Goal: Task Accomplishment & Management: Complete application form

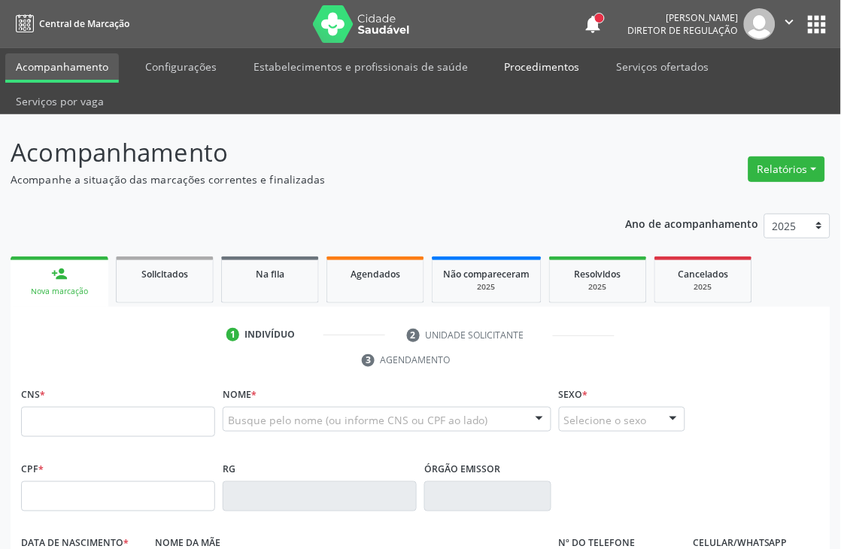
click at [554, 66] on link "Procedimentos" at bounding box center [542, 66] width 96 height 26
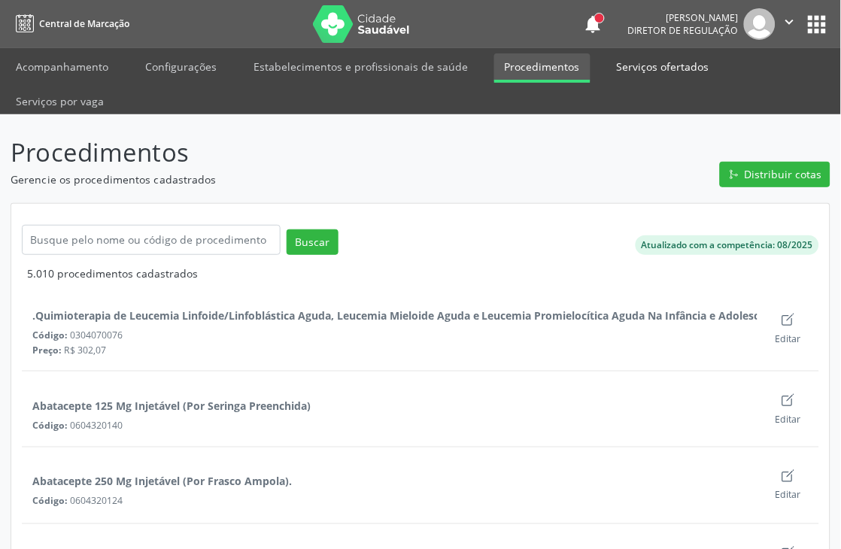
click at [627, 74] on link "Serviços ofertados" at bounding box center [664, 66] width 114 height 26
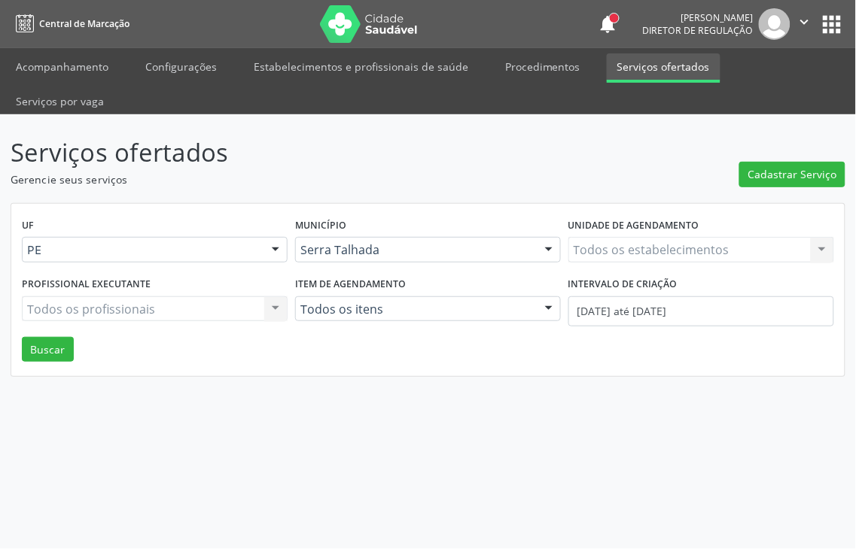
click at [688, 237] on div "Todos os estabelecimentos Todos os estabelecimentos Nenhum resultado encontrado…" at bounding box center [701, 250] width 266 height 26
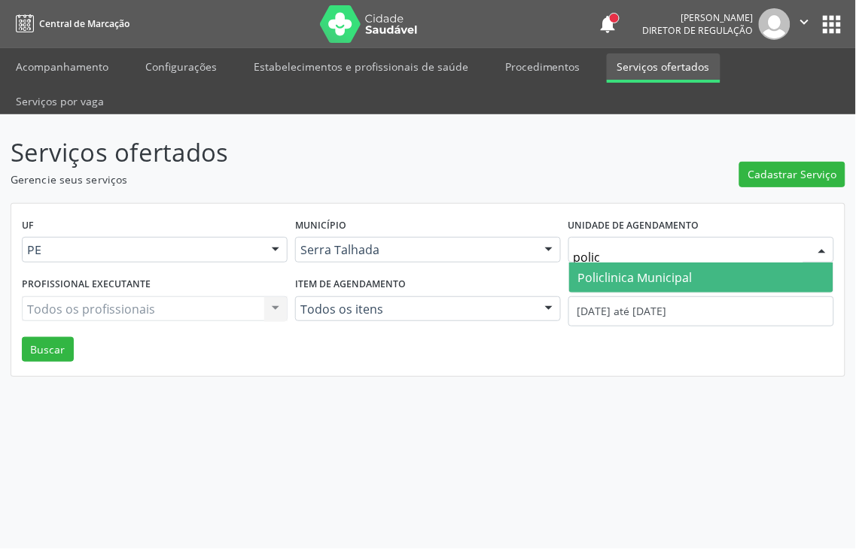
type input "policl"
click at [665, 269] on span "Policlinica Municipal" at bounding box center [635, 277] width 114 height 17
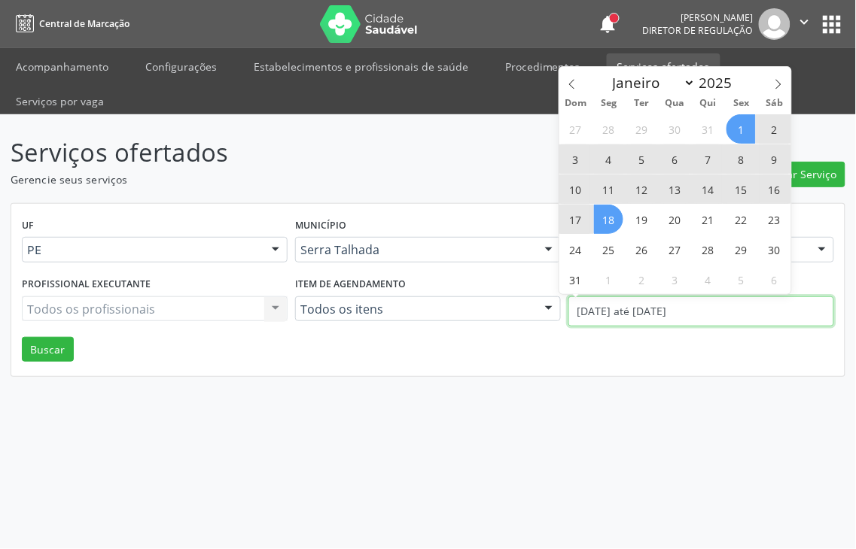
click at [649, 280] on body "Central de Marcação notifications Thaynná Vasconcelos Alves Ferreira Diretor de…" at bounding box center [428, 274] width 856 height 549
click at [569, 84] on icon at bounding box center [571, 85] width 5 height 10
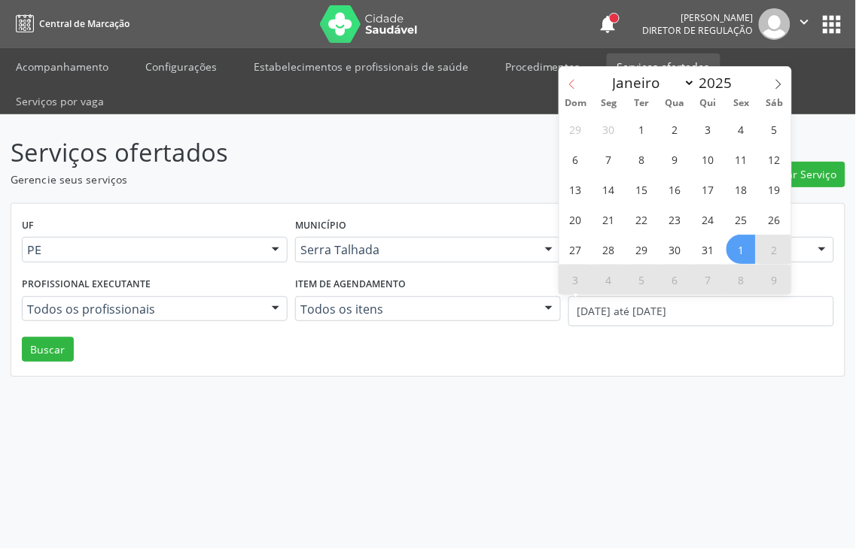
select select "6"
click at [613, 184] on span "14" at bounding box center [608, 189] width 29 height 29
type input "14/07/2025"
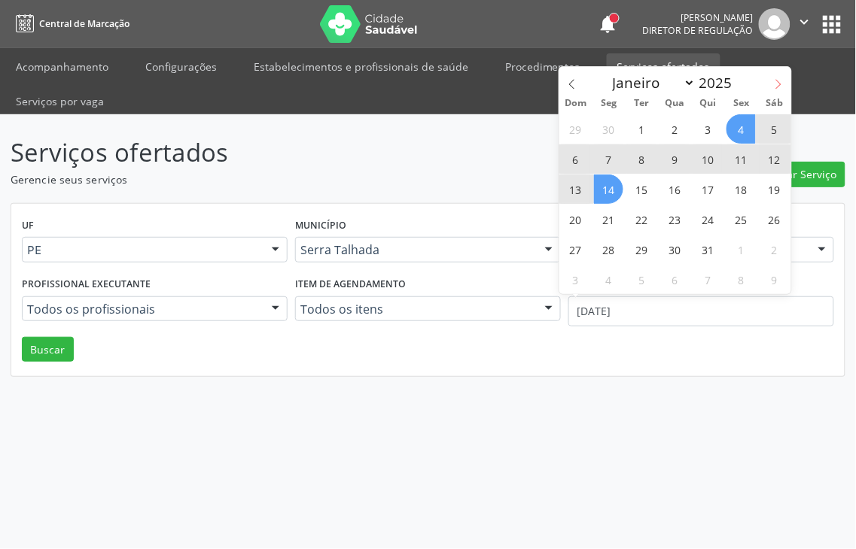
click at [777, 91] on span at bounding box center [778, 80] width 26 height 26
select select "7"
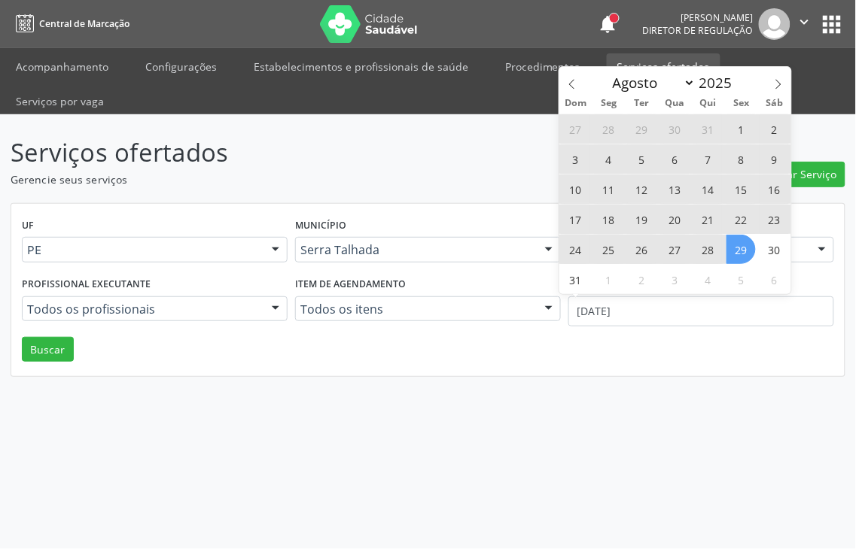
click at [737, 252] on span "29" at bounding box center [740, 249] width 29 height 29
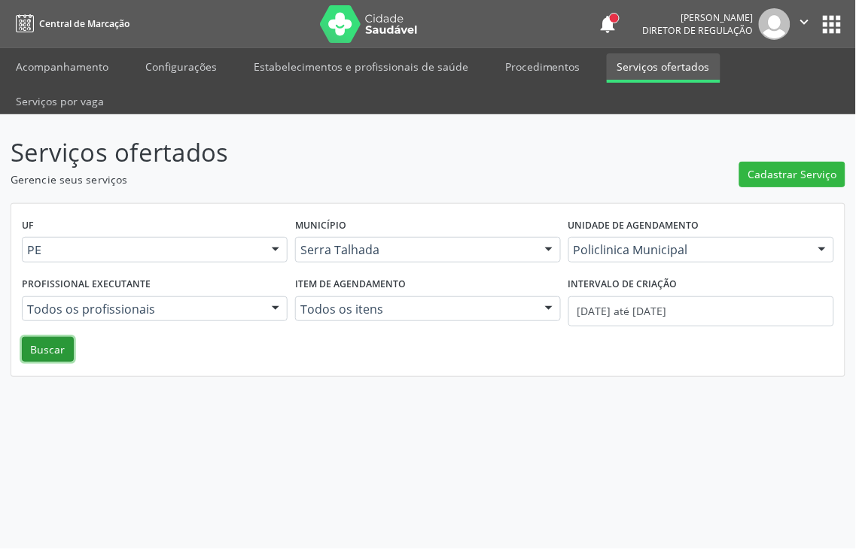
click at [35, 337] on button "Buscar" at bounding box center [48, 350] width 52 height 26
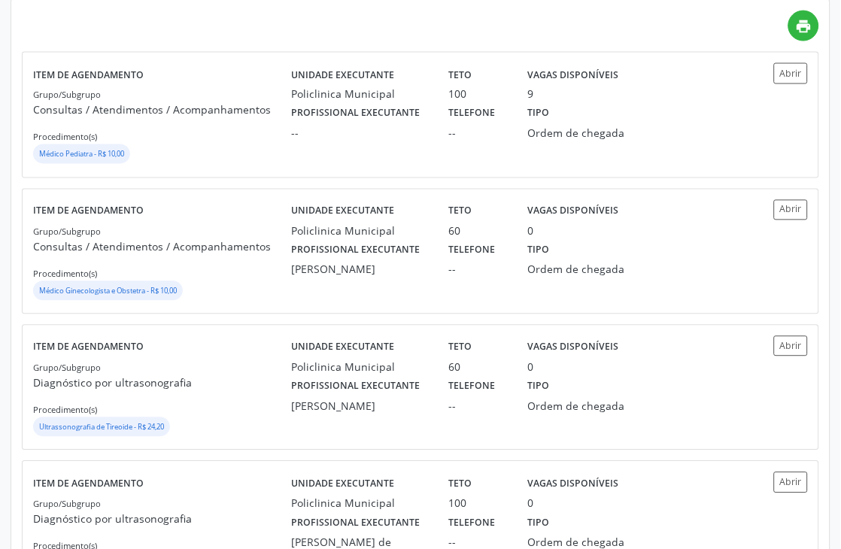
scroll to position [418, 0]
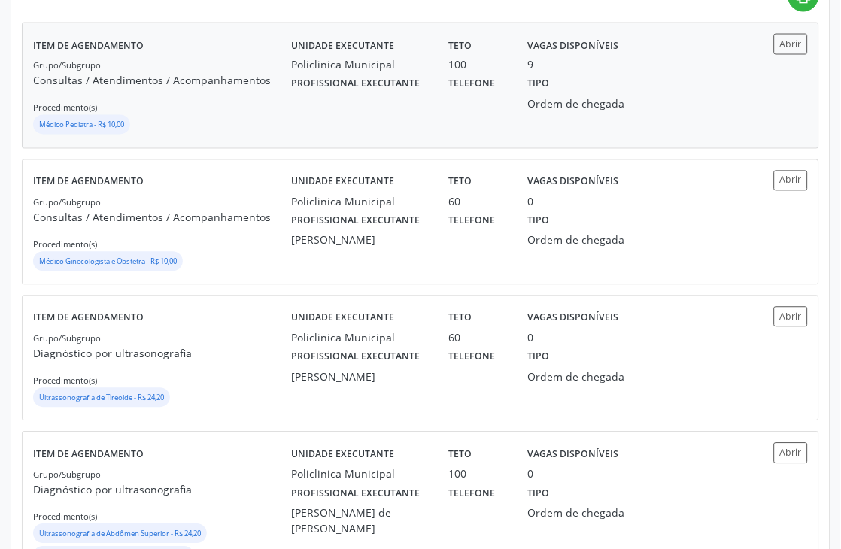
click at [433, 126] on div "Unidade executante Policlinica Municipal Teto 100 Vagas disponíveis 9 Profissio…" at bounding box center [517, 85] width 452 height 103
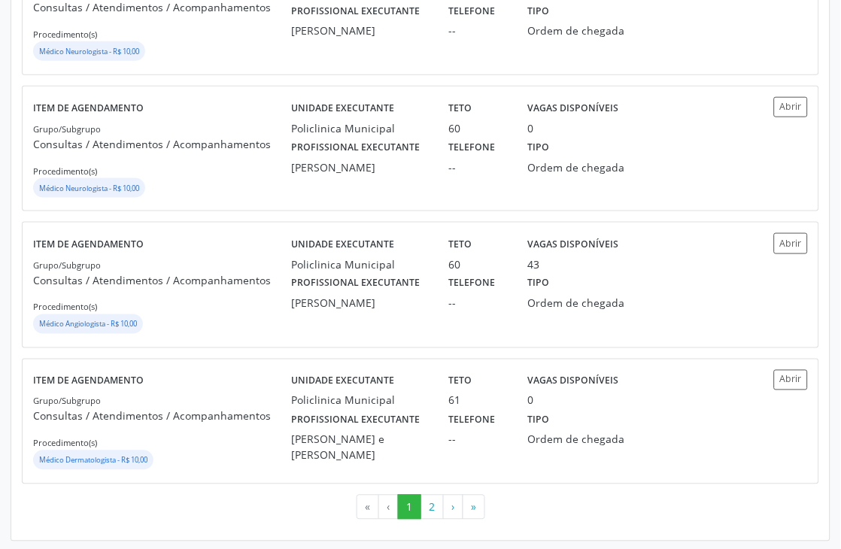
scroll to position [2086, 0]
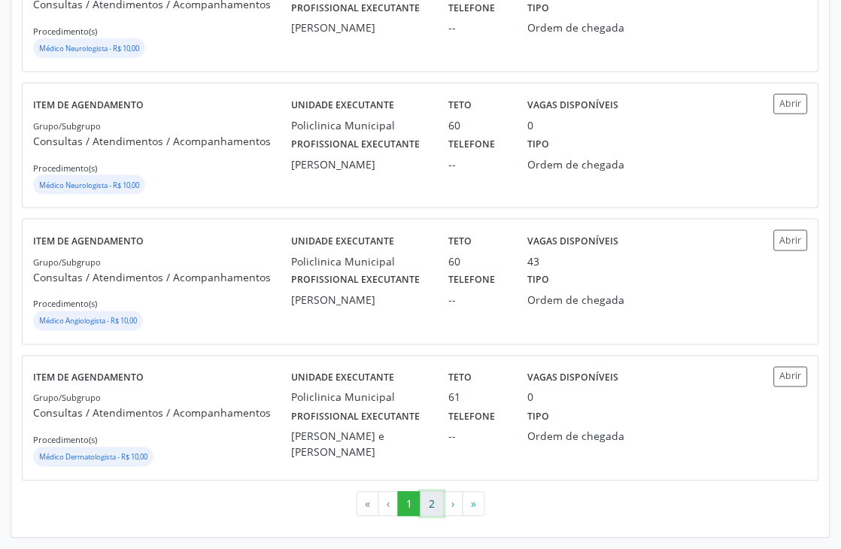
click at [427, 500] on button "2" at bounding box center [432, 505] width 23 height 26
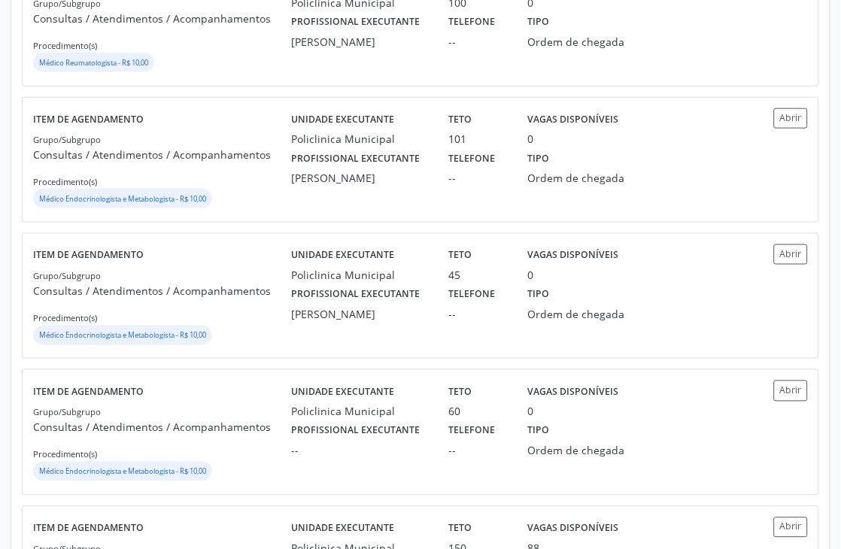
scroll to position [1314, 0]
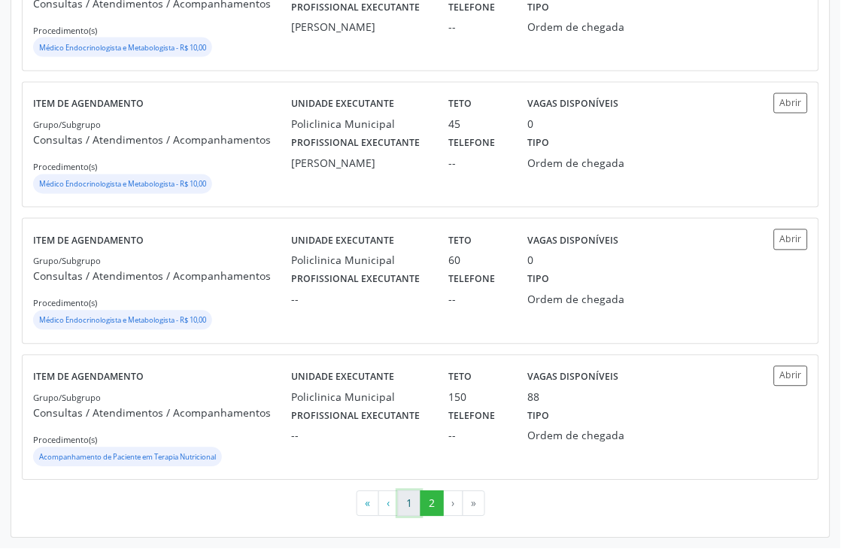
click at [415, 508] on button "1" at bounding box center [409, 504] width 23 height 26
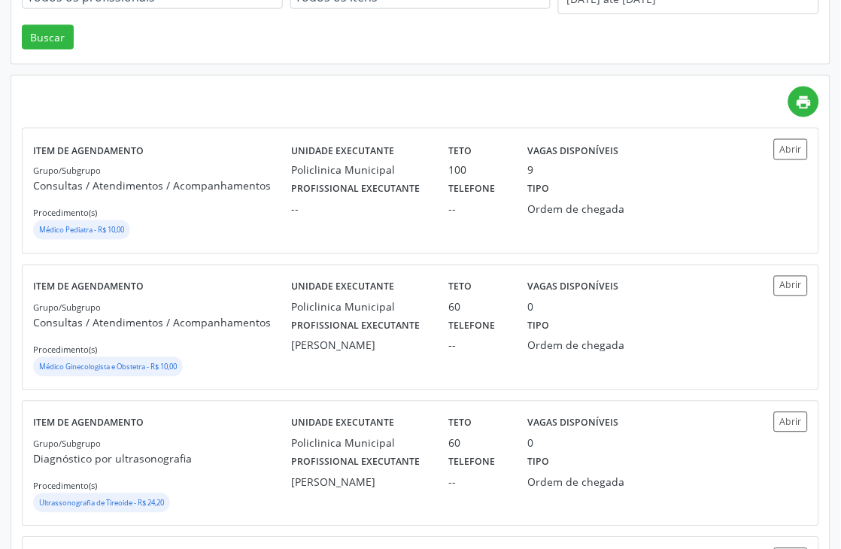
scroll to position [0, 0]
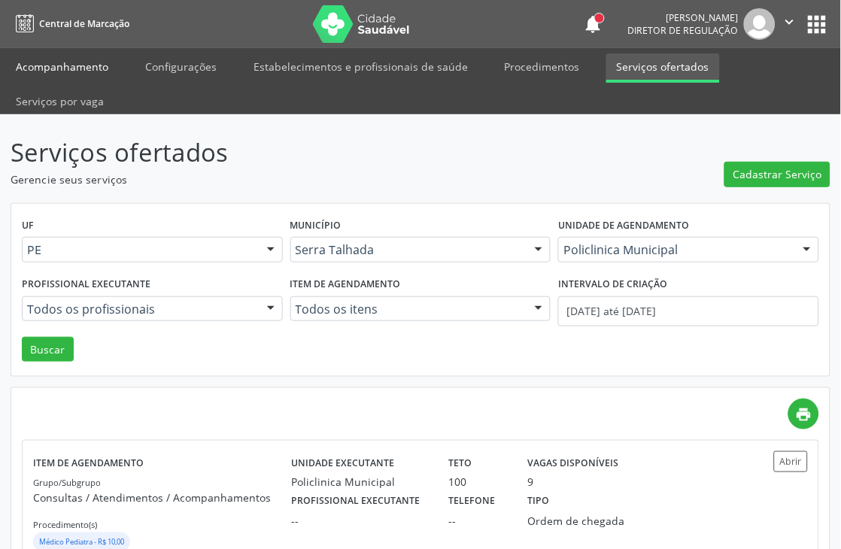
click at [105, 59] on link "Acompanhamento" at bounding box center [62, 66] width 114 height 26
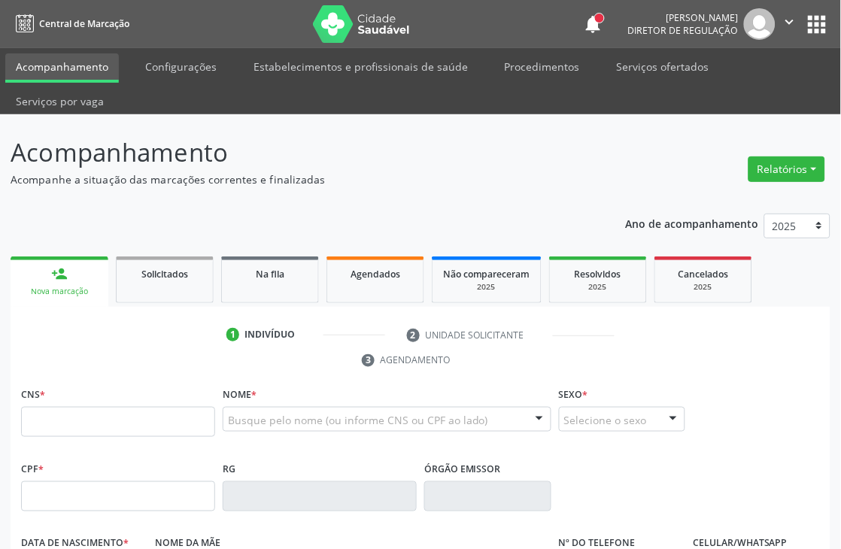
click at [591, 144] on header "Acompanhamento Acompanhe a situação das marcações correntes e finalizadas Relat…" at bounding box center [421, 160] width 820 height 53
click at [813, 299] on ul "person_add Nova marcação Solicitados Na fila Agendados Não compareceram 2025 Re…" at bounding box center [421, 280] width 820 height 54
click at [93, 417] on input "text" at bounding box center [118, 422] width 194 height 30
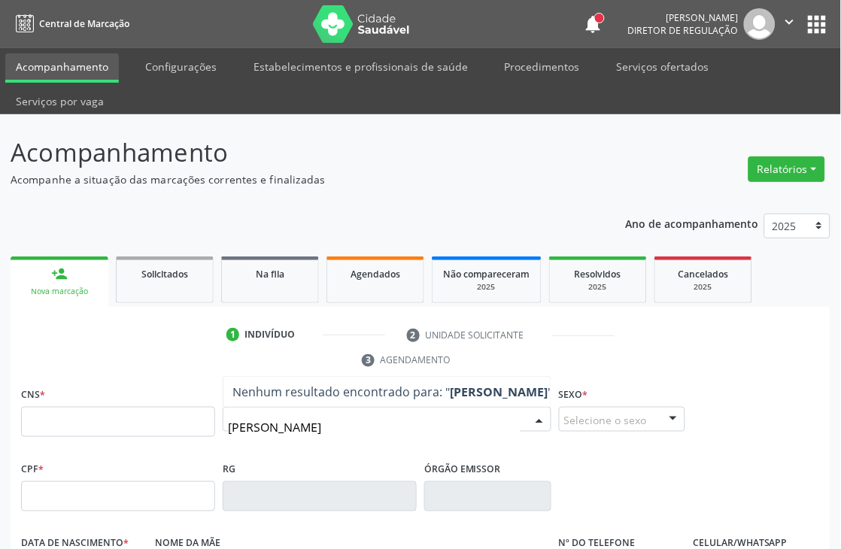
type input "LAURA LAIS PEREIRA"
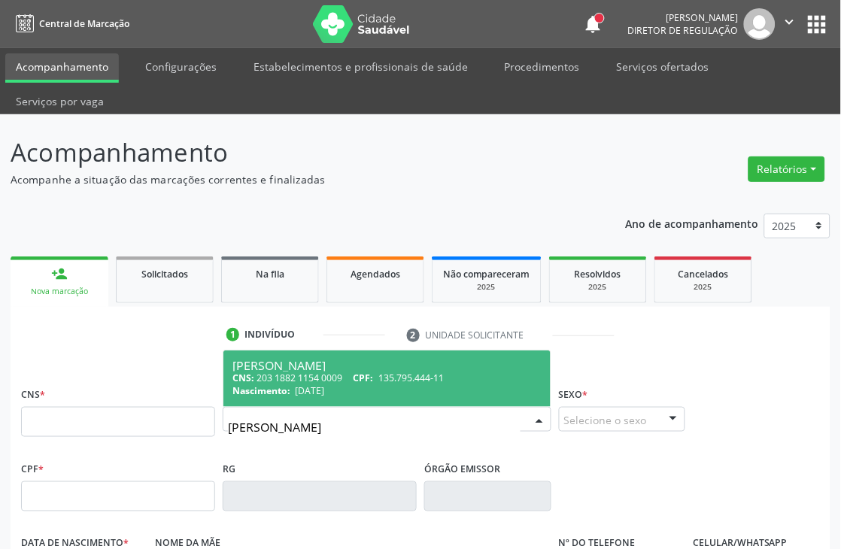
click at [404, 379] on span "135.795.444-11" at bounding box center [411, 378] width 65 height 13
type input "203 1882 1154 0009"
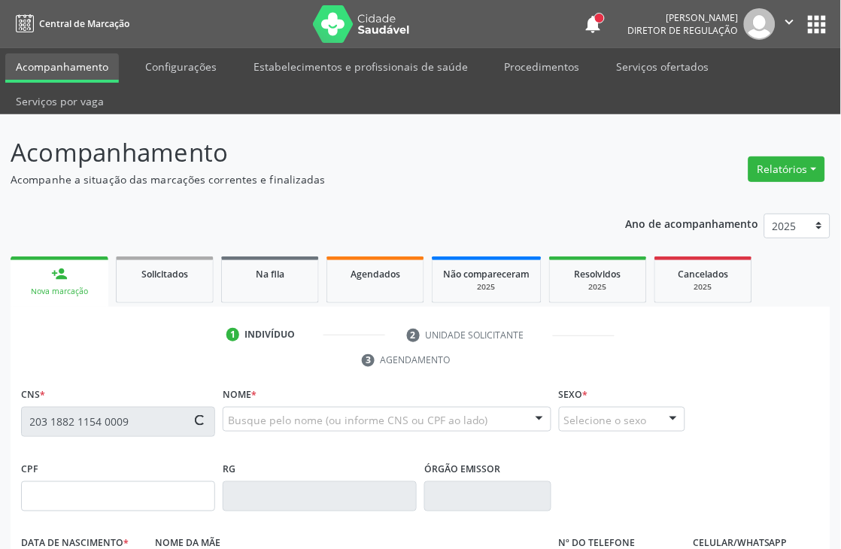
type input "135.795.444-11"
type input "04/10/2000"
type input "Antonia Alves Pereira"
type input "(87) 9989-5839"
type input "187.096.484-53"
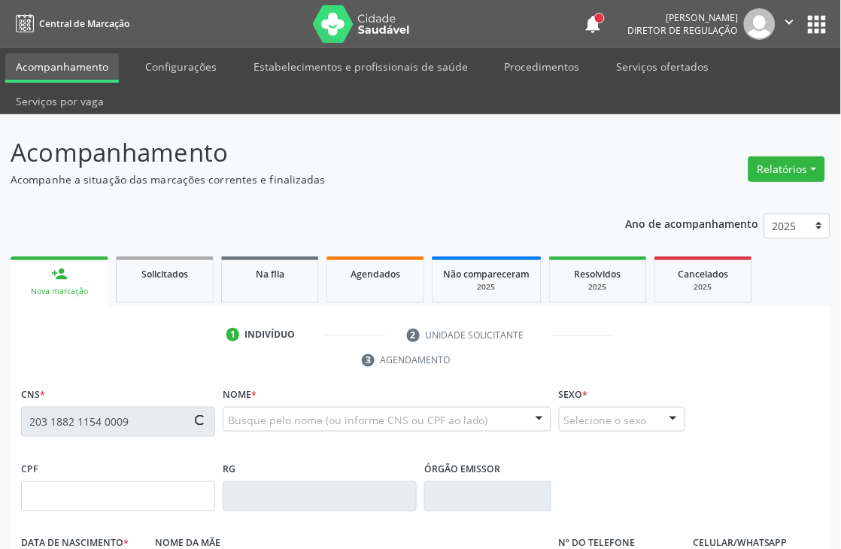
type input "752"
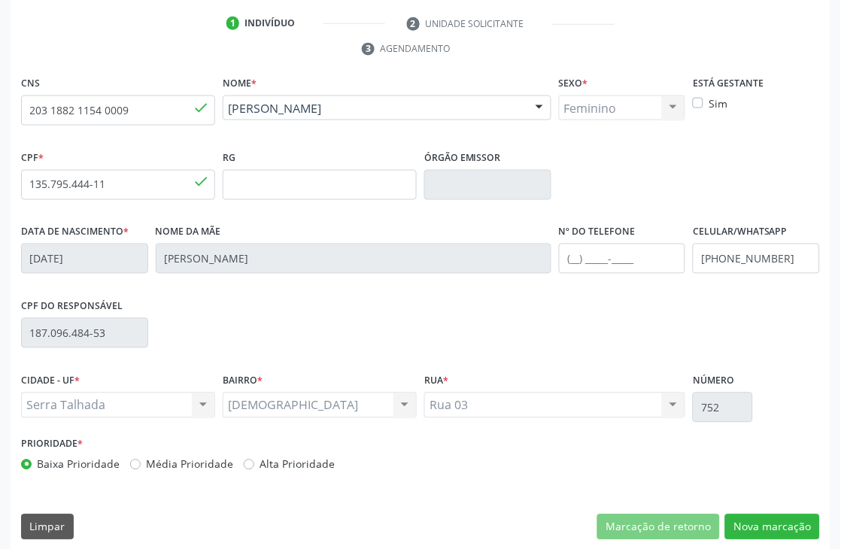
scroll to position [322, 0]
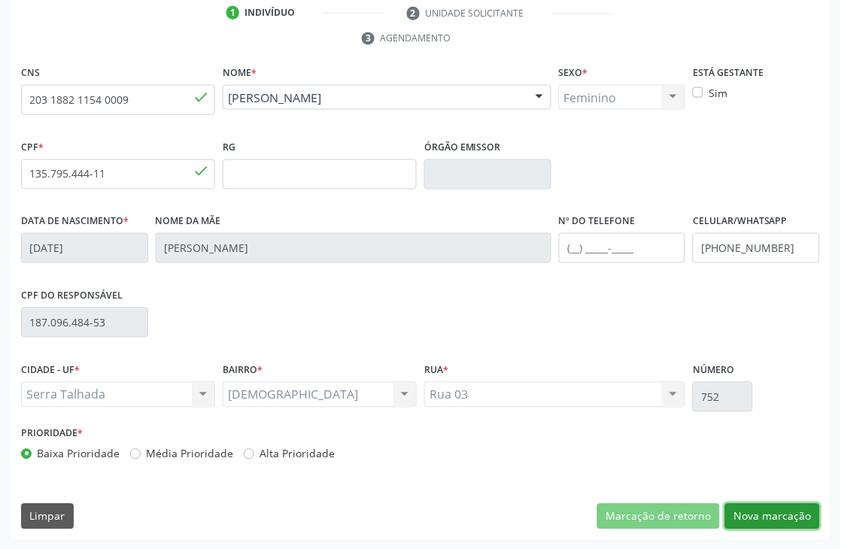
click at [762, 517] on button "Nova marcação" at bounding box center [772, 517] width 95 height 26
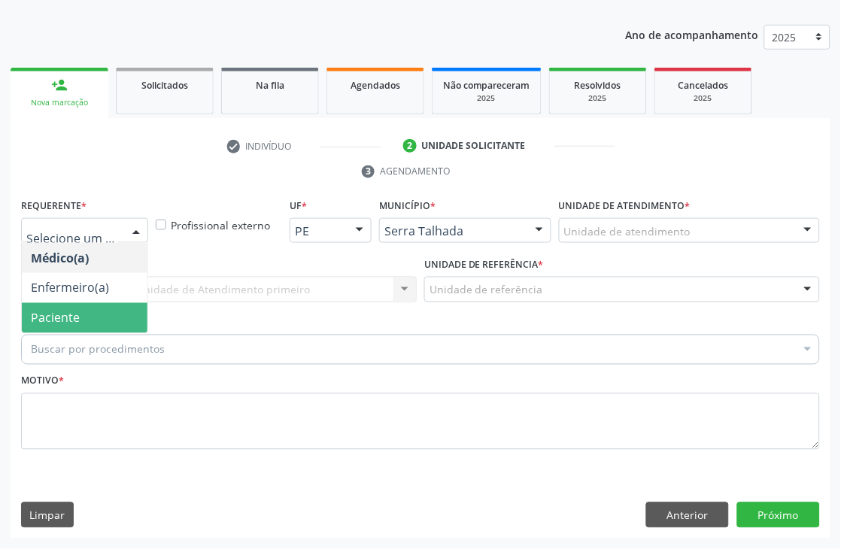
click at [92, 310] on span "Paciente" at bounding box center [85, 318] width 126 height 30
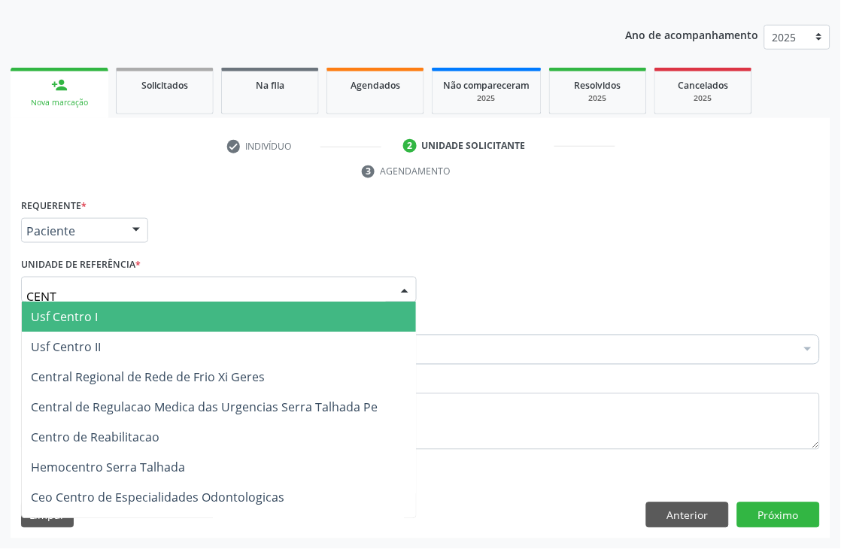
type input "CENTR"
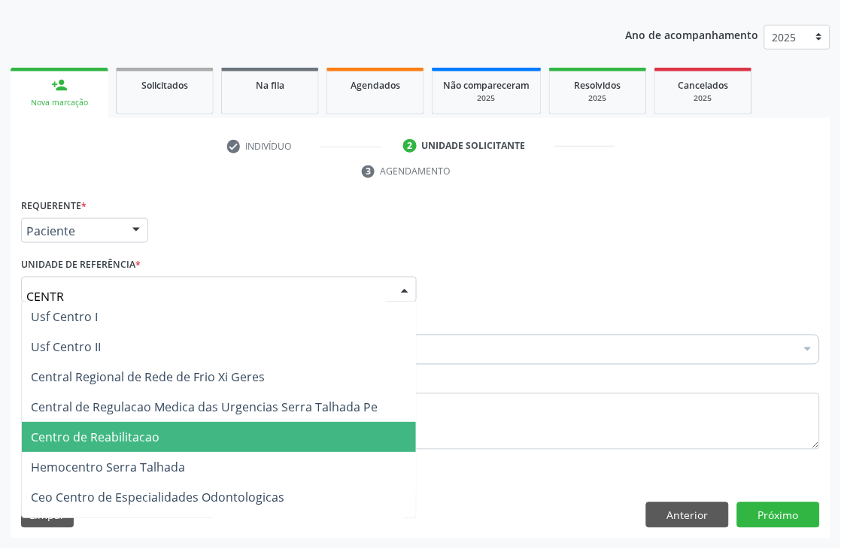
click at [156, 440] on span "Centro de Reabilitacao" at bounding box center [95, 438] width 129 height 17
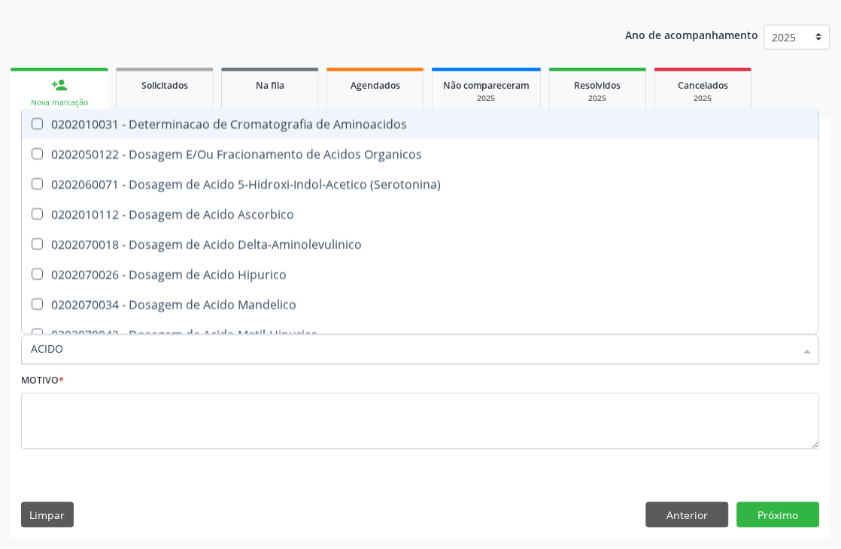
type input "ACIDO U"
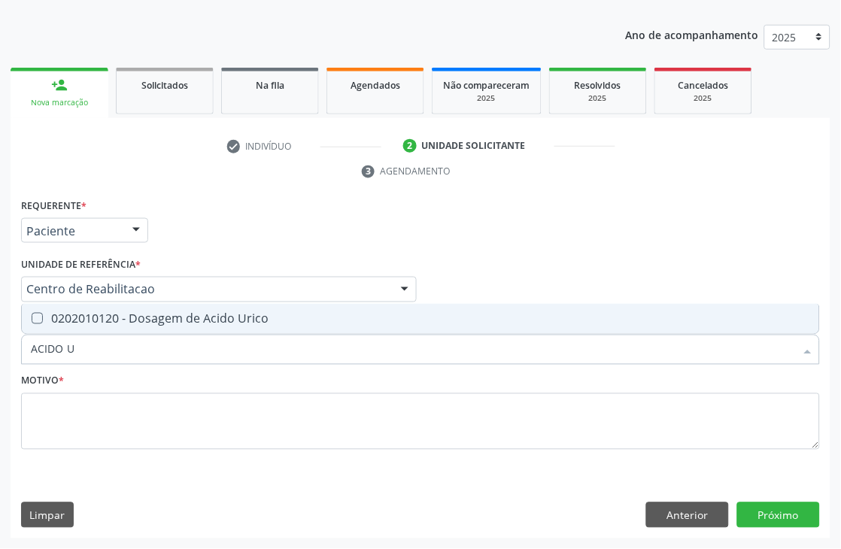
click at [113, 314] on div "0202010120 - Dosagem de Acido Urico" at bounding box center [421, 319] width 780 height 12
checkbox Urico "true"
drag, startPoint x: 86, startPoint y: 349, endPoint x: 0, endPoint y: 343, distance: 86.0
click at [0, 343] on div "Acompanhamento Acompanhe a situação das marcações correntes e finalizadas Relat…" at bounding box center [420, 237] width 841 height 624
type input "CR"
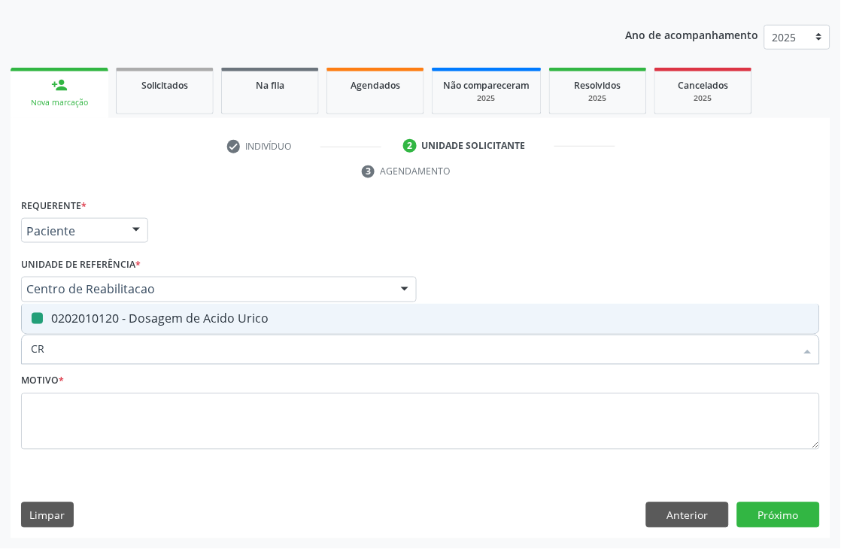
checkbox Urico "false"
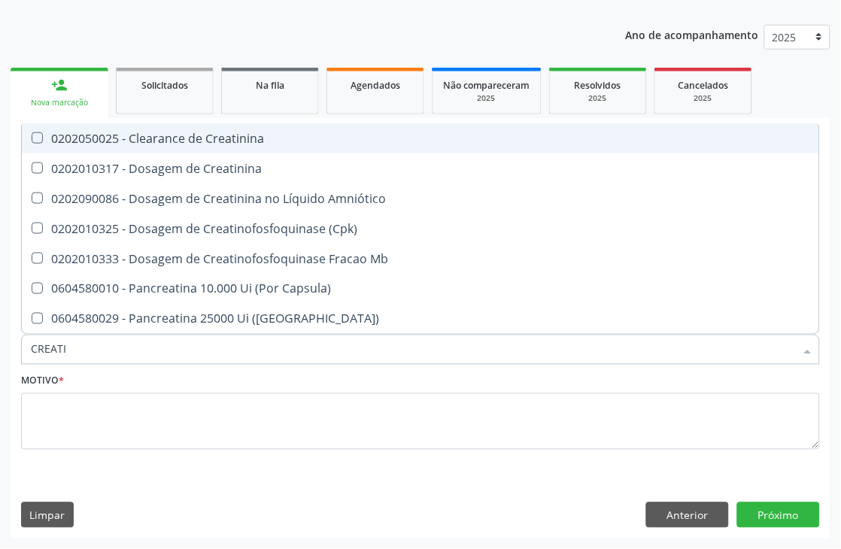
type input "CREATIN"
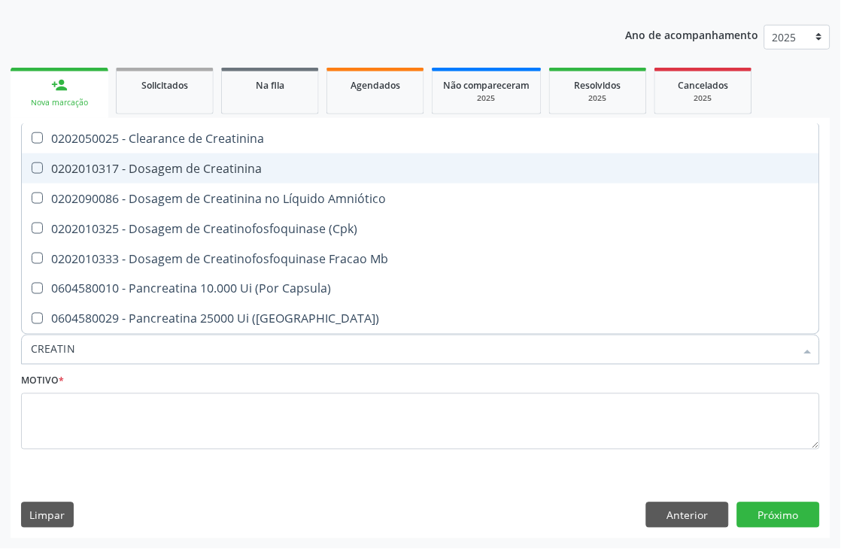
click at [213, 170] on div "0202010317 - Dosagem de Creatinina" at bounding box center [421, 169] width 780 height 12
checkbox Creatinina "true"
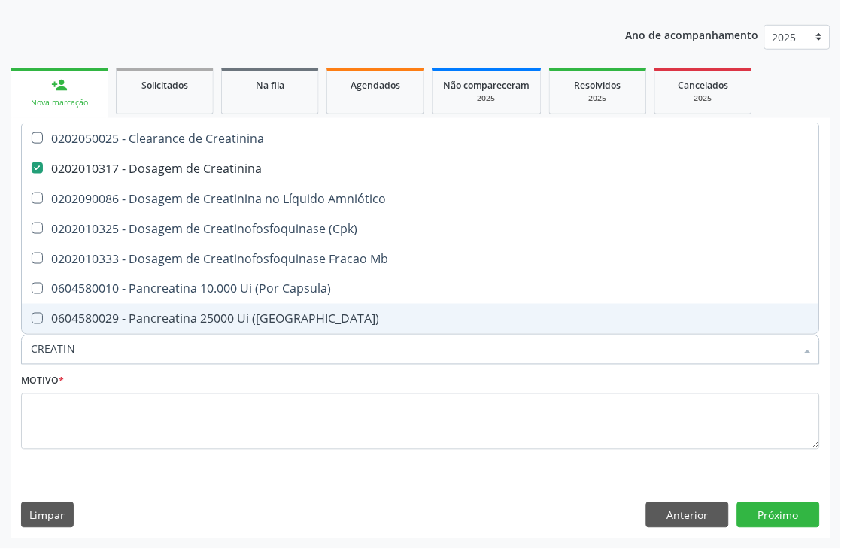
drag, startPoint x: 84, startPoint y: 347, endPoint x: 18, endPoint y: 351, distance: 66.4
click at [18, 351] on div "Item de agendamento * CREATIN Desfazer seleção 0202050025 - Clearance de Creati…" at bounding box center [420, 342] width 807 height 58
type input "UREI"
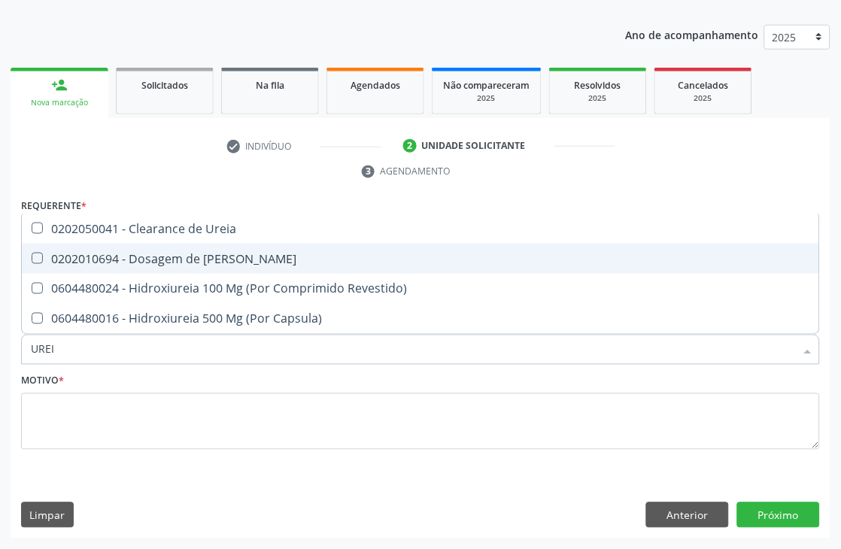
click at [90, 265] on span "0202010694 - Dosagem de [PERSON_NAME]" at bounding box center [421, 259] width 798 height 30
checkbox Ureia "true"
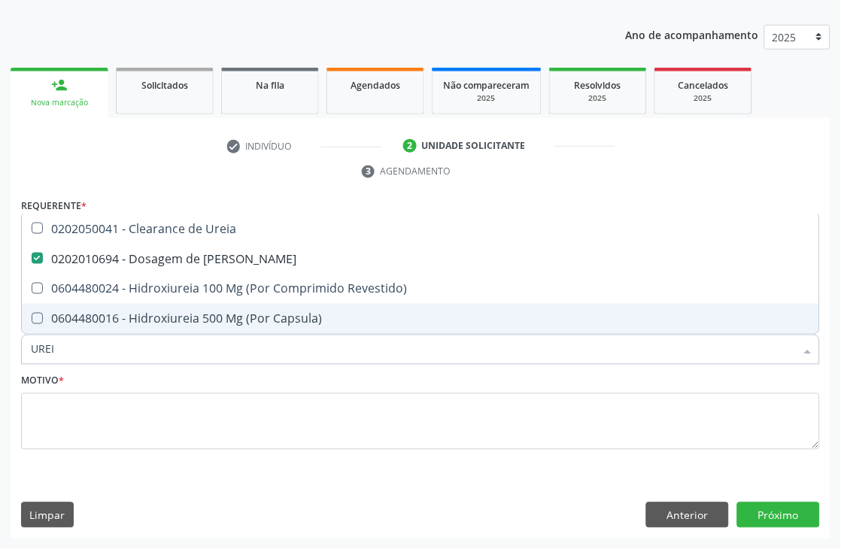
drag, startPoint x: 71, startPoint y: 357, endPoint x: 27, endPoint y: 354, distance: 43.8
click at [27, 354] on div "UREI" at bounding box center [420, 350] width 799 height 30
type input "UREI"
click at [26, 354] on div "UREI" at bounding box center [420, 350] width 799 height 30
checkbox Revestido\) "true"
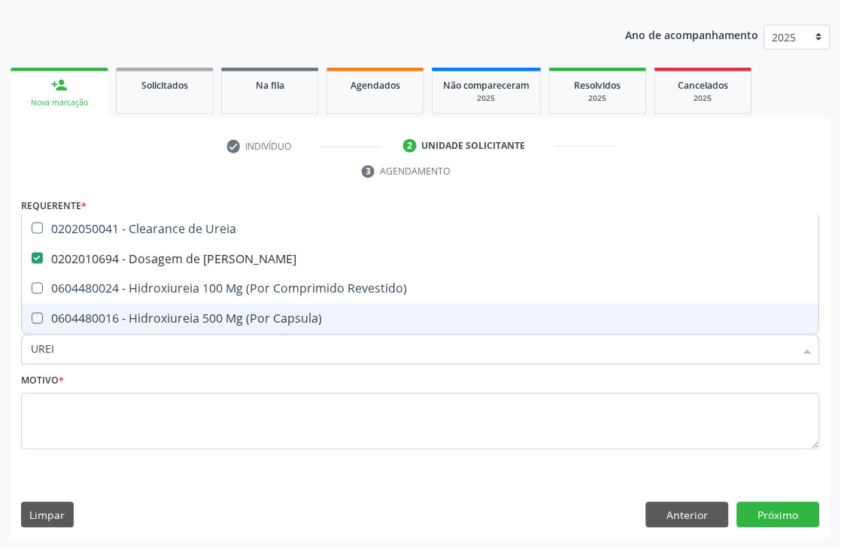
checkbox Capsula\) "true"
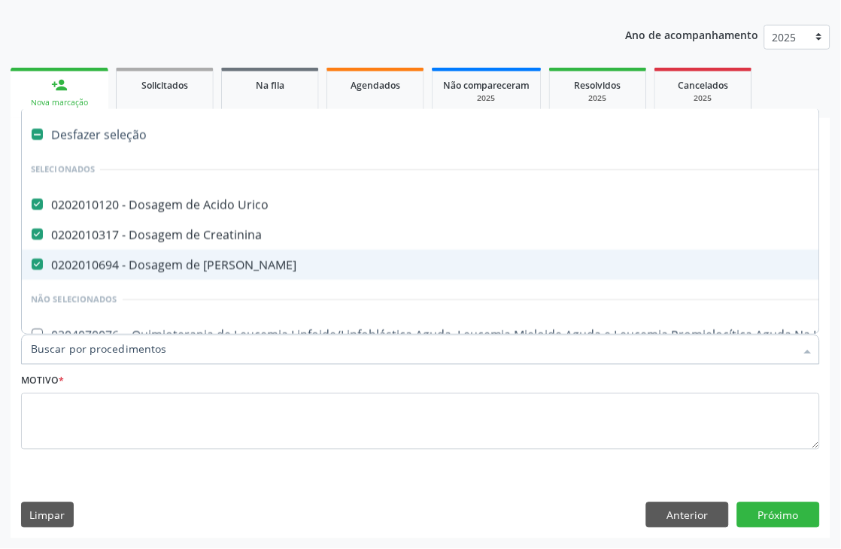
type input "T"
checkbox Ureia "false"
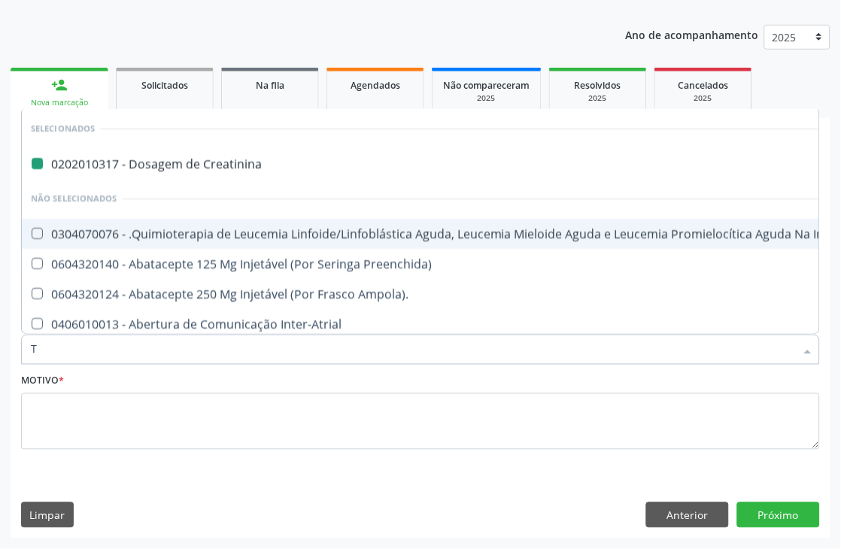
type input "TG"
checkbox Creatinina "false"
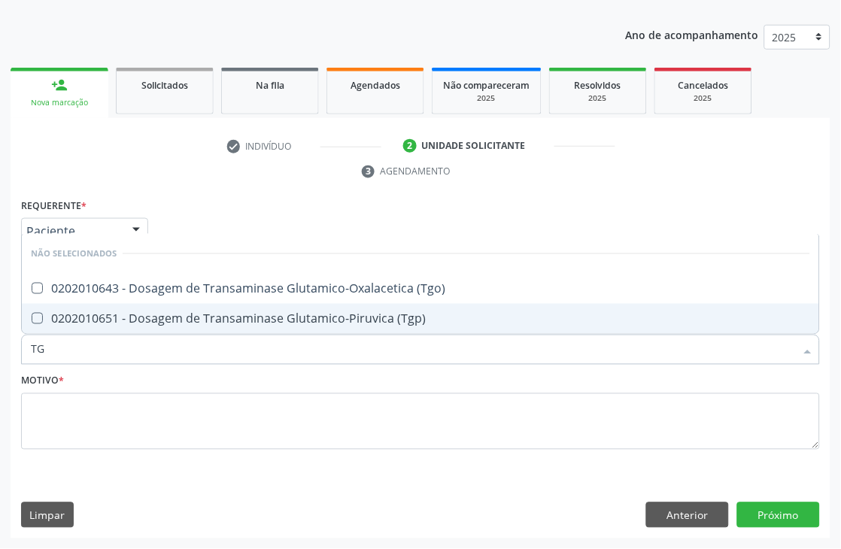
click at [53, 318] on div "0202010651 - Dosagem de Transaminase Glutamico-Piruvica (Tgp)" at bounding box center [421, 319] width 780 height 12
checkbox \(Tgp\) "true"
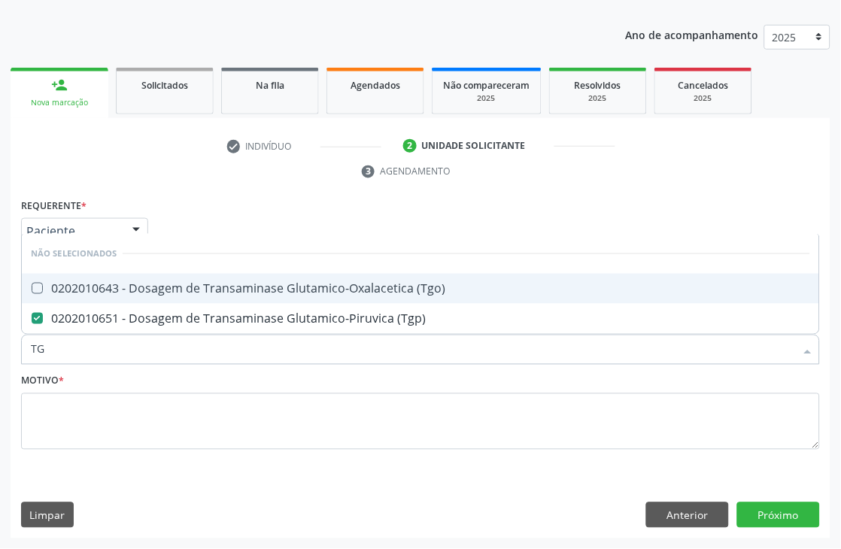
click at [56, 293] on div "0202010643 - Dosagem de Transaminase Glutamico-Oxalacetica (Tgo)" at bounding box center [421, 289] width 780 height 12
checkbox \(Tgo\) "true"
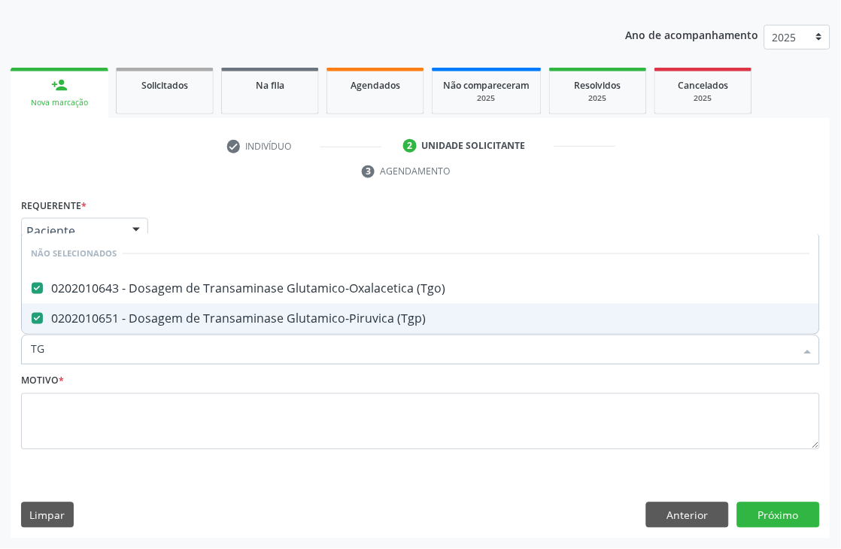
drag, startPoint x: 50, startPoint y: 358, endPoint x: 15, endPoint y: 354, distance: 34.8
click at [15, 354] on div "Requerente * Paciente Médico(a) Enfermeiro(a) Paciente Nenhum resultado encontr…" at bounding box center [421, 367] width 820 height 344
type input "HEMO"
checkbox \(Tgo\) "false"
checkbox \(Tgp\) "false"
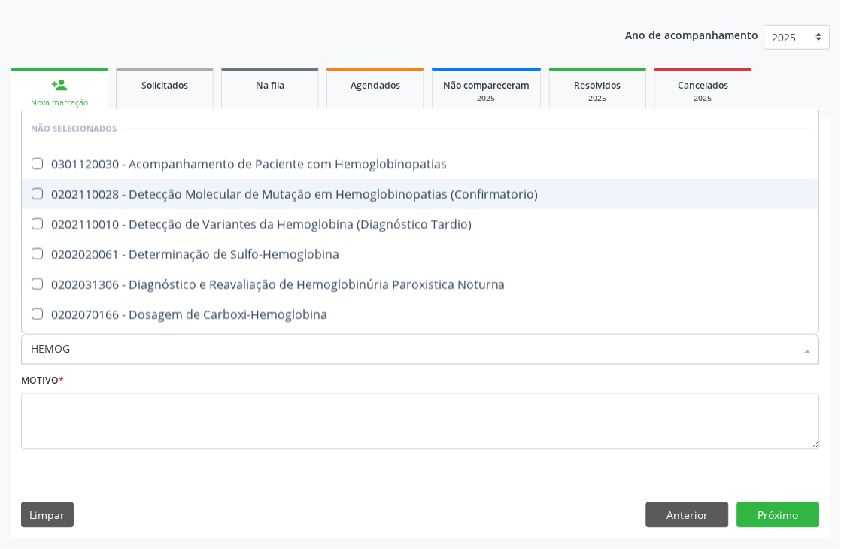
type input "HEMOGR"
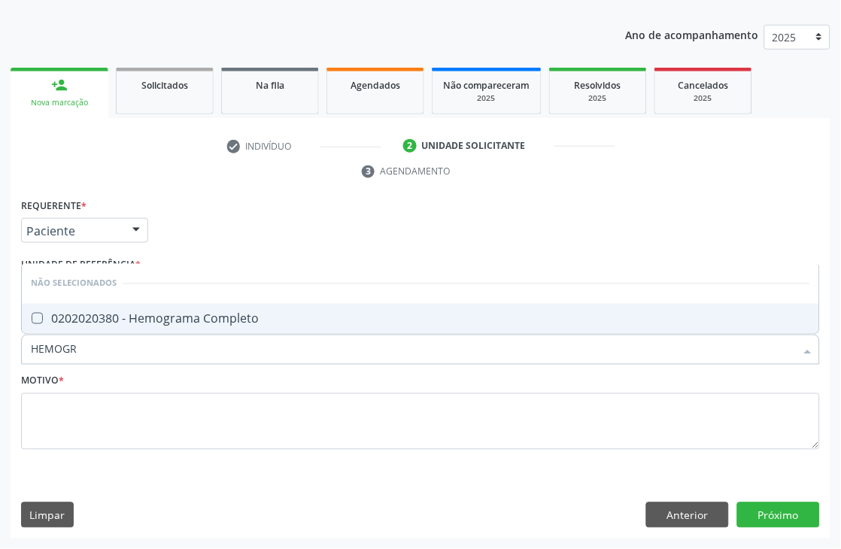
click at [81, 318] on div "0202020380 - Hemograma Completo" at bounding box center [421, 319] width 780 height 12
checkbox Completo "true"
drag, startPoint x: 87, startPoint y: 348, endPoint x: 0, endPoint y: 369, distance: 89.8
click at [0, 369] on div "Acompanhamento Acompanhe a situação das marcações correntes e finalizadas Relat…" at bounding box center [420, 237] width 841 height 624
type input "URIN"
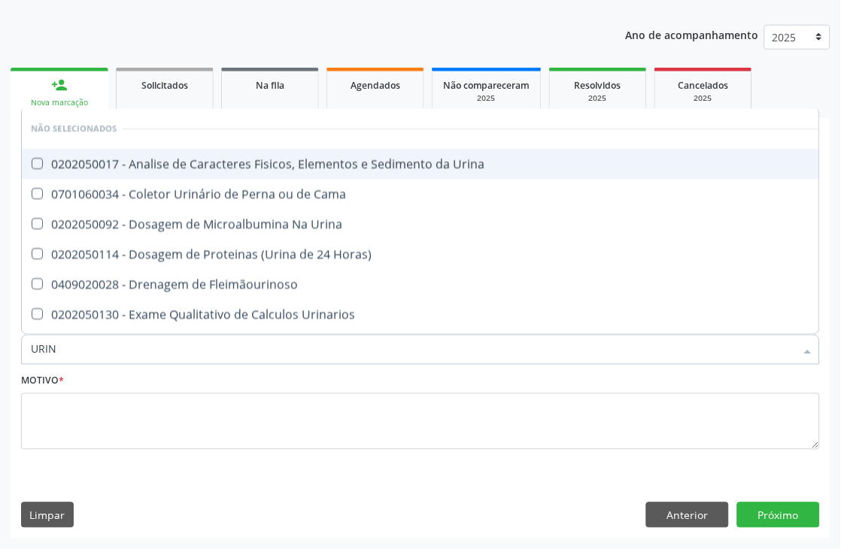
click at [196, 161] on div "0202050017 - Analise de Caracteres Fisicos, Elementos e Sedimento da Urina" at bounding box center [437, 164] width 813 height 12
checkbox Urina "true"
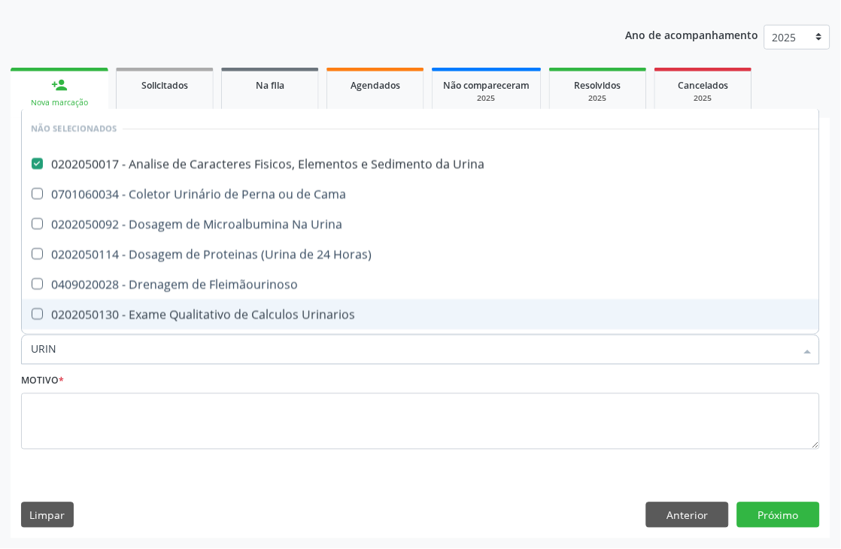
drag, startPoint x: 76, startPoint y: 351, endPoint x: 0, endPoint y: 369, distance: 78.0
click at [0, 369] on div "Acompanhamento Acompanhe a situação das marcações correntes e finalizadas Relat…" at bounding box center [420, 237] width 841 height 624
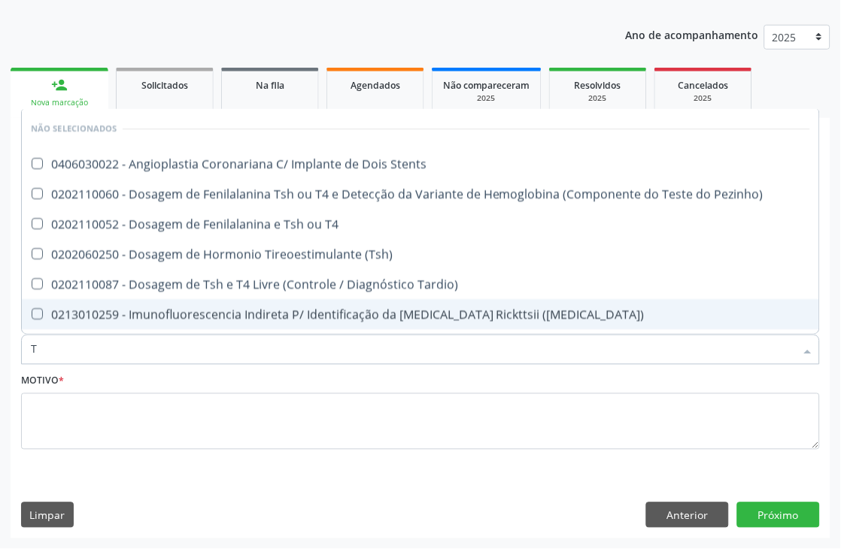
type input "TS"
checkbox Stents "false"
type input "TSH"
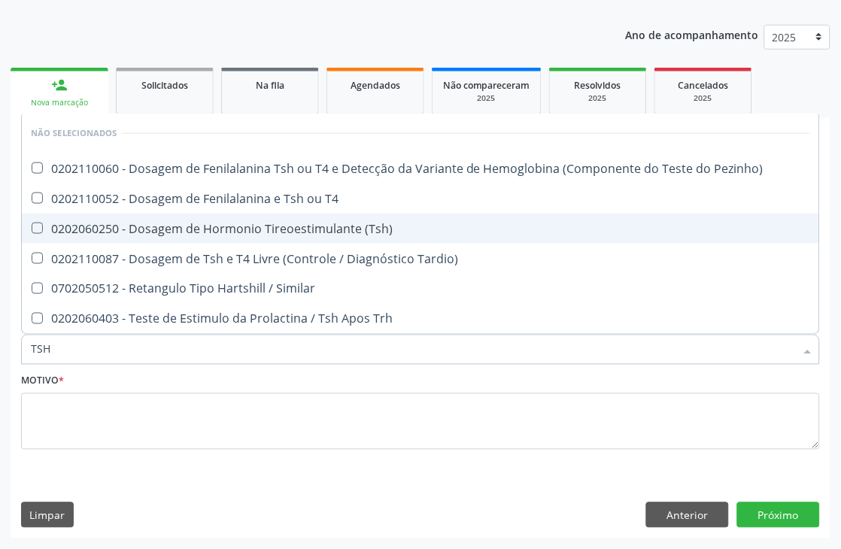
click at [321, 226] on div "0202060250 - Dosagem de Hormonio Tireoestimulante (Tsh)" at bounding box center [421, 229] width 780 height 12
checkbox \(Tsh\) "true"
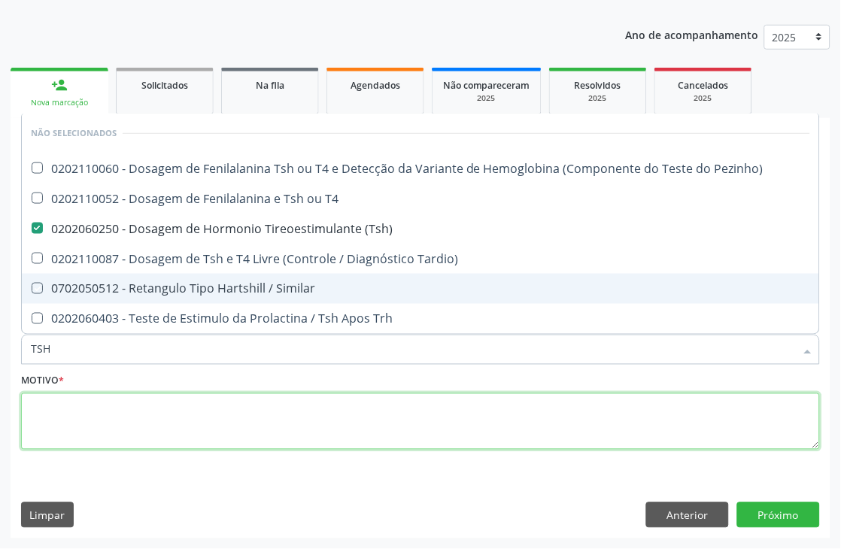
click at [260, 430] on textarea at bounding box center [420, 422] width 799 height 57
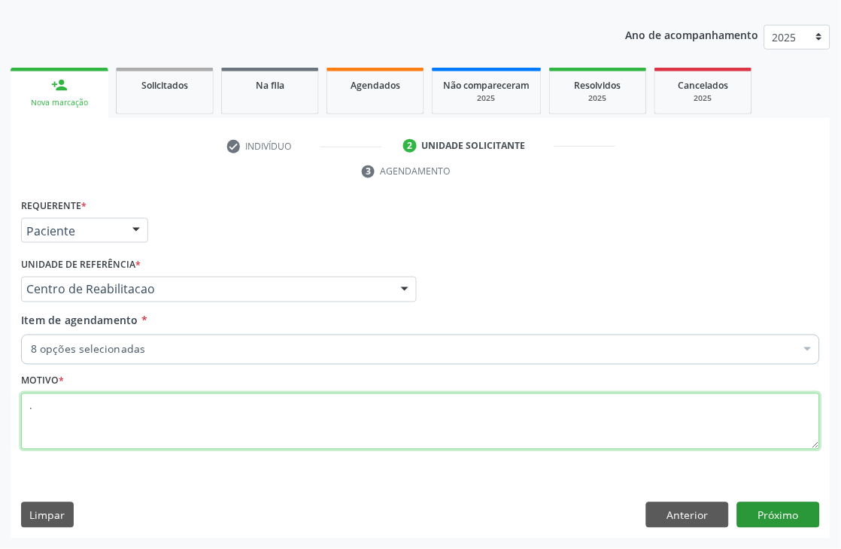
type textarea "."
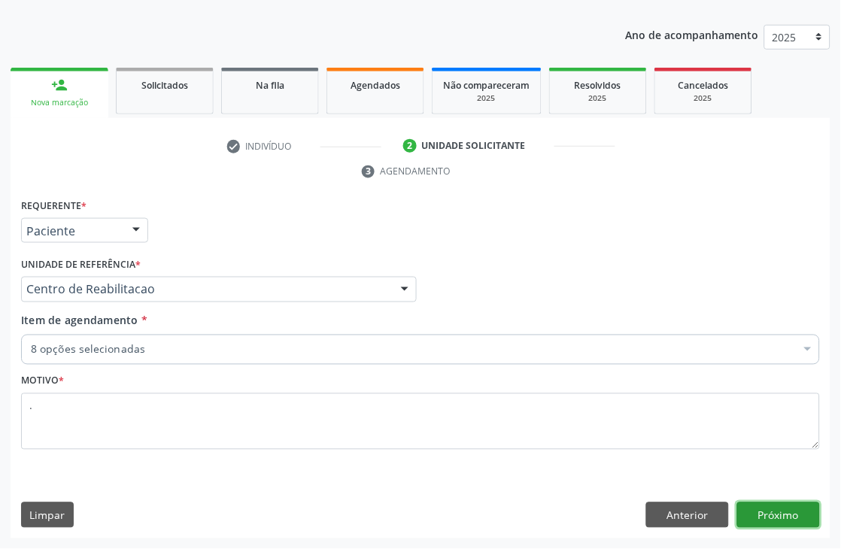
click at [783, 515] on button "Próximo" at bounding box center [778, 516] width 83 height 26
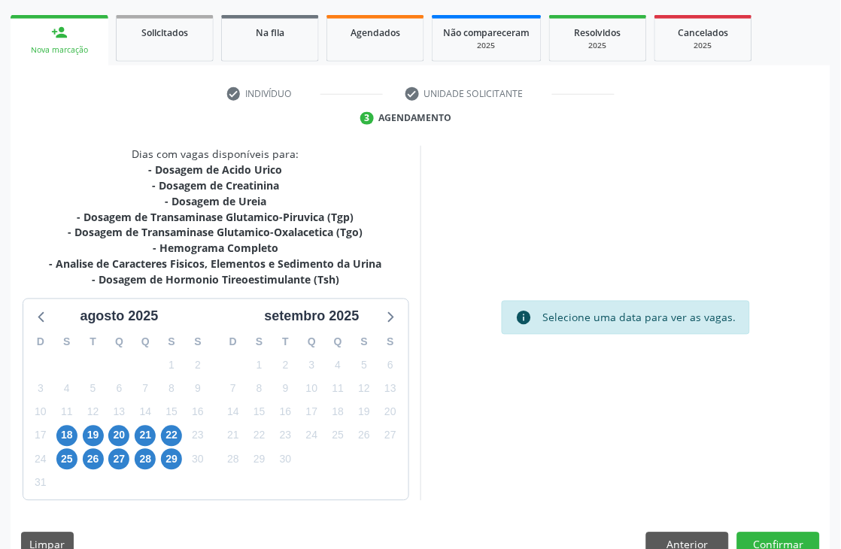
scroll to position [271, 0]
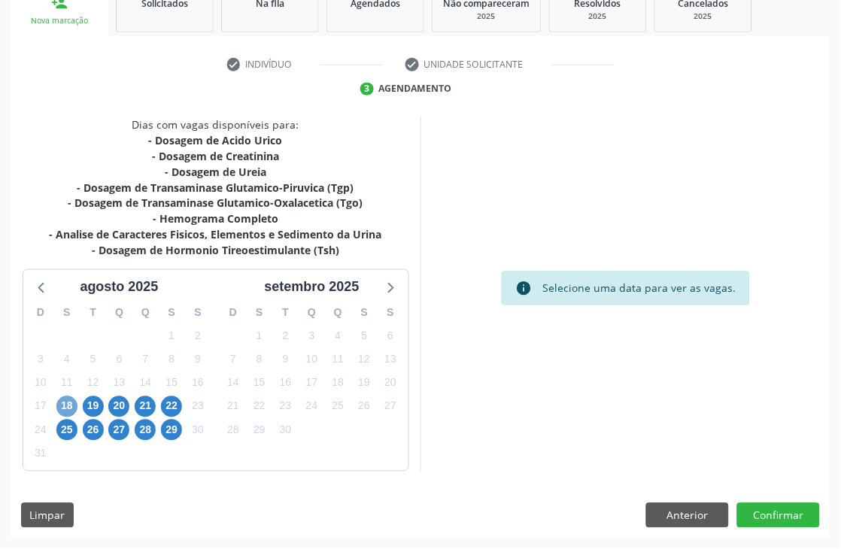
click at [68, 401] on span "18" at bounding box center [66, 407] width 21 height 21
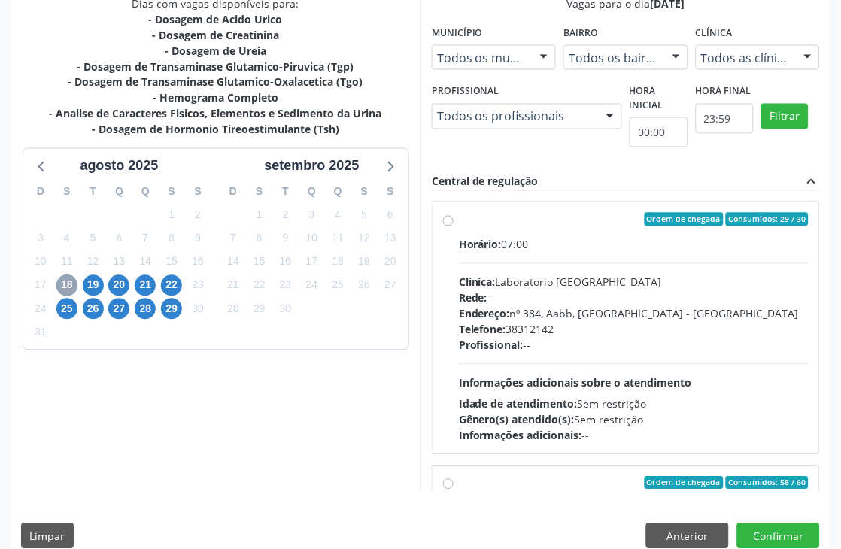
scroll to position [412, 0]
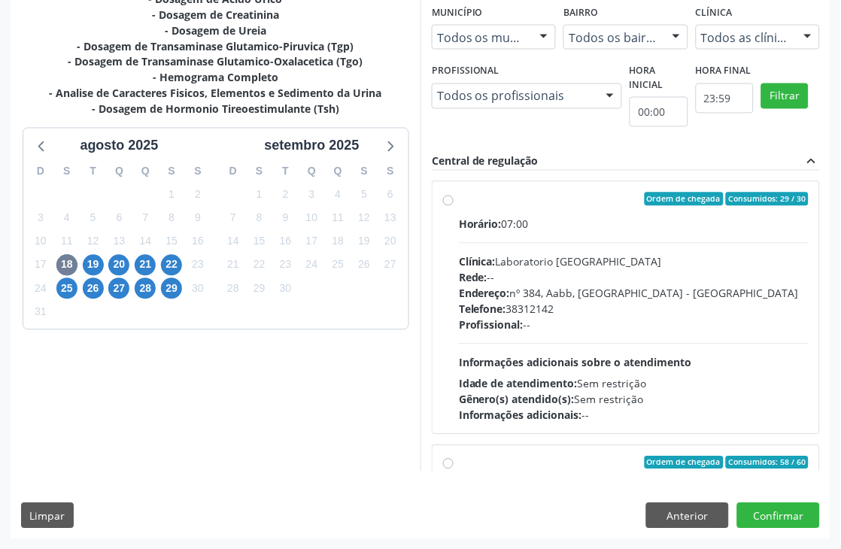
click at [570, 330] on div "Profissional: --" at bounding box center [634, 326] width 350 height 16
click at [454, 206] on input "Ordem de chegada Consumidos: 29 / 30 Horário: 07:00 Clínica: Laboratorio Sao Fr…" at bounding box center [448, 200] width 11 height 14
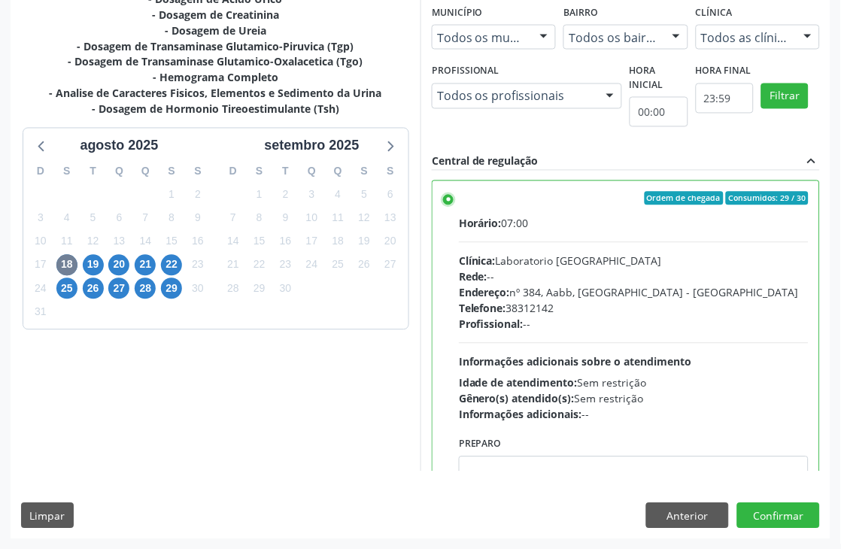
scroll to position [0, 0]
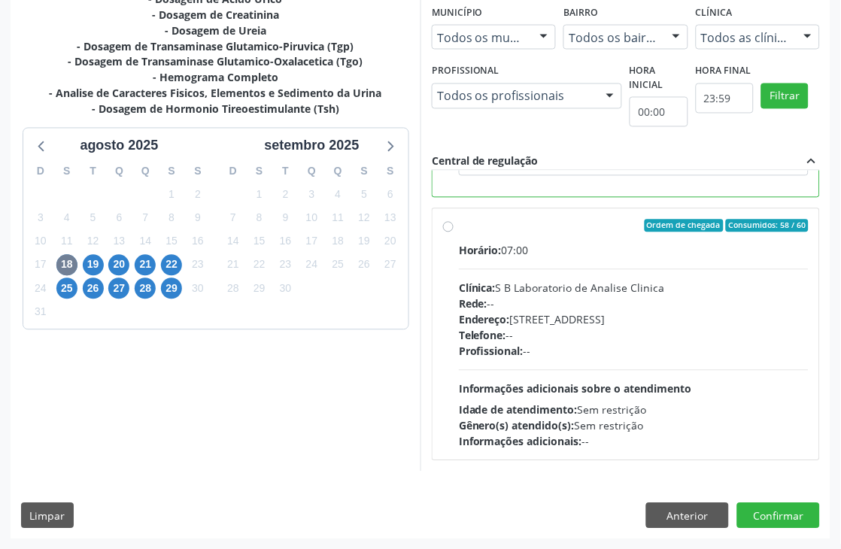
click at [682, 360] on div "Horário: 07:00 Clínica: S B Laboratorio de Analise Clinica Rede: -- Endereço: C…" at bounding box center [634, 346] width 350 height 207
click at [454, 233] on input "Ordem de chegada Consumidos: 58 / 60 Horário: 07:00 Clínica: S B Laboratorio de…" at bounding box center [448, 227] width 11 height 14
radio input "false"
radio input "true"
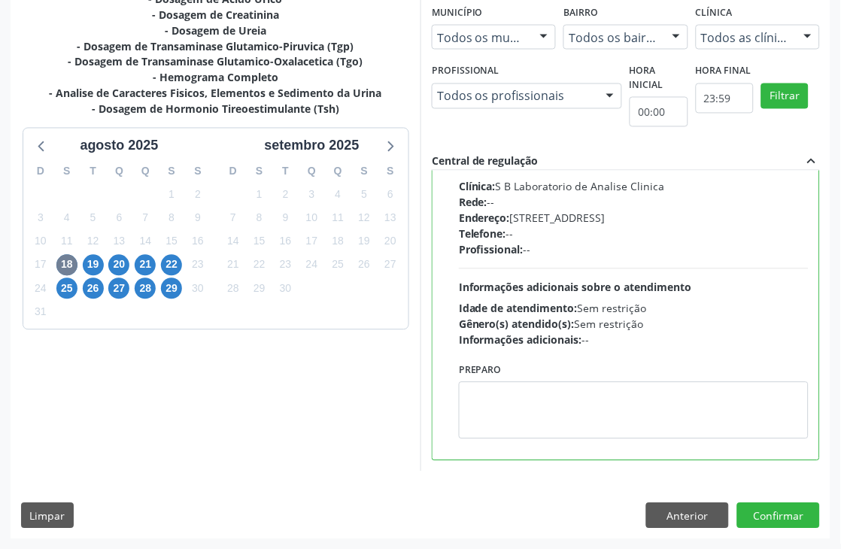
scroll to position [141, 0]
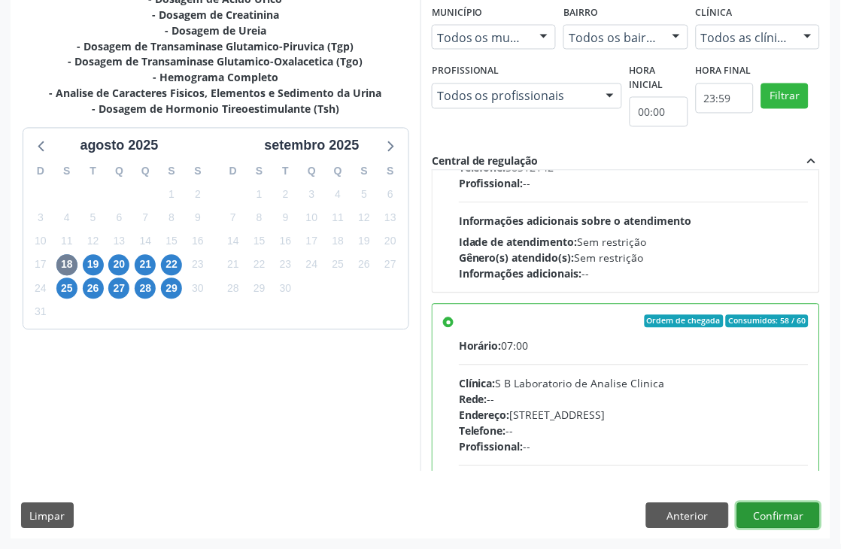
click at [773, 512] on button "Confirmar" at bounding box center [778, 516] width 83 height 26
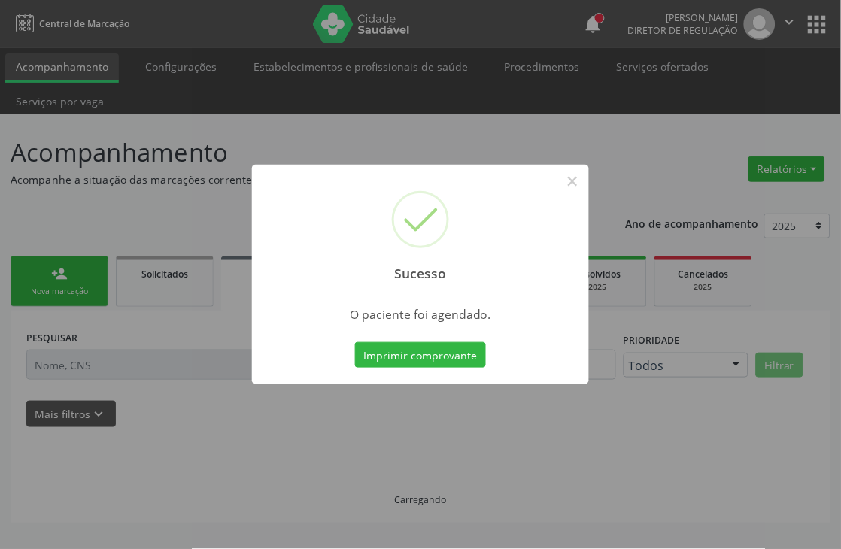
scroll to position [0, 0]
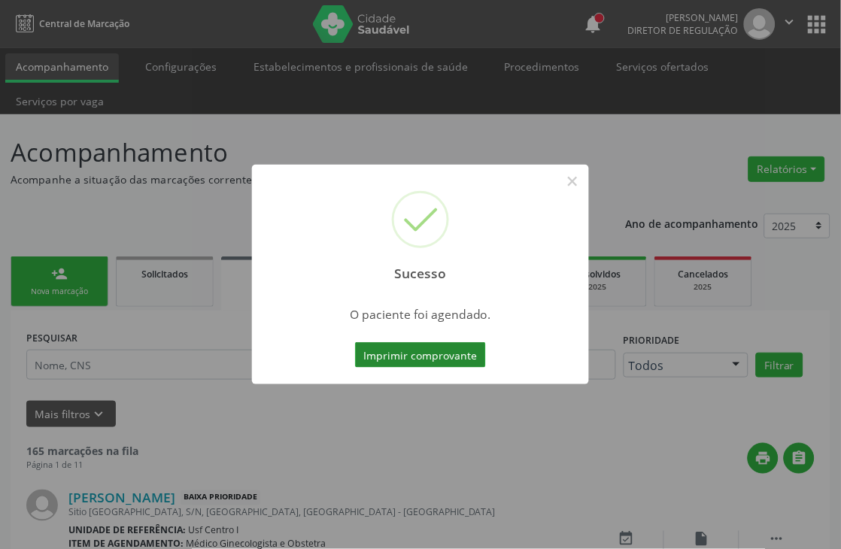
click at [438, 342] on button "Imprimir comprovante" at bounding box center [420, 355] width 131 height 26
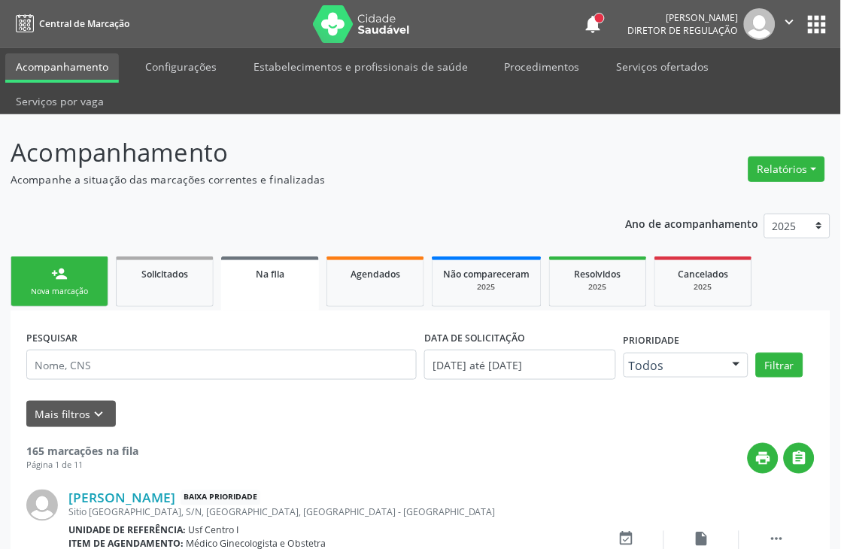
click at [35, 286] on div "Nova marcação" at bounding box center [59, 291] width 75 height 11
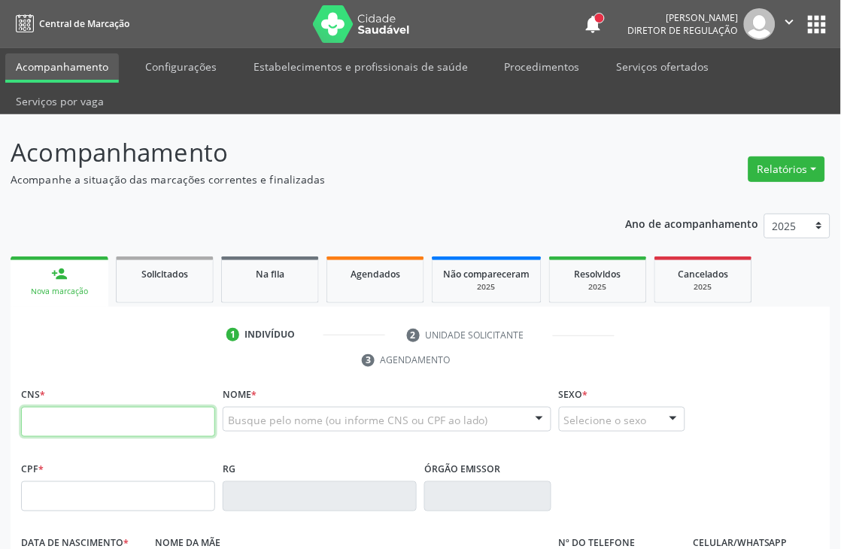
click at [117, 416] on input "text" at bounding box center [118, 422] width 194 height 30
type input "898 0005 4211 6237"
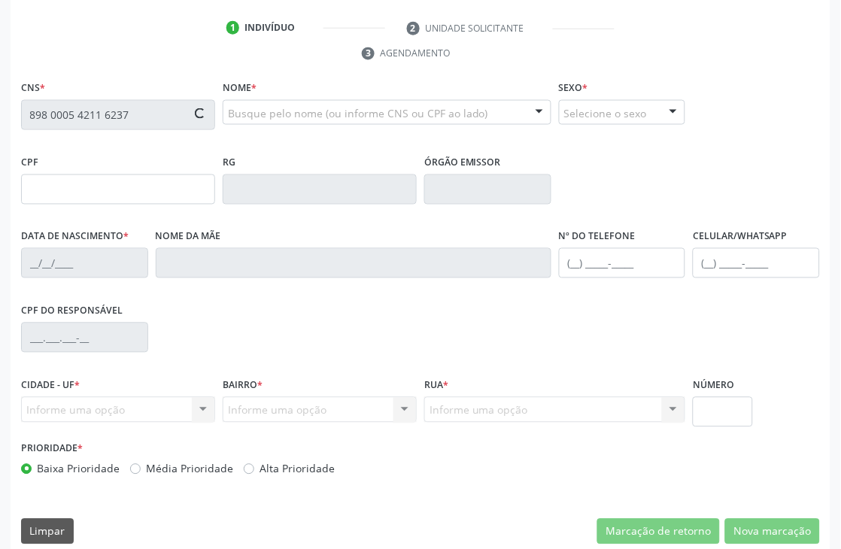
scroll to position [322, 0]
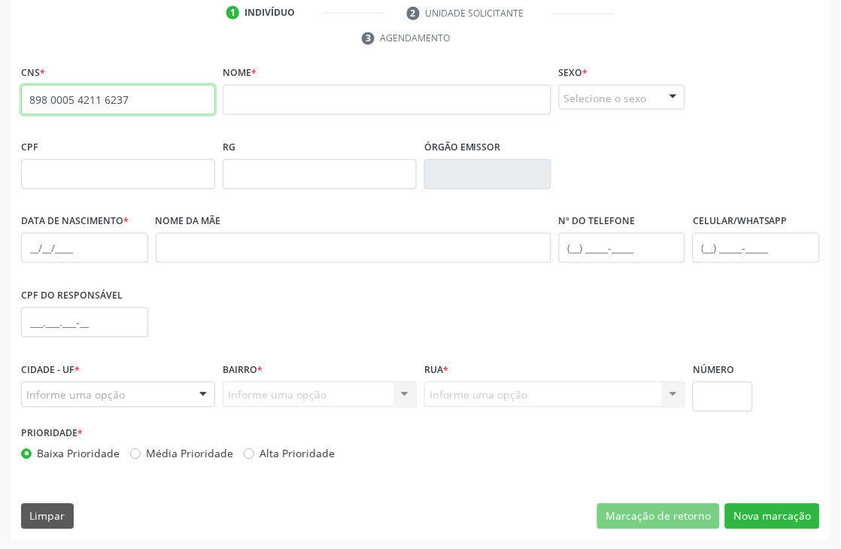
drag, startPoint x: 138, startPoint y: 96, endPoint x: 8, endPoint y: 121, distance: 133.4
click at [8, 121] on div "Acompanhamento Acompanhe a situação das marcações correntes e finalizadas Relat…" at bounding box center [420, 171] width 841 height 759
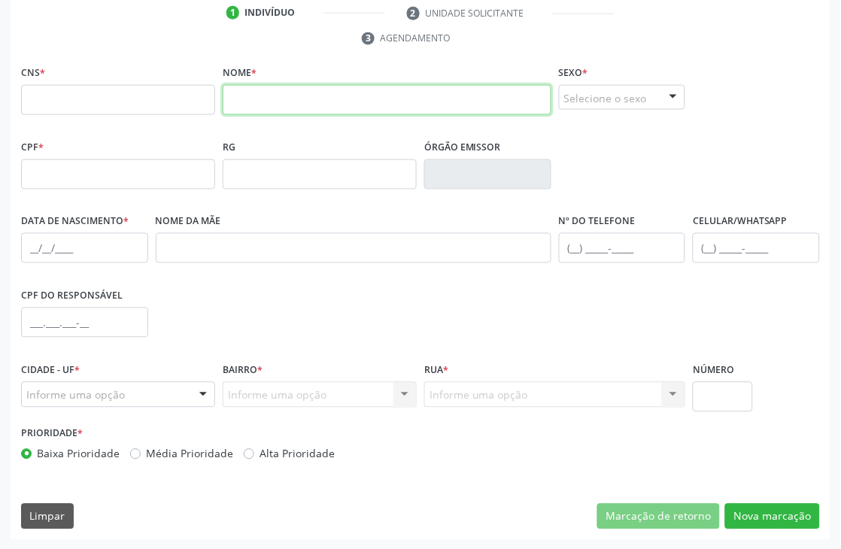
click at [248, 87] on input "text" at bounding box center [387, 100] width 329 height 30
type input "ANTONIA MARIA ALVES P"
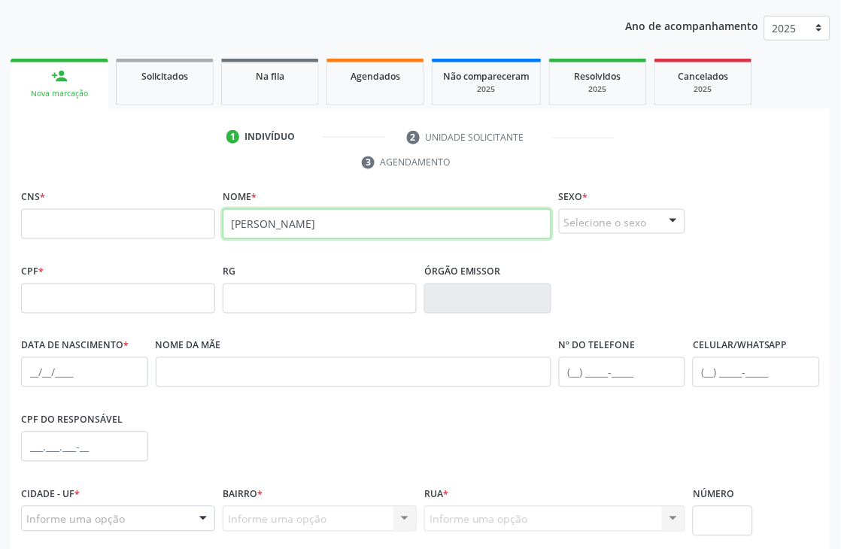
scroll to position [0, 0]
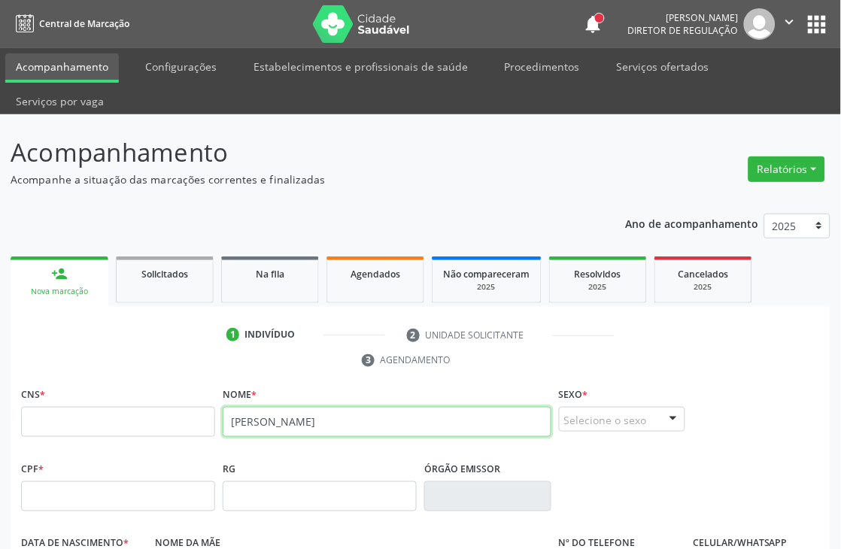
drag, startPoint x: 362, startPoint y: 419, endPoint x: 214, endPoint y: 424, distance: 147.6
click at [214, 424] on div "CNS * Nome * ANTONIA MARIA ALVES P Sexo * Selecione o sexo Masculino Feminino N…" at bounding box center [420, 421] width 807 height 75
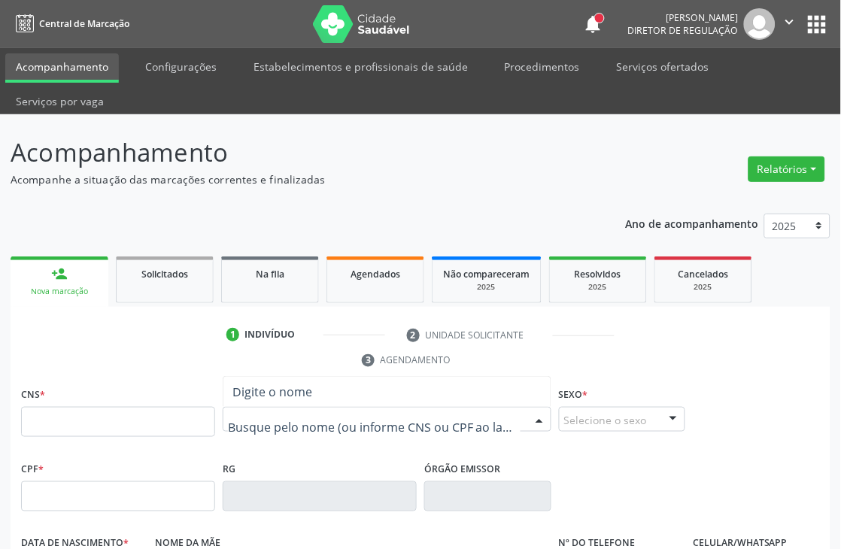
type input "ANTONIA MARIA ALVES P"
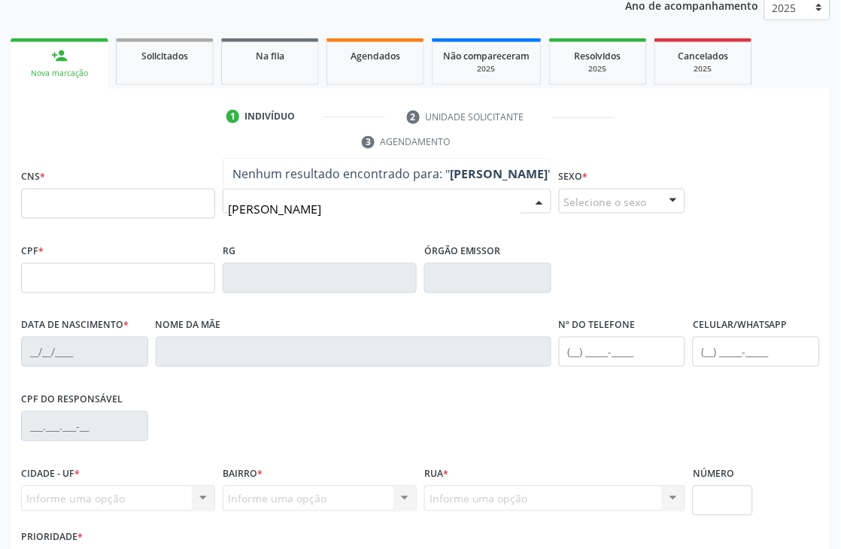
scroll to position [251, 0]
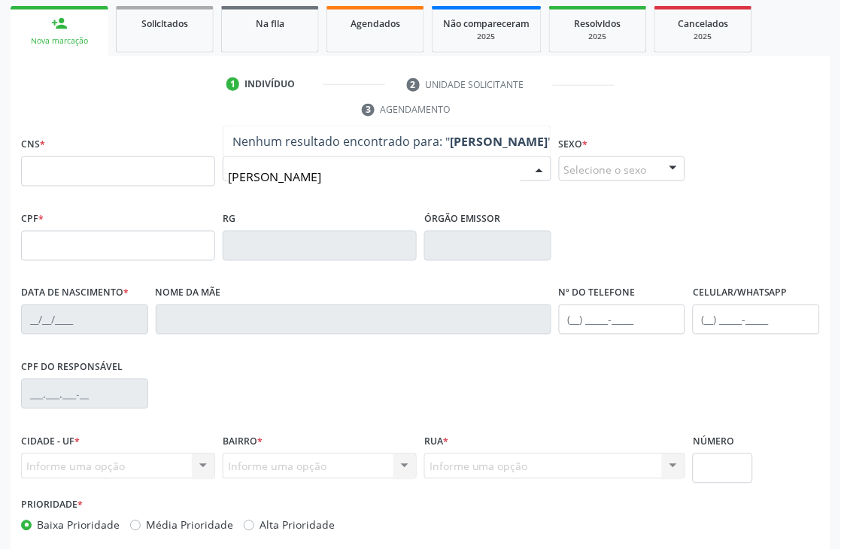
drag, startPoint x: 382, startPoint y: 175, endPoint x: 160, endPoint y: 228, distance: 228.2
click at [160, 228] on div "CNS * Nome * ANTONIA MARIA ALVES P Nenhum resultado encontrado para: " ANTONIA …" at bounding box center [420, 338] width 799 height 411
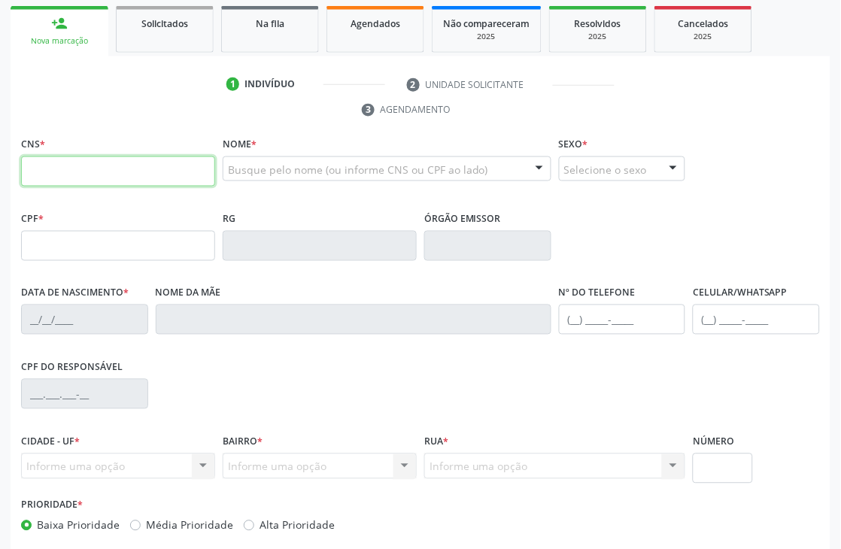
click at [126, 164] on input "text" at bounding box center [118, 172] width 194 height 30
type input "898 0005 4211 6237"
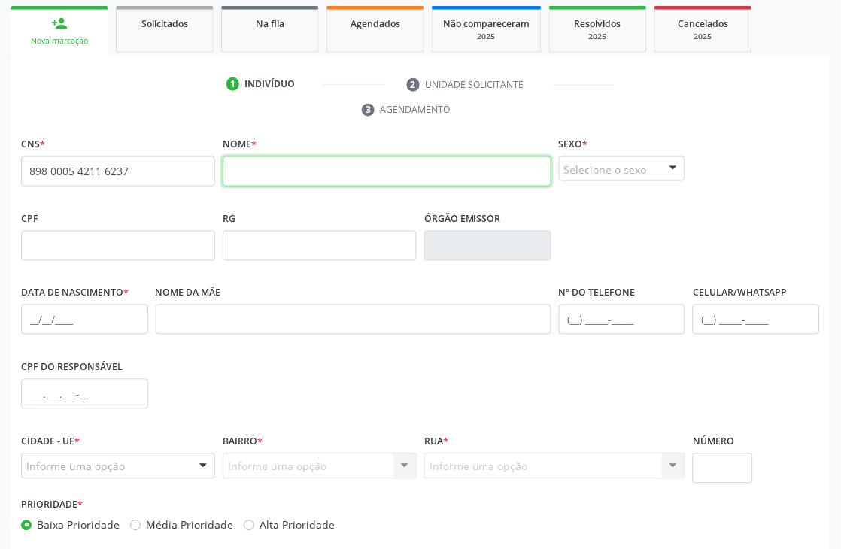
click at [452, 175] on input "text" at bounding box center [387, 172] width 329 height 30
paste input "ANTONIA MARIA ALVES P"
type input "ANTONIA MARIA ALVES PEREIRA"
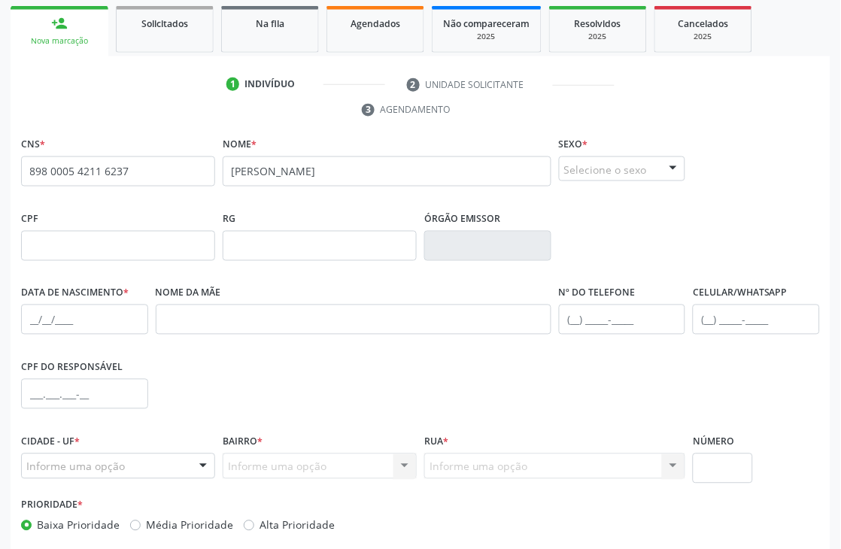
click at [674, 167] on div at bounding box center [673, 170] width 23 height 26
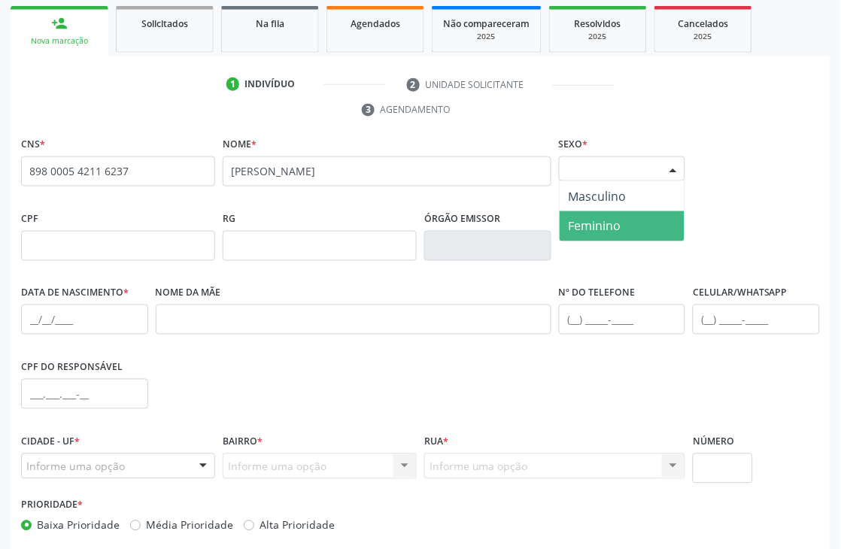
click at [632, 233] on span "Feminino" at bounding box center [623, 226] width 126 height 30
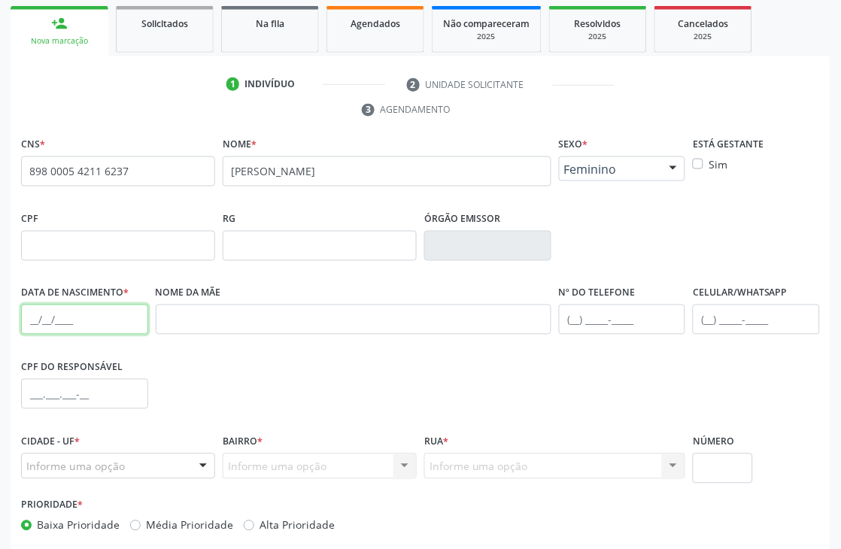
click at [26, 315] on input "text" at bounding box center [84, 320] width 127 height 30
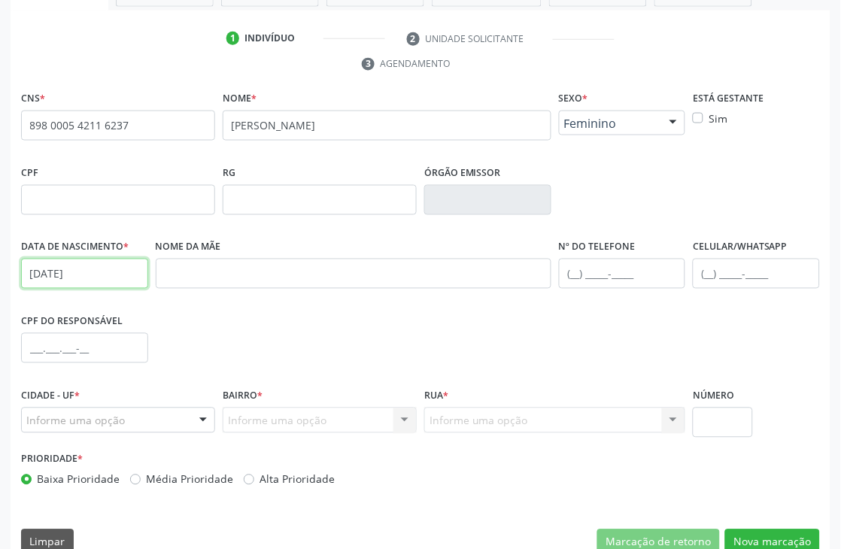
scroll to position [322, 0]
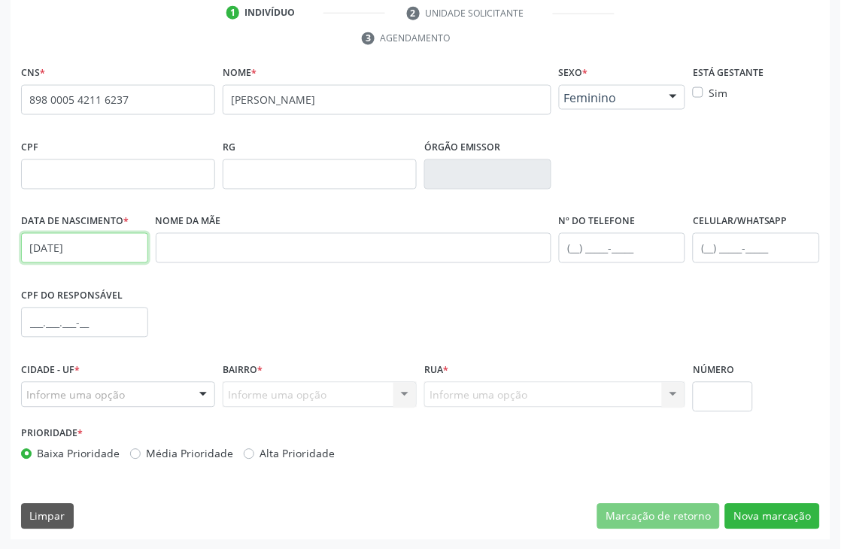
type input "07/03/1970"
click at [199, 389] on div at bounding box center [203, 396] width 23 height 26
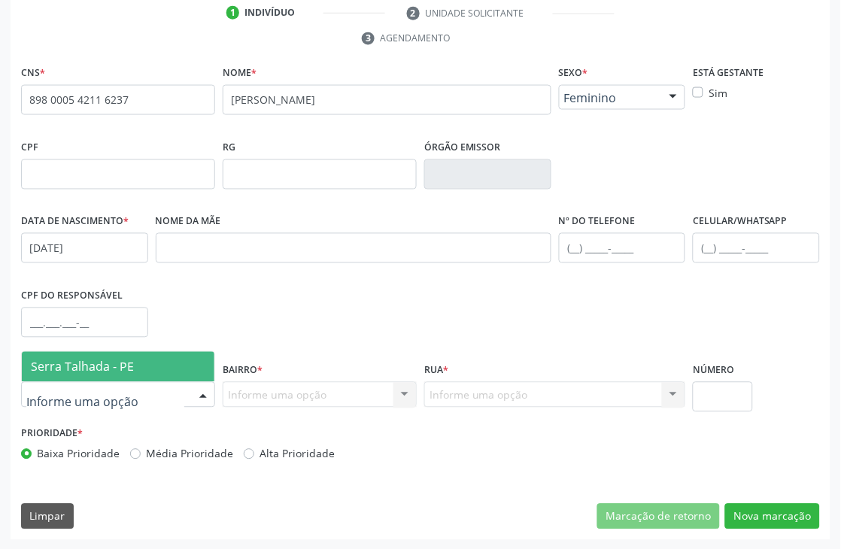
click at [181, 365] on span "Serra Talhada - PE" at bounding box center [118, 367] width 193 height 30
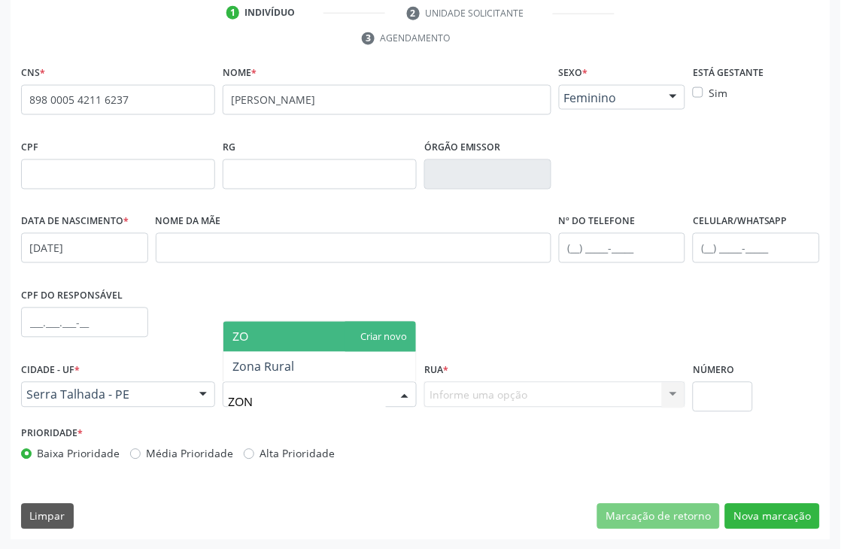
type input "ZONA"
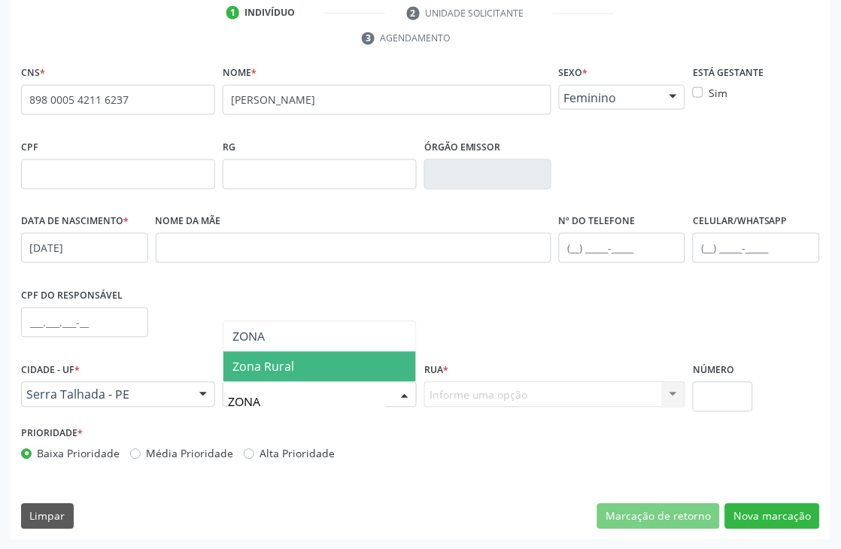
click at [284, 364] on span "Zona Rural" at bounding box center [264, 367] width 62 height 17
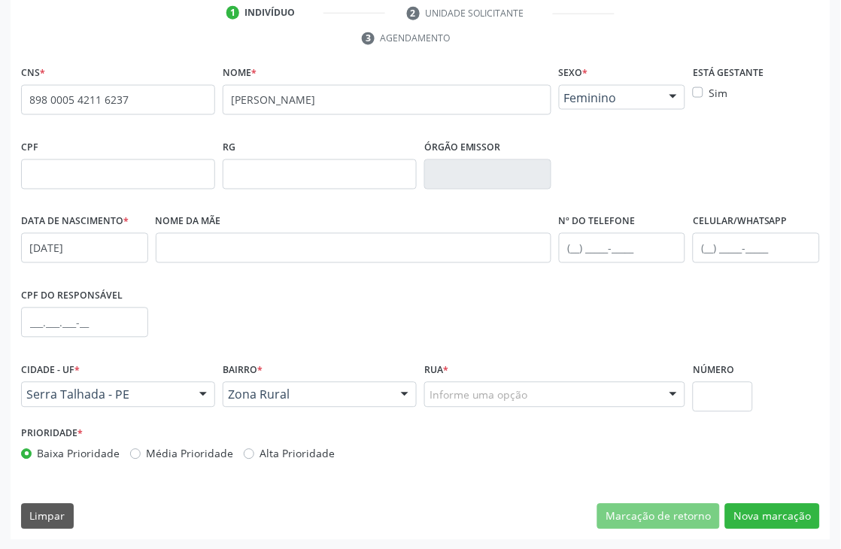
click at [534, 391] on div "Informe uma opção" at bounding box center [554, 395] width 261 height 26
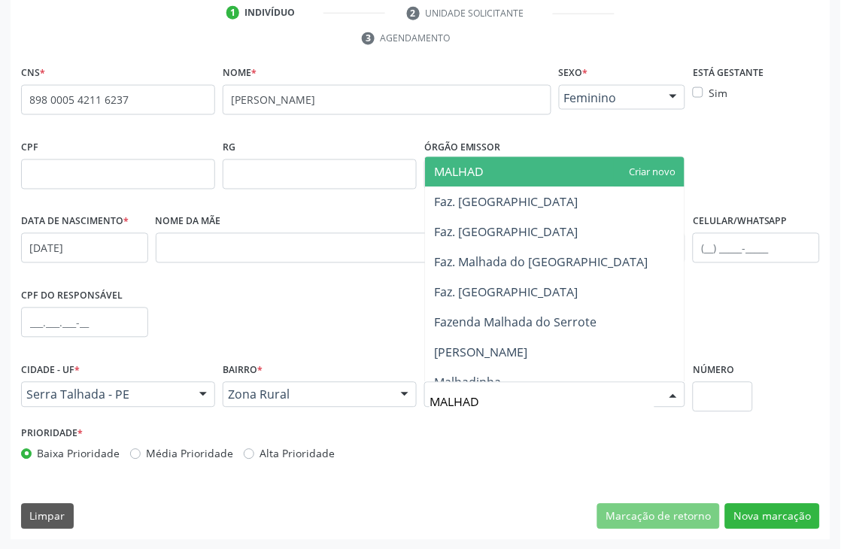
type input "MALHADA"
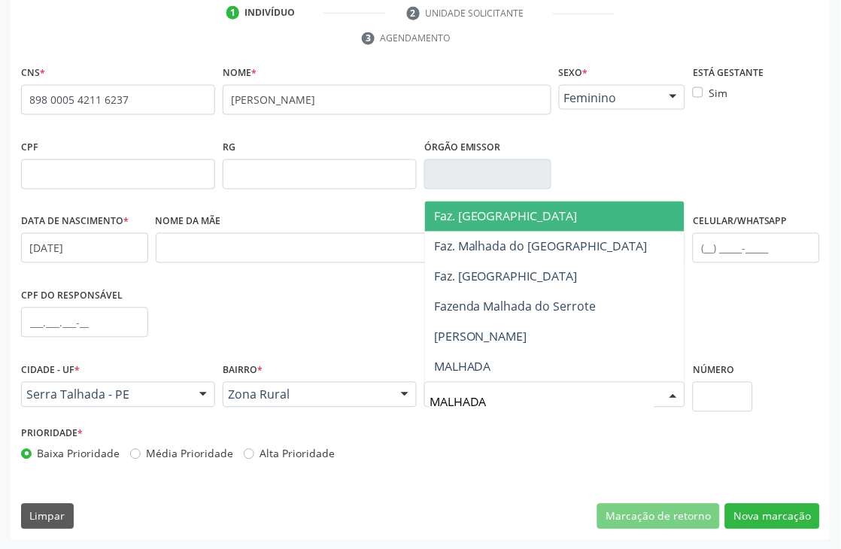
click at [562, 213] on span "Faz. Malhada da Areia" at bounding box center [555, 217] width 260 height 30
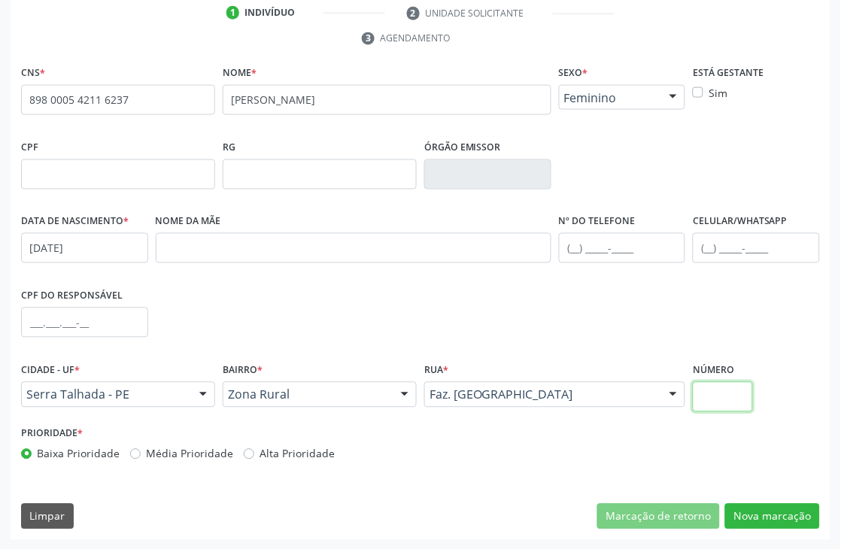
click at [725, 399] on input "text" at bounding box center [722, 397] width 59 height 30
type input "SN"
click at [774, 509] on button "Nova marcação" at bounding box center [772, 517] width 95 height 26
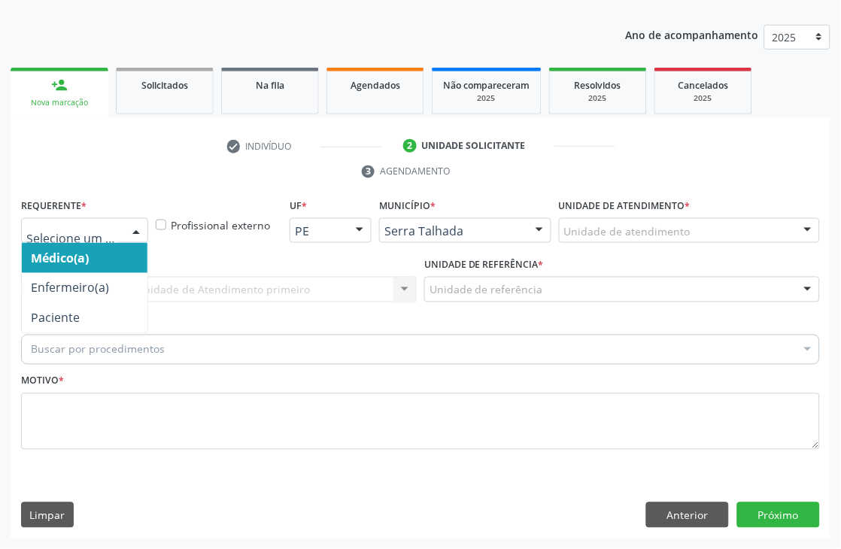
click at [89, 238] on div at bounding box center [84, 231] width 127 height 26
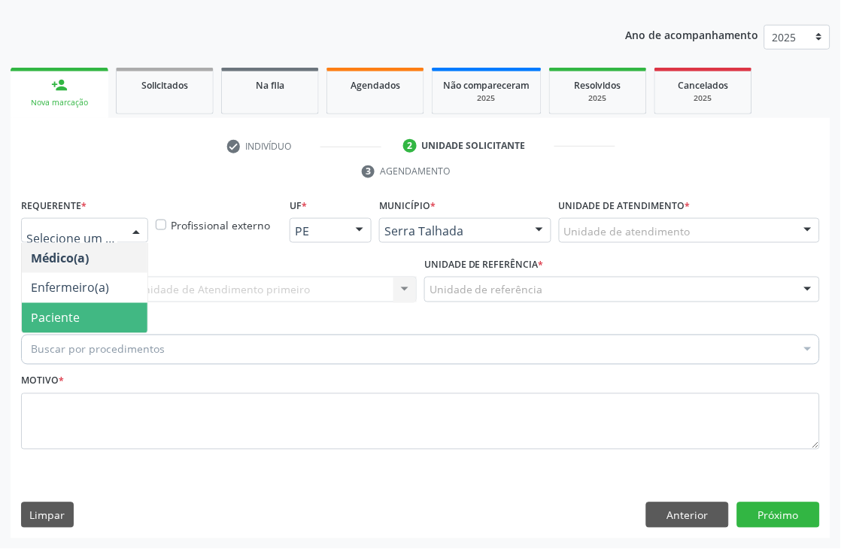
click at [81, 310] on span "Paciente" at bounding box center [85, 318] width 126 height 30
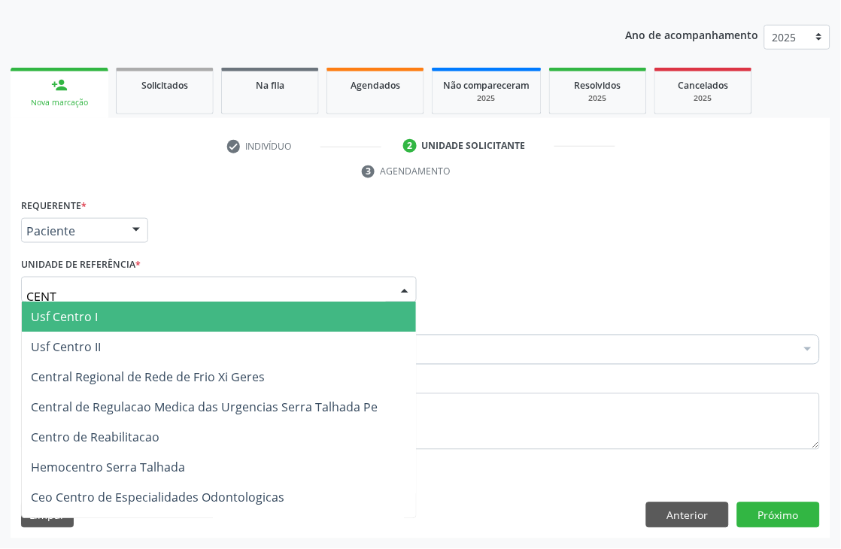
type input "CENTR"
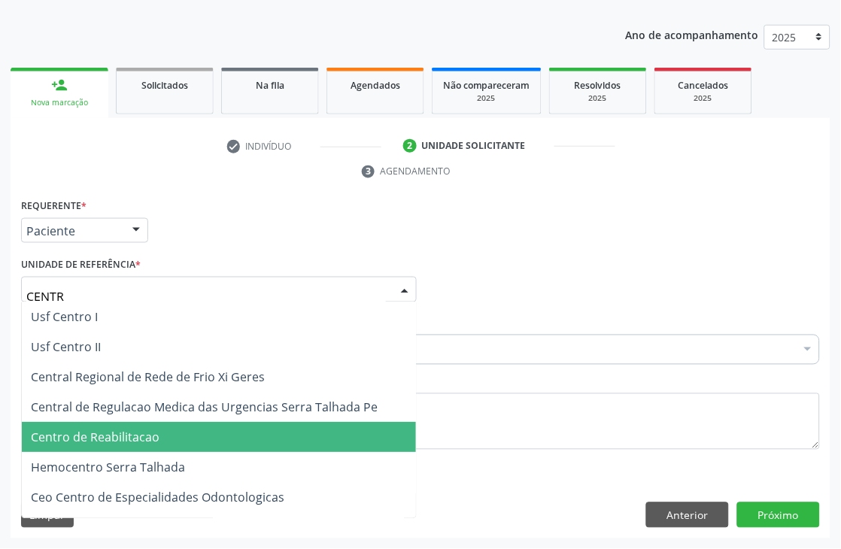
click at [148, 424] on span "Centro de Reabilitacao" at bounding box center [219, 438] width 394 height 30
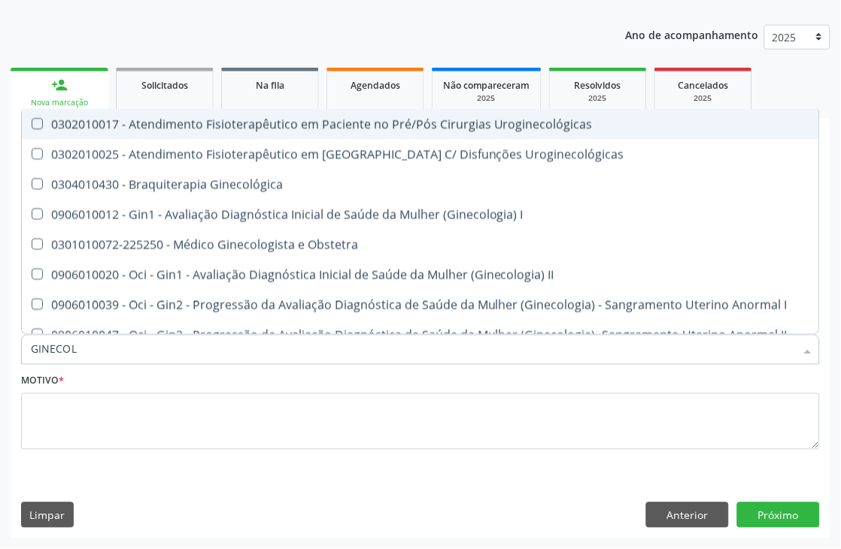
type input "GINECOLO"
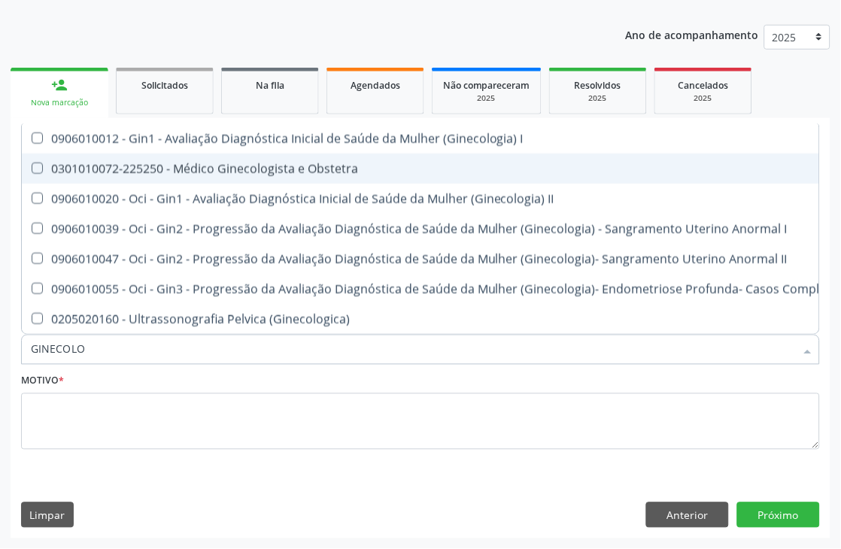
click at [265, 163] on div "0301010072-225250 - Médico Ginecologista e Obstetra" at bounding box center [511, 169] width 960 height 12
checkbox Obstetra "true"
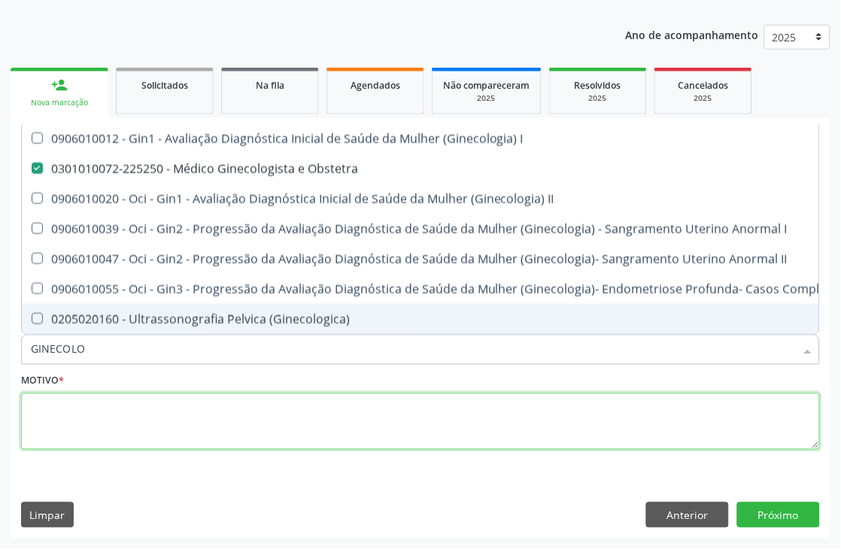
click at [282, 424] on textarea at bounding box center [420, 422] width 799 height 57
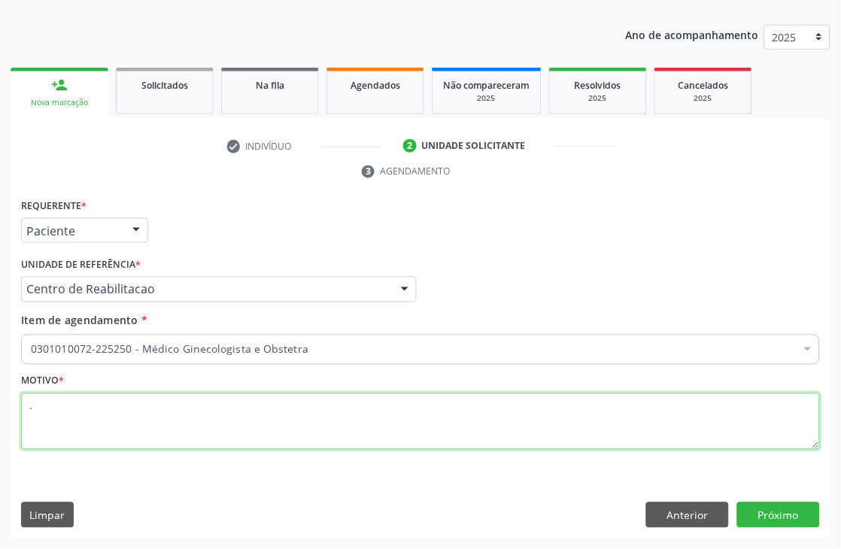
type textarea "."
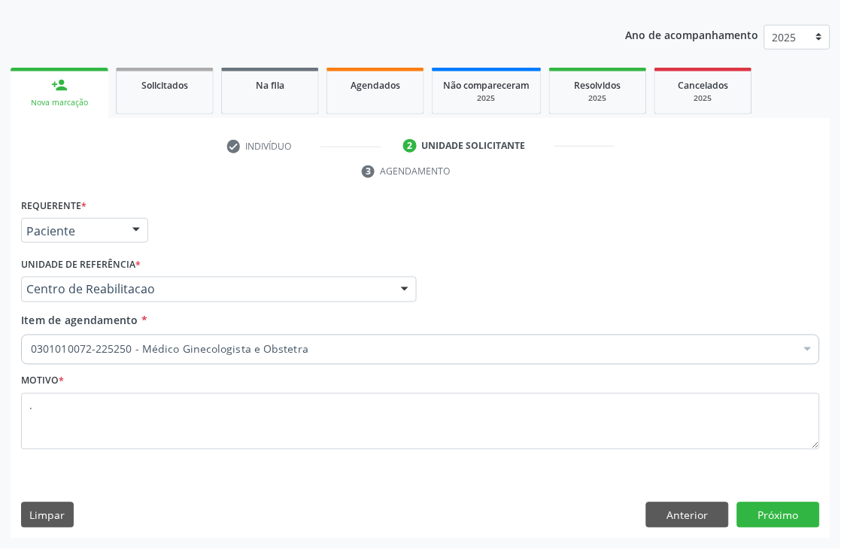
click at [795, 501] on div "Requerente * Paciente Médico(a) Enfermeiro(a) Paciente Nenhum resultado encontr…" at bounding box center [421, 367] width 820 height 344
click at [793, 512] on button "Próximo" at bounding box center [778, 516] width 83 height 26
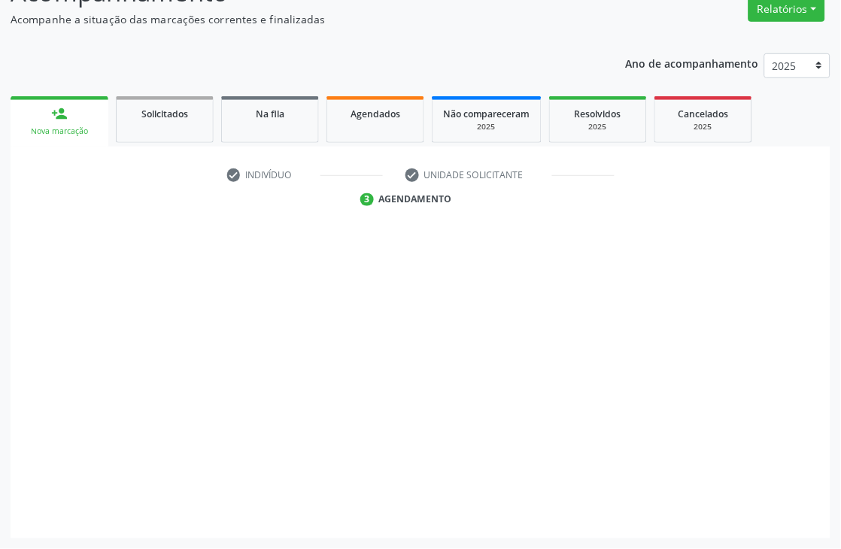
scroll to position [160, 0]
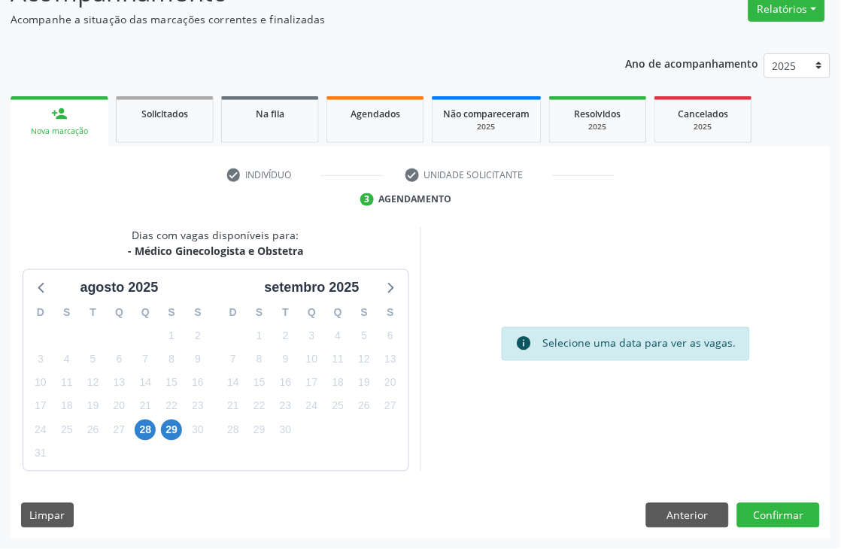
click at [135, 421] on div "28" at bounding box center [145, 430] width 21 height 23
click at [138, 425] on span "28" at bounding box center [145, 430] width 21 height 21
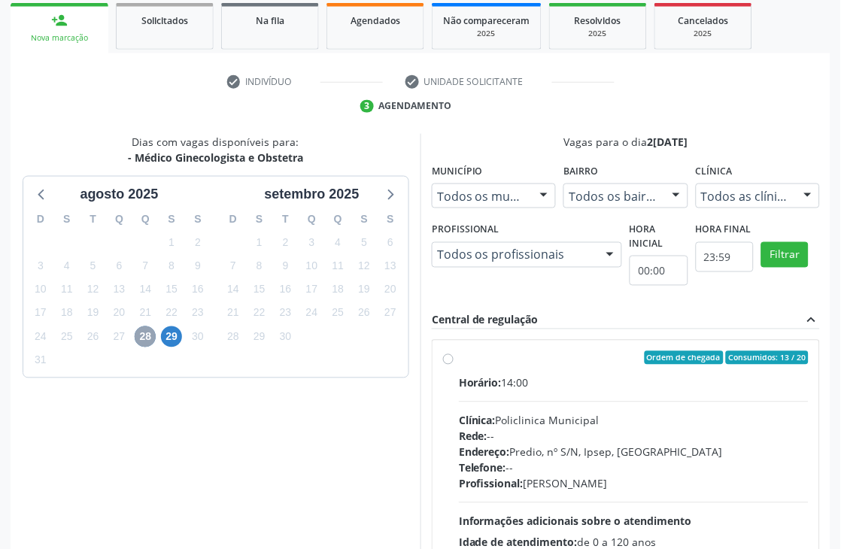
scroll to position [386, 0]
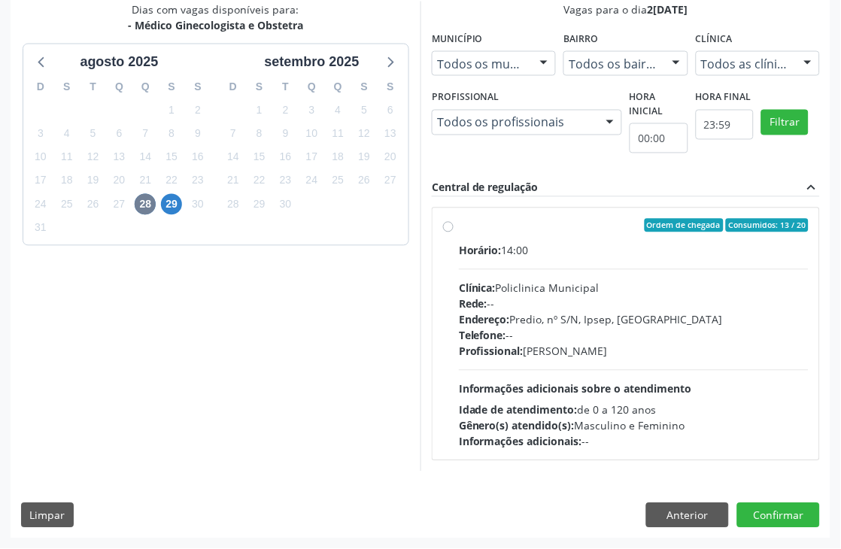
click at [488, 408] on span "Idade de atendimento:" at bounding box center [518, 410] width 119 height 14
click at [454, 233] on input "Ordem de chegada Consumidos: 13 / 20 Horário: 14:00 Clínica: Policlinica Munici…" at bounding box center [448, 226] width 11 height 14
radio input "true"
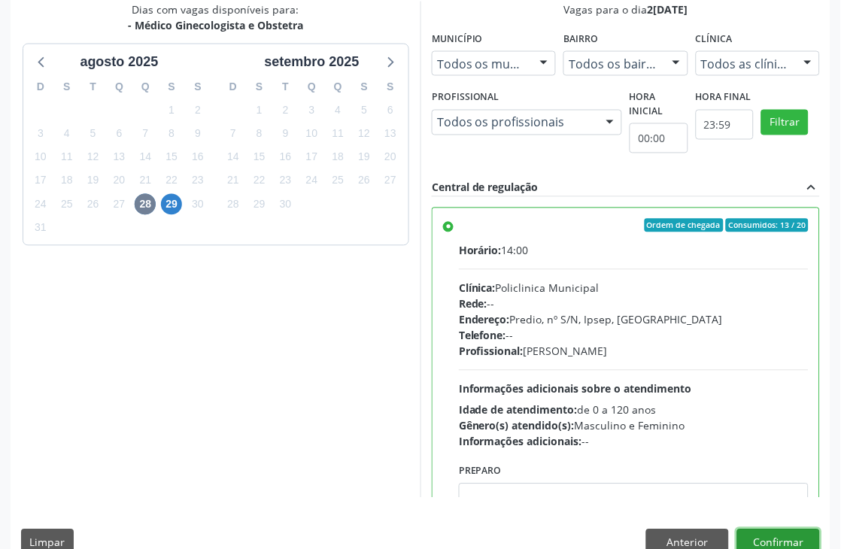
click at [807, 540] on button "Confirmar" at bounding box center [778, 543] width 83 height 26
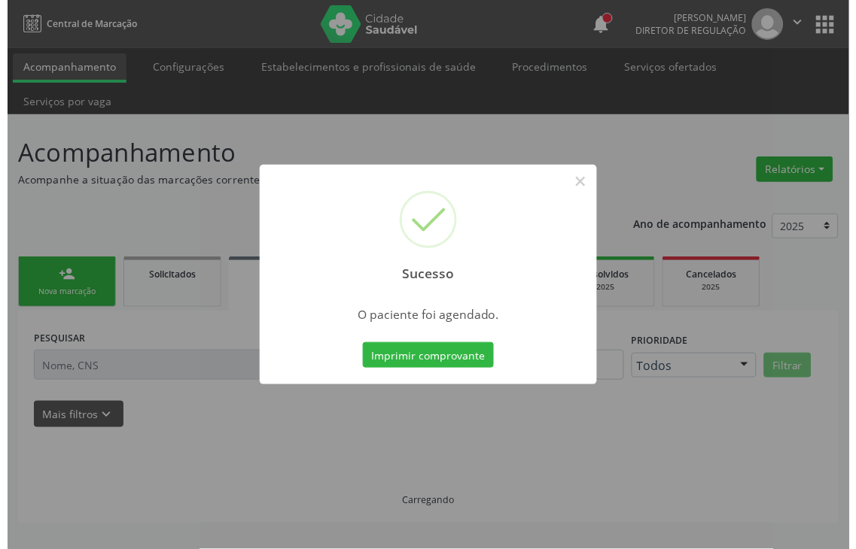
scroll to position [0, 0]
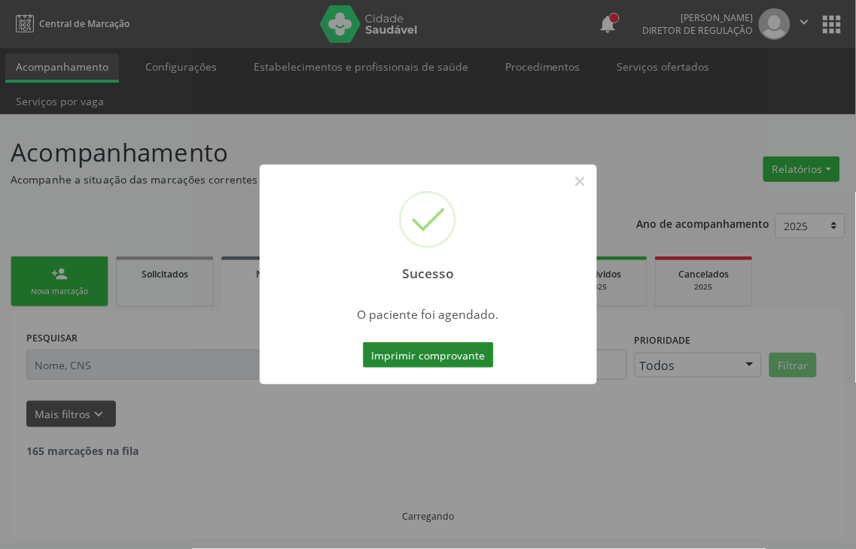
click at [435, 342] on button "Imprimir comprovante" at bounding box center [428, 355] width 131 height 26
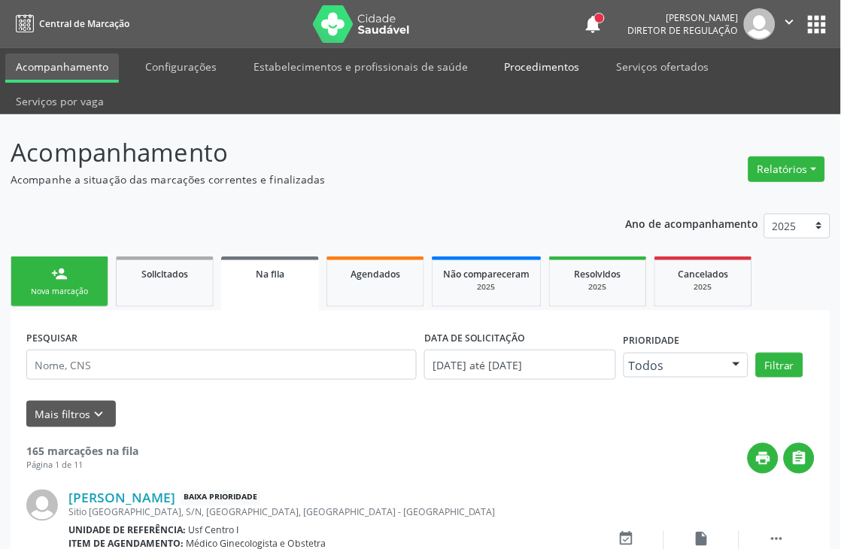
click at [540, 65] on link "Procedimentos" at bounding box center [542, 66] width 96 height 26
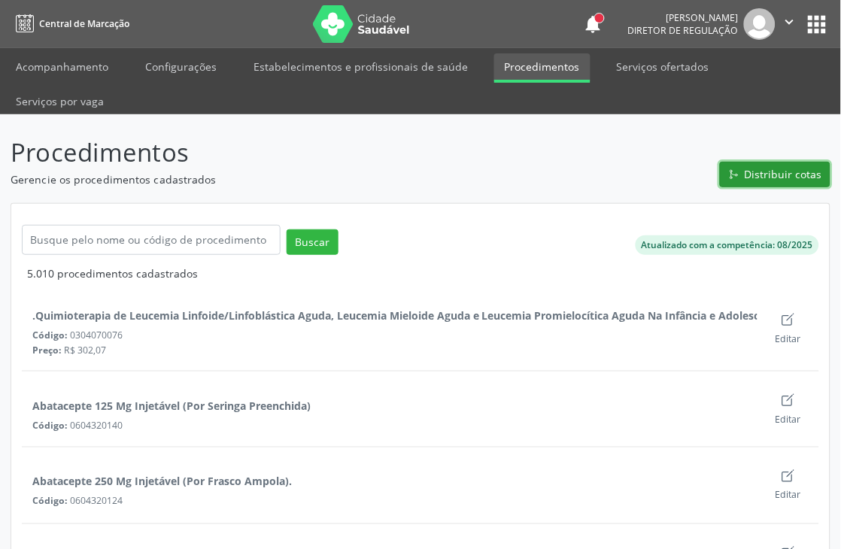
click at [764, 171] on span "Distribuir cotas" at bounding box center [784, 174] width 78 height 16
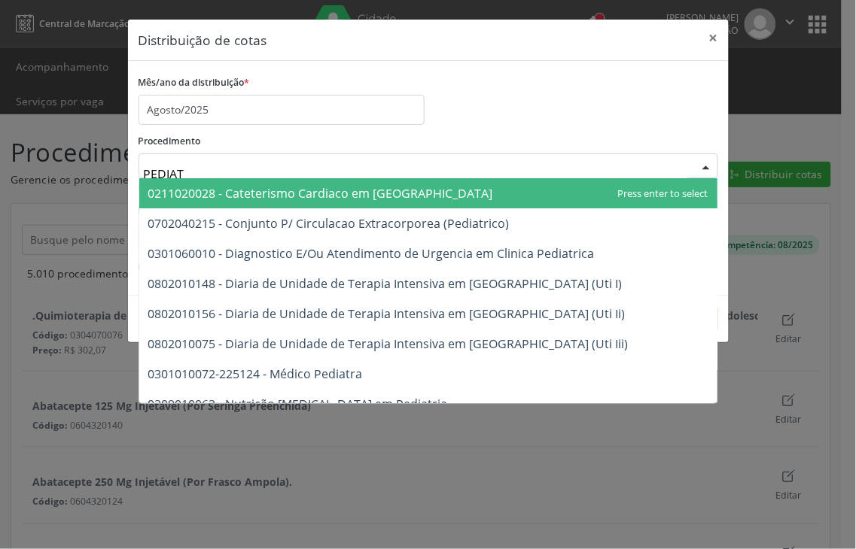
type input "PEDIATR"
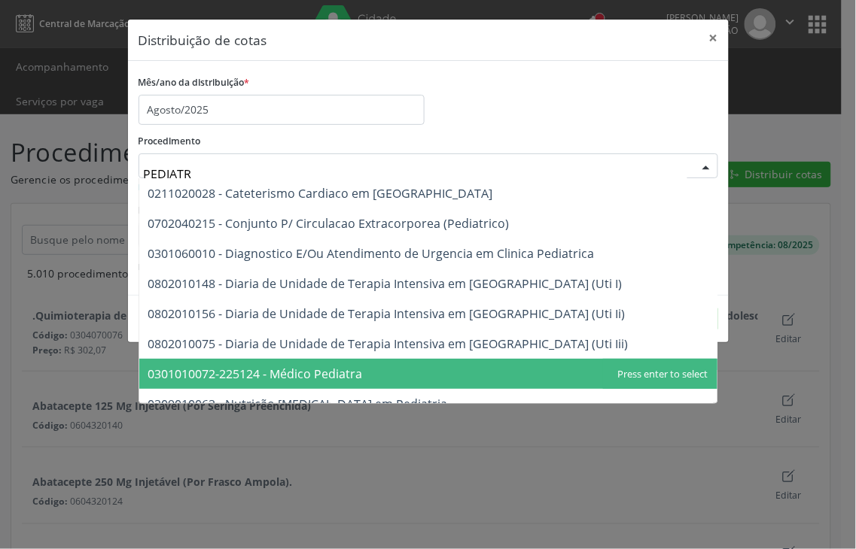
click at [375, 363] on span "0301010072-225124 - Médico Pediatra" at bounding box center [428, 374] width 578 height 30
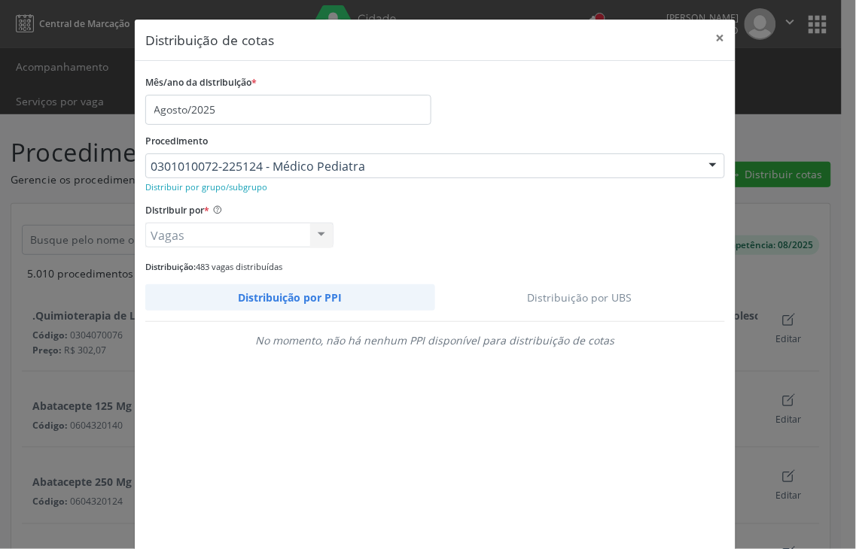
click at [600, 287] on link "Distribuição por UBS" at bounding box center [580, 297] width 290 height 26
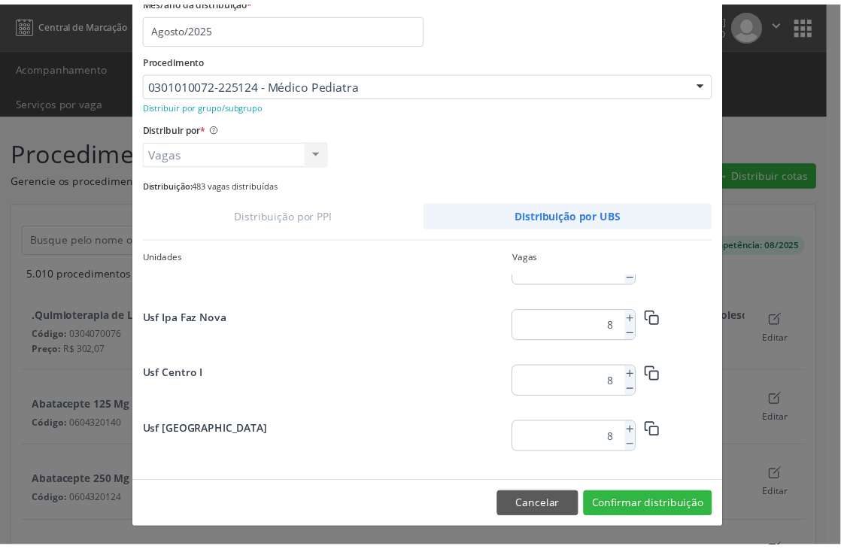
scroll to position [1954, 0]
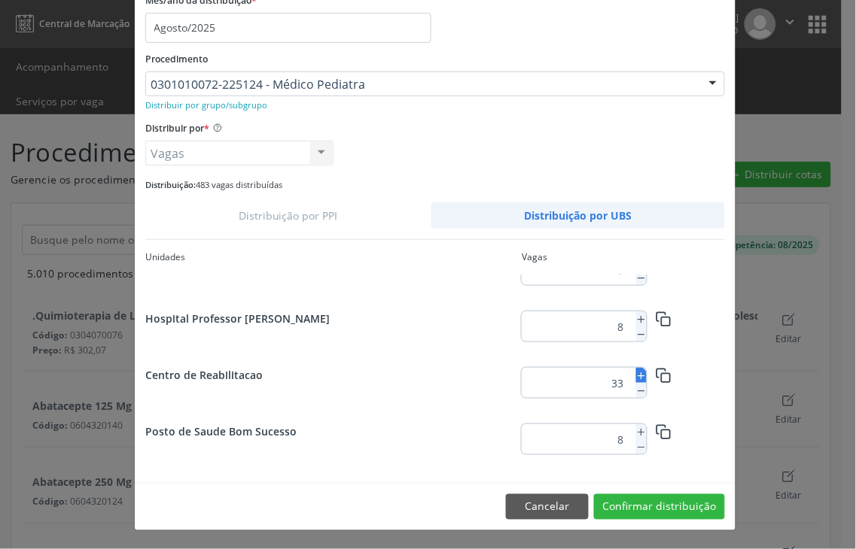
click at [636, 373] on icon at bounding box center [641, 376] width 11 height 11
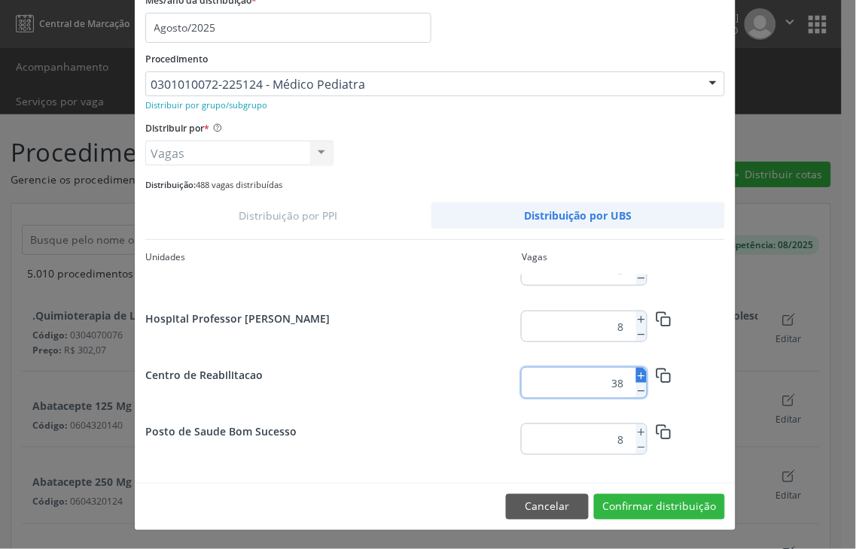
click at [636, 373] on icon at bounding box center [641, 376] width 11 height 11
click at [636, 369] on button at bounding box center [641, 375] width 11 height 15
type input "40"
click at [628, 505] on button "Confirmar distribuição" at bounding box center [659, 507] width 131 height 26
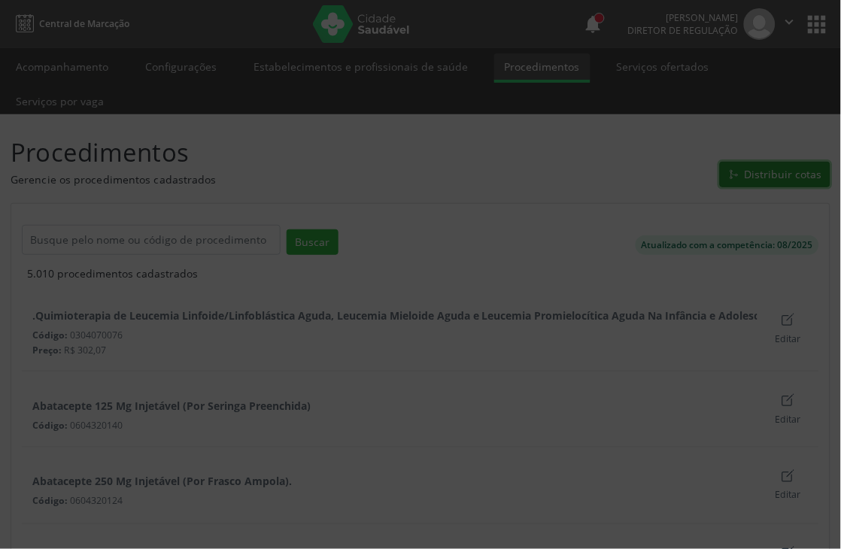
scroll to position [0, 0]
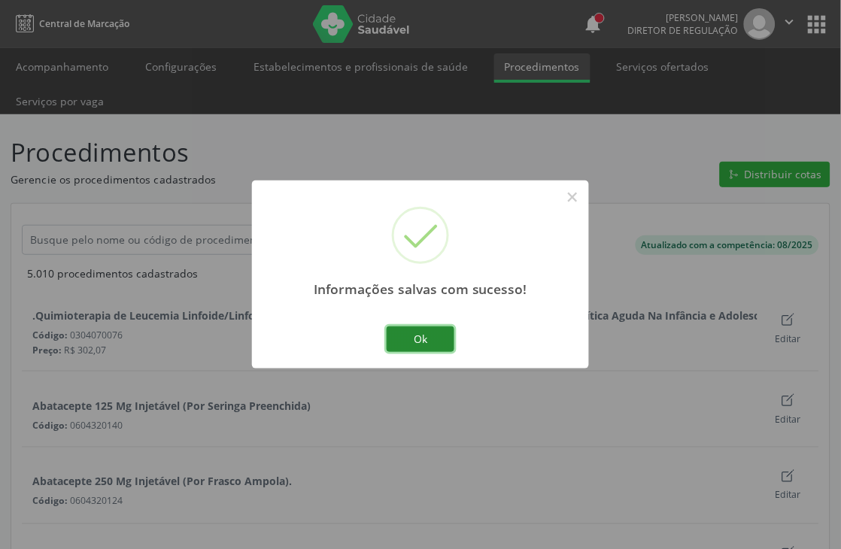
click at [418, 334] on button "Ok" at bounding box center [421, 340] width 68 height 26
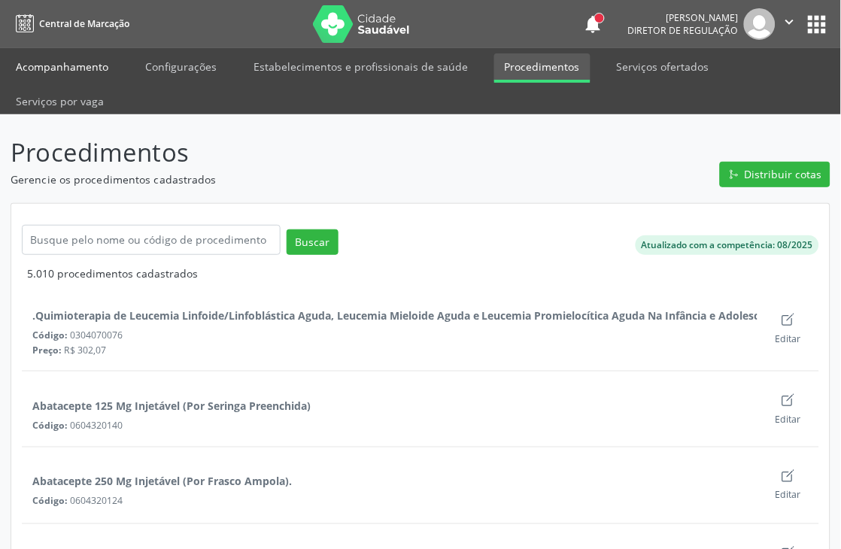
click at [49, 60] on link "Acompanhamento" at bounding box center [62, 66] width 114 height 26
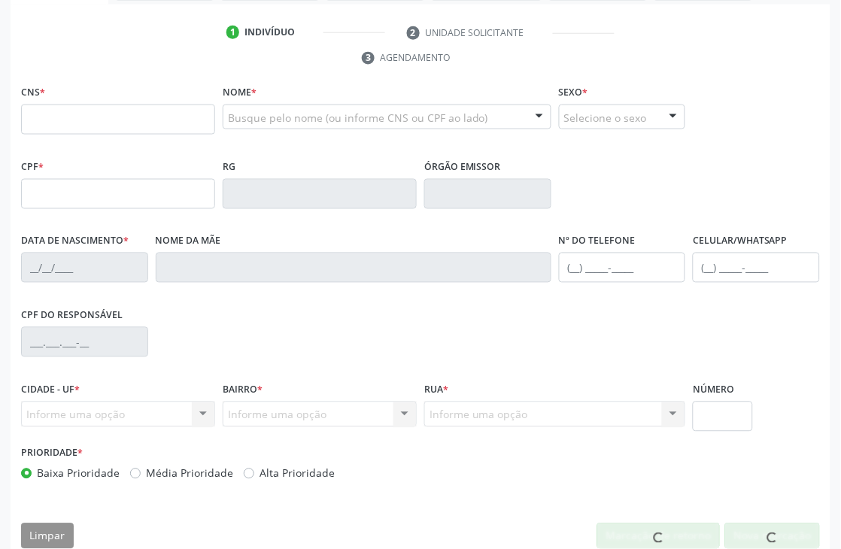
scroll to position [322, 0]
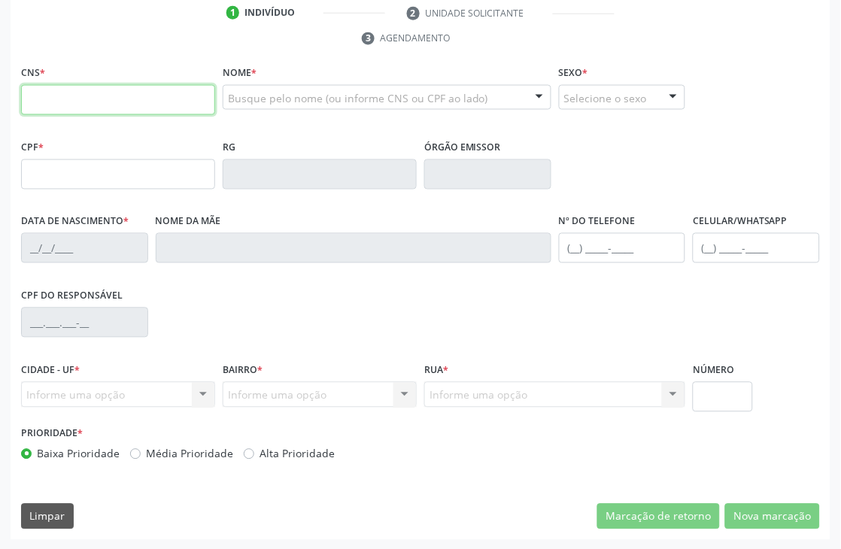
click at [91, 99] on input "text" at bounding box center [118, 100] width 194 height 30
type input "706 2045 7431 1160"
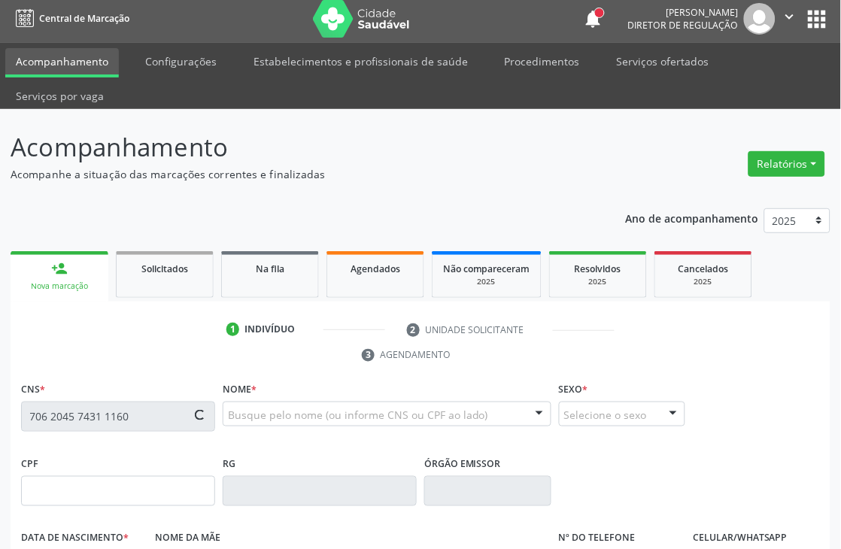
scroll to position [0, 0]
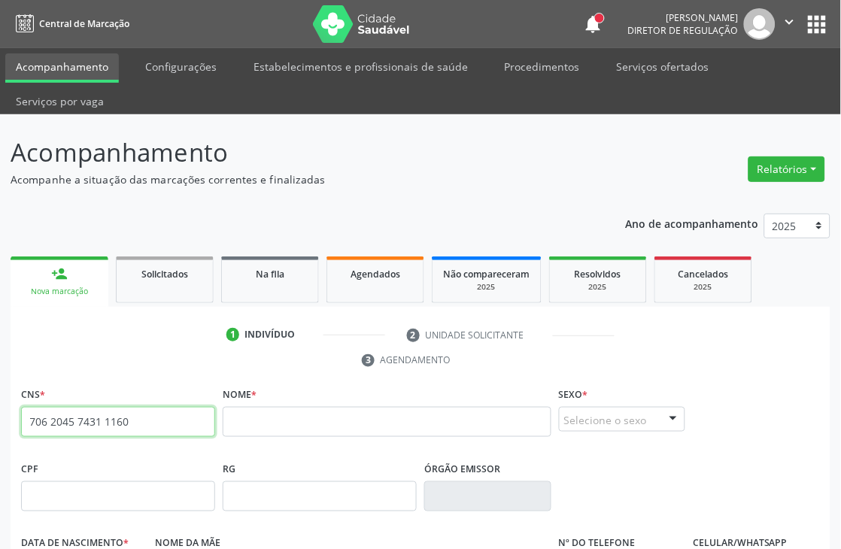
drag, startPoint x: 134, startPoint y: 424, endPoint x: 0, endPoint y: 414, distance: 134.4
click at [0, 414] on div "Acompanhamento Acompanhe a situação das marcações correntes e finalizadas Relat…" at bounding box center [420, 493] width 841 height 759
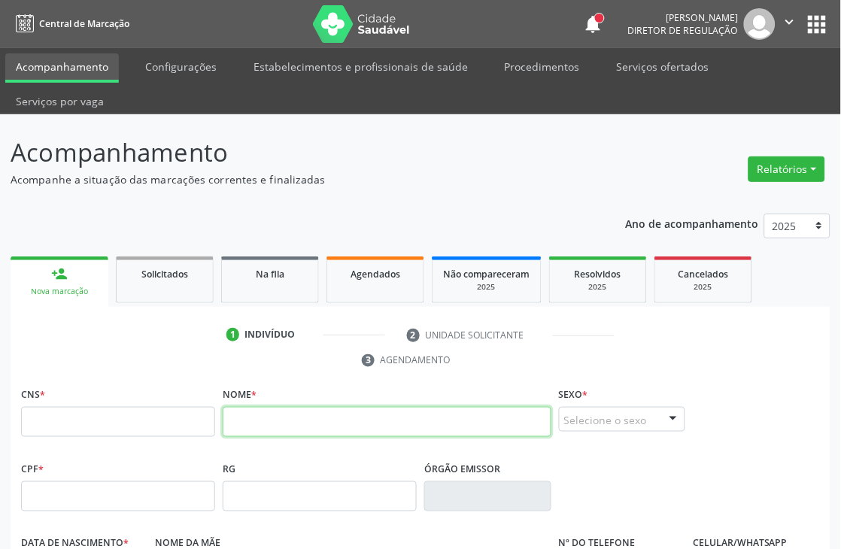
click at [326, 409] on input "text" at bounding box center [387, 422] width 329 height 30
type input "VANUZA MARIA DA ASILVA"
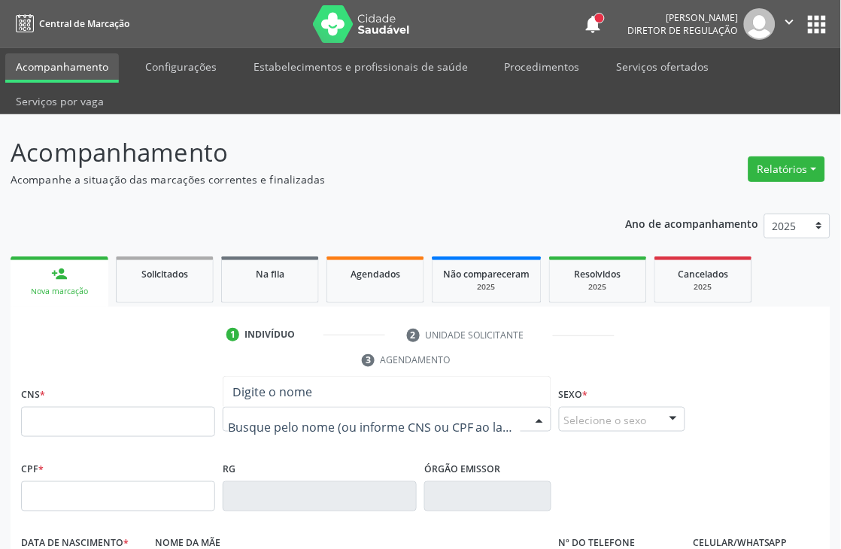
click at [304, 421] on input "text" at bounding box center [374, 427] width 293 height 30
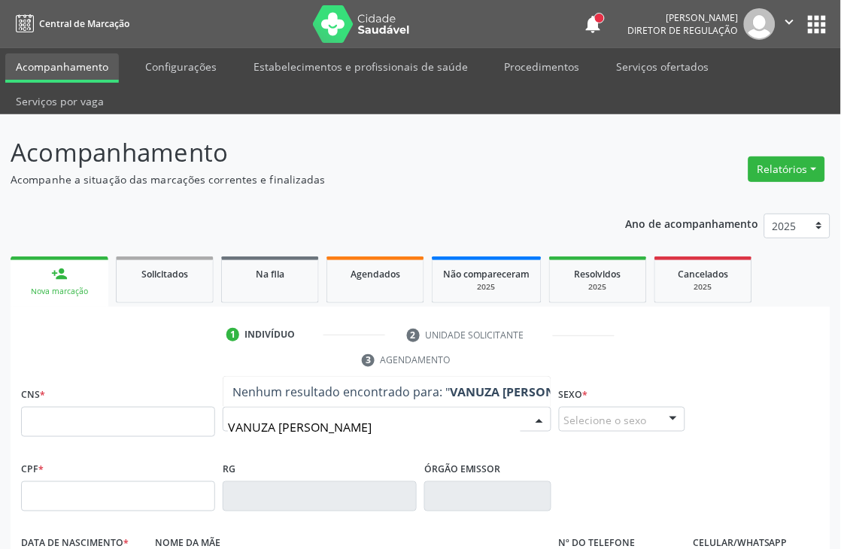
type input "VANUZA [PERSON_NAME]"
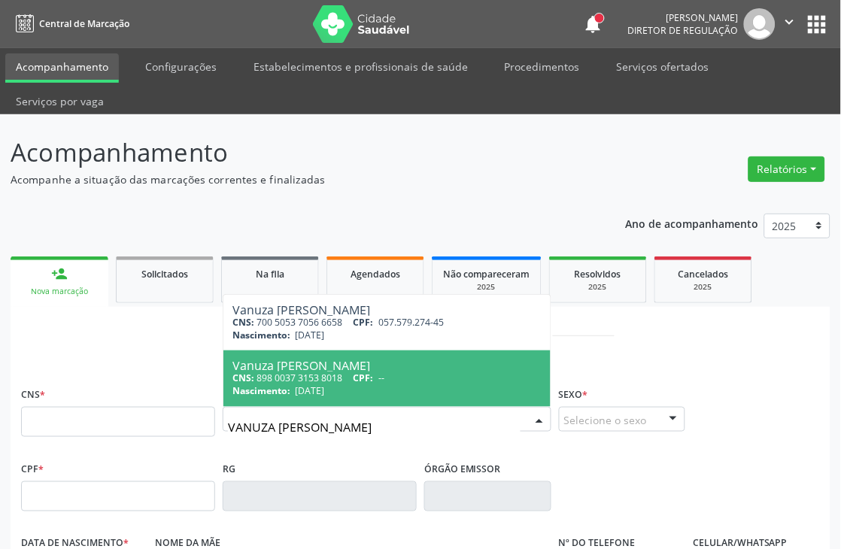
click at [351, 387] on div "Nascimento: [DATE]" at bounding box center [387, 391] width 309 height 13
type input "898 0037 3153 8018"
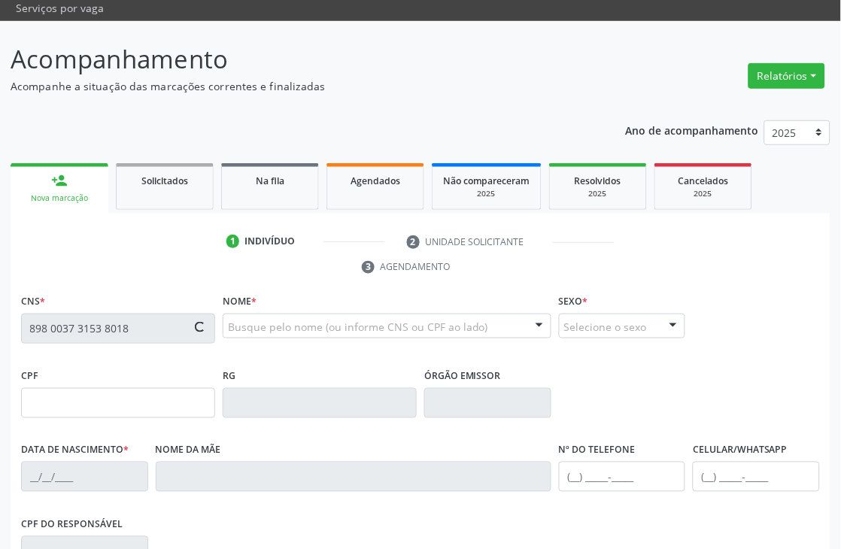
scroll to position [322, 0]
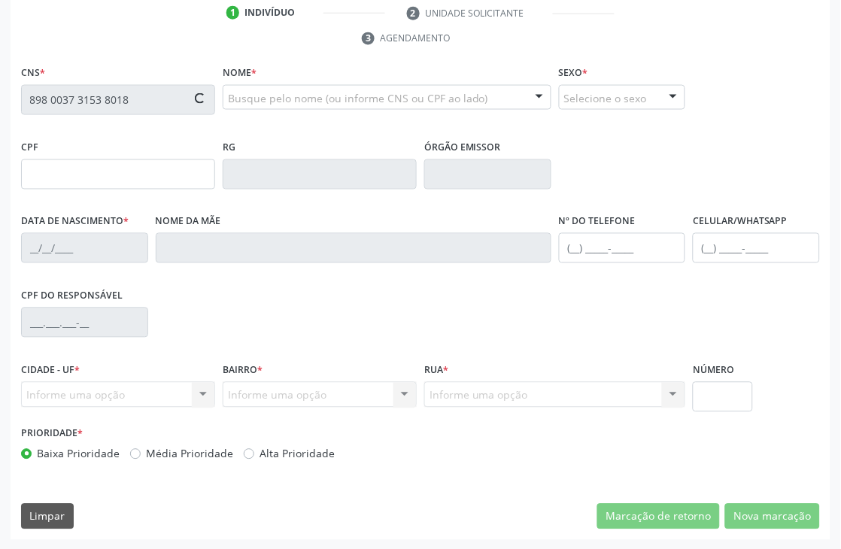
type input "[DATE]"
type input "Rozinalva [PERSON_NAME]"
type input "[PHONE_NUMBER]"
type input "056.419.684-39"
type input "S/N"
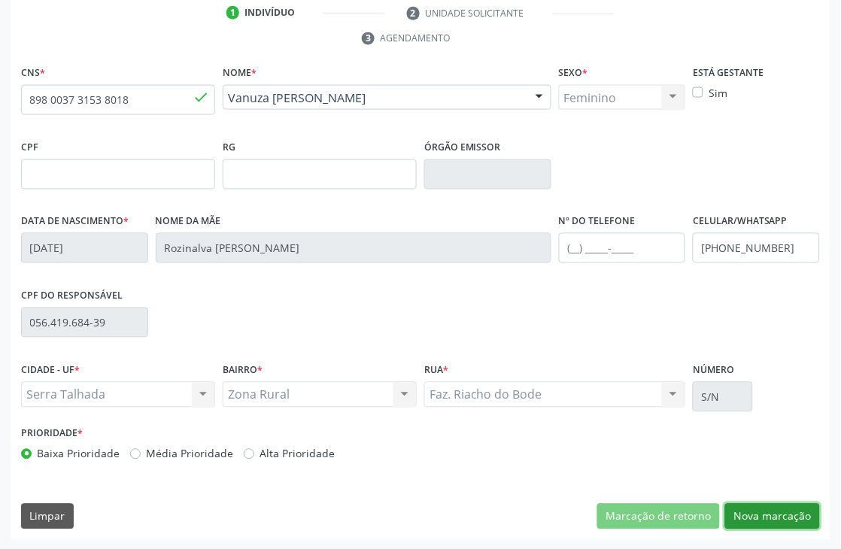
click at [801, 515] on button "Nova marcação" at bounding box center [772, 517] width 95 height 26
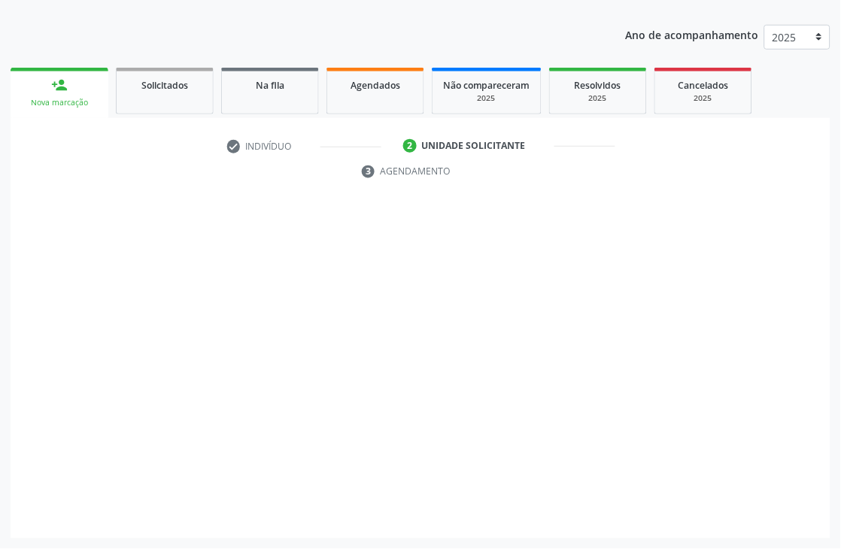
scroll to position [189, 0]
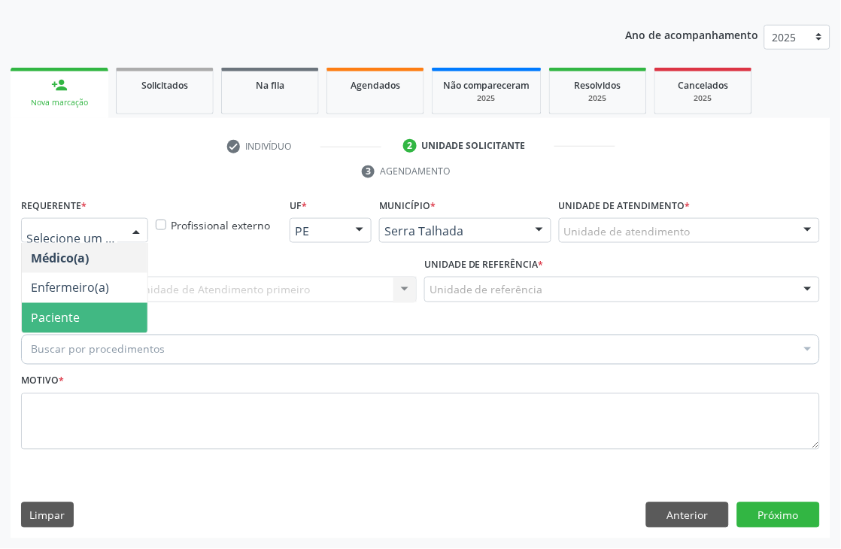
click at [95, 314] on span "Paciente" at bounding box center [85, 318] width 126 height 30
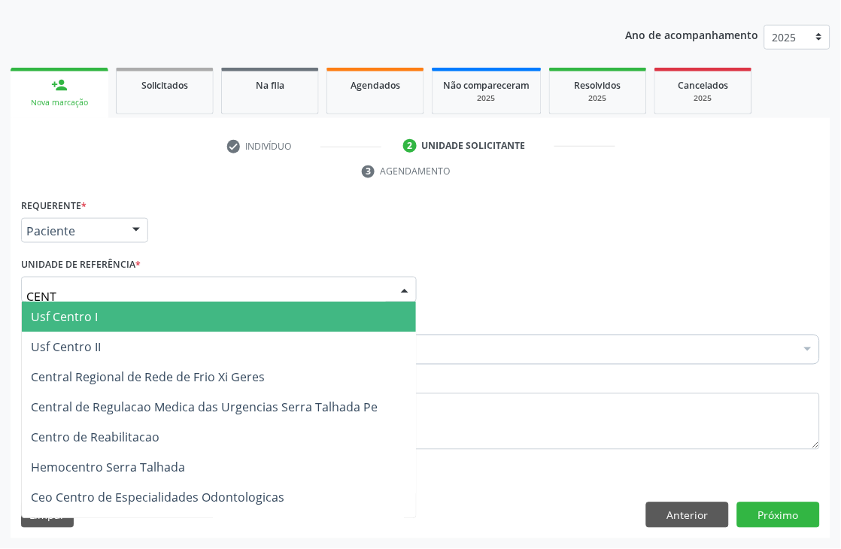
type input "CENTR"
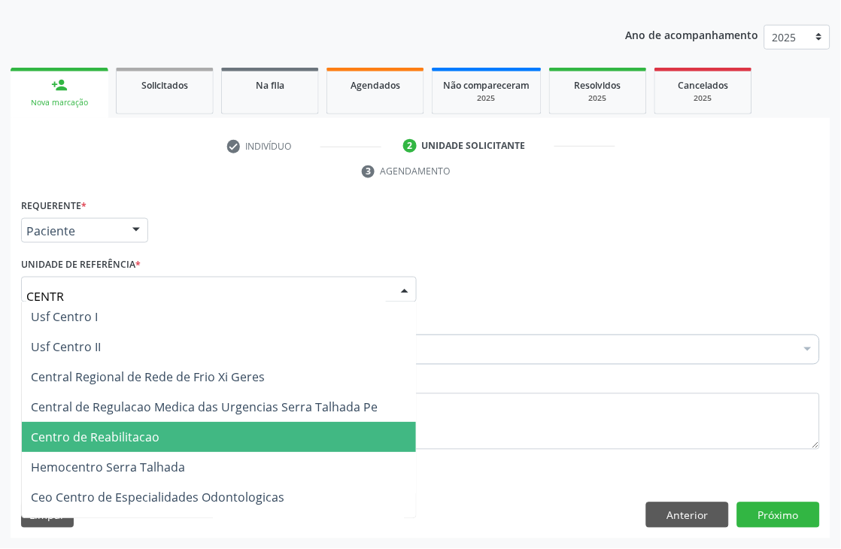
click at [138, 427] on span "Centro de Reabilitacao" at bounding box center [219, 438] width 394 height 30
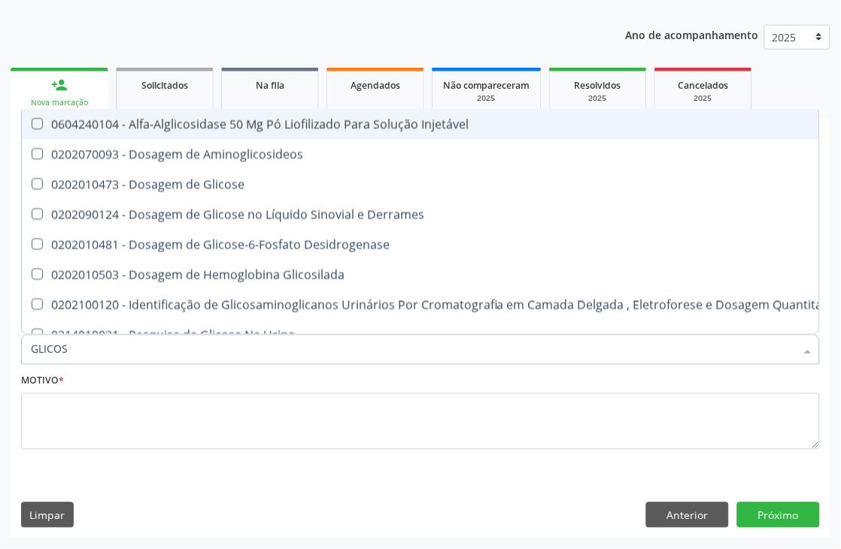
type input "GLICOSE"
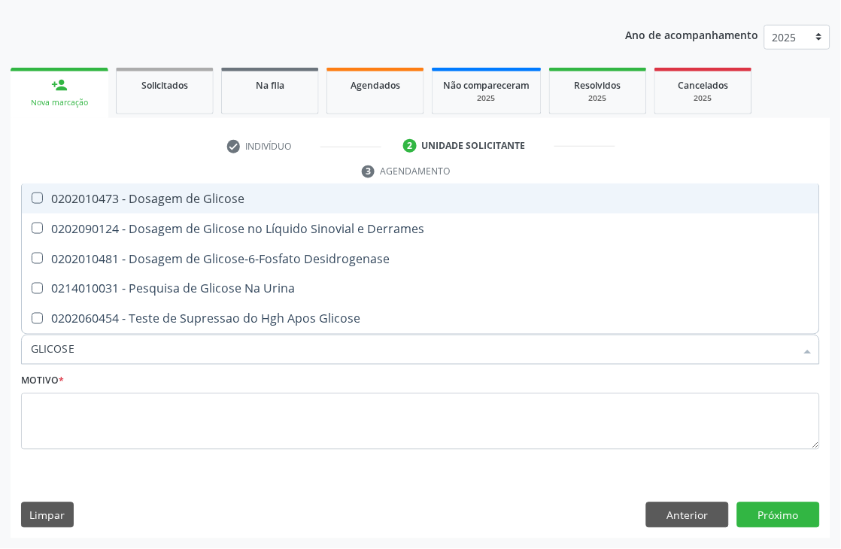
click at [245, 193] on div "0202010473 - Dosagem de Glicose" at bounding box center [421, 199] width 780 height 12
checkbox Glicose "true"
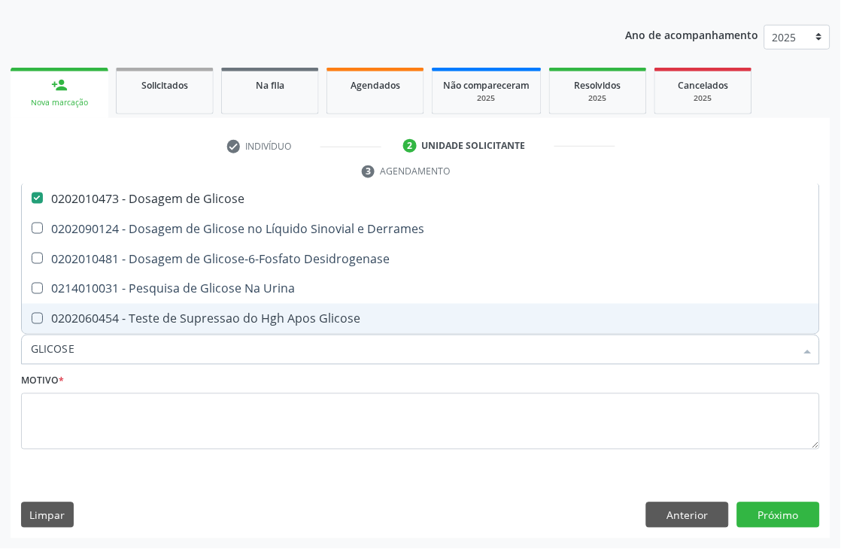
drag, startPoint x: 74, startPoint y: 350, endPoint x: 0, endPoint y: 348, distance: 73.8
click at [0, 348] on div "Acompanhamento Acompanhe a situação das marcações correntes e finalizadas Relat…" at bounding box center [420, 237] width 841 height 624
type input "ACIDO"
checkbox Glicose "false"
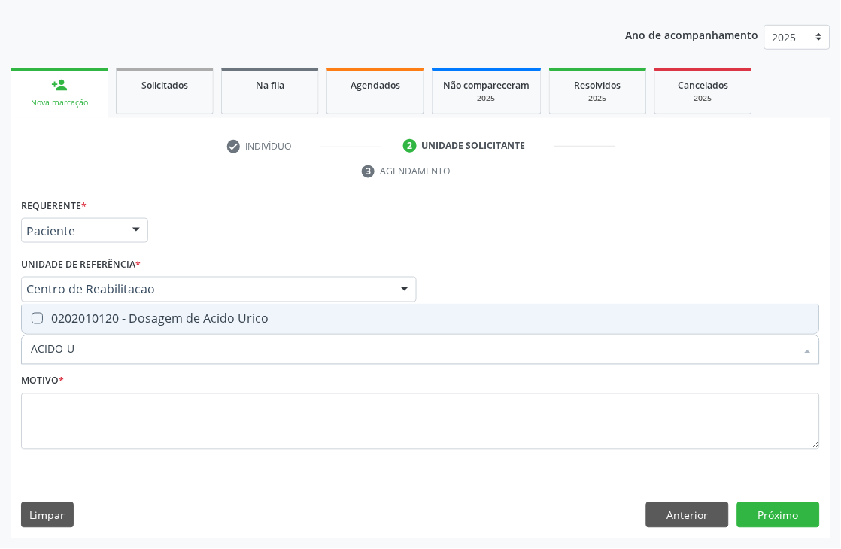
type input "ACIDO UR"
click at [88, 313] on div "0202010120 - Dosagem de Acido Urico" at bounding box center [421, 319] width 780 height 12
checkbox Urico "true"
drag, startPoint x: 96, startPoint y: 348, endPoint x: 2, endPoint y: 362, distance: 94.4
click at [2, 362] on div "Acompanhamento Acompanhe a situação das marcações correntes e finalizadas Relat…" at bounding box center [420, 237] width 841 height 624
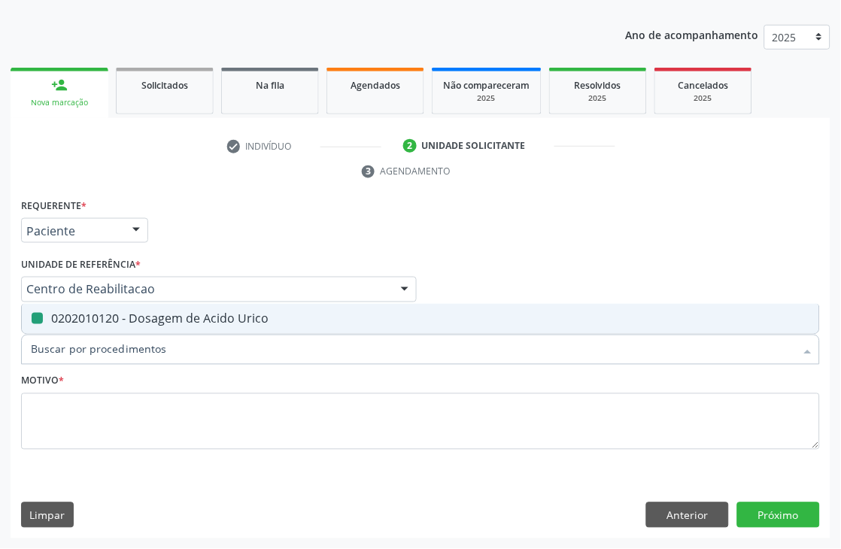
checkbox Urico "false"
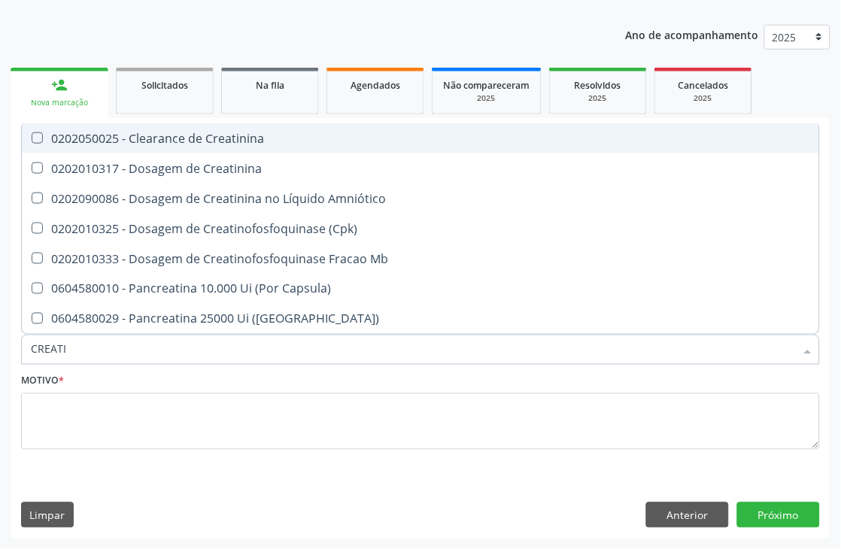
type input "CREATIN"
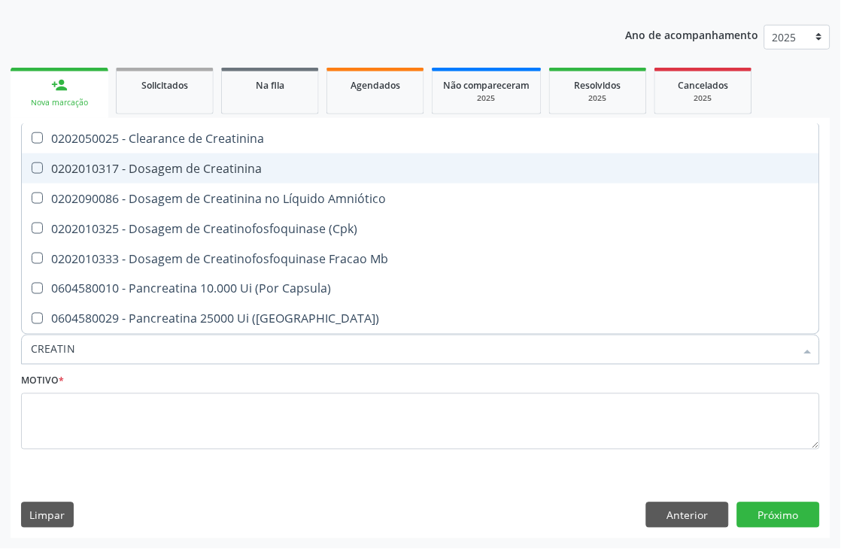
click at [139, 156] on span "0202010317 - Dosagem de Creatinina" at bounding box center [421, 169] width 798 height 30
checkbox Creatinina "true"
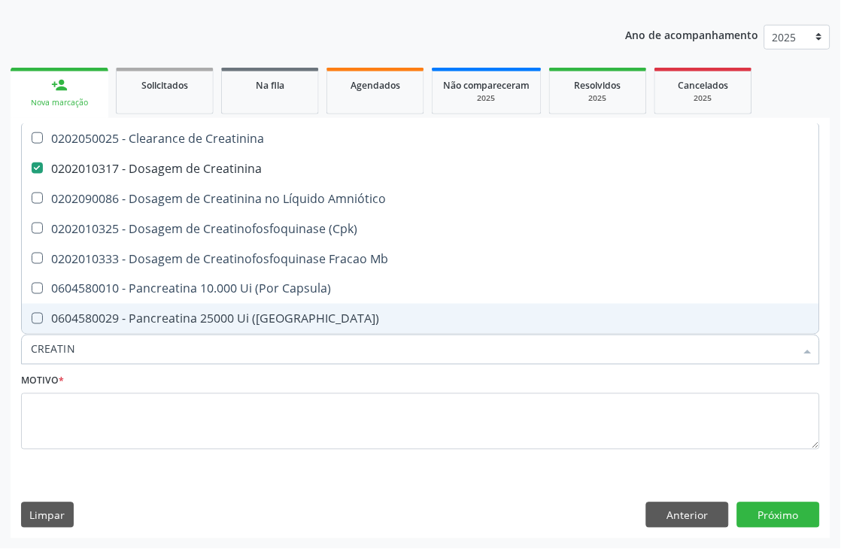
drag, startPoint x: 107, startPoint y: 345, endPoint x: 0, endPoint y: 358, distance: 107.7
click at [0, 358] on div "Acompanhamento Acompanhe a situação das marcações correntes e finalizadas Relat…" at bounding box center [420, 237] width 841 height 624
type input "UREI"
checkbox Creatinina "false"
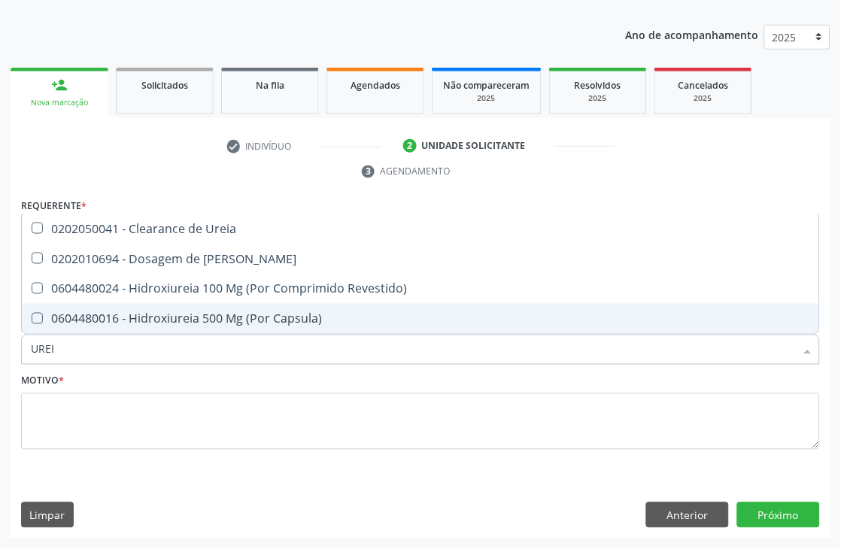
type input "UREIA"
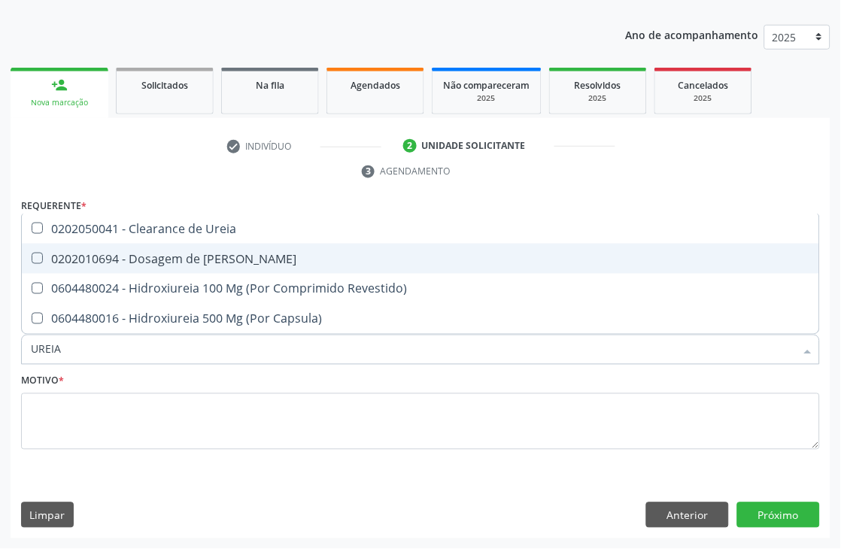
click at [128, 266] on span "0202010694 - Dosagem de [PERSON_NAME]" at bounding box center [421, 259] width 798 height 30
checkbox Ureia "true"
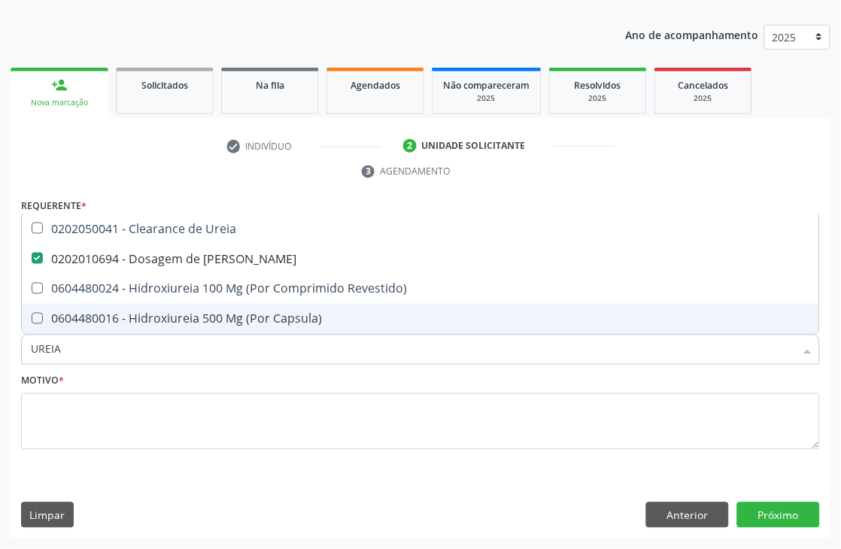
drag, startPoint x: 65, startPoint y: 348, endPoint x: 0, endPoint y: 361, distance: 66.0
click at [0, 361] on div "Acompanhamento Acompanhe a situação das marcações correntes e finalizadas Relat…" at bounding box center [420, 237] width 841 height 624
type input "COLE"
checkbox Ureia "false"
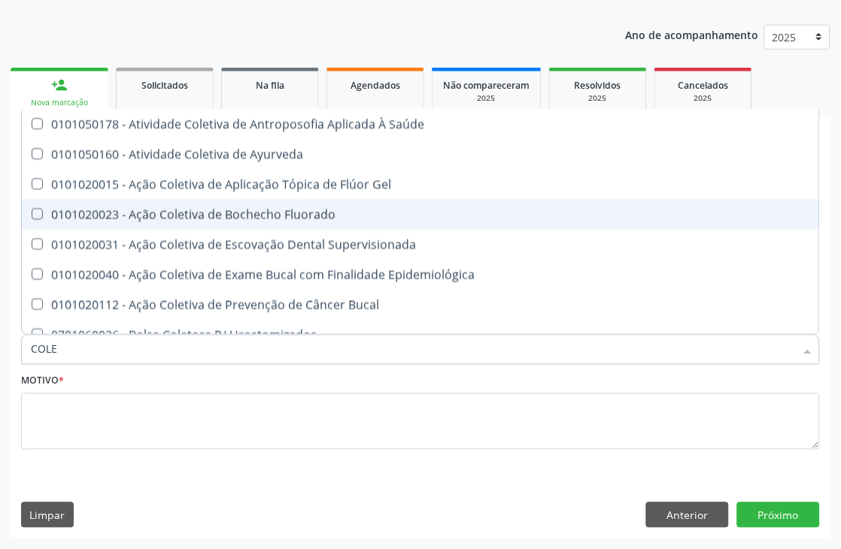
type input "COLES"
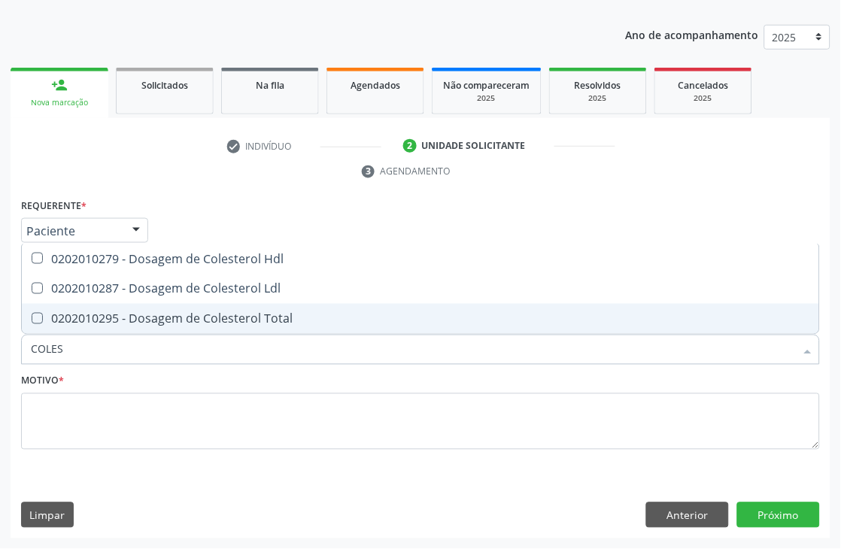
click at [41, 321] on Total at bounding box center [37, 318] width 11 height 11
click at [32, 321] on Total "checkbox" at bounding box center [27, 319] width 10 height 10
checkbox Total "true"
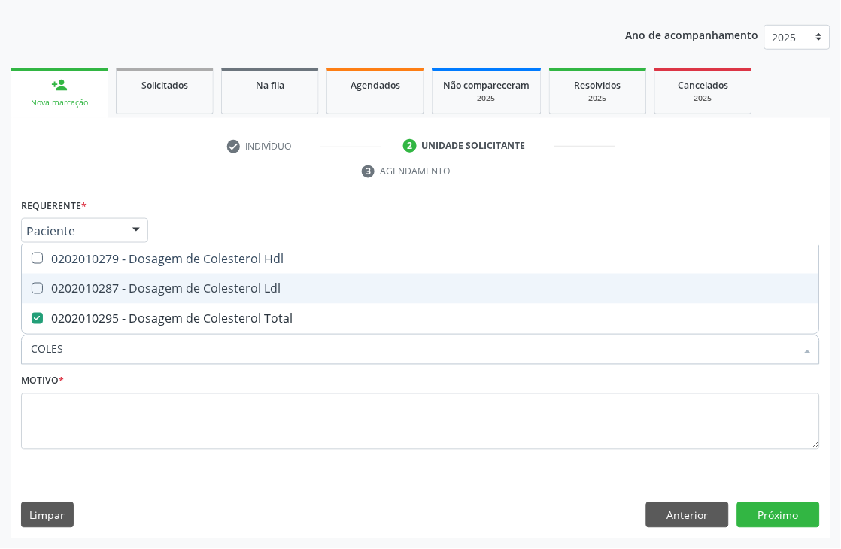
click at [41, 288] on Ldl at bounding box center [37, 288] width 11 height 11
click at [32, 288] on Ldl "checkbox" at bounding box center [27, 289] width 10 height 10
checkbox Ldl "true"
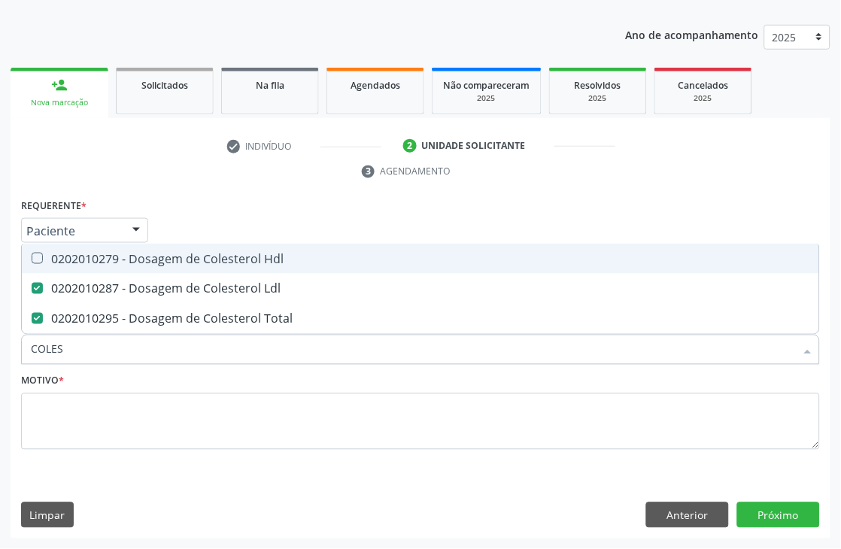
click at [41, 253] on Hdl at bounding box center [37, 258] width 11 height 11
click at [32, 254] on Hdl "checkbox" at bounding box center [27, 259] width 10 height 10
checkbox Hdl "true"
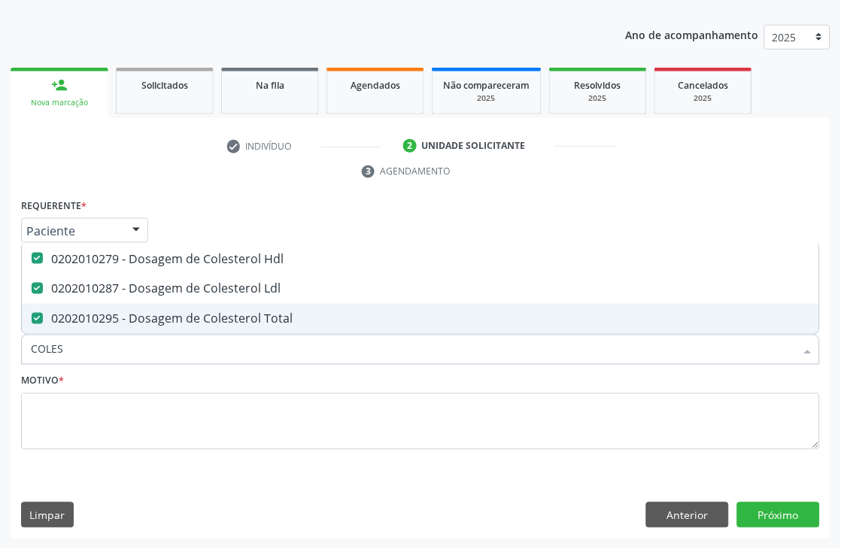
drag, startPoint x: 69, startPoint y: 348, endPoint x: 0, endPoint y: 351, distance: 69.3
click at [0, 351] on div "Acompanhamento Acompanhe a situação das marcações correntes e finalizadas Relat…" at bounding box center [420, 237] width 841 height 624
type input "TRIG"
checkbox Hdl "false"
checkbox Ldl "false"
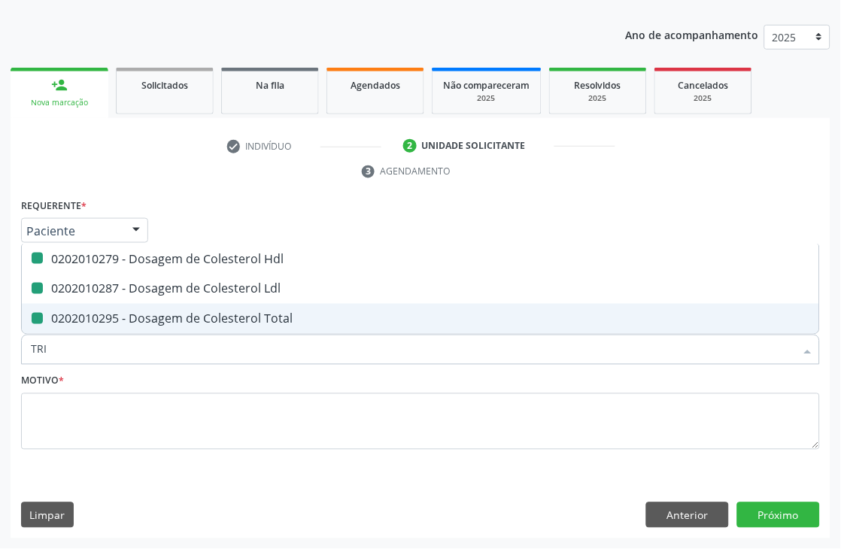
checkbox Total "false"
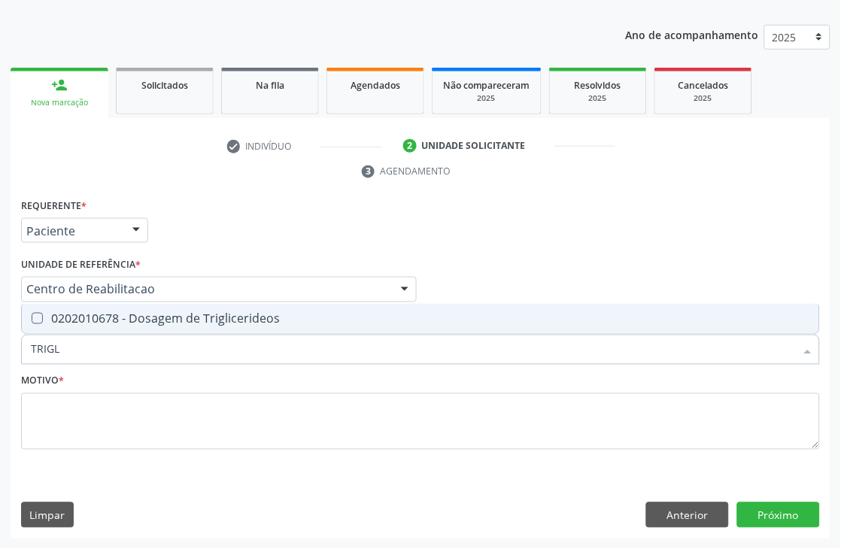
type input "TRIGLI"
click at [62, 319] on div "0202010678 - Dosagem de Triglicerideos" at bounding box center [421, 319] width 780 height 12
checkbox Triglicerideos "true"
drag, startPoint x: 62, startPoint y: 356, endPoint x: 0, endPoint y: 358, distance: 61.7
click at [0, 358] on div "Acompanhamento Acompanhe a situação das marcações correntes e finalizadas Relat…" at bounding box center [420, 237] width 841 height 624
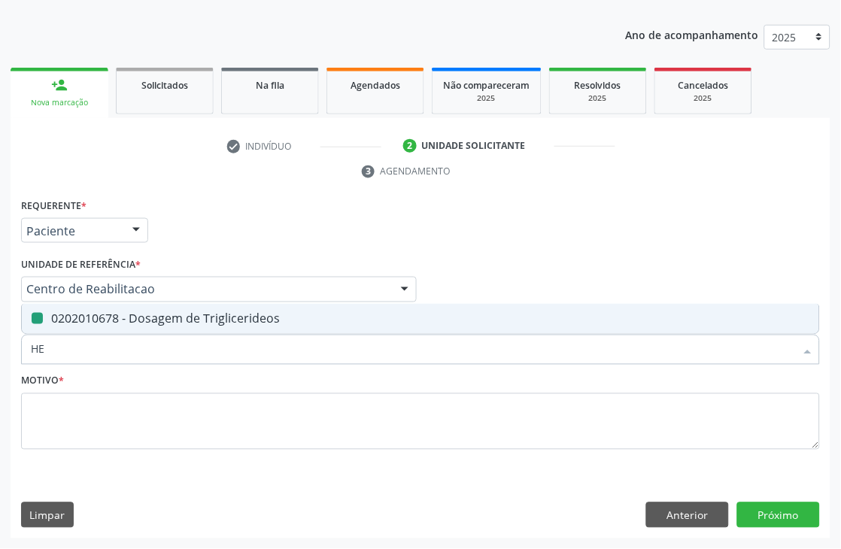
type input "HEM"
checkbox Triglicerideos "false"
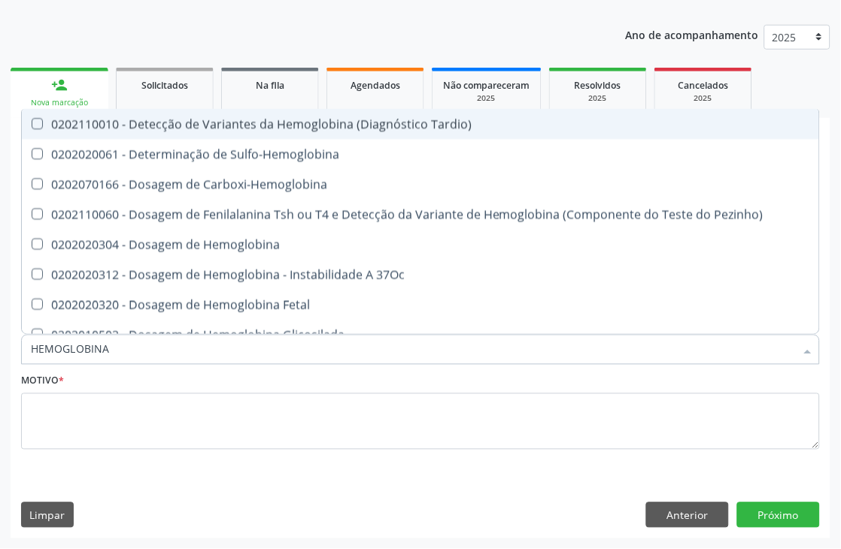
type input "HEMOGLOBINA G"
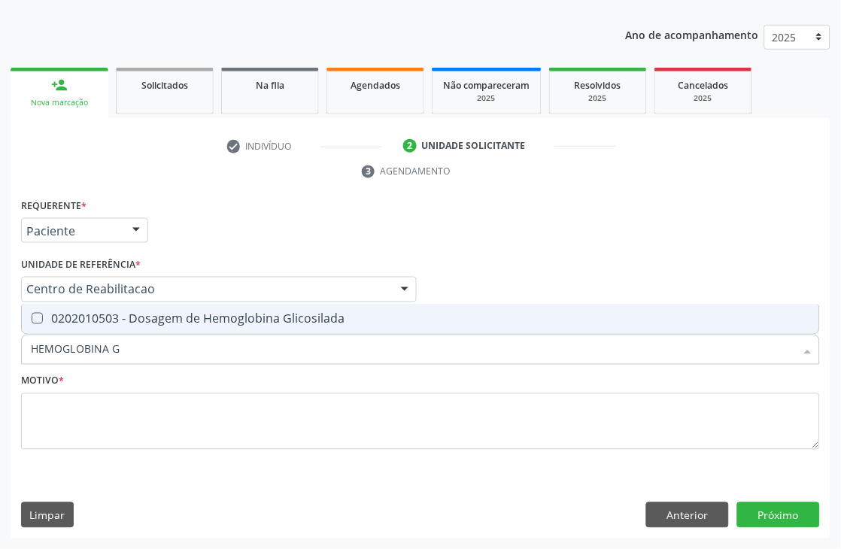
click at [47, 316] on div "0202010503 - Dosagem de Hemoglobina Glicosilada" at bounding box center [421, 319] width 780 height 12
checkbox Glicosilada "true"
drag, startPoint x: 157, startPoint y: 339, endPoint x: 63, endPoint y: 362, distance: 96.0
click at [63, 362] on input "HEMOGLOBINA G" at bounding box center [413, 350] width 765 height 30
type input "HEMOG"
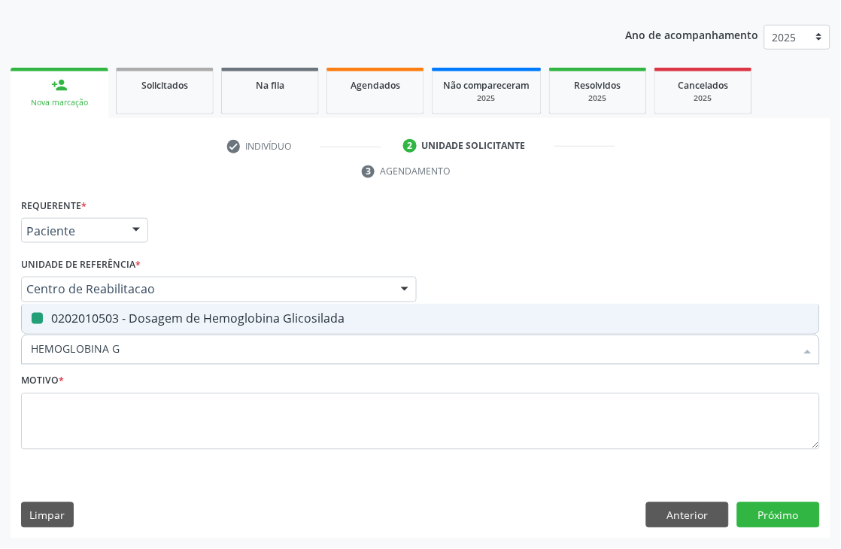
checkbox Glicosilada "false"
type input "HEMOGRAMA"
click at [78, 319] on div "0202020380 - Hemograma Completo" at bounding box center [421, 319] width 780 height 12
checkbox Completo "true"
drag, startPoint x: 103, startPoint y: 351, endPoint x: 0, endPoint y: 382, distance: 107.6
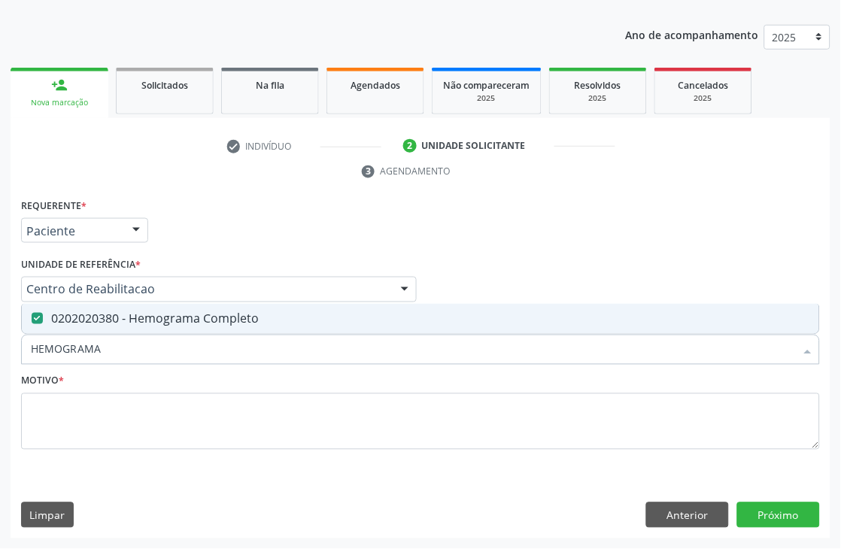
click at [0, 382] on div "Acompanhamento Acompanhe a situação das marcações correntes e finalizadas Relat…" at bounding box center [420, 237] width 841 height 624
type input "PROTE"
checkbox Completo "false"
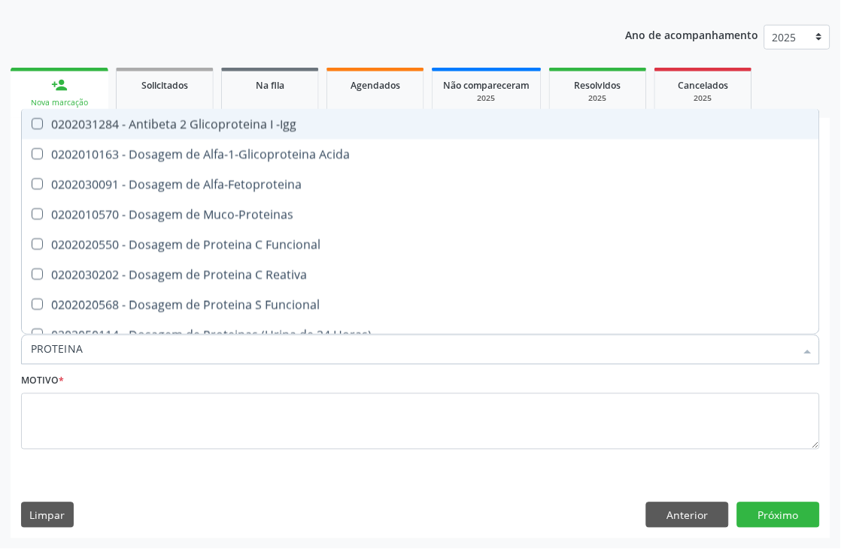
type input "PROTEINA"
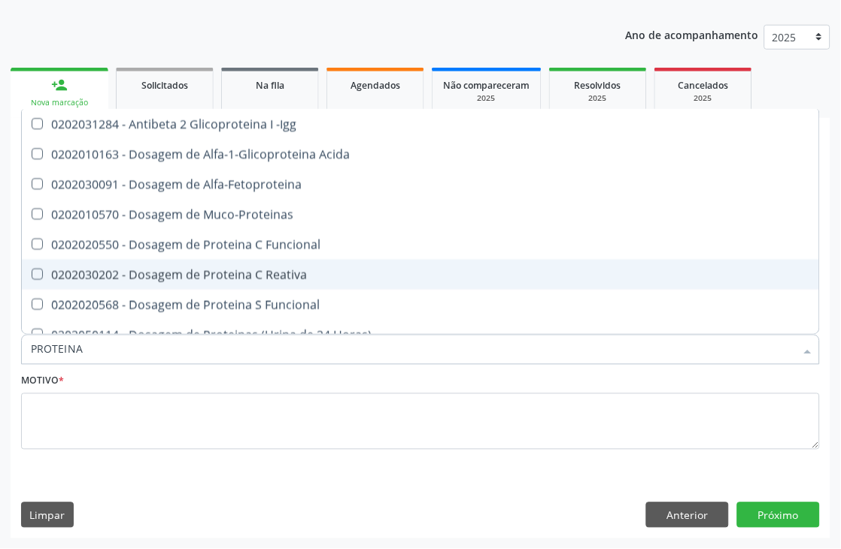
click at [166, 269] on div "0202030202 - Dosagem de Proteina C Reativa" at bounding box center [421, 275] width 780 height 12
checkbox Reativa "true"
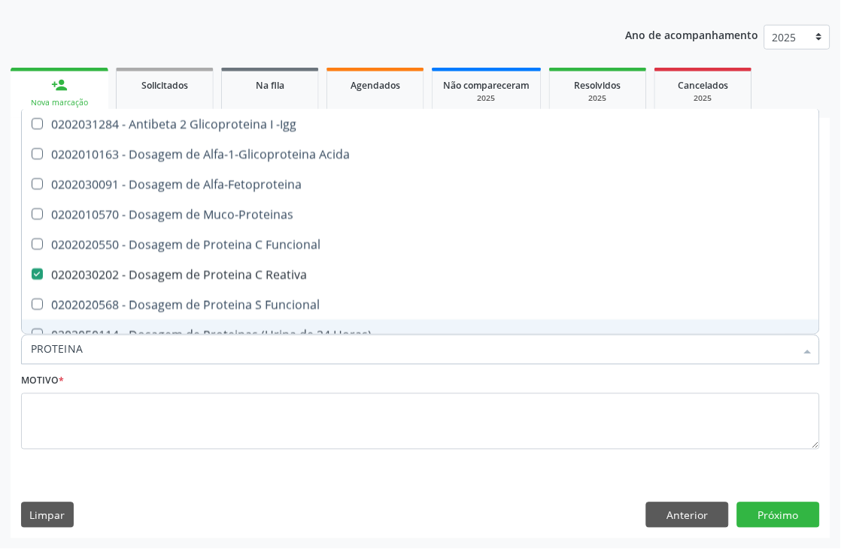
drag, startPoint x: 93, startPoint y: 359, endPoint x: 0, endPoint y: 348, distance: 94.0
click at [0, 348] on div "Acompanhamento Acompanhe a situação das marcações correntes e finalizadas Relat…" at bounding box center [420, 237] width 841 height 624
type input "URINA"
checkbox Reativa "false"
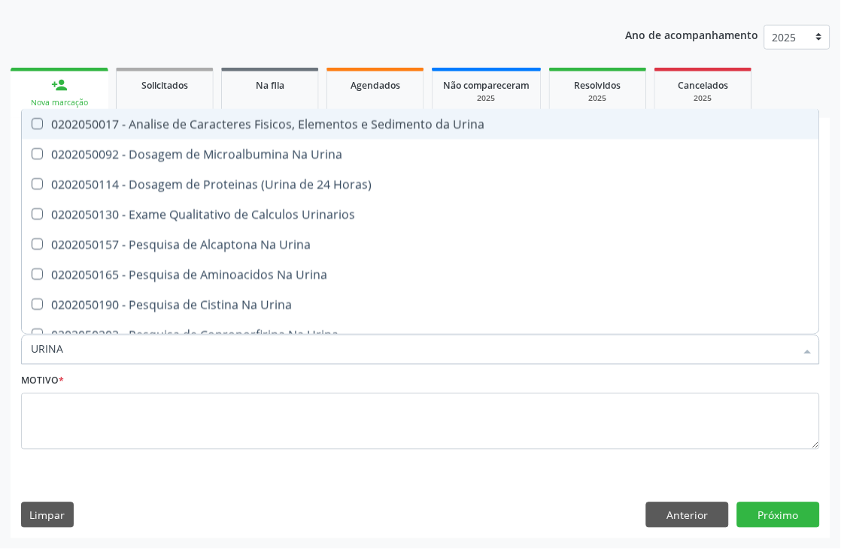
click at [177, 120] on div "0202050017 - Analise de Caracteres Fisicos, Elementos e Sedimento da Urina" at bounding box center [421, 124] width 780 height 12
checkbox Urina "true"
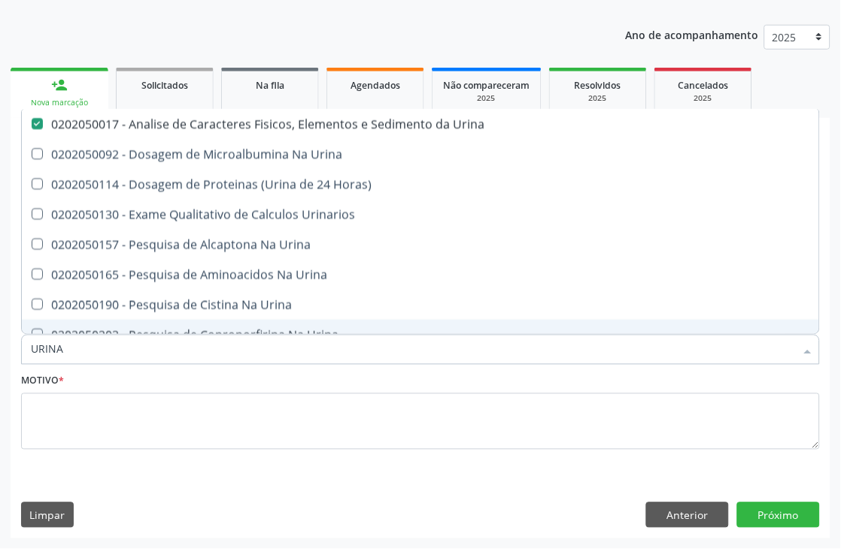
drag, startPoint x: 79, startPoint y: 342, endPoint x: 5, endPoint y: 343, distance: 74.5
click at [5, 343] on div "Acompanhamento Acompanhe a situação das marcações correntes e finalizadas Relat…" at bounding box center [420, 237] width 841 height 624
type input "F"
checkbox Urina "false"
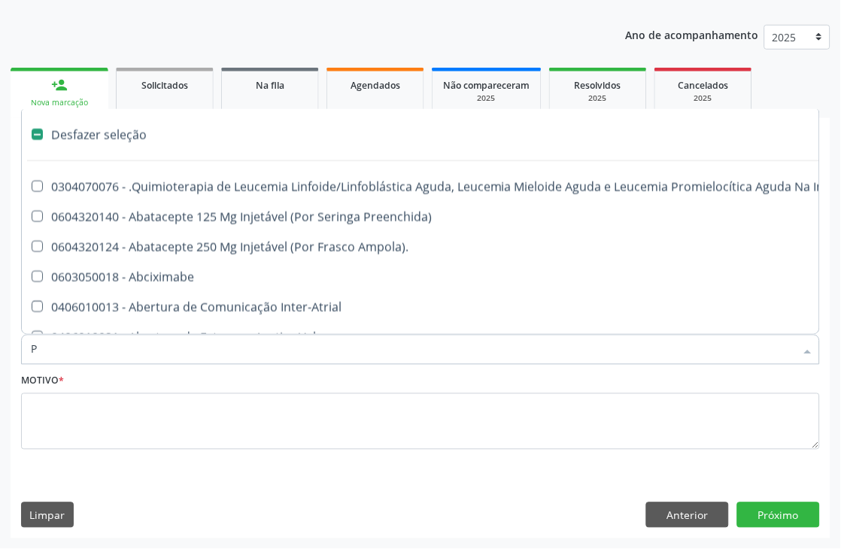
type input "PA"
checkbox Pâncreas "false"
checkbox Urina "false"
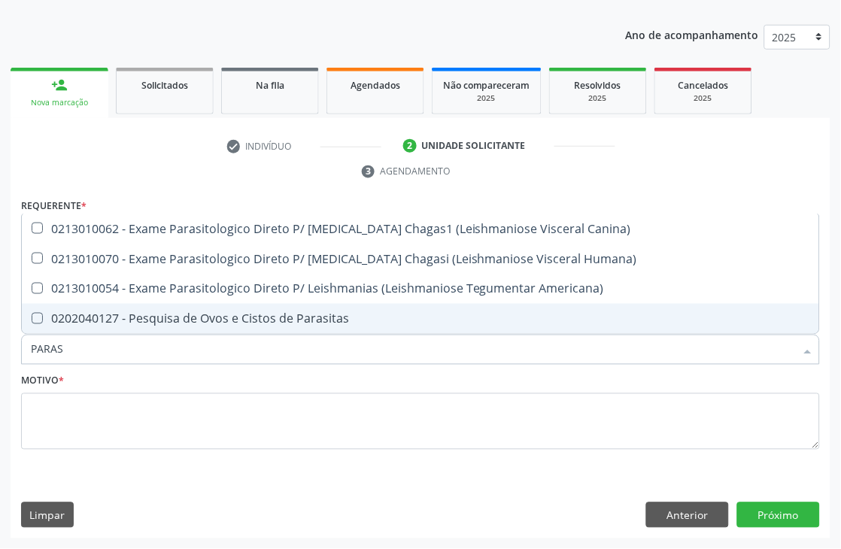
type input "PARASI"
click at [185, 321] on div "0202040127 - Pesquisa de Ovos e Cistos de Parasitas" at bounding box center [421, 319] width 780 height 12
checkbox Parasitas "true"
drag, startPoint x: 100, startPoint y: 349, endPoint x: 13, endPoint y: 354, distance: 87.5
click at [13, 354] on div "Requerente * Paciente Médico(a) Enfermeiro(a) Paciente Nenhum resultado encontr…" at bounding box center [421, 367] width 820 height 344
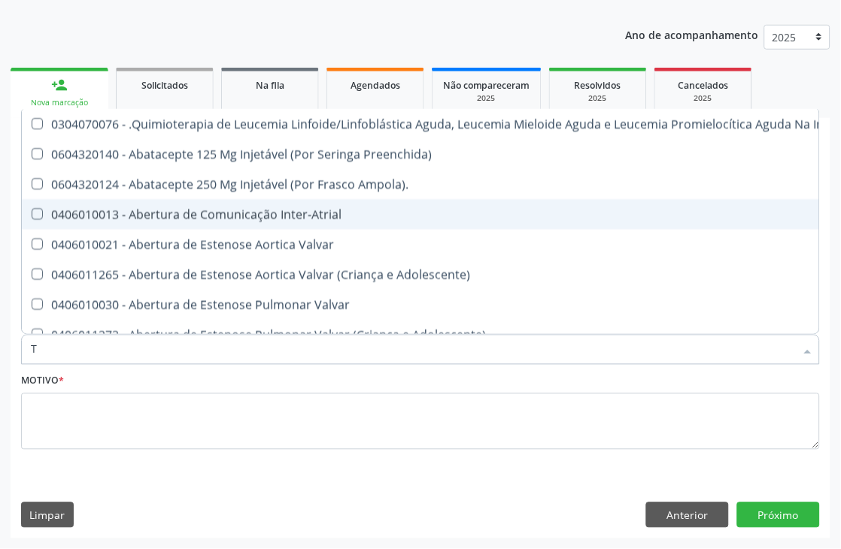
type input "[MEDICAL_DATA]"
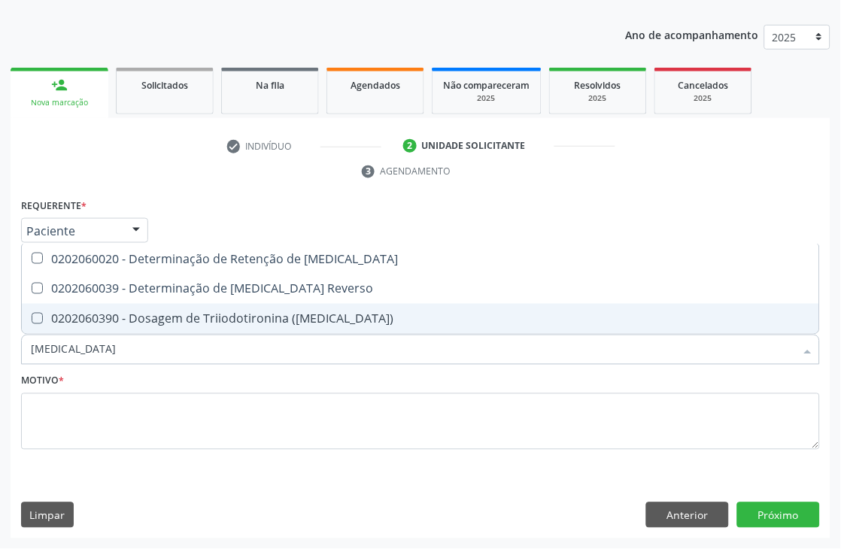
click at [205, 309] on span "0202060390 - Dosagem de Triiodotironina ([MEDICAL_DATA])" at bounding box center [421, 319] width 798 height 30
checkbox \(T3\) "true"
type input "T"
checkbox \(T3\) "false"
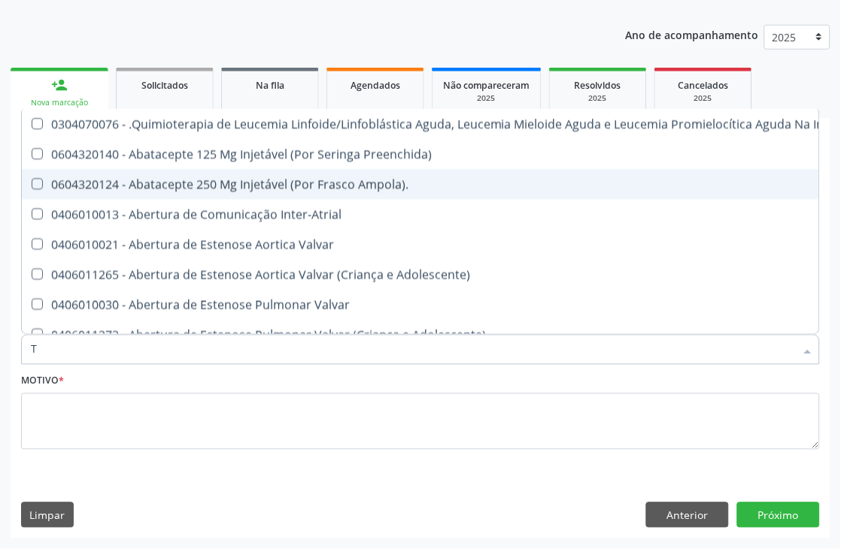
type input "T4"
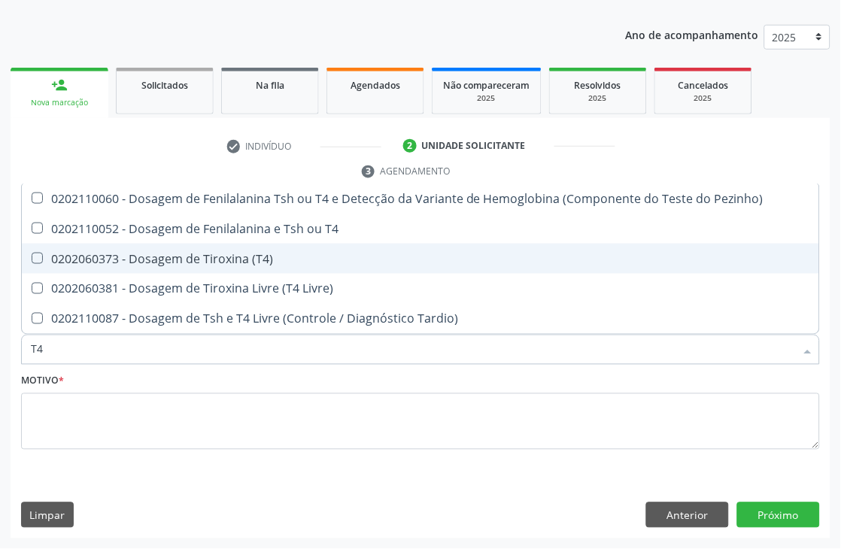
click at [199, 266] on span "0202060373 - Dosagem de Tiroxina (T4)" at bounding box center [421, 259] width 798 height 30
checkbox \(T4\) "true"
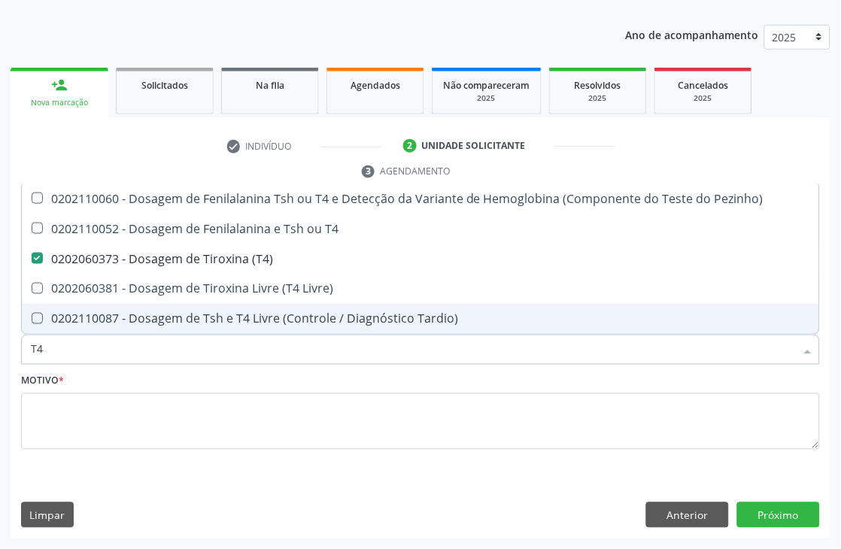
type input "T"
checkbox \(T4\) "false"
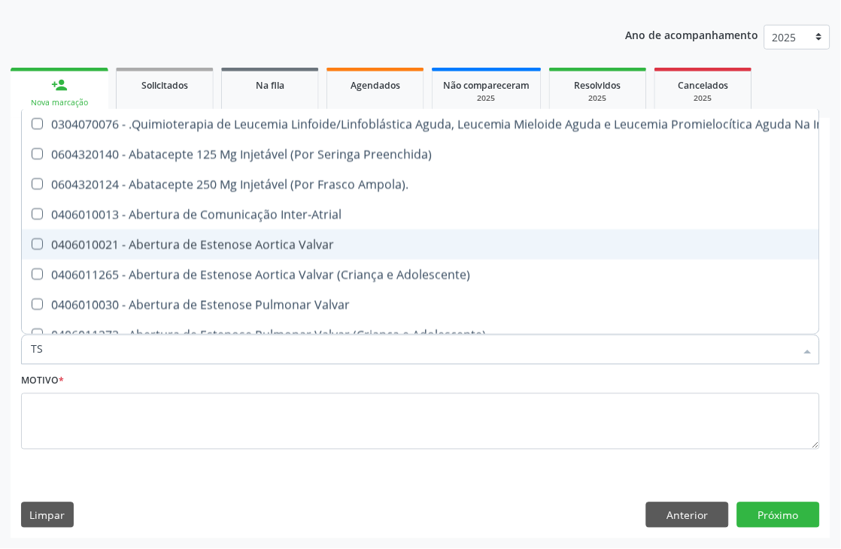
type input "TSH"
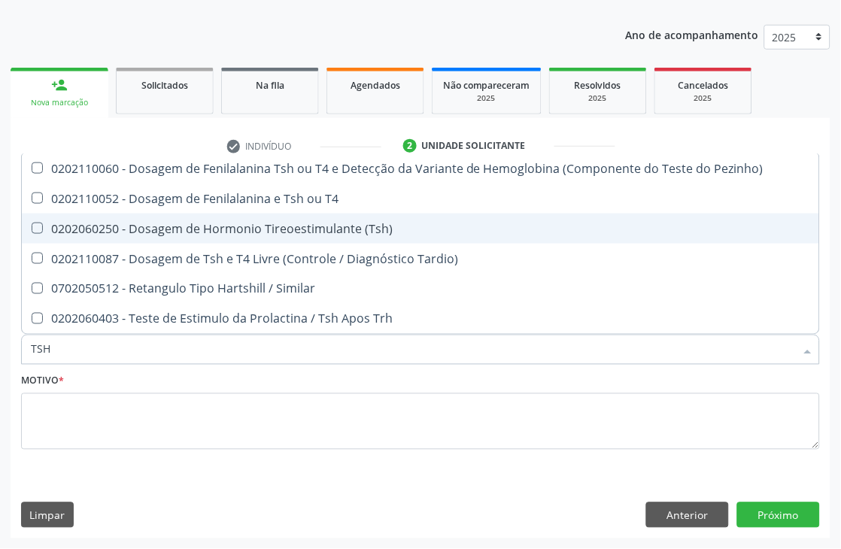
click at [343, 227] on div "0202060250 - Dosagem de Hormonio Tireoestimulante (Tsh)" at bounding box center [421, 229] width 780 height 12
checkbox \(Tsh\) "true"
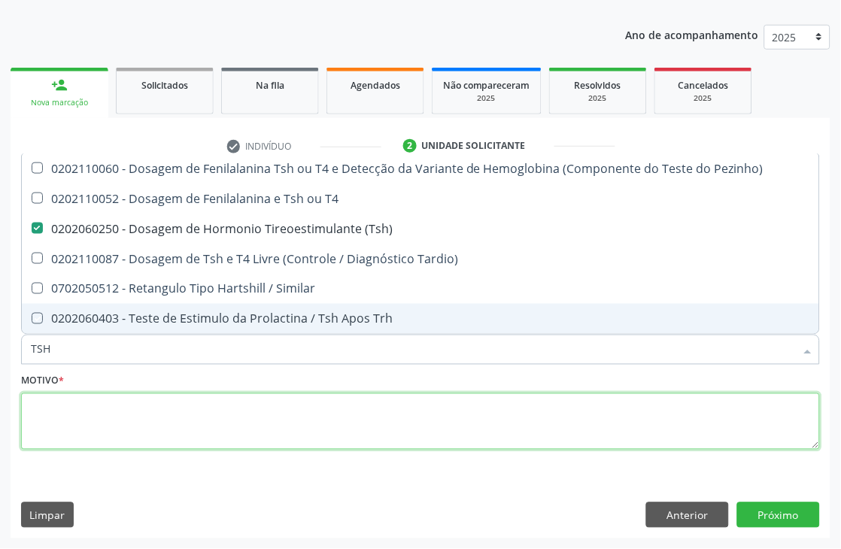
click at [193, 441] on textarea at bounding box center [420, 422] width 799 height 57
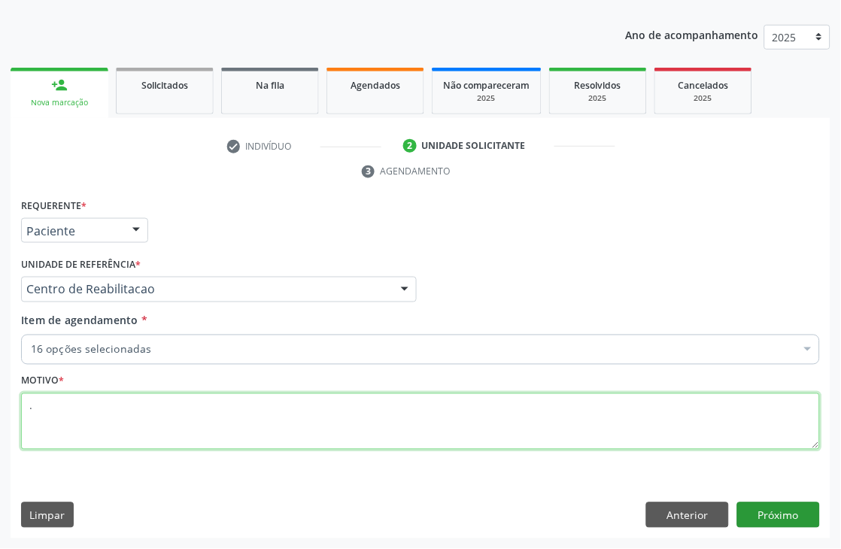
type textarea "."
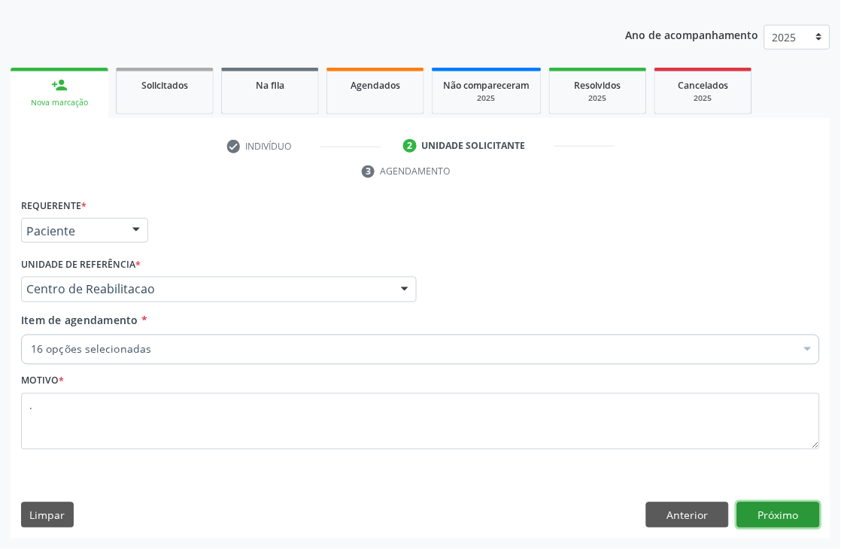
click at [813, 518] on button "Próximo" at bounding box center [778, 516] width 83 height 26
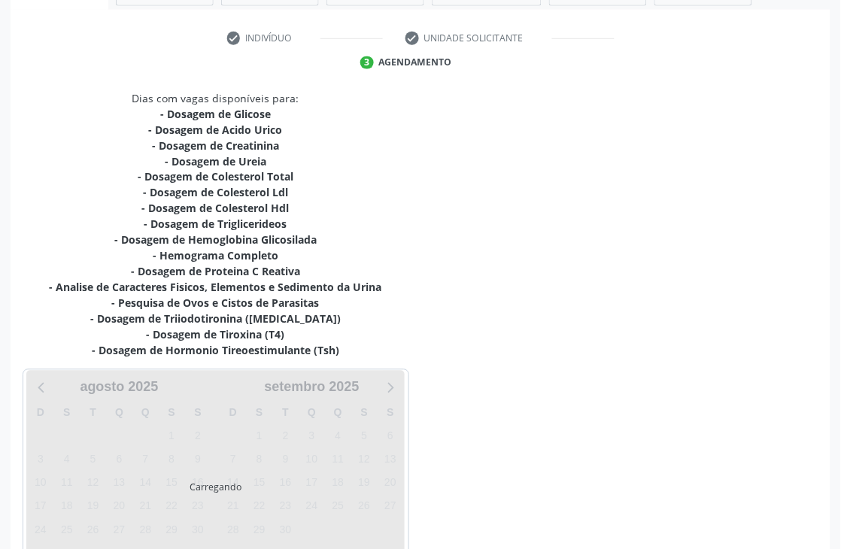
scroll to position [397, 0]
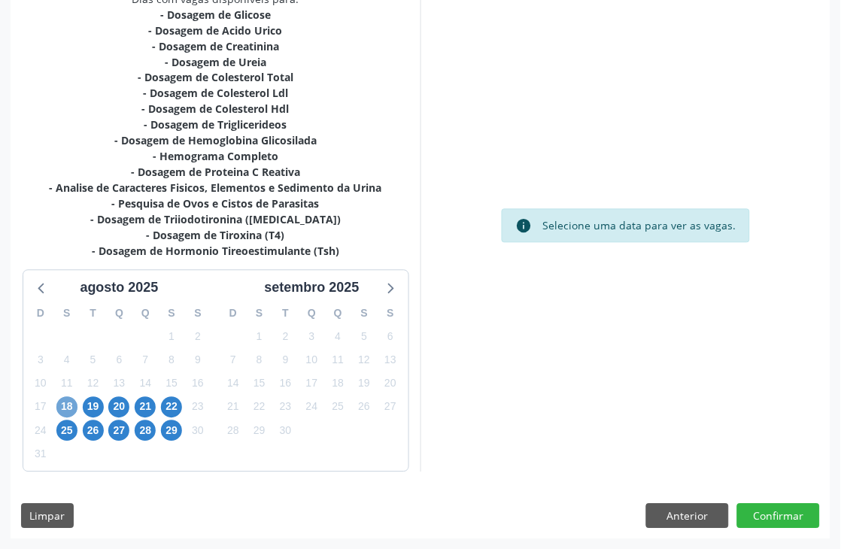
click at [74, 402] on span "18" at bounding box center [66, 407] width 21 height 21
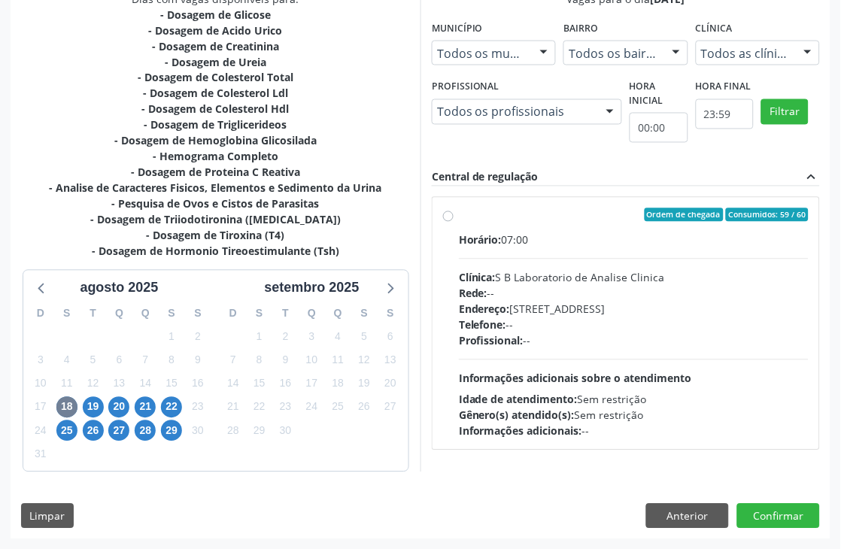
click at [614, 342] on div "Profissional: --" at bounding box center [634, 341] width 350 height 16
click at [454, 222] on input "Ordem de chegada Consumidos: 59 / 60 Horário: 07:00 Clínica: S B Laboratorio de…" at bounding box center [448, 215] width 11 height 14
radio input "true"
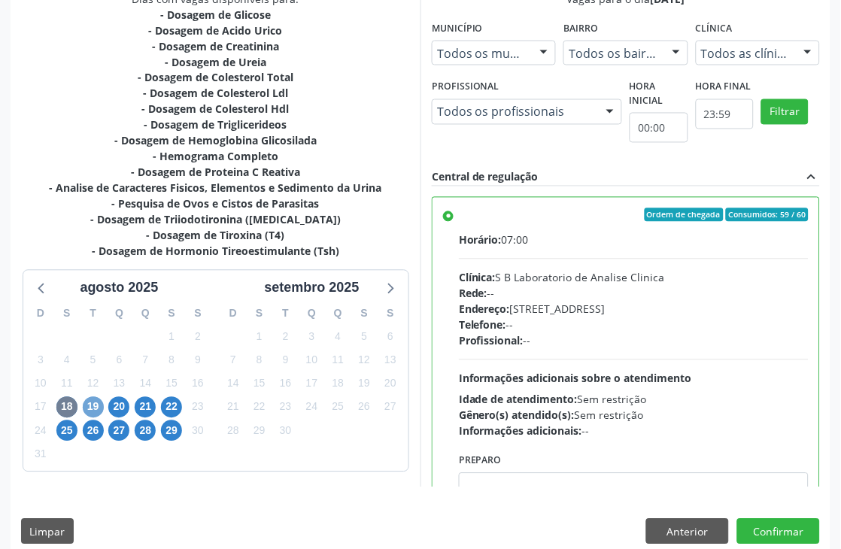
click at [96, 407] on span "19" at bounding box center [93, 407] width 21 height 21
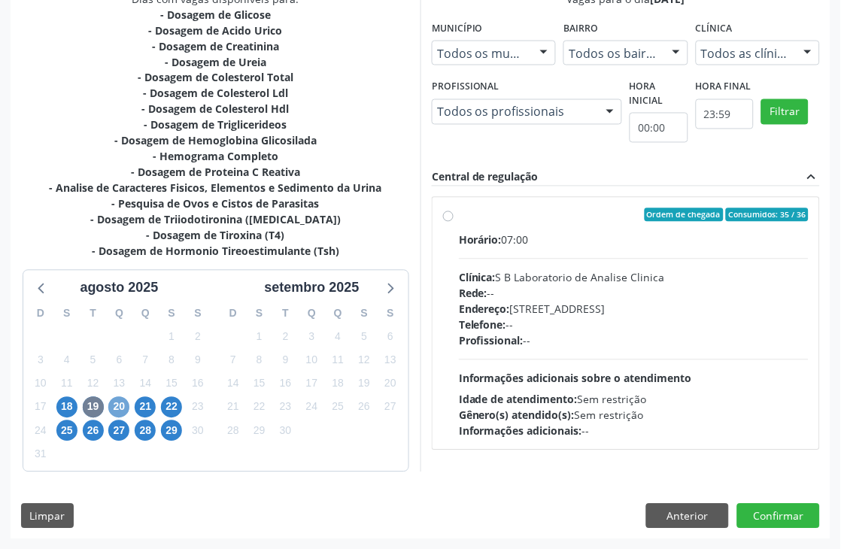
click at [111, 409] on span "20" at bounding box center [118, 407] width 21 height 21
click at [740, 306] on div "Endereço: nº 384, Aabb, [GEOGRAPHIC_DATA] - [GEOGRAPHIC_DATA]" at bounding box center [634, 310] width 350 height 16
click at [454, 222] on input "Ordem de chegada Consumidos: 31 / 36 Horário: 07:00 Clínica: Laboratorio [GEOGR…" at bounding box center [448, 215] width 11 height 14
radio input "true"
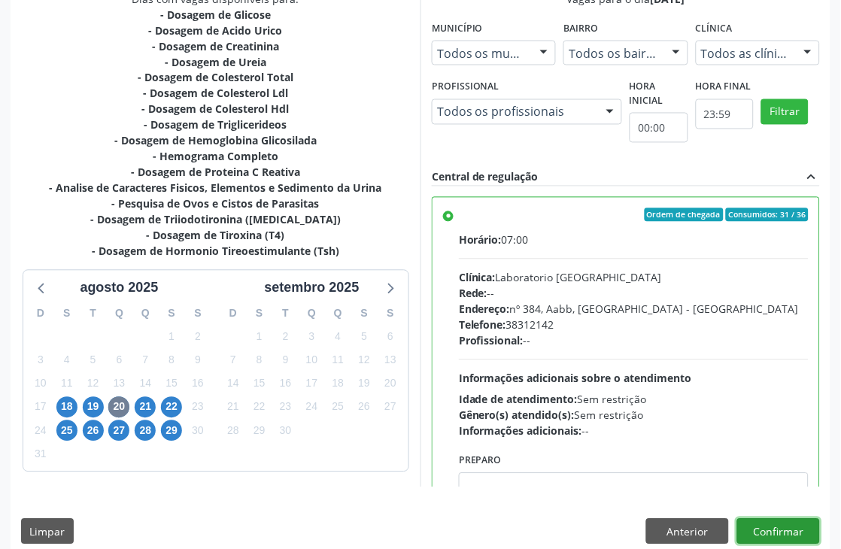
click at [783, 539] on button "Confirmar" at bounding box center [778, 532] width 83 height 26
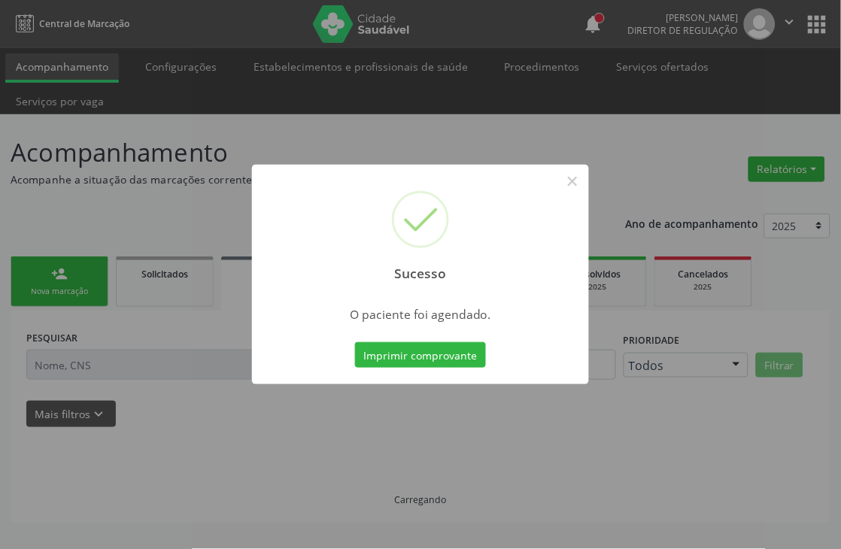
scroll to position [0, 0]
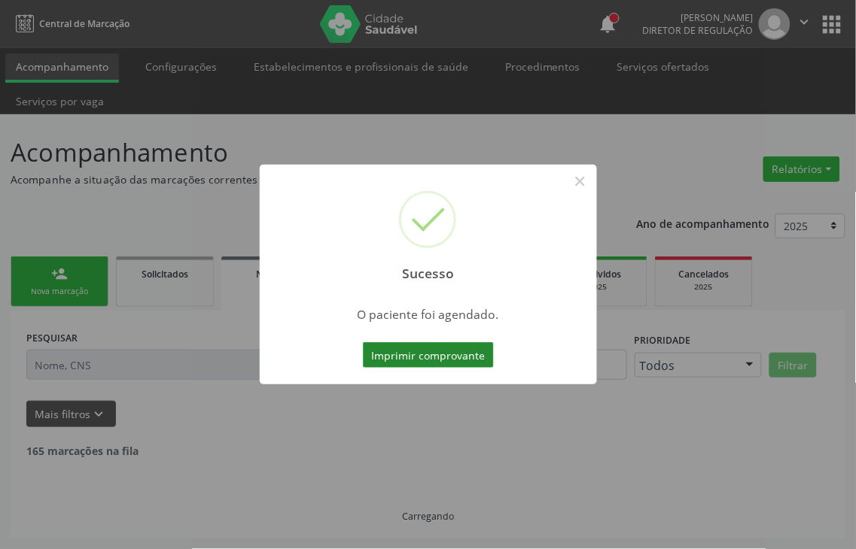
click at [463, 354] on button "Imprimir comprovante" at bounding box center [428, 355] width 131 height 26
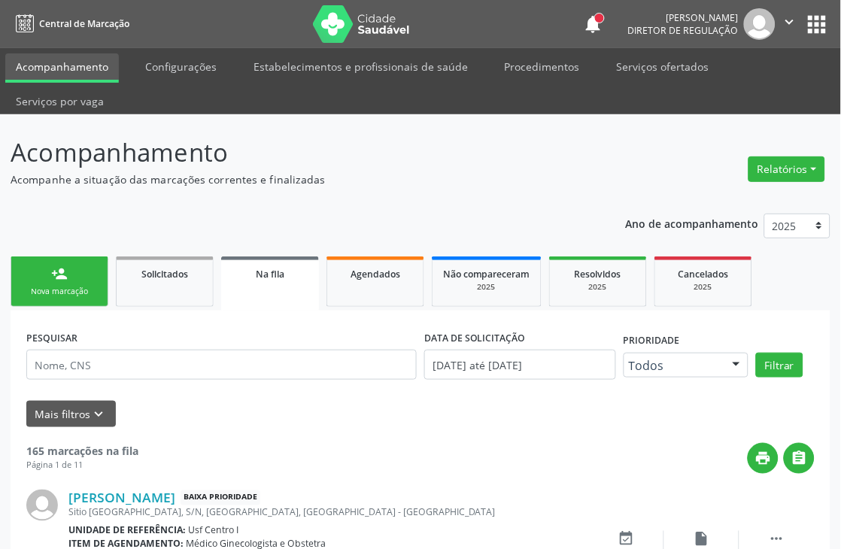
click at [75, 281] on link "person_add Nova marcação" at bounding box center [60, 282] width 98 height 50
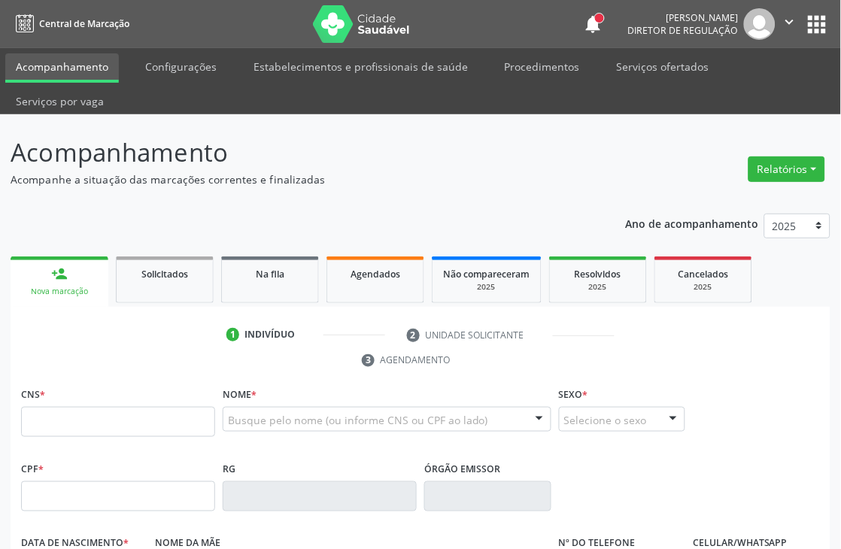
click at [62, 273] on div "person_add" at bounding box center [59, 274] width 17 height 17
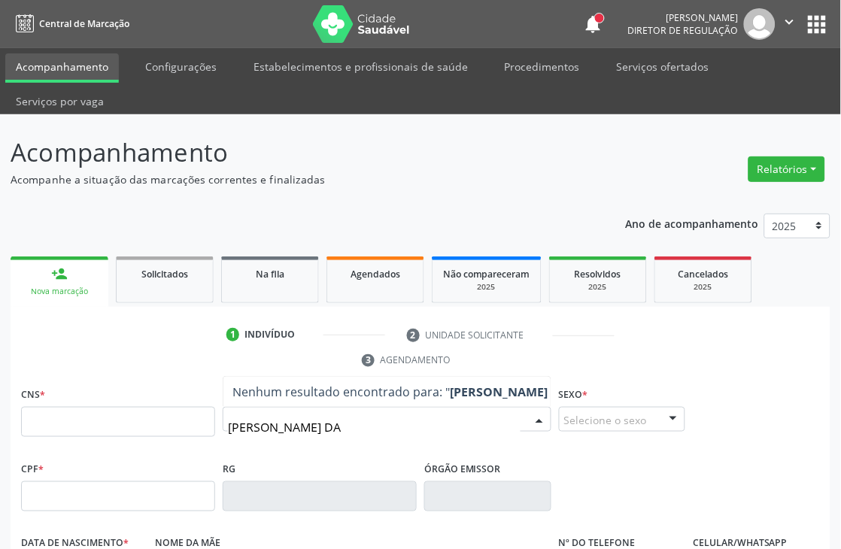
type input "[PERSON_NAME] DA S"
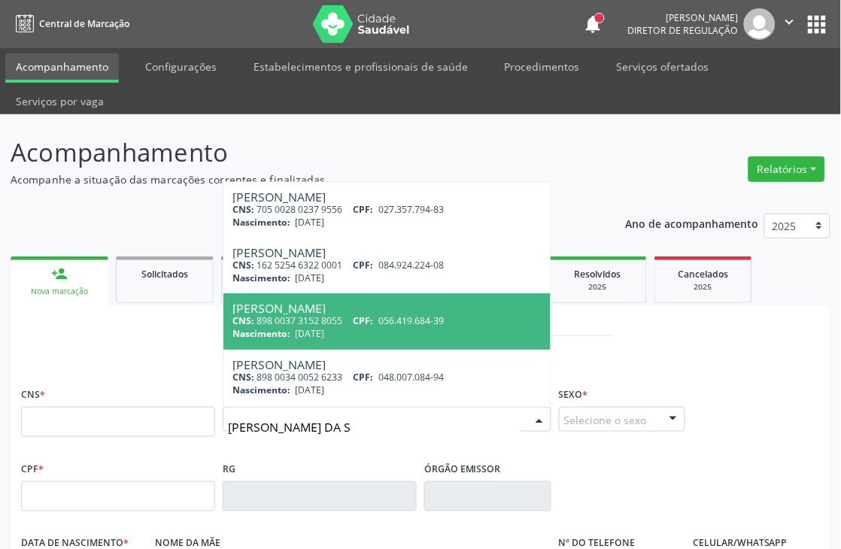
click at [415, 318] on span "056.419.684-39" at bounding box center [411, 321] width 65 height 13
type input "898 0037 3152 8055"
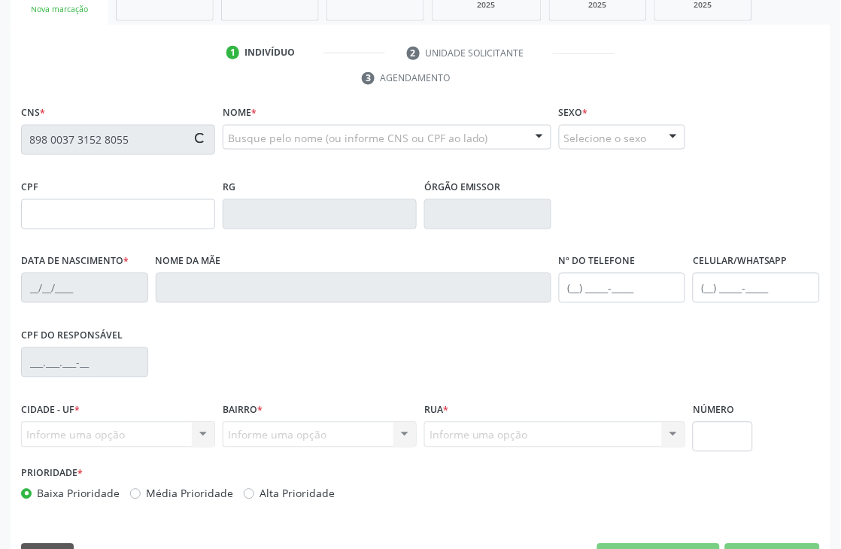
scroll to position [322, 0]
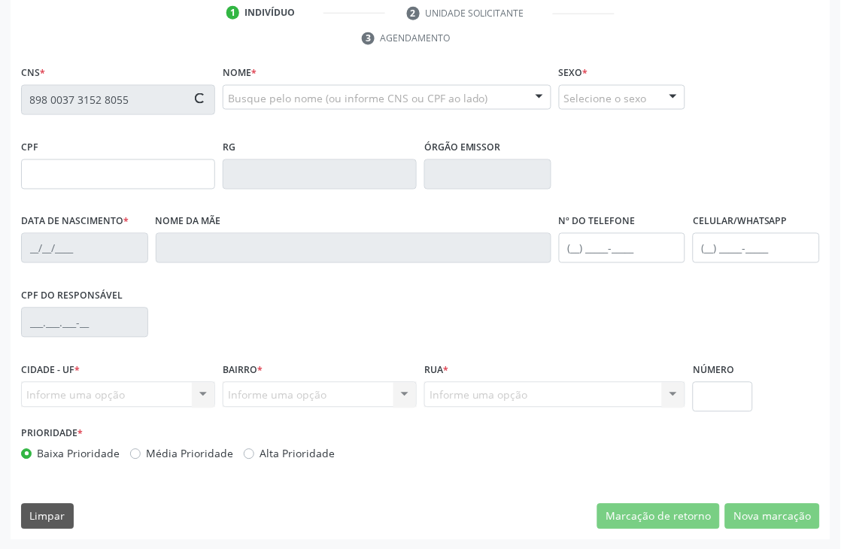
type input "056.419.684-39"
type input "[DATE]"
type input "[PERSON_NAME]"
type input "[PHONE_NUMBER]"
type input "S/N"
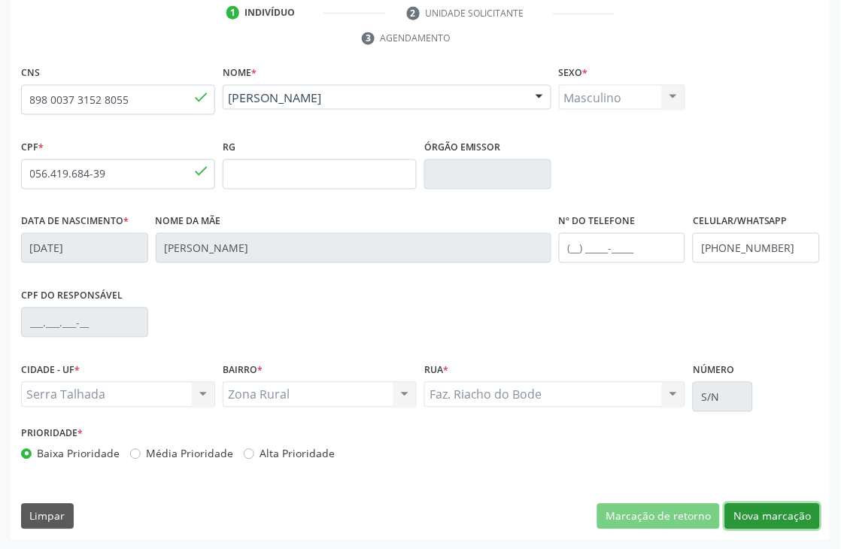
click at [769, 514] on button "Nova marcação" at bounding box center [772, 517] width 95 height 26
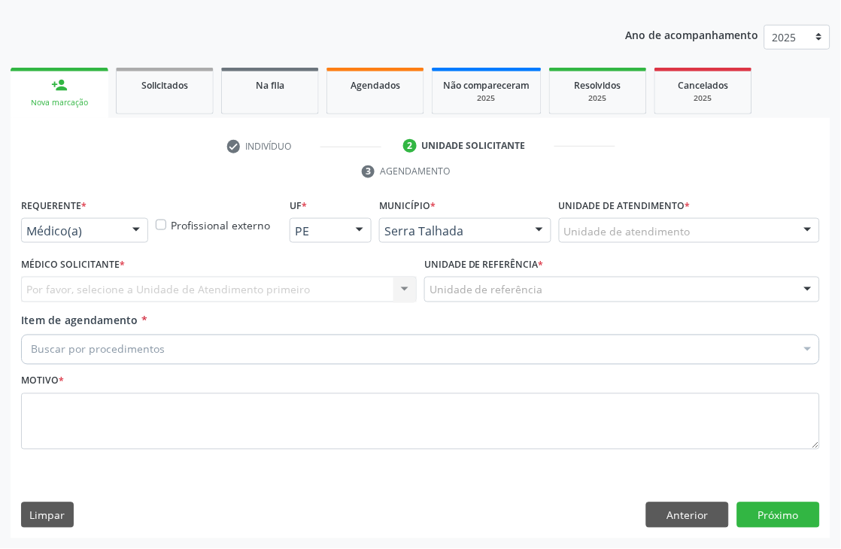
scroll to position [189, 0]
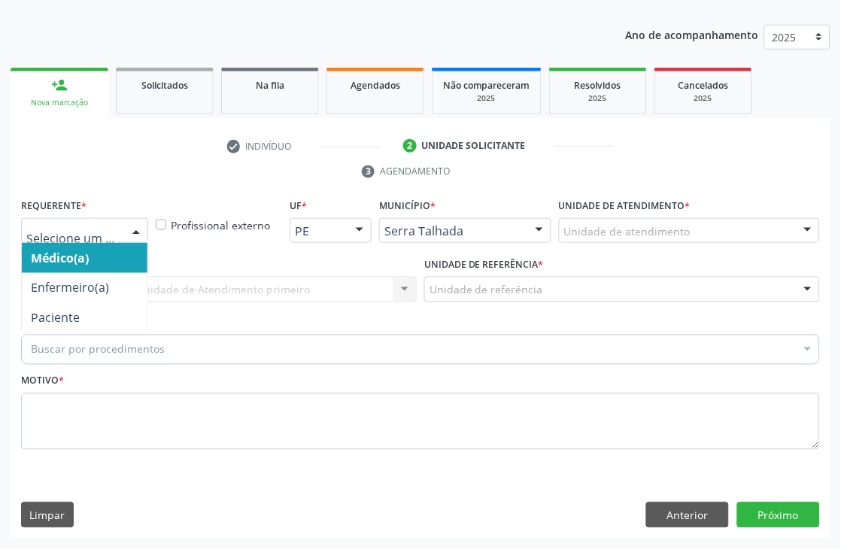
click at [133, 220] on div at bounding box center [136, 232] width 23 height 26
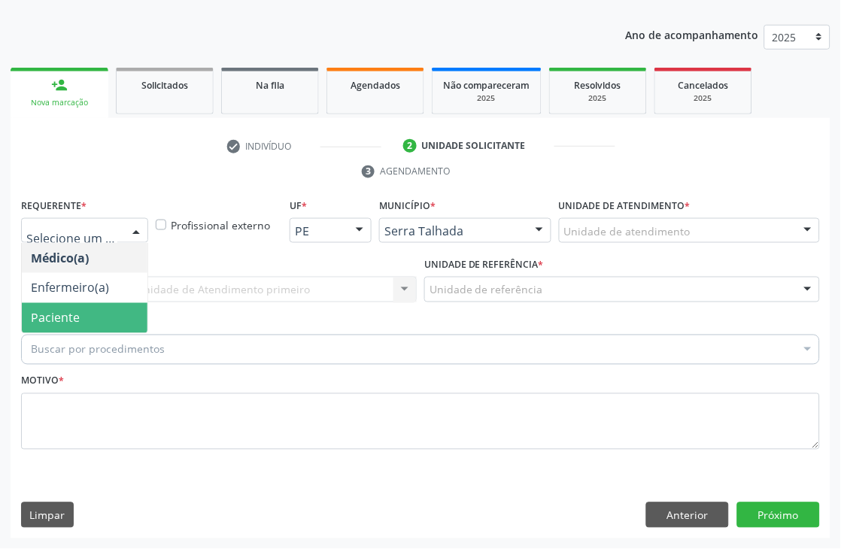
click at [118, 305] on span "Paciente" at bounding box center [85, 318] width 126 height 30
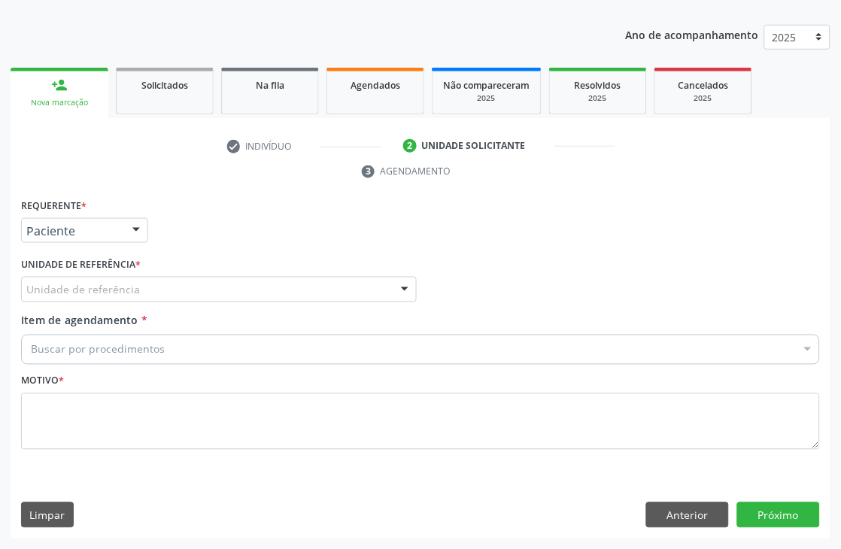
click at [137, 283] on div "Unidade de referência" at bounding box center [219, 290] width 396 height 26
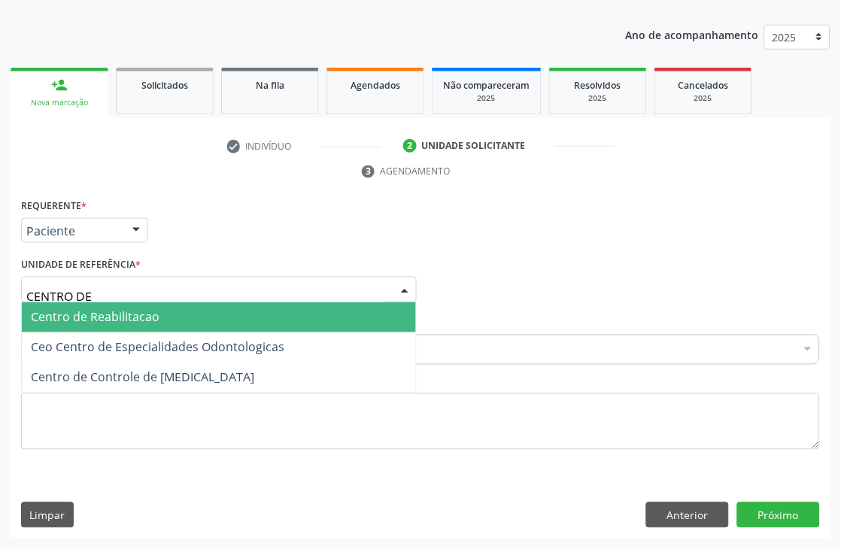
type input "CENTRO DE R"
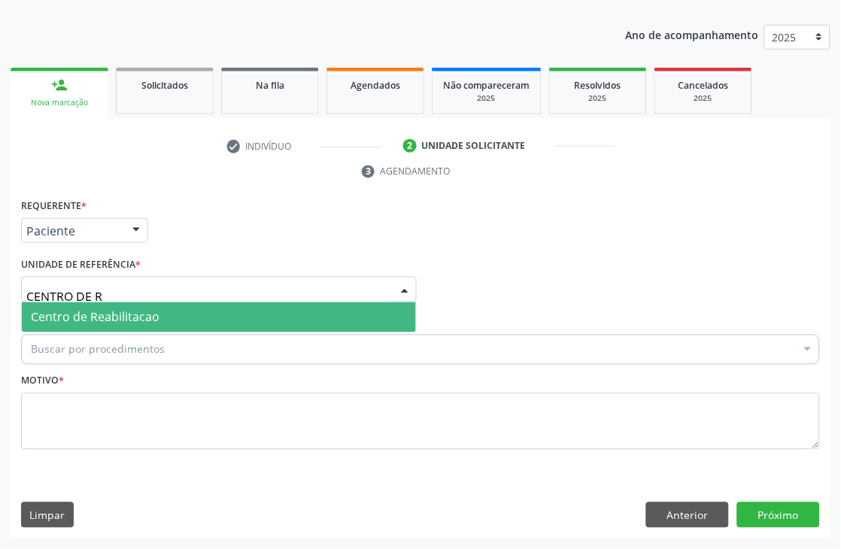
click at [141, 312] on span "Centro de Reabilitacao" at bounding box center [95, 317] width 129 height 17
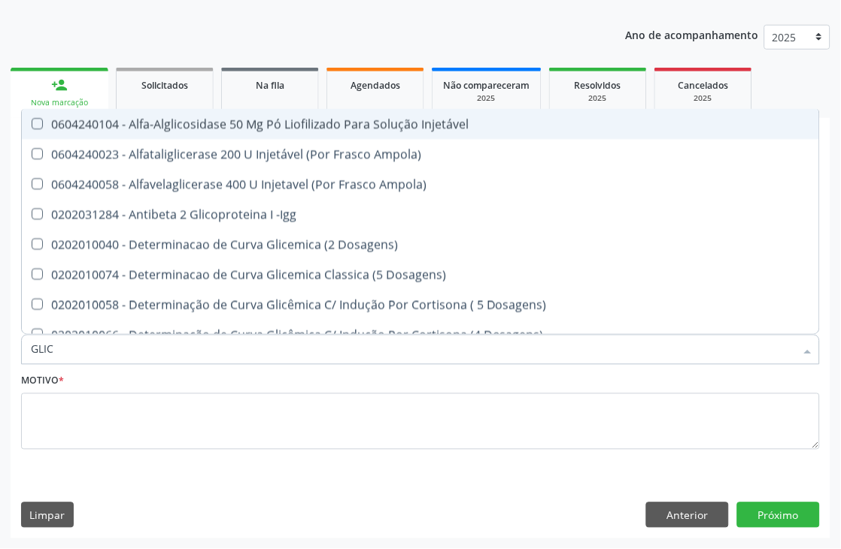
type input "GLICO"
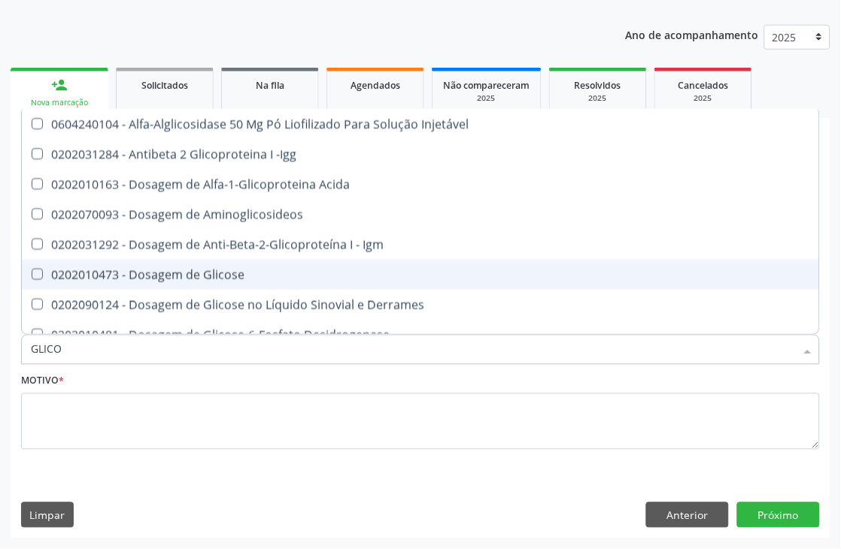
click at [236, 275] on div "0202010473 - Dosagem de Glicose" at bounding box center [437, 275] width 813 height 12
checkbox Glicose "true"
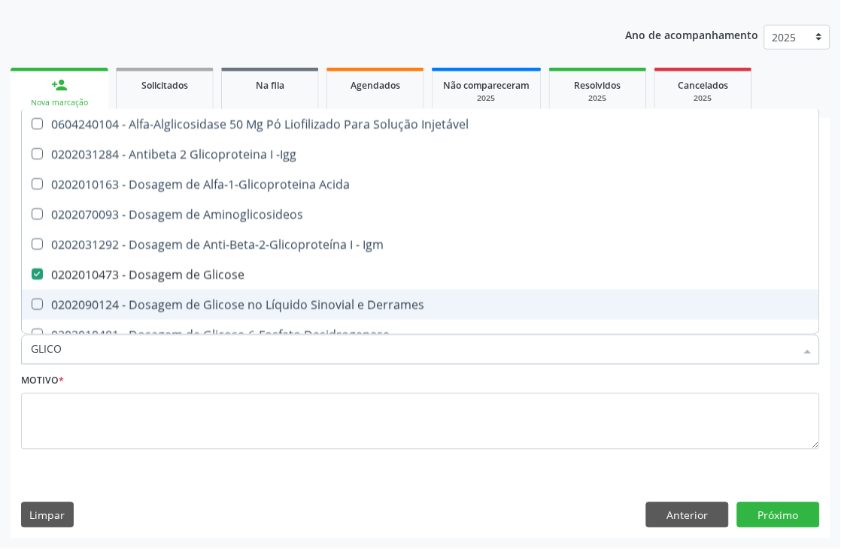
drag, startPoint x: 99, startPoint y: 347, endPoint x: 0, endPoint y: 365, distance: 101.0
click at [0, 365] on div "Acompanhamento Acompanhe a situação das marcações correntes e finalizadas Relat…" at bounding box center [420, 237] width 841 height 624
type input "ACID"
checkbox Glicose "false"
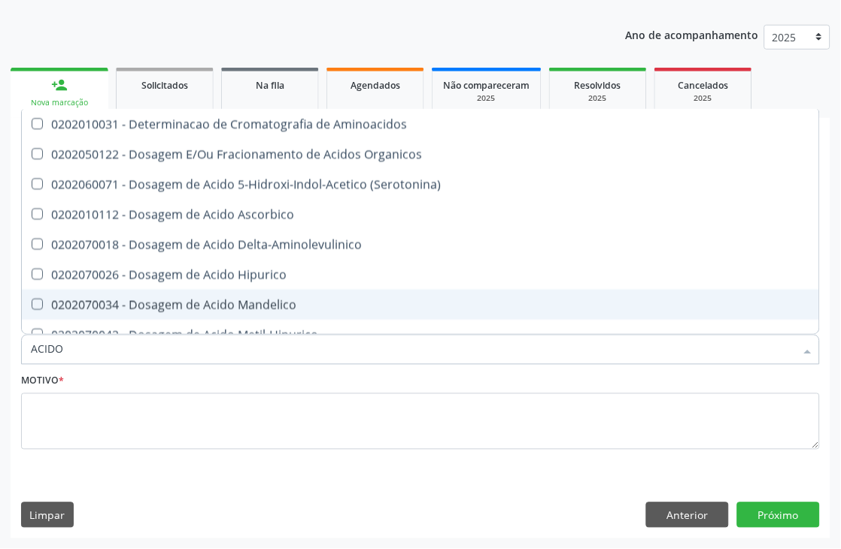
type input "ACIDO U"
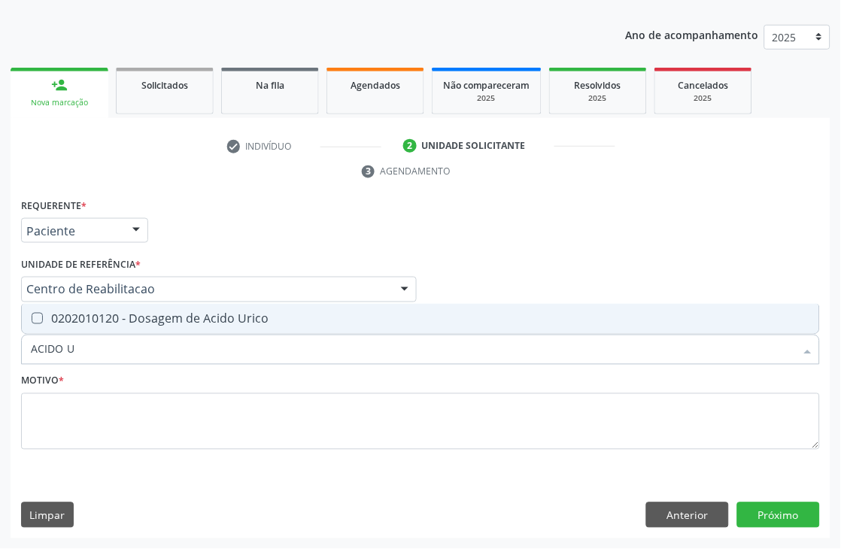
click at [27, 321] on div at bounding box center [27, 319] width 11 height 12
checkbox Urico "true"
drag, startPoint x: 80, startPoint y: 354, endPoint x: 0, endPoint y: 346, distance: 80.2
click at [0, 346] on div "Acompanhamento Acompanhe a situação das marcações correntes e finalizadas Relat…" at bounding box center [420, 237] width 841 height 624
type input "CRE"
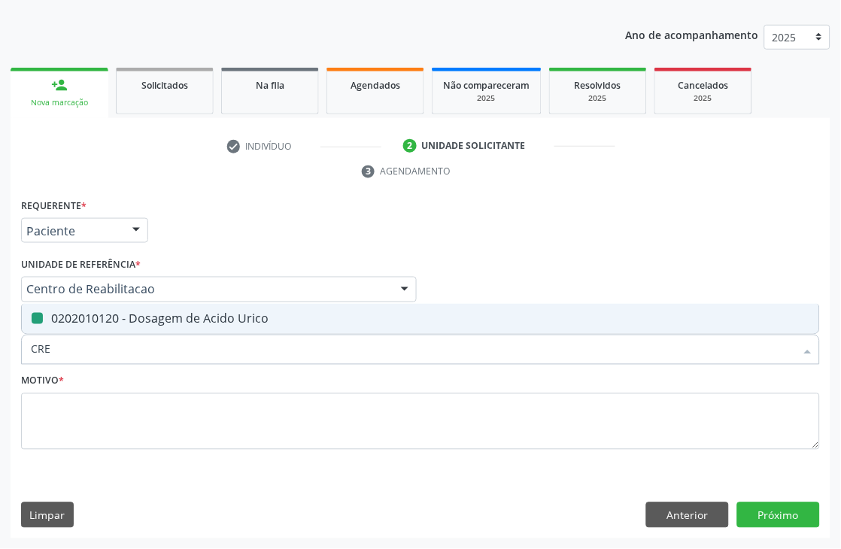
checkbox Urico "false"
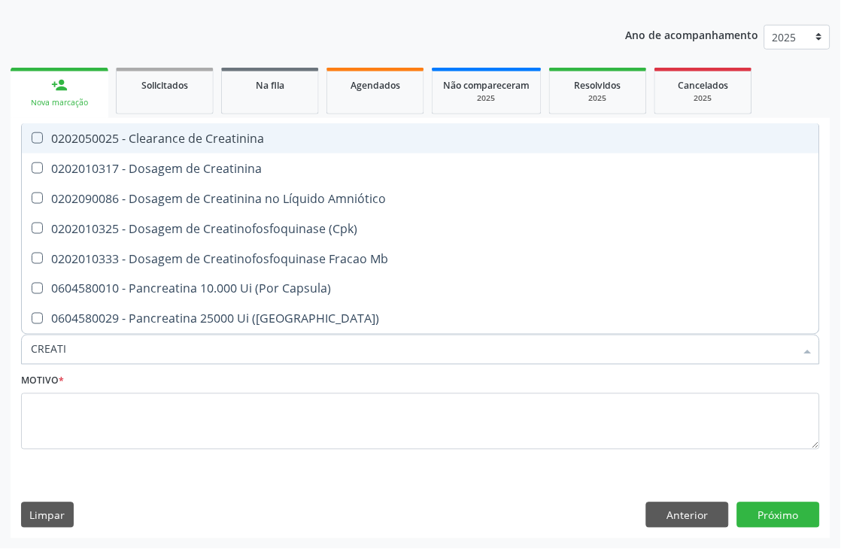
type input "CREATIN"
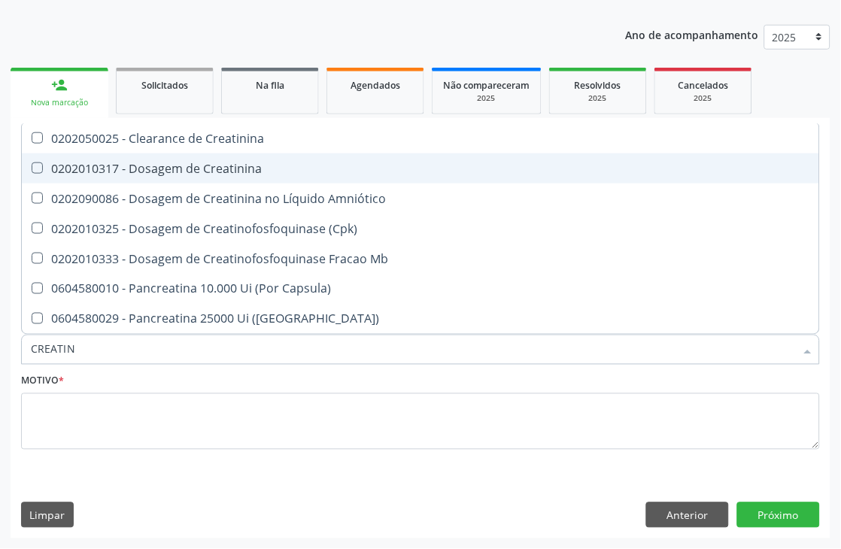
click at [193, 168] on div "0202010317 - Dosagem de Creatinina" at bounding box center [421, 169] width 780 height 12
checkbox Creatinina "true"
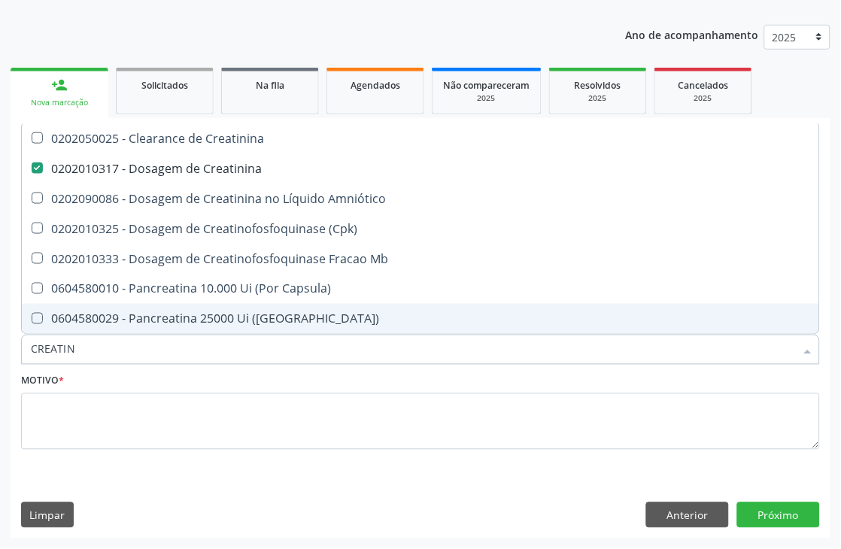
drag, startPoint x: 86, startPoint y: 349, endPoint x: 11, endPoint y: 360, distance: 76.0
click at [11, 360] on div "Requerente * Paciente Médico(a) Enfermeiro(a) Paciente Nenhum resultado encontr…" at bounding box center [421, 367] width 820 height 344
type input "UREI"
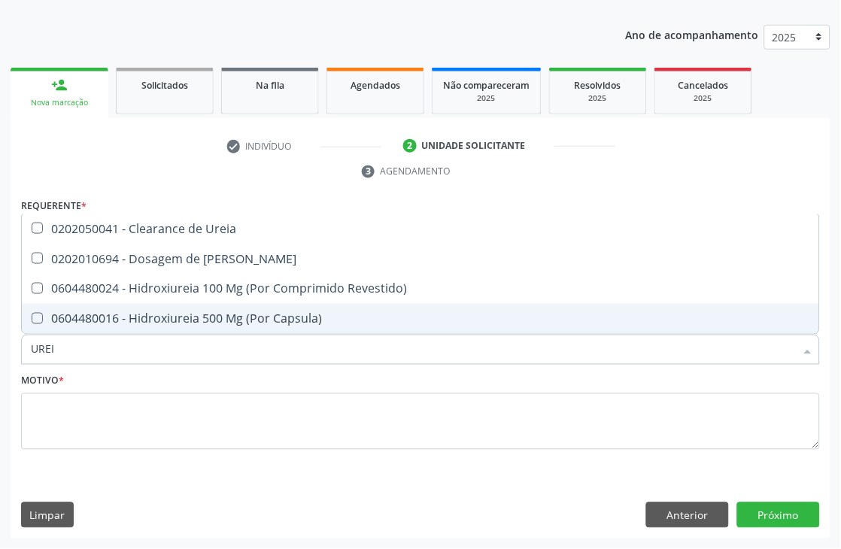
checkbox Ureia "false"
type input "UREIA"
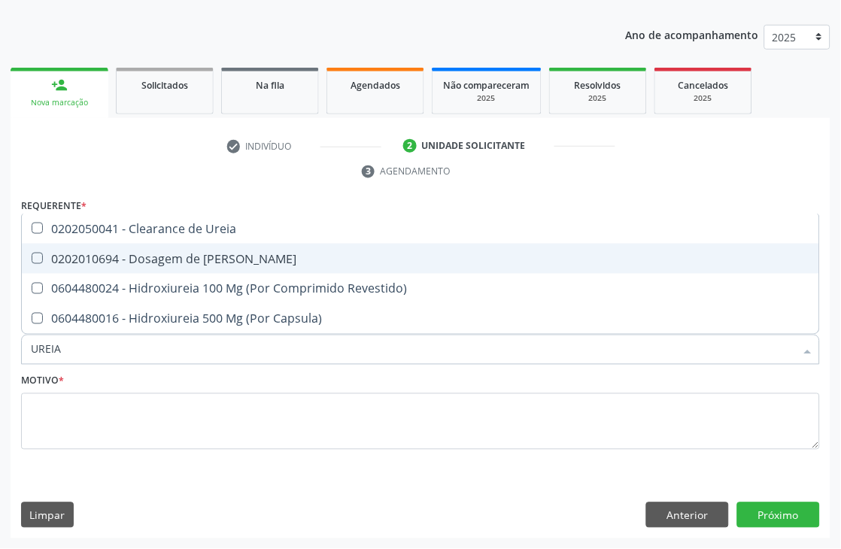
click at [79, 253] on div "0202010694 - Dosagem de [PERSON_NAME]" at bounding box center [421, 259] width 780 height 12
checkbox Ureia "true"
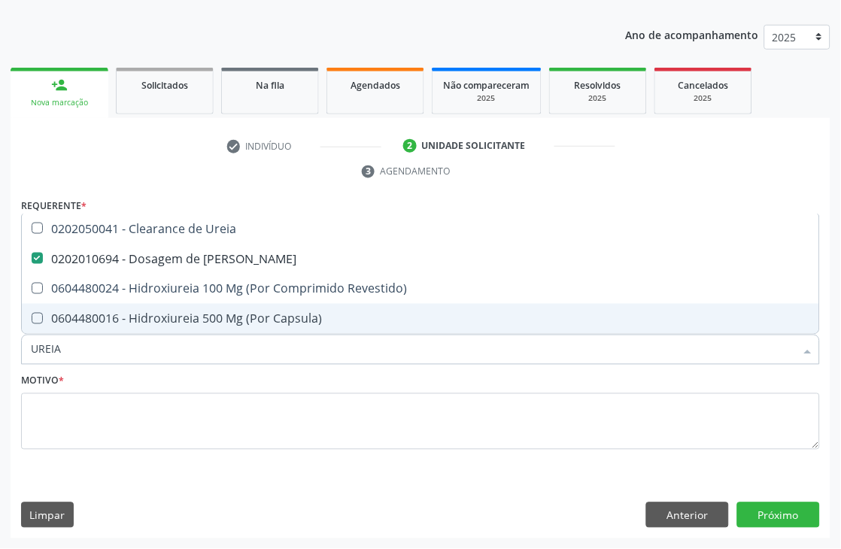
drag, startPoint x: 81, startPoint y: 350, endPoint x: 21, endPoint y: 362, distance: 60.7
click at [21, 362] on div "UREIA" at bounding box center [420, 350] width 799 height 30
type input "COLES"
checkbox Ureia "false"
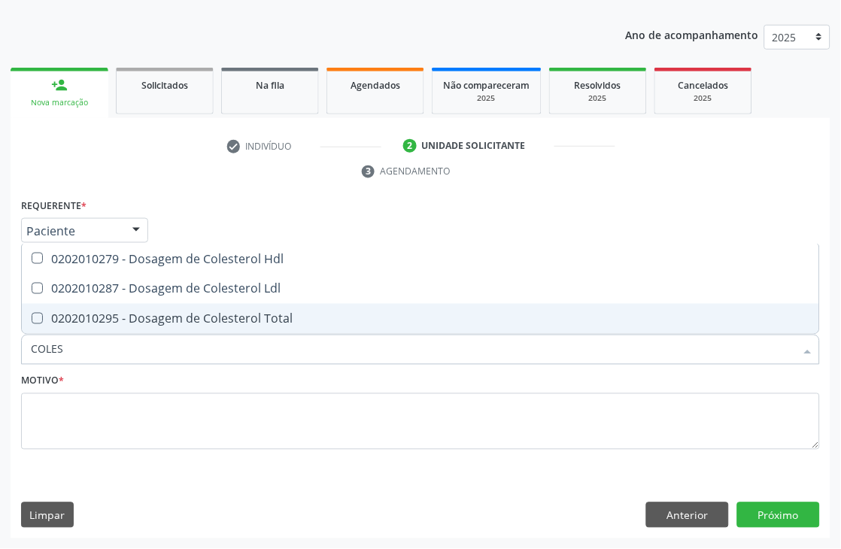
click at [60, 318] on div "0202010295 - Dosagem de Colesterol Total" at bounding box center [421, 319] width 780 height 12
checkbox Total "true"
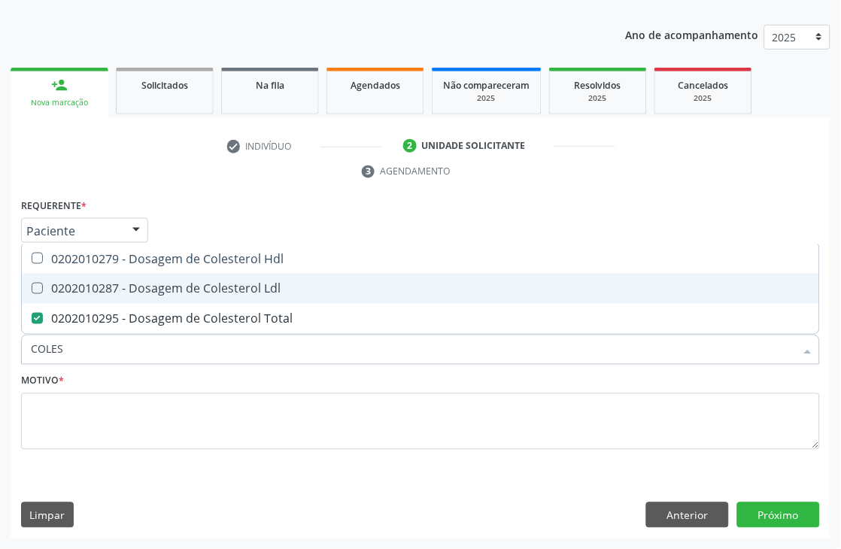
click at [60, 295] on span "0202010287 - Dosagem de Colesterol Ldl" at bounding box center [421, 289] width 798 height 30
click at [60, 275] on span "0202010287 - Dosagem de Colesterol Ldl" at bounding box center [421, 289] width 798 height 30
checkbox Ldl "false"
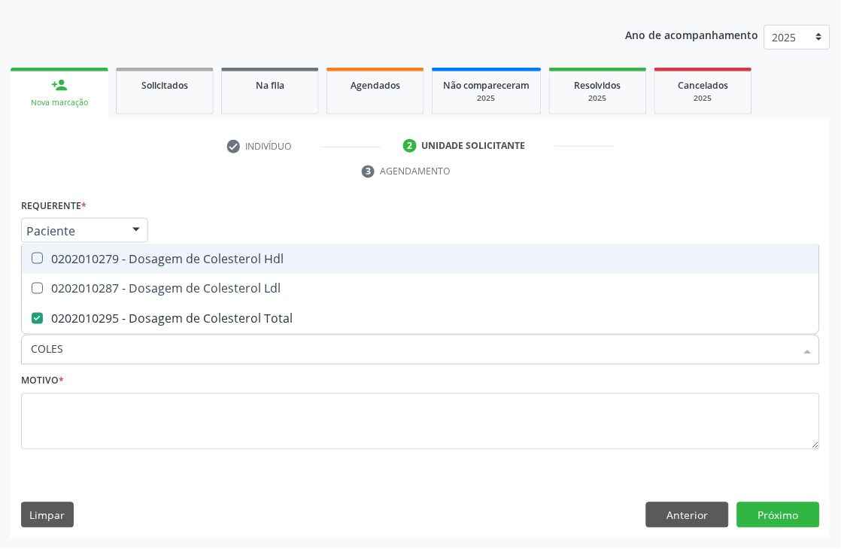
click at [63, 253] on div "0202010279 - Dosagem de Colesterol Hdl" at bounding box center [421, 259] width 780 height 12
checkbox Hdl "true"
click at [60, 275] on span "0202010287 - Dosagem de Colesterol Ldl" at bounding box center [421, 289] width 798 height 30
checkbox Ldl "true"
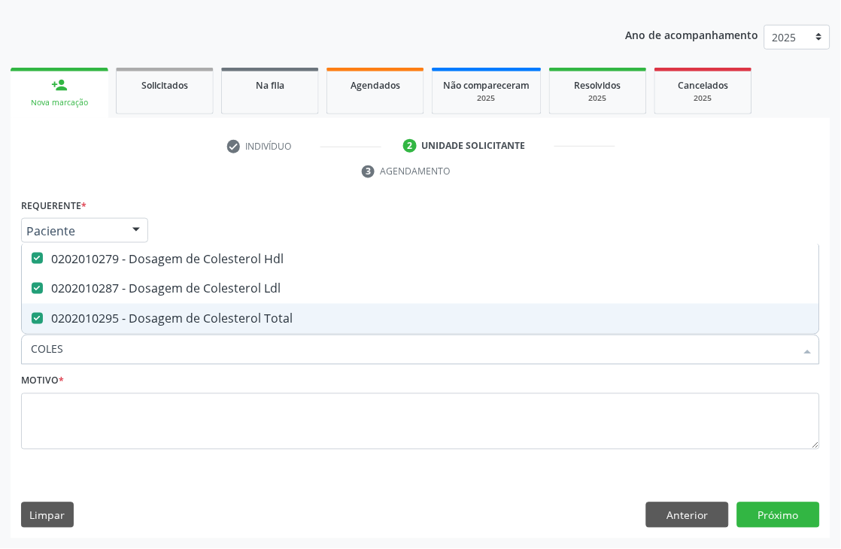
drag, startPoint x: 68, startPoint y: 337, endPoint x: 0, endPoint y: 348, distance: 69.3
click at [0, 348] on div "Acompanhamento Acompanhe a situação das marcações correntes e finalizadas Relat…" at bounding box center [420, 237] width 841 height 624
type input "TG"
checkbox Hdl "false"
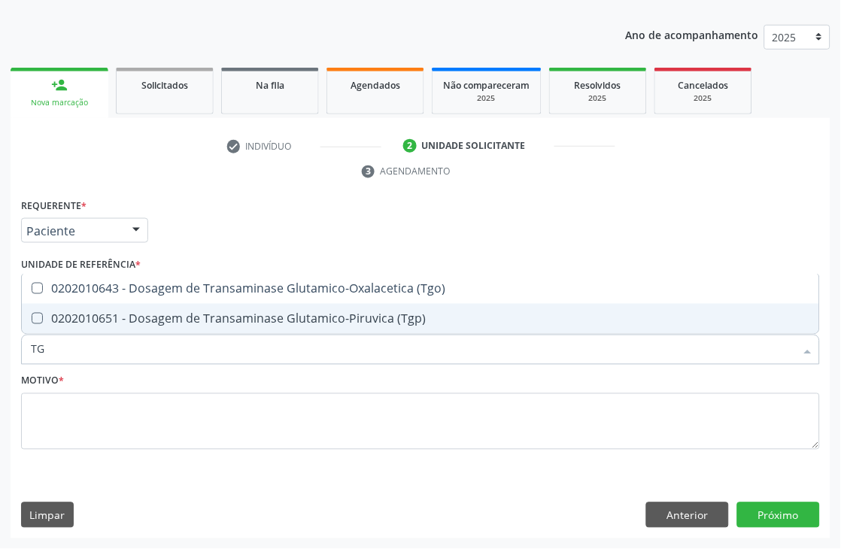
click at [68, 318] on div "0202010651 - Dosagem de Transaminase Glutamico-Piruvica (Tgp)" at bounding box center [421, 319] width 780 height 12
checkbox \(Tgp\) "true"
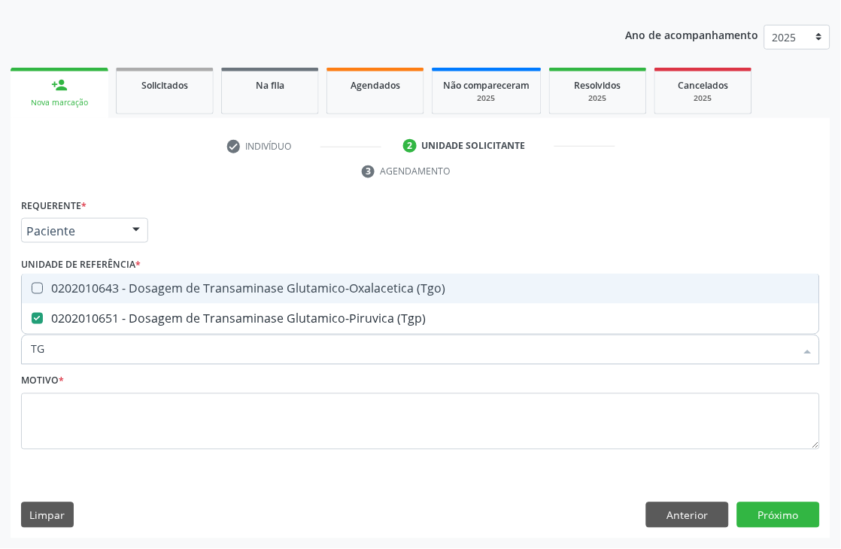
click at [30, 290] on div at bounding box center [27, 289] width 11 height 12
checkbox \(Tgo\) "true"
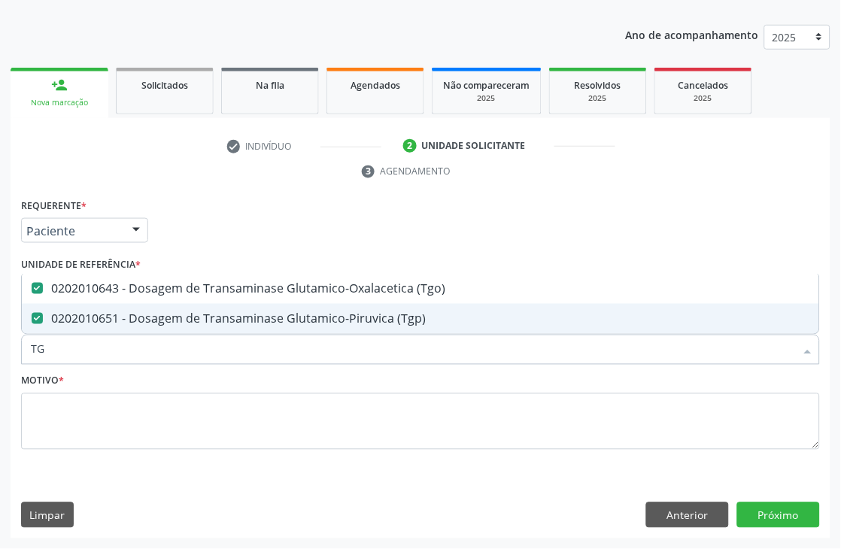
drag, startPoint x: 62, startPoint y: 348, endPoint x: 8, endPoint y: 370, distance: 58.7
click at [8, 370] on div "Acompanhamento Acompanhe a situação das marcações correntes e finalizadas Relat…" at bounding box center [420, 237] width 841 height 624
type input "TRI"
checkbox \(Tgo\) "false"
checkbox \(Tgp\) "false"
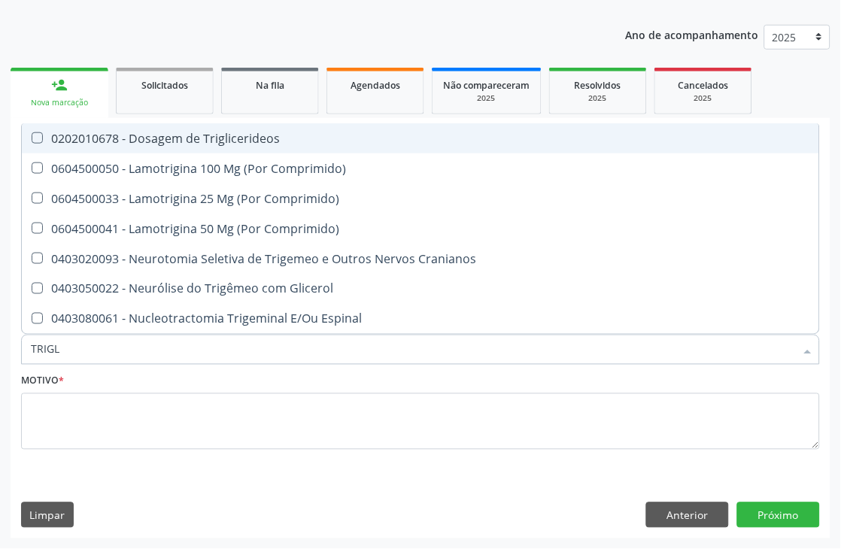
type input "TRIGLI"
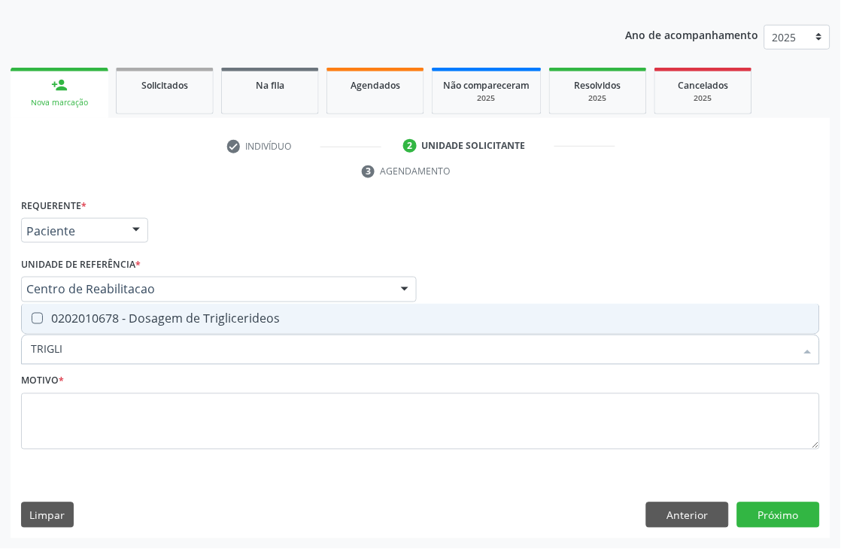
click at [53, 319] on div "0202010678 - Dosagem de Triglicerideos" at bounding box center [421, 319] width 780 height 12
checkbox Triglicerideos "true"
drag, startPoint x: 65, startPoint y: 346, endPoint x: 0, endPoint y: 355, distance: 66.1
click at [0, 355] on div "Acompanhamento Acompanhe a situação das marcações correntes e finalizadas Relat…" at bounding box center [420, 237] width 841 height 624
type input "HEMO"
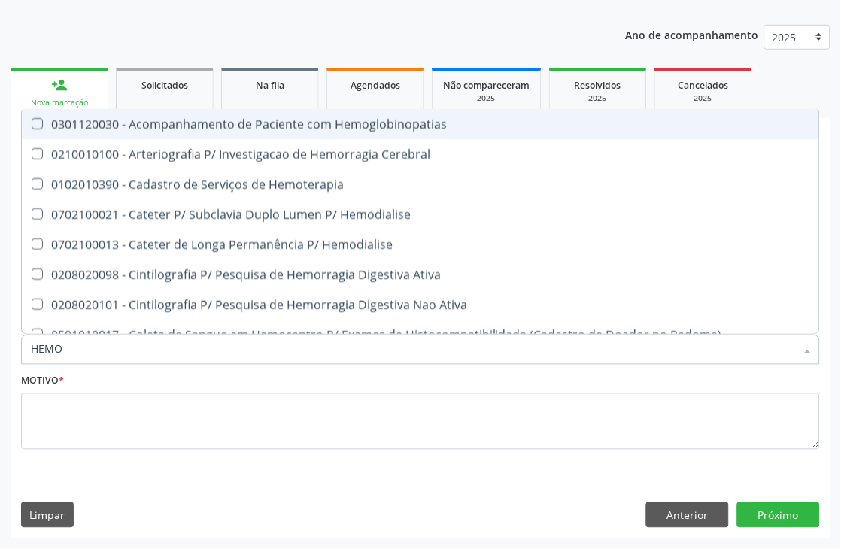
checkbox Hemoglobinopatias "false"
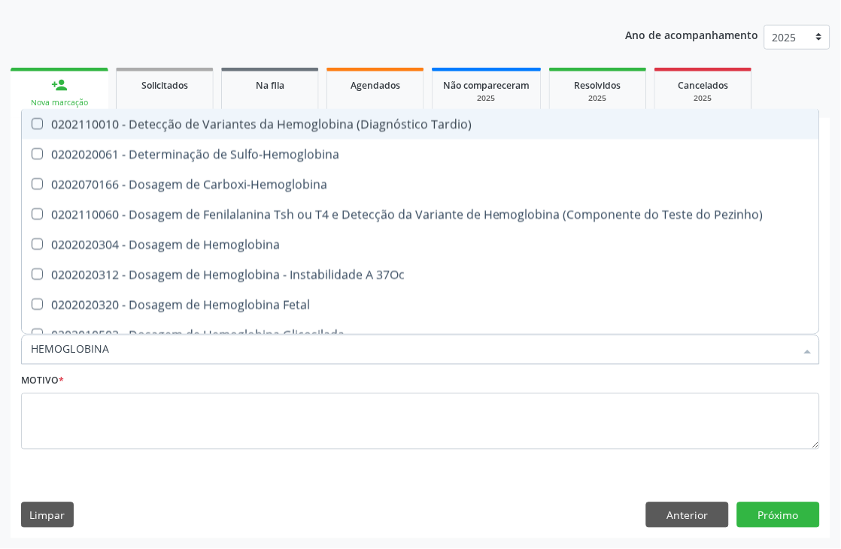
type input "HEMOGLOBINA G"
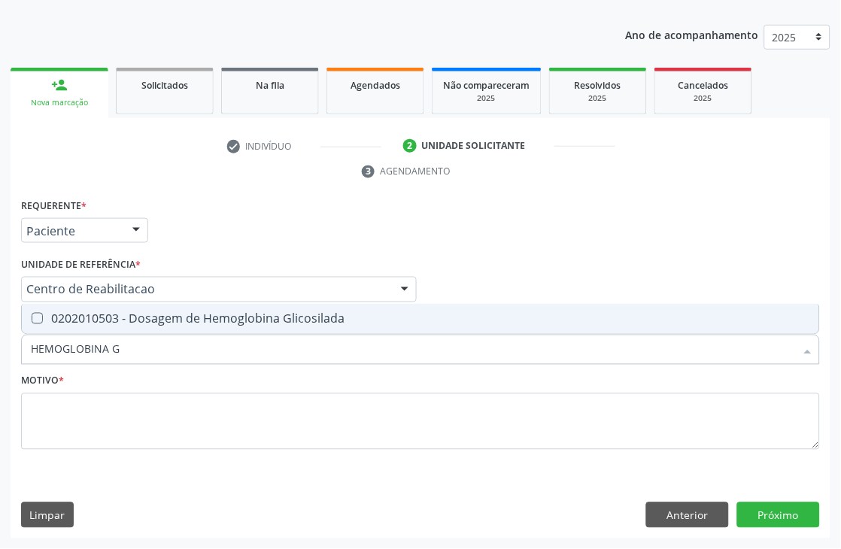
click at [163, 319] on div "0202010503 - Dosagem de Hemoglobina Glicosilada" at bounding box center [421, 319] width 780 height 12
checkbox Glicosilada "true"
drag, startPoint x: 120, startPoint y: 351, endPoint x: 0, endPoint y: 361, distance: 120.9
click at [0, 361] on div "Acompanhamento Acompanhe a situação das marcações correntes e finalizadas Relat…" at bounding box center [420, 237] width 841 height 624
type input "PS"
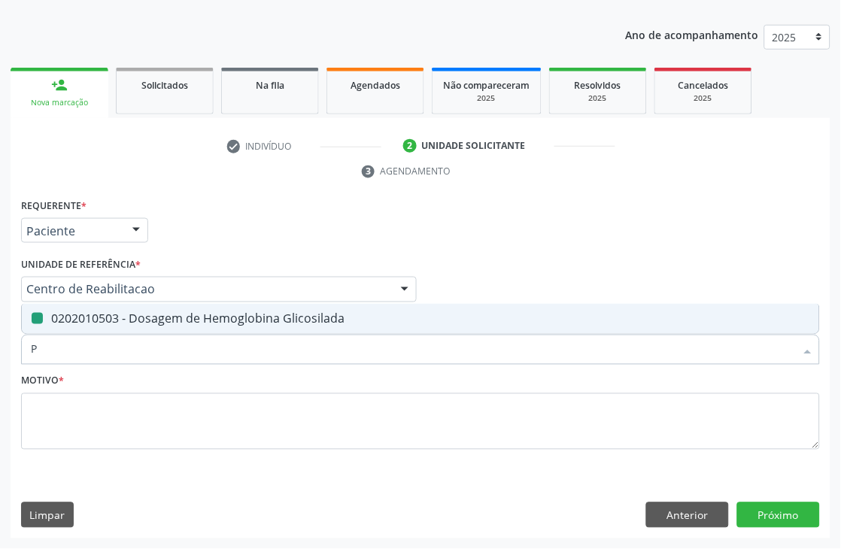
checkbox Glicosilada "false"
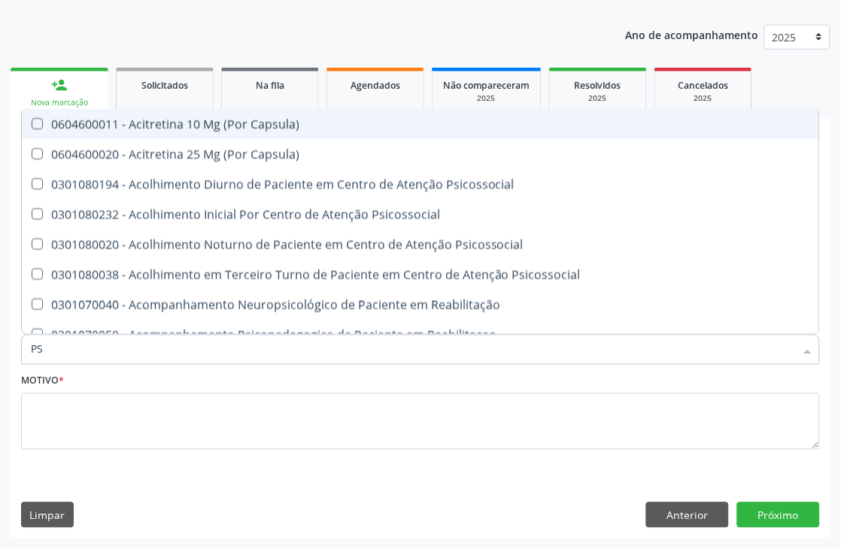
type input "PSA"
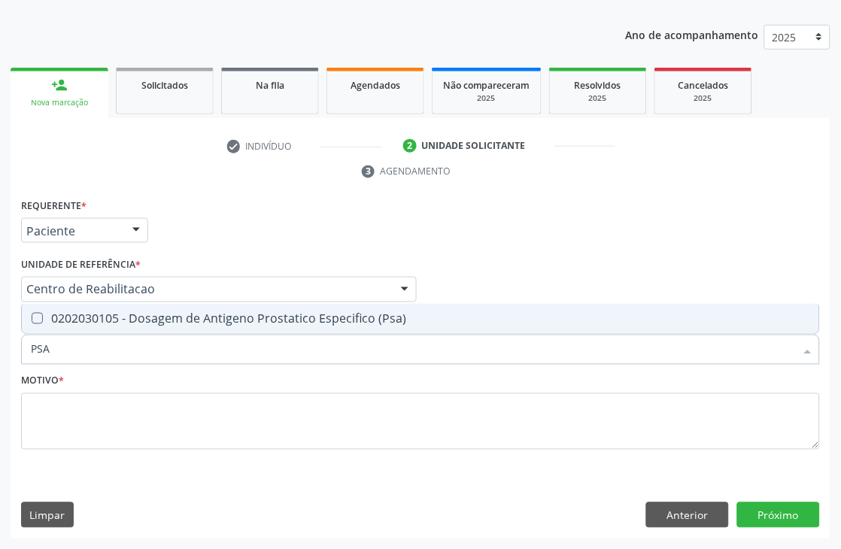
click at [158, 319] on div "0202030105 - Dosagem de Antigeno Prostatico Especifico (Psa)" at bounding box center [421, 319] width 780 height 12
checkbox \(Psa\) "true"
drag, startPoint x: 74, startPoint y: 352, endPoint x: 0, endPoint y: 350, distance: 73.8
click at [0, 350] on div "Acompanhamento Acompanhe a situação das marcações correntes e finalizadas Relat…" at bounding box center [420, 237] width 841 height 624
type input "HEM"
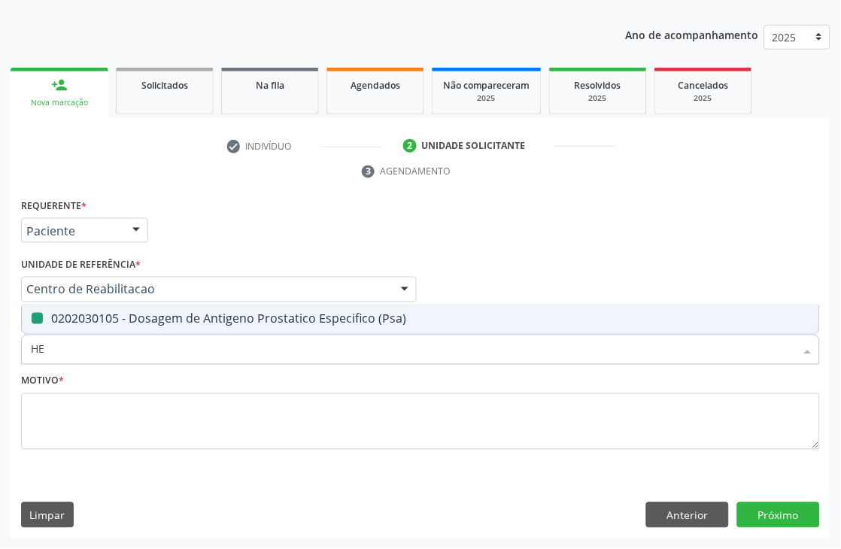
checkbox \(Psa\) "false"
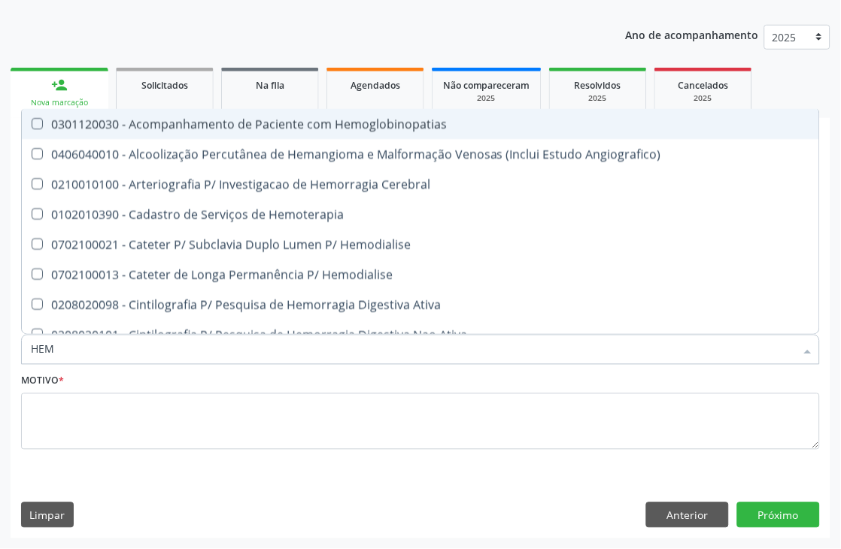
type input "HEMO"
checkbox Hemacias "true"
checkbox Glicosilada "false"
type input "HEMOG"
checkbox Oncologia "true"
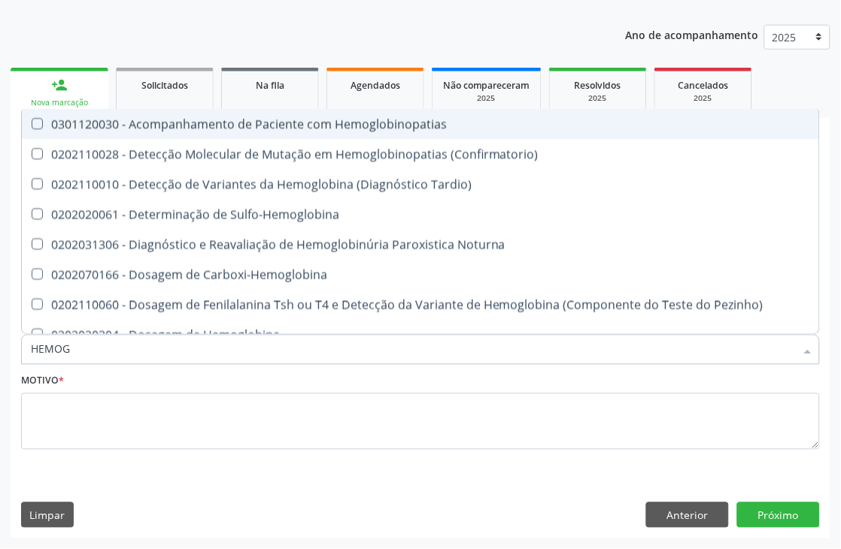
type input "HEMOGR"
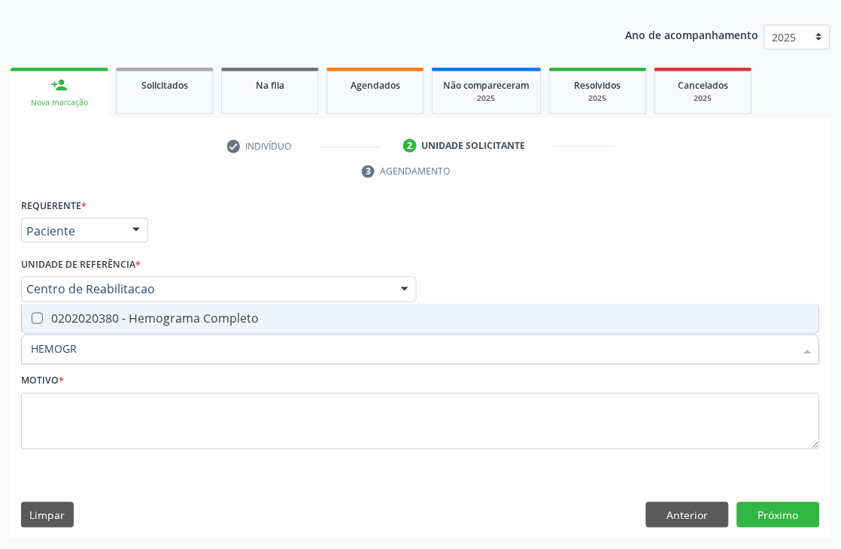
click at [94, 324] on div "0202020380 - Hemograma Completo" at bounding box center [421, 319] width 780 height 12
checkbox Completo "true"
drag, startPoint x: 100, startPoint y: 363, endPoint x: 0, endPoint y: 358, distance: 100.2
click at [0, 358] on div "Acompanhamento Acompanhe a situação das marcações correntes e finalizadas Relat…" at bounding box center [420, 237] width 841 height 624
type input "URINA"
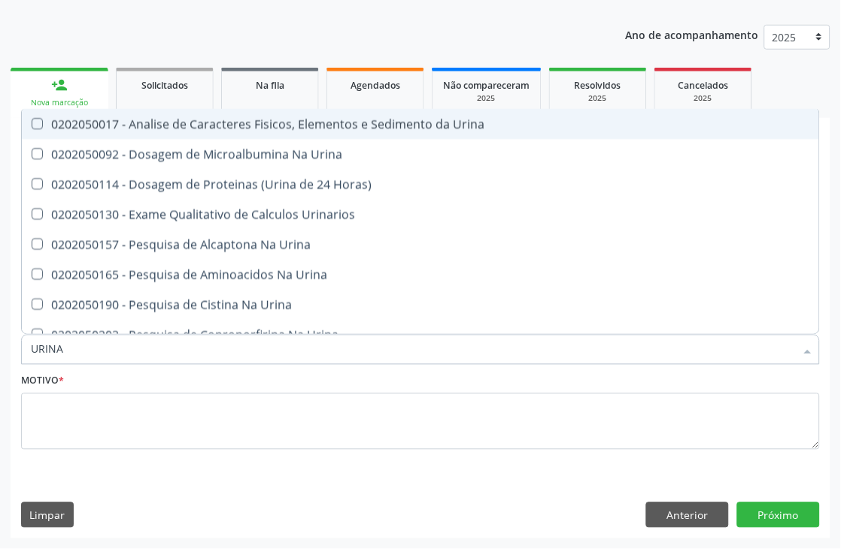
click at [110, 123] on div "0202050017 - Analise de Caracteres Fisicos, Elementos e Sedimento da Urina" at bounding box center [421, 124] width 780 height 12
checkbox Urina "true"
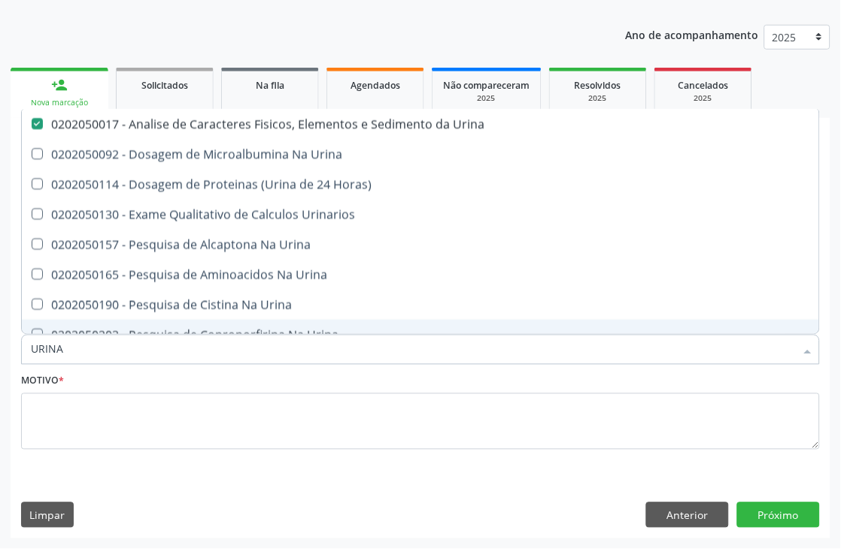
drag, startPoint x: 68, startPoint y: 355, endPoint x: 5, endPoint y: 351, distance: 64.1
click at [5, 351] on div "Acompanhamento Acompanhe a situação das marcações correntes e finalizadas Relat…" at bounding box center [420, 237] width 841 height 624
type input "PARA"
checkbox Urina "false"
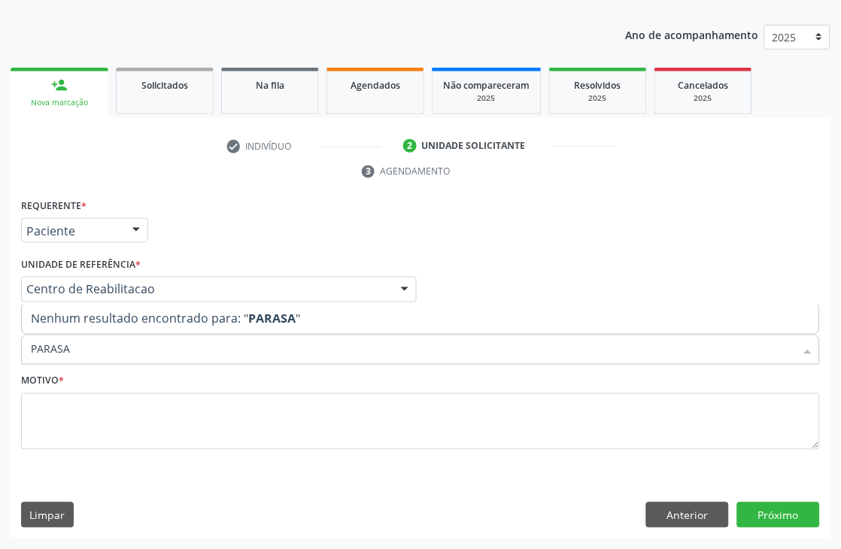
type input "PARAS"
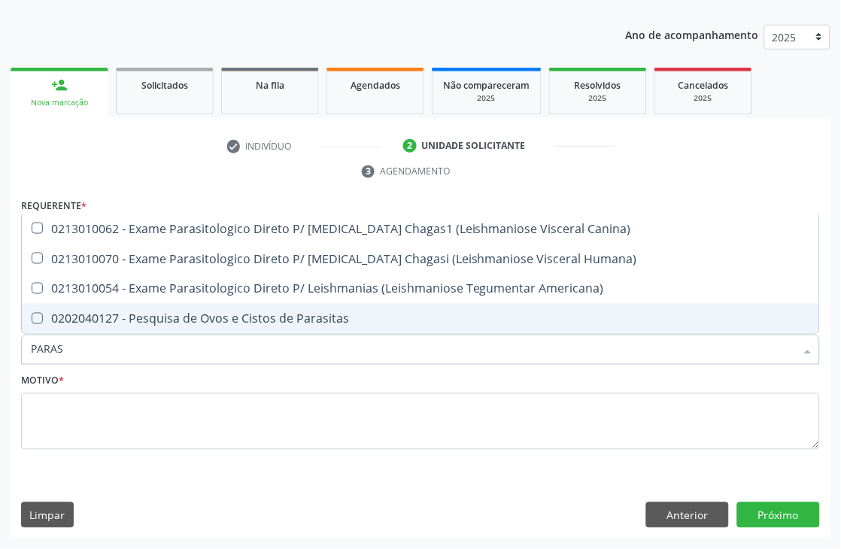
click at [253, 318] on div "0202040127 - Pesquisa de Ovos e Cistos de Parasitas" at bounding box center [421, 319] width 780 height 12
checkbox Parasitas "true"
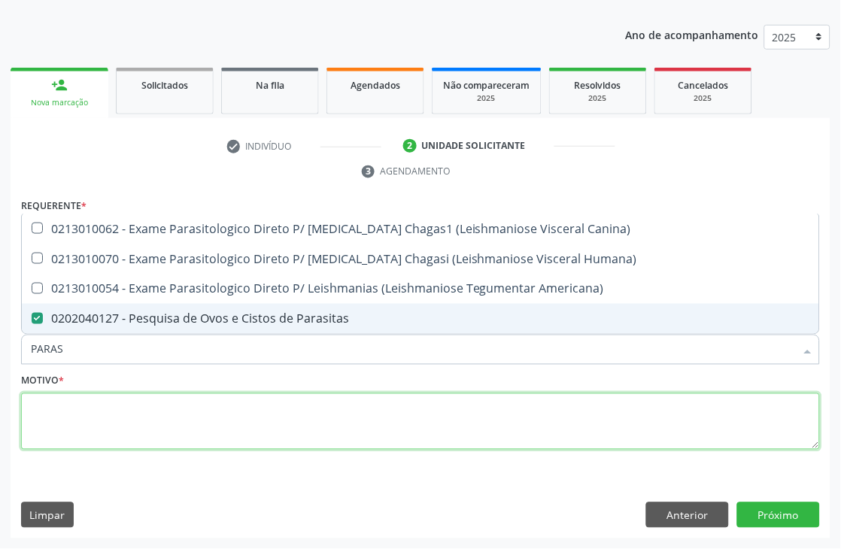
click at [251, 405] on textarea at bounding box center [420, 422] width 799 height 57
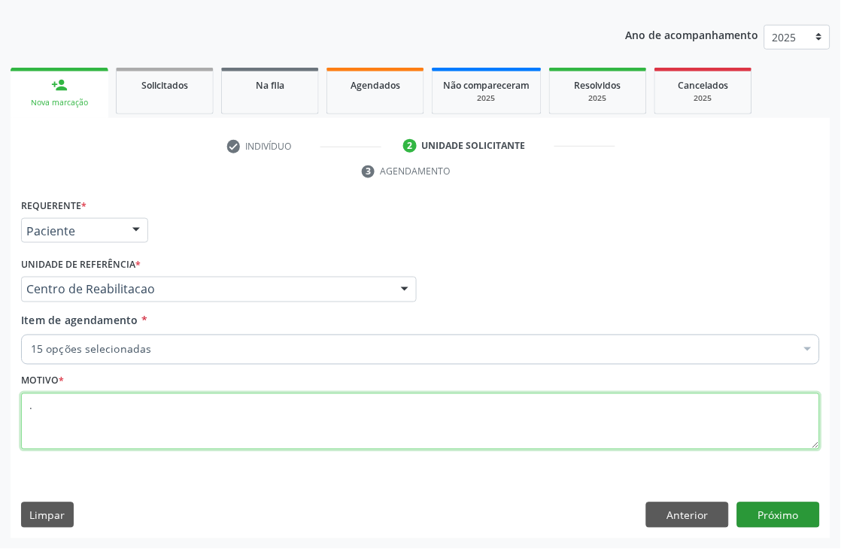
type textarea "."
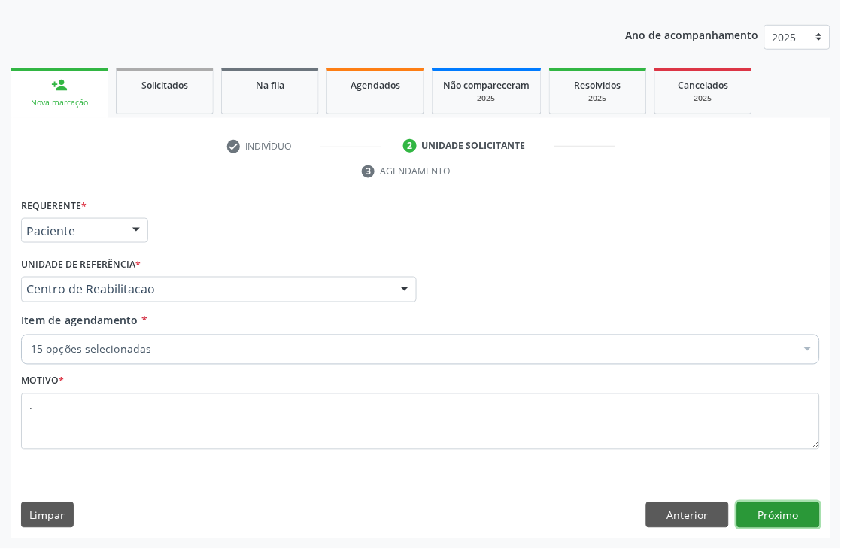
click at [779, 509] on button "Próximo" at bounding box center [778, 516] width 83 height 26
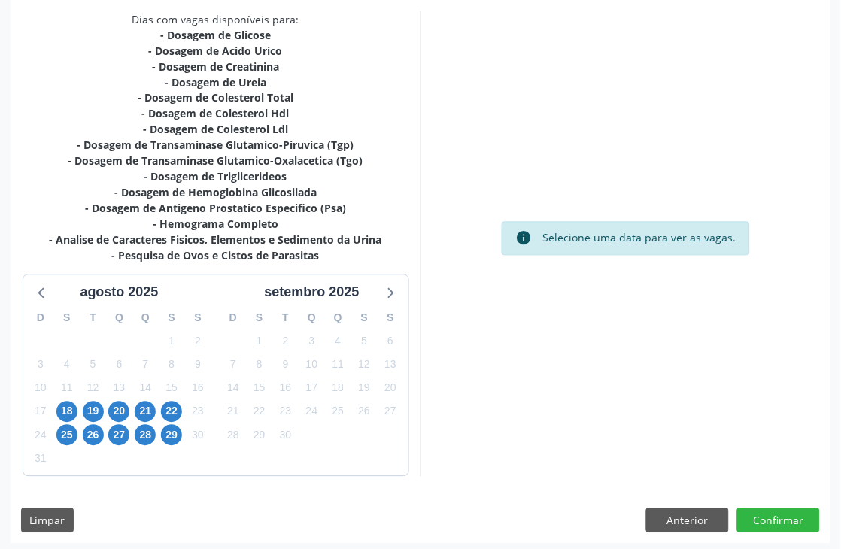
scroll to position [381, 0]
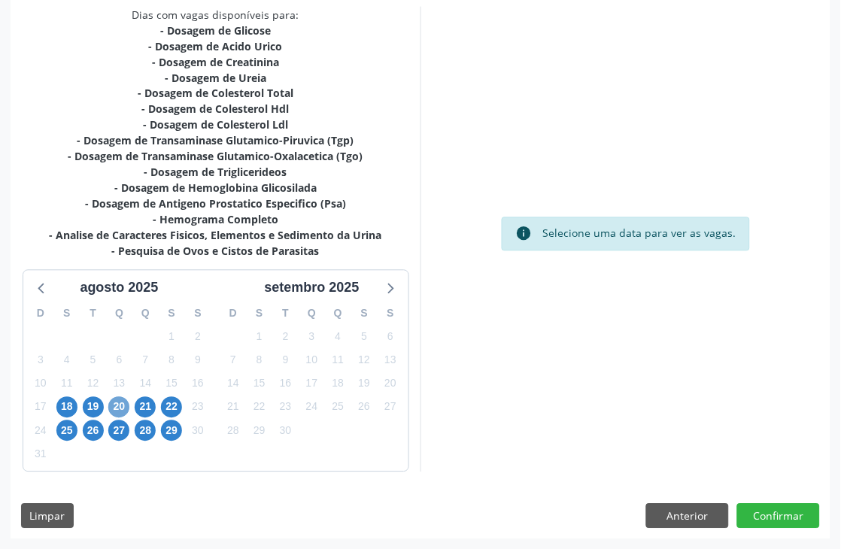
click at [129, 403] on span "20" at bounding box center [118, 407] width 21 height 21
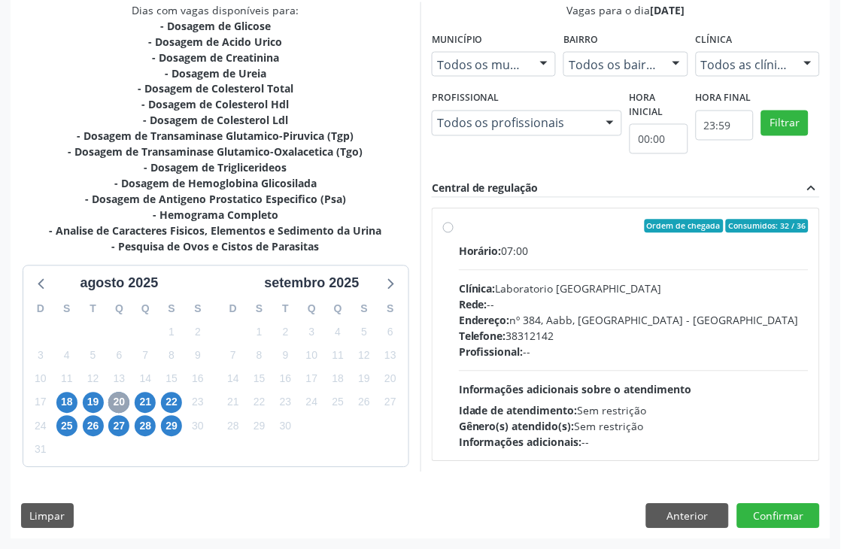
scroll to position [386, 0]
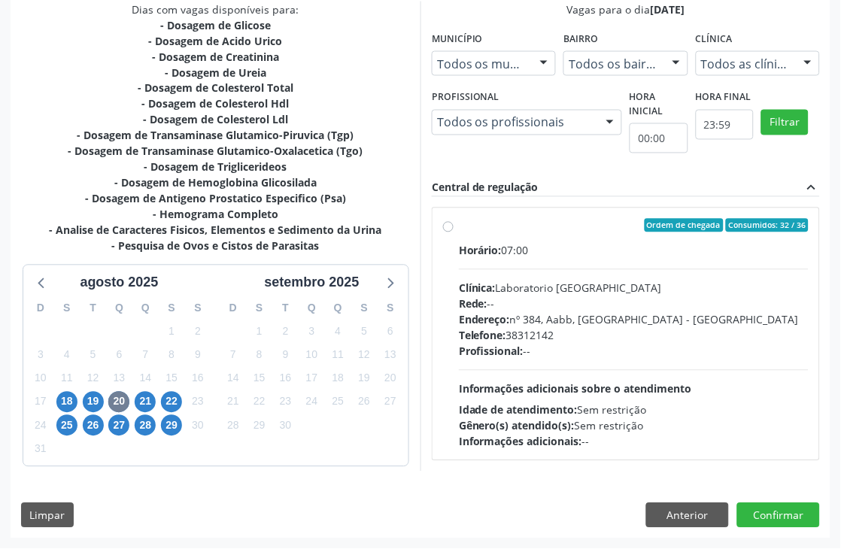
click at [553, 313] on div "Endereço: nº 384, Aabb, [GEOGRAPHIC_DATA] - [GEOGRAPHIC_DATA]" at bounding box center [634, 320] width 350 height 16
click at [454, 233] on input "Ordem de chegada Consumidos: 32 / 36 Horário: 07:00 Clínica: Laboratorio [GEOGR…" at bounding box center [448, 226] width 11 height 14
radio input "true"
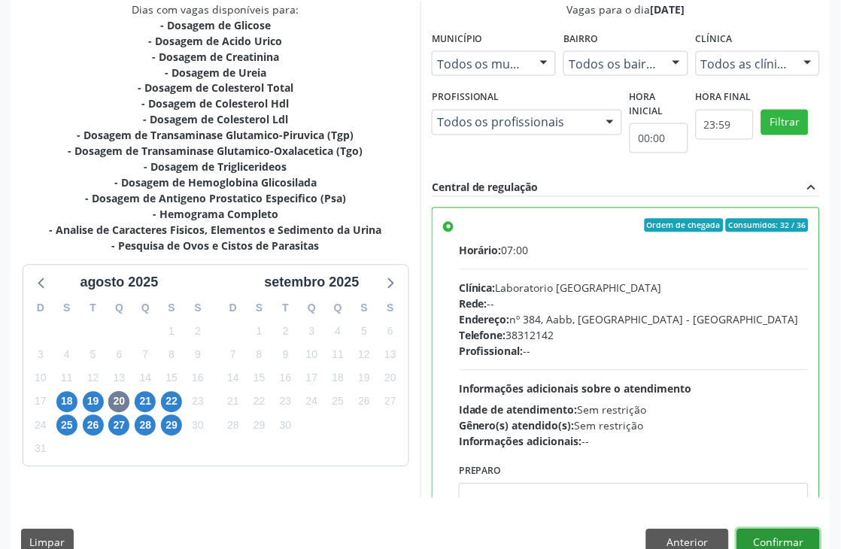
click at [784, 538] on button "Confirmar" at bounding box center [778, 543] width 83 height 26
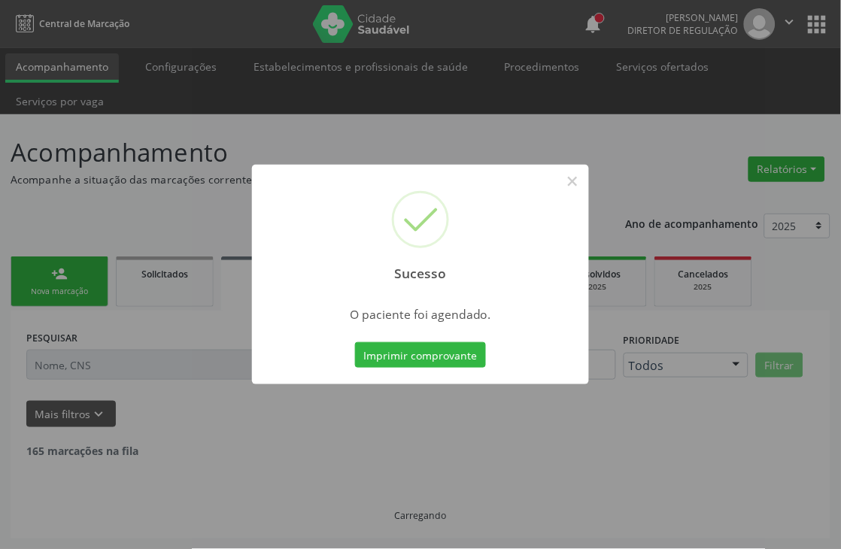
scroll to position [0, 0]
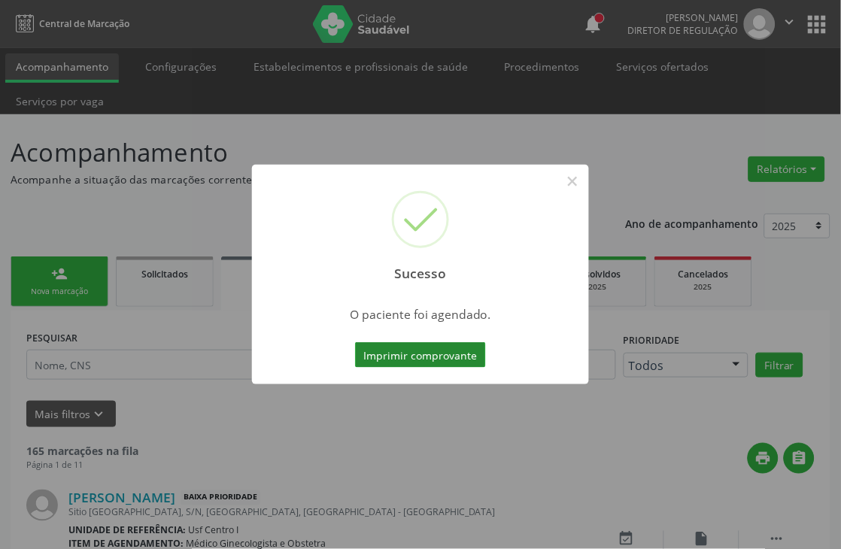
click at [437, 350] on button "Imprimir comprovante" at bounding box center [420, 355] width 131 height 26
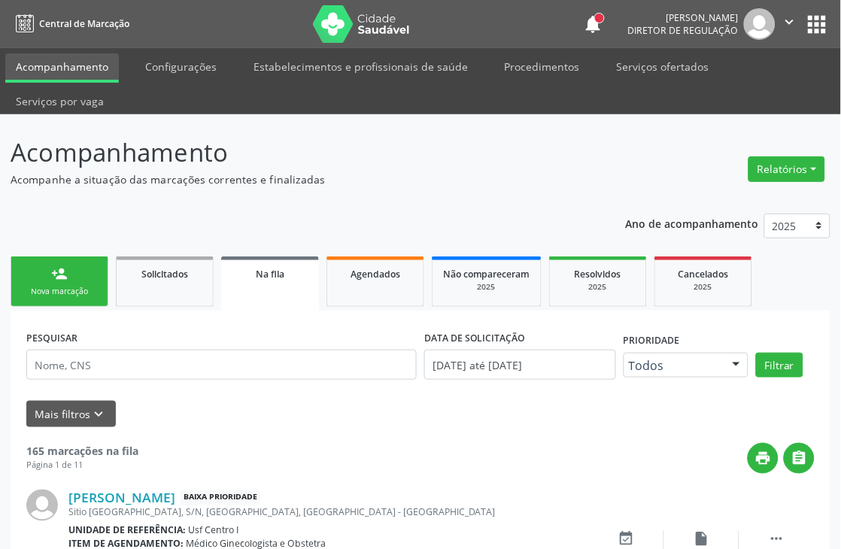
click at [99, 290] on link "person_add Nova marcação" at bounding box center [60, 282] width 98 height 50
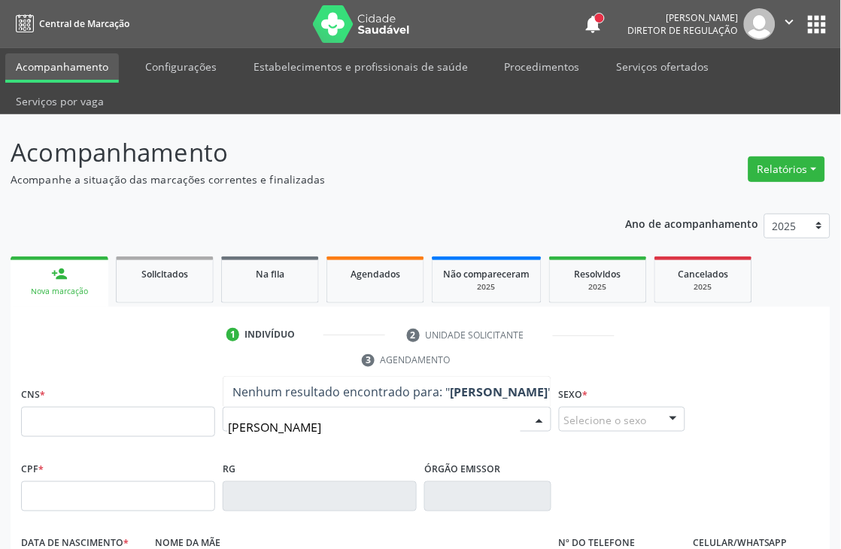
type input "[PERSON_NAME]"
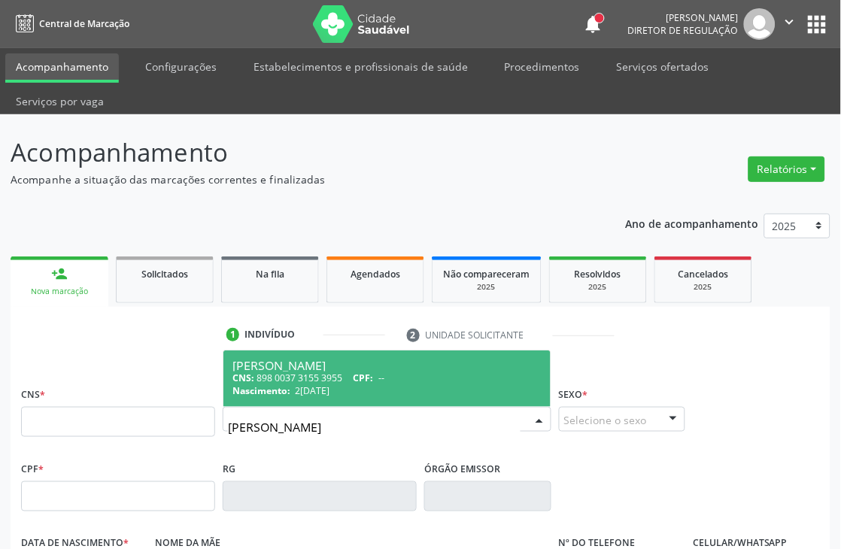
click at [324, 388] on span "2[DATE]" at bounding box center [313, 391] width 35 height 13
type input "898 0037 3155 3955"
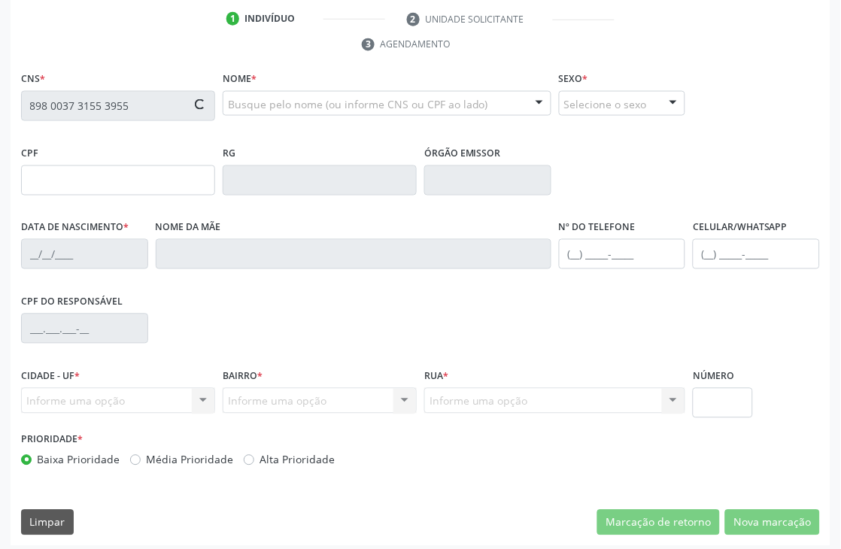
scroll to position [322, 0]
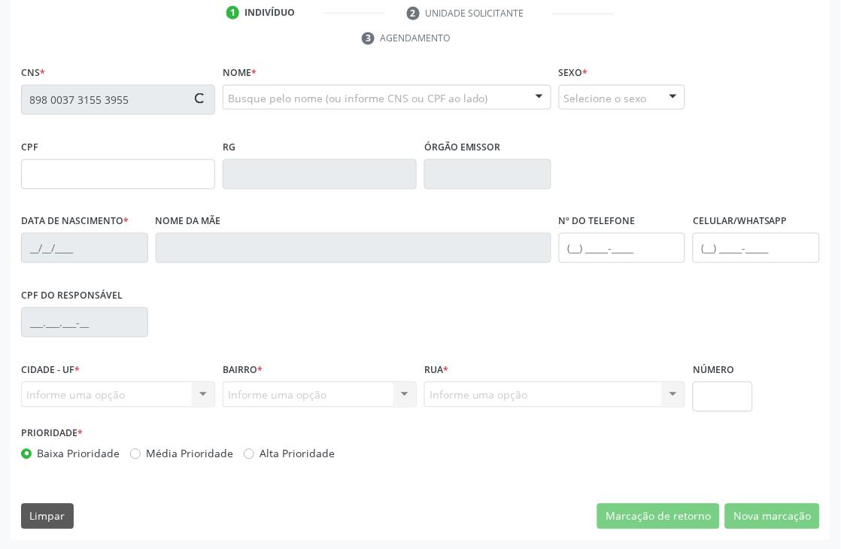
type input "2[DATE]"
type input "Vanuza [PERSON_NAME]"
type input "[PHONE_NUMBER]"
type input "056.419.684-39"
type input "S/N"
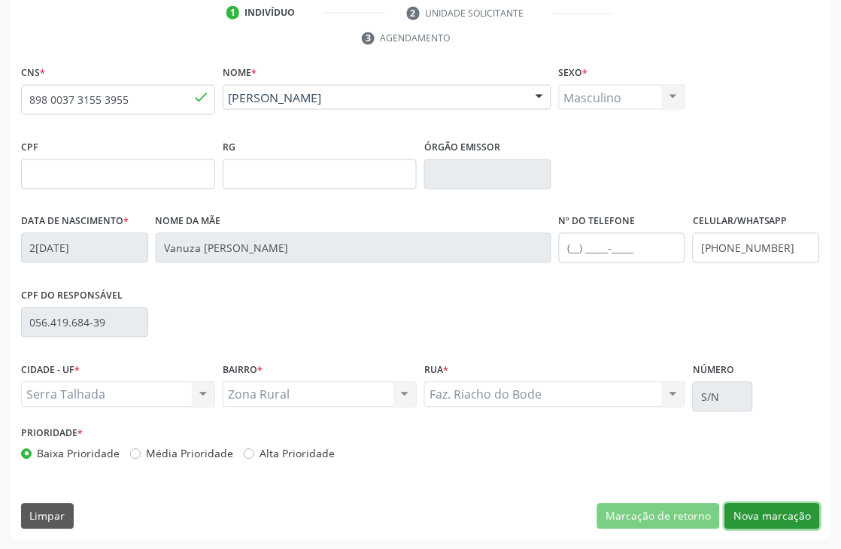
click at [807, 518] on button "Nova marcação" at bounding box center [772, 517] width 95 height 26
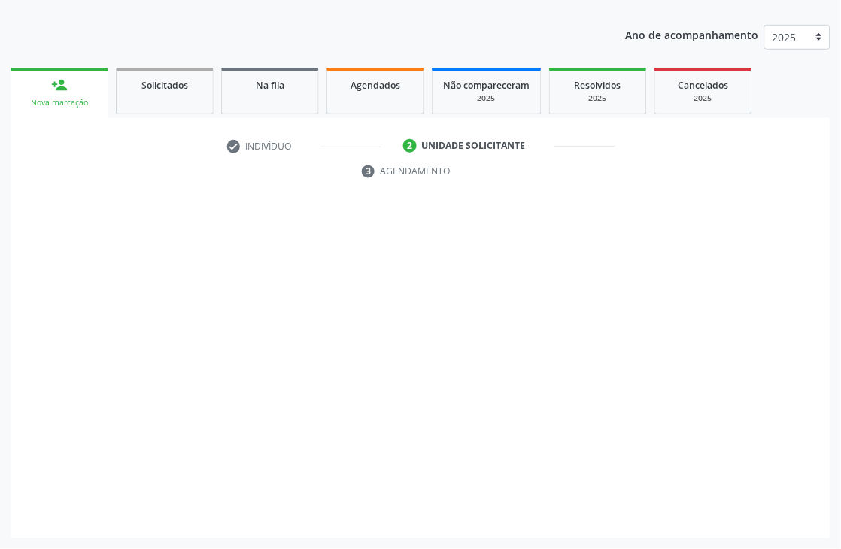
scroll to position [189, 0]
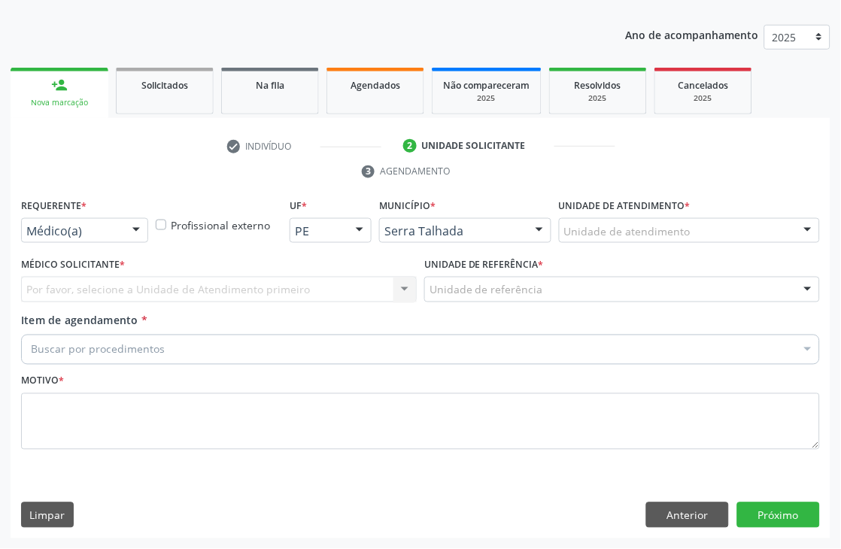
click at [118, 227] on div "Médico(a) Médico(a) Enfermeiro(a) Paciente Nenhum resultado encontrado para: " …" at bounding box center [84, 231] width 127 height 26
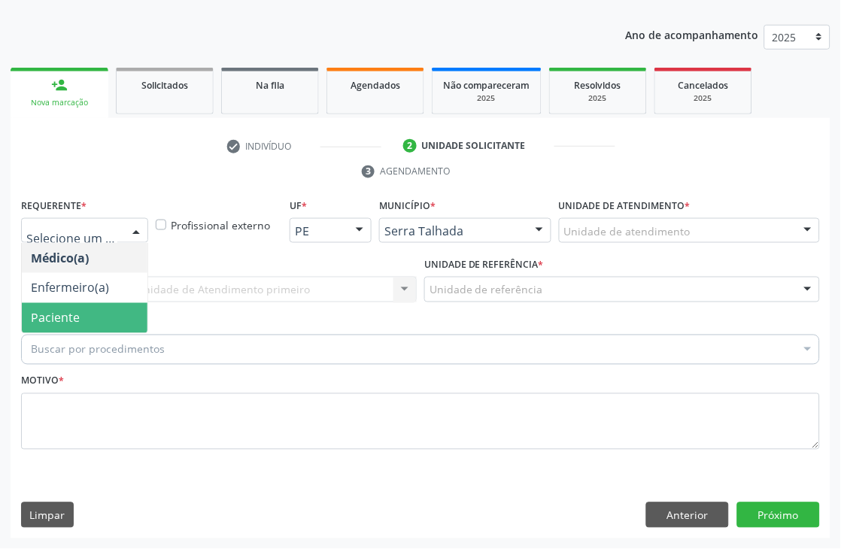
click at [92, 310] on span "Paciente" at bounding box center [85, 318] width 126 height 30
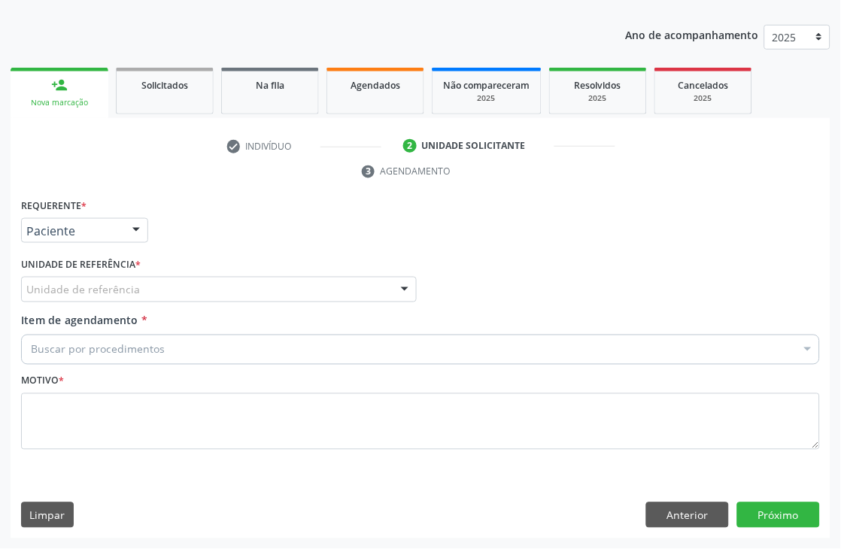
click at [93, 281] on div "Unidade de referência" at bounding box center [219, 290] width 396 height 26
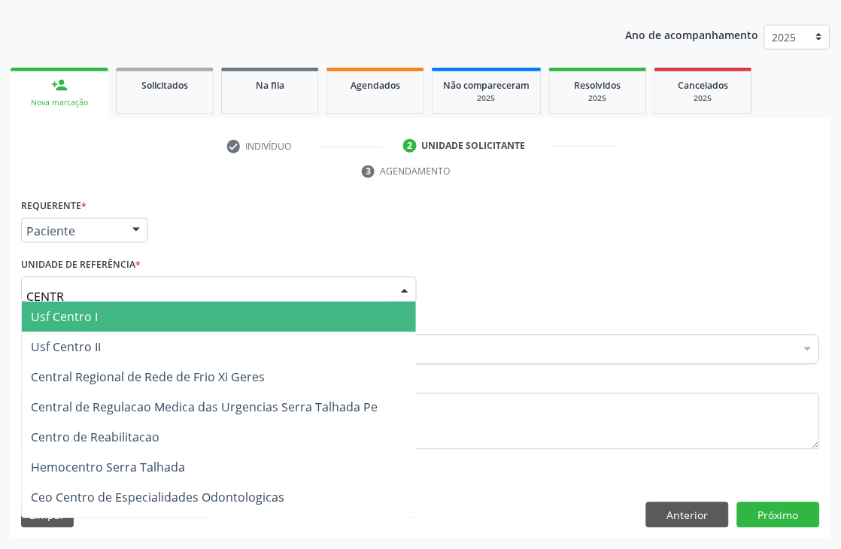
type input "CENTRO"
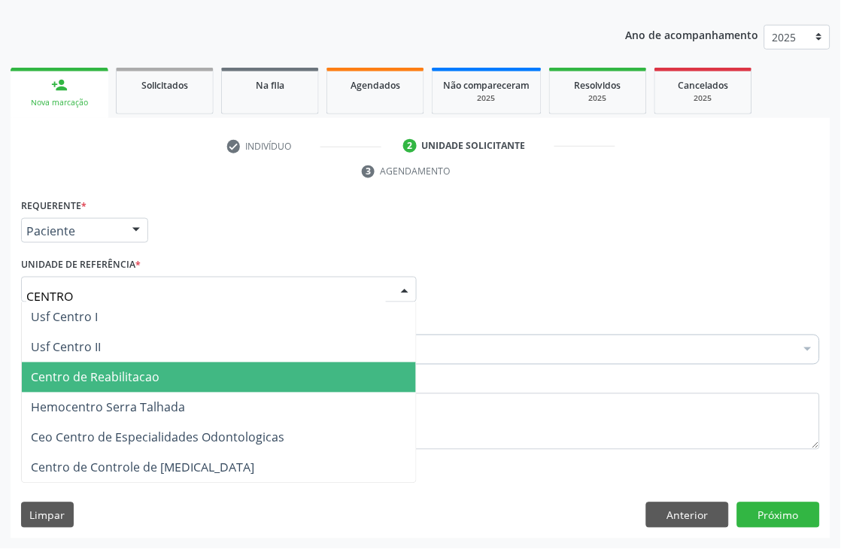
click at [117, 378] on span "Centro de Reabilitacao" at bounding box center [95, 377] width 129 height 17
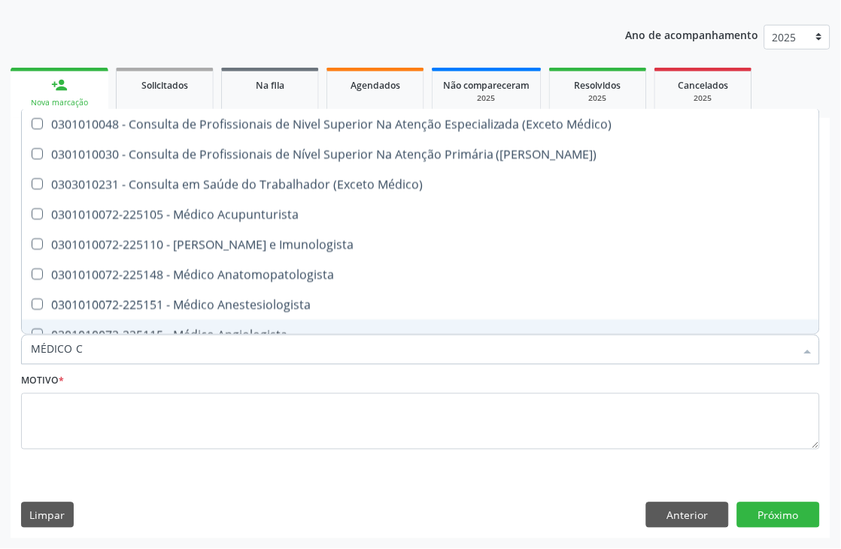
type input "MÉDICO CI"
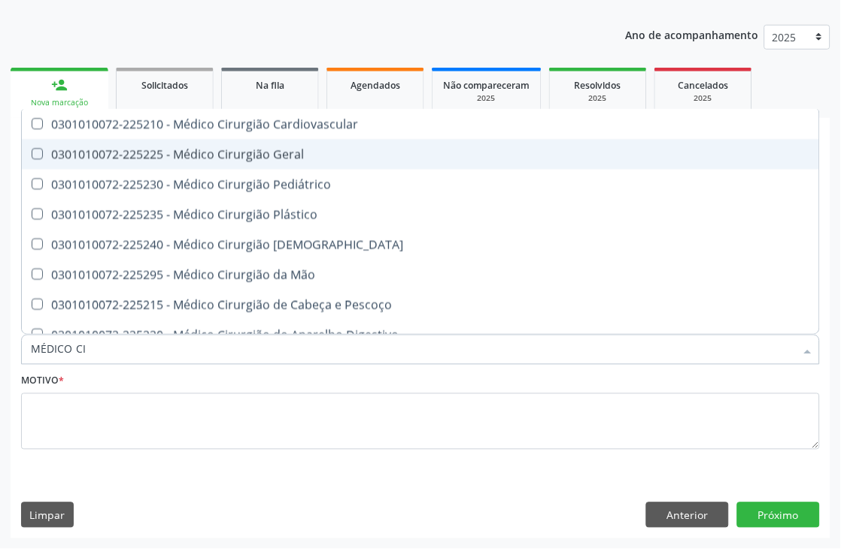
click at [251, 162] on span "0301010072-225225 - Médico Cirurgião Geral" at bounding box center [421, 154] width 798 height 30
checkbox Geral "true"
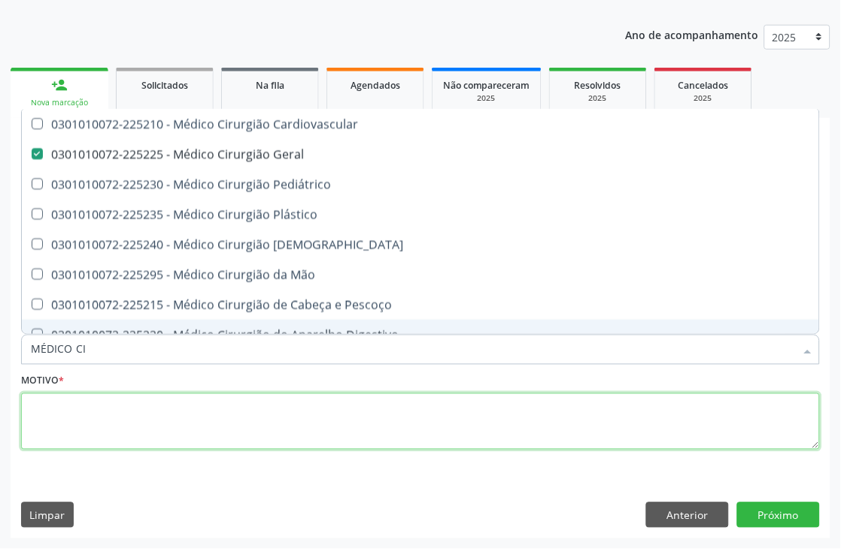
click at [130, 440] on textarea at bounding box center [420, 422] width 799 height 57
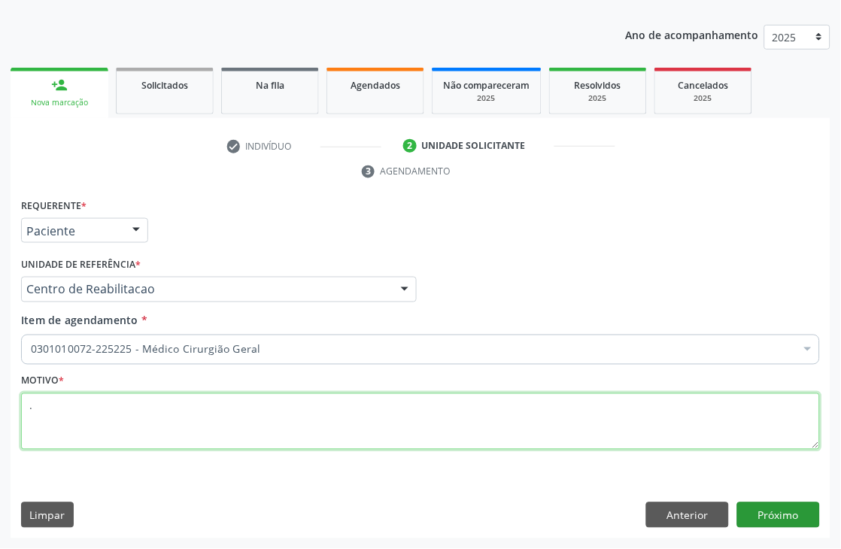
type textarea "."
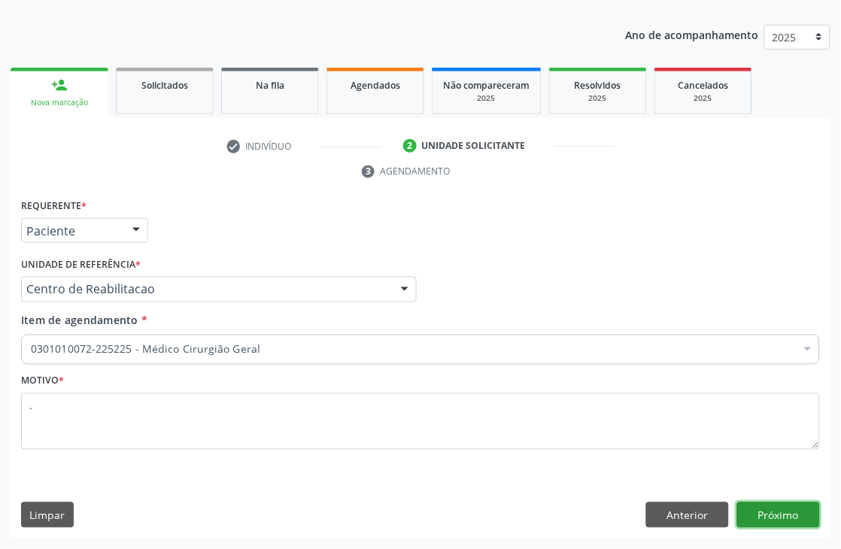
click at [777, 513] on button "Próximo" at bounding box center [778, 516] width 83 height 26
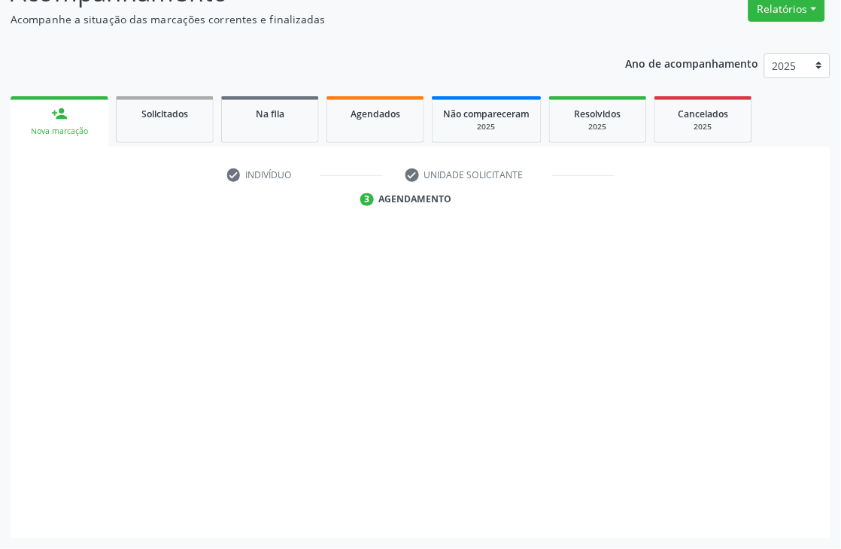
scroll to position [160, 0]
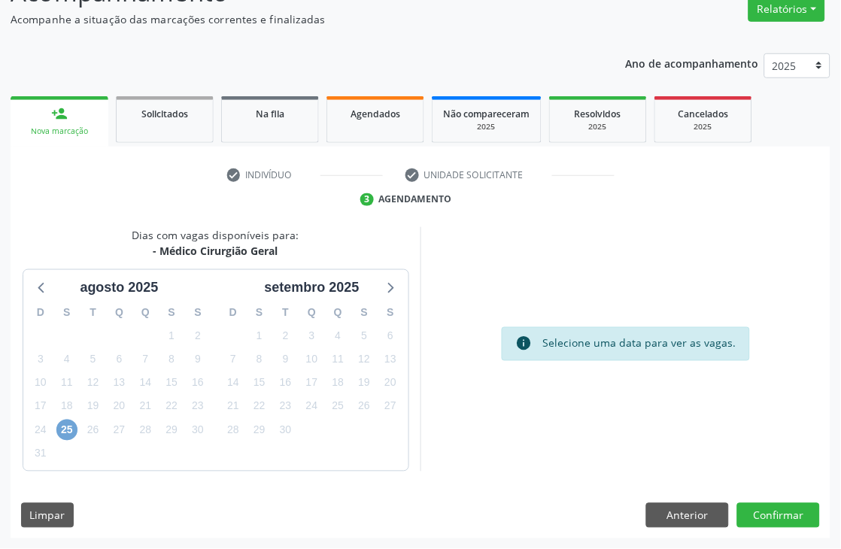
click at [74, 427] on span "25" at bounding box center [66, 430] width 21 height 21
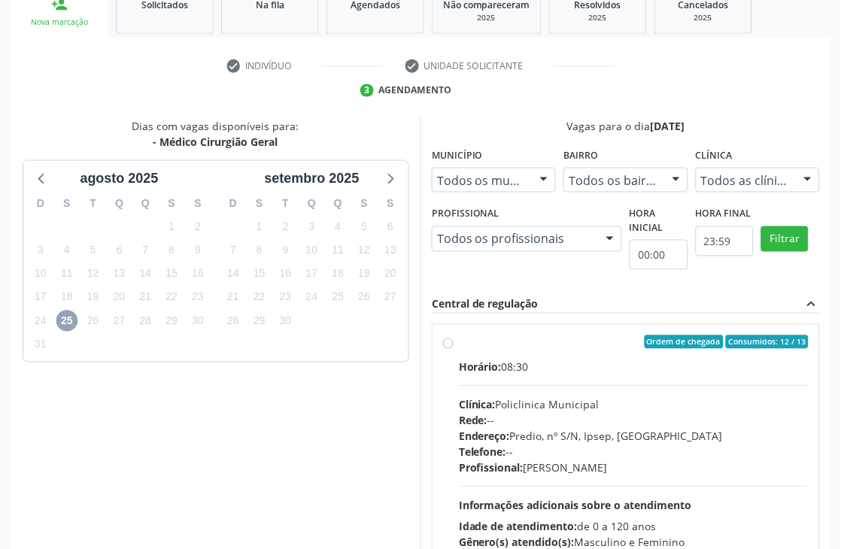
scroll to position [386, 0]
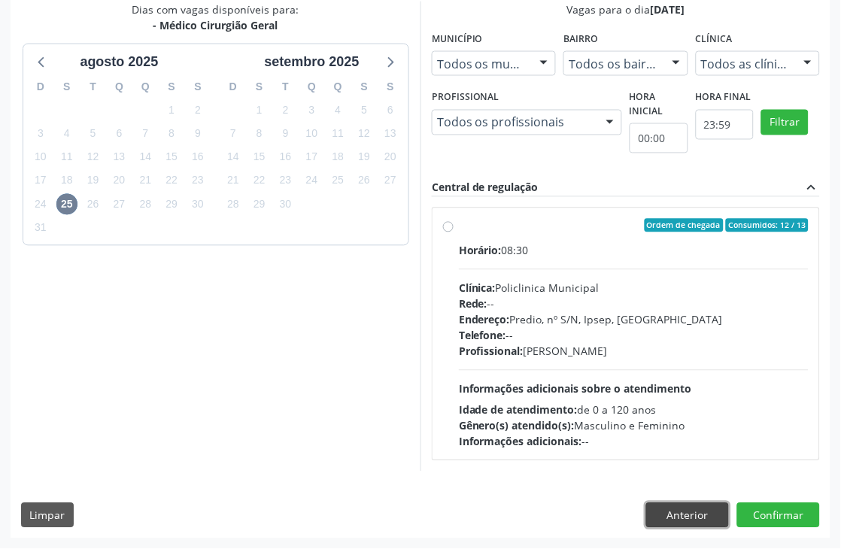
click at [695, 519] on button "Anterior" at bounding box center [687, 516] width 83 height 26
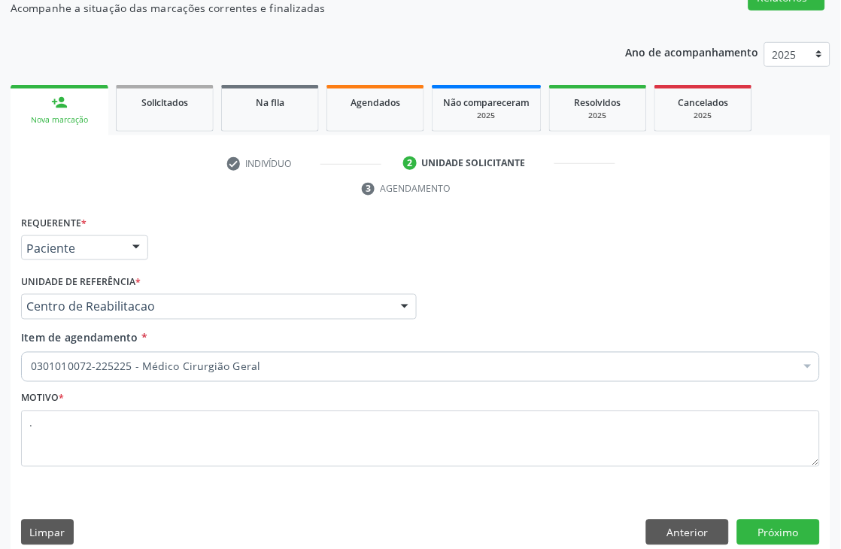
scroll to position [189, 0]
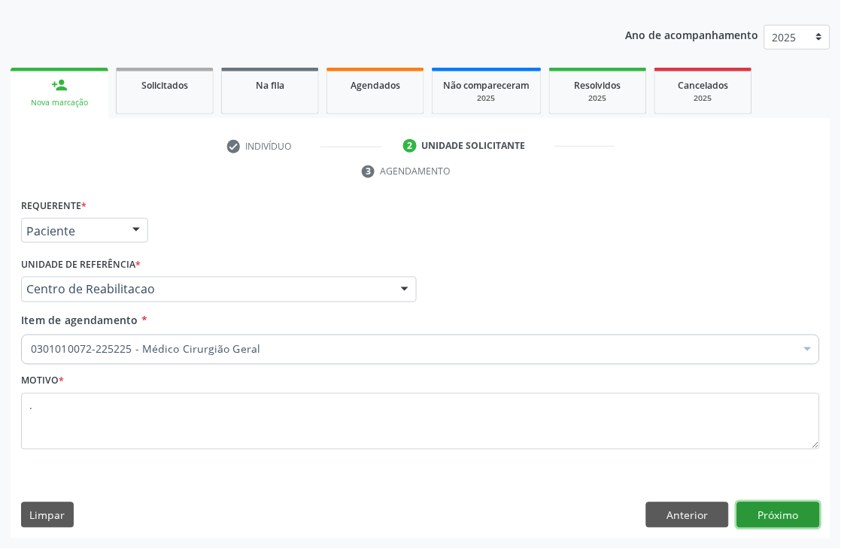
click at [798, 513] on button "Próximo" at bounding box center [778, 516] width 83 height 26
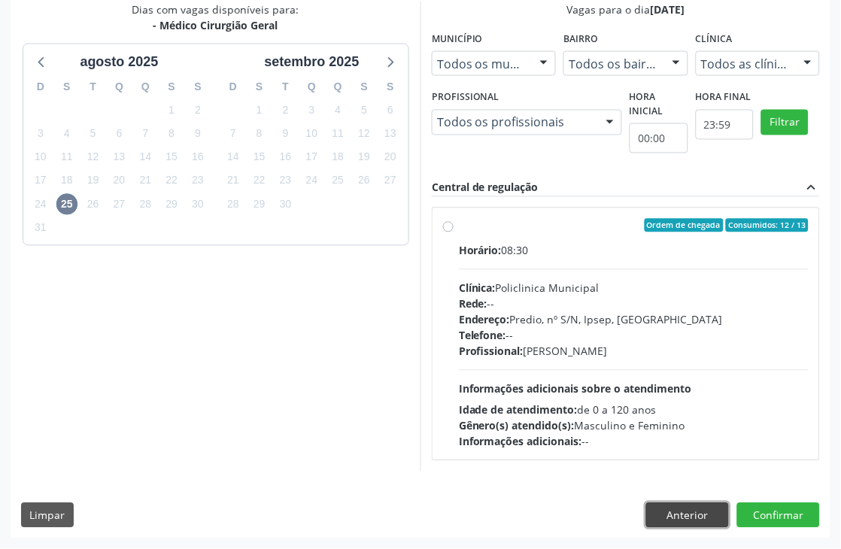
click at [701, 525] on button "Anterior" at bounding box center [687, 516] width 83 height 26
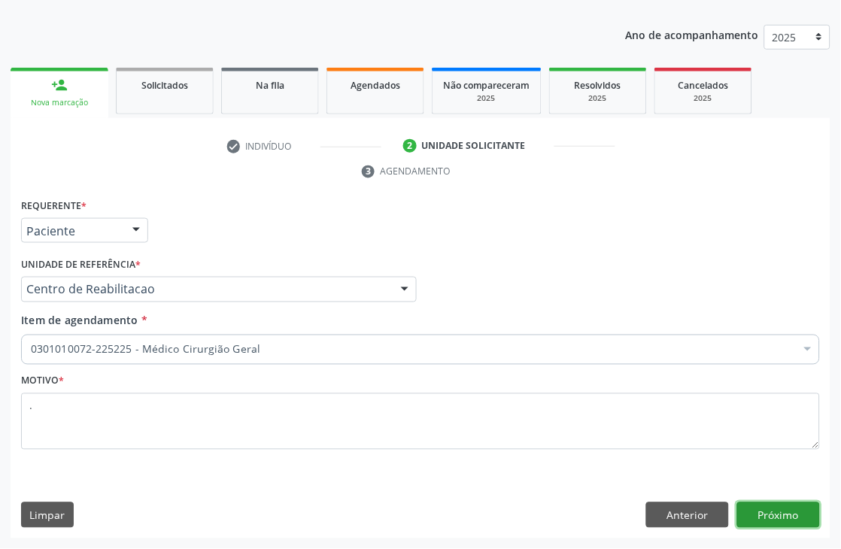
click at [799, 509] on button "Próximo" at bounding box center [778, 516] width 83 height 26
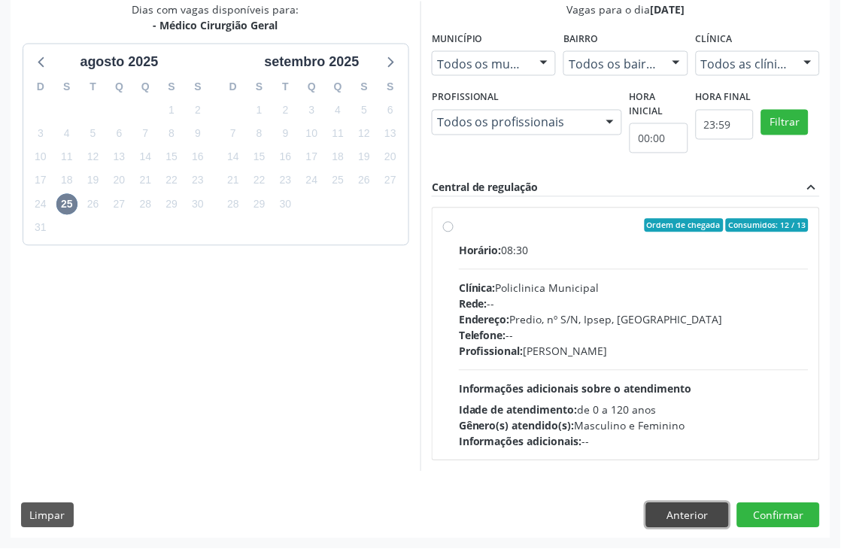
click at [696, 514] on button "Anterior" at bounding box center [687, 516] width 83 height 26
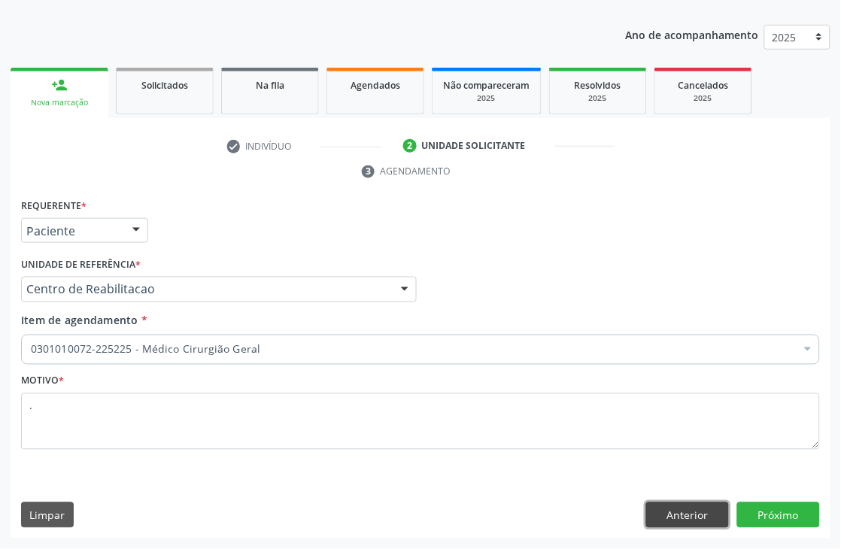
click at [696, 514] on button "Anterior" at bounding box center [687, 516] width 83 height 26
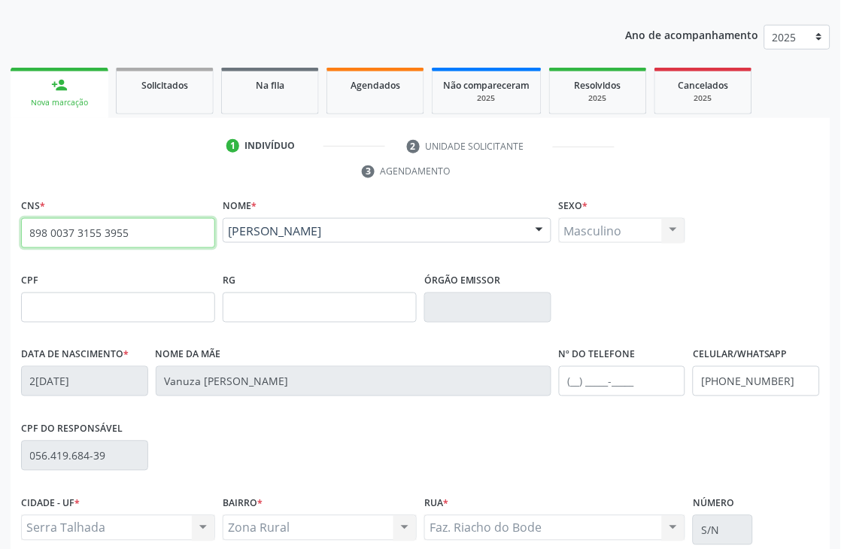
drag, startPoint x: 133, startPoint y: 236, endPoint x: 0, endPoint y: 237, distance: 133.2
click at [0, 237] on div "Acompanhamento Acompanhe a situação das marcações correntes e finalizadas Relat…" at bounding box center [420, 304] width 841 height 759
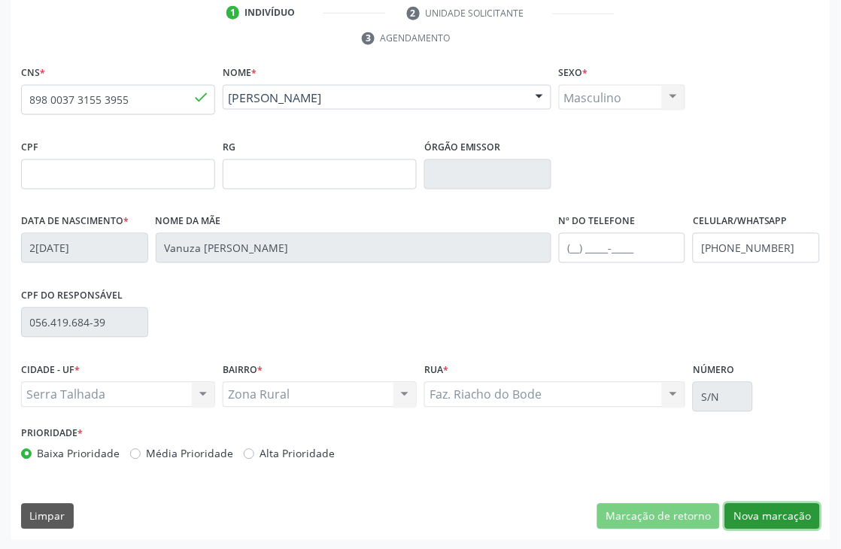
click at [757, 518] on button "Nova marcação" at bounding box center [772, 517] width 95 height 26
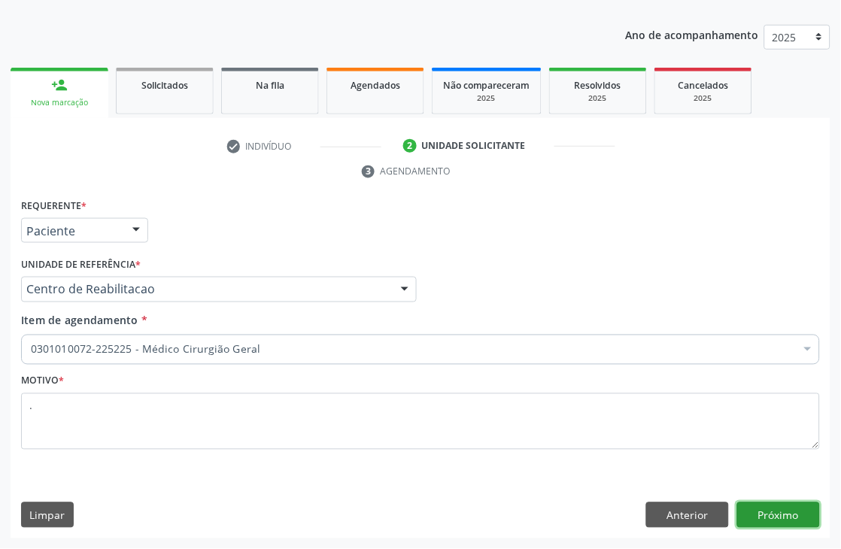
click at [757, 518] on button "Próximo" at bounding box center [778, 516] width 83 height 26
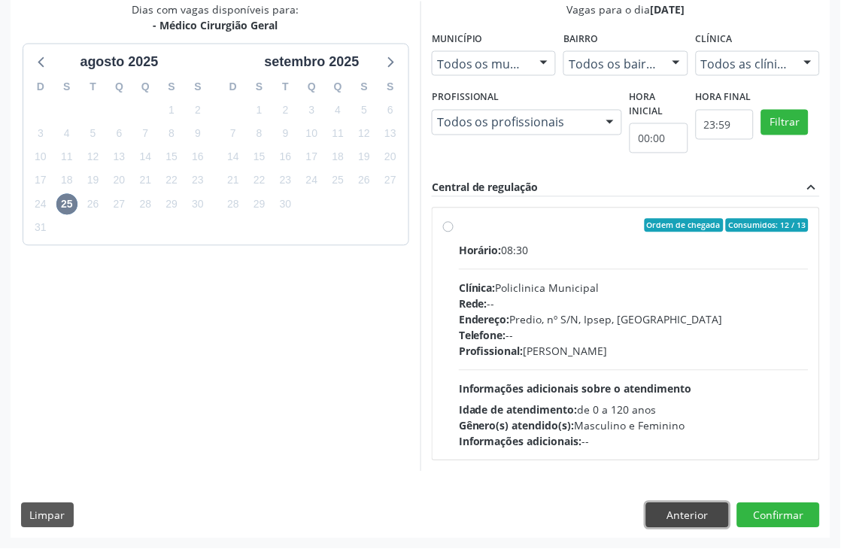
click at [683, 520] on button "Anterior" at bounding box center [687, 516] width 83 height 26
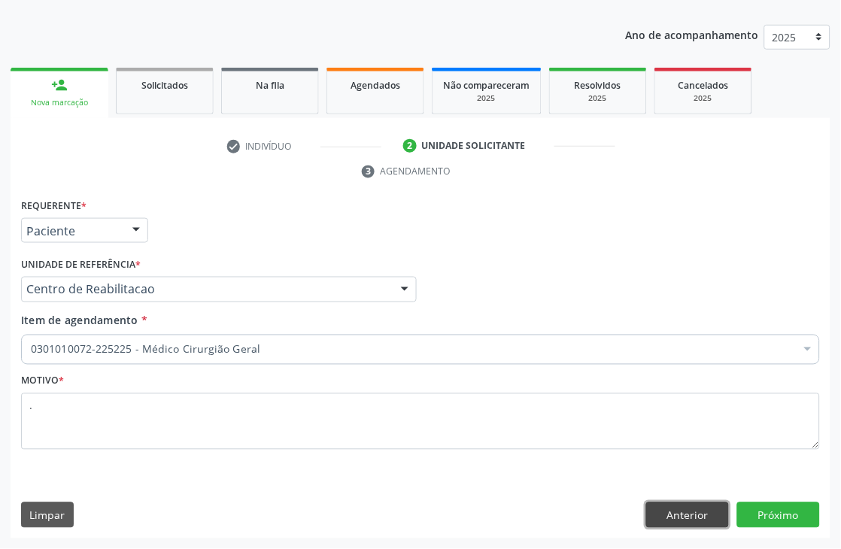
click at [683, 520] on button "Anterior" at bounding box center [687, 516] width 83 height 26
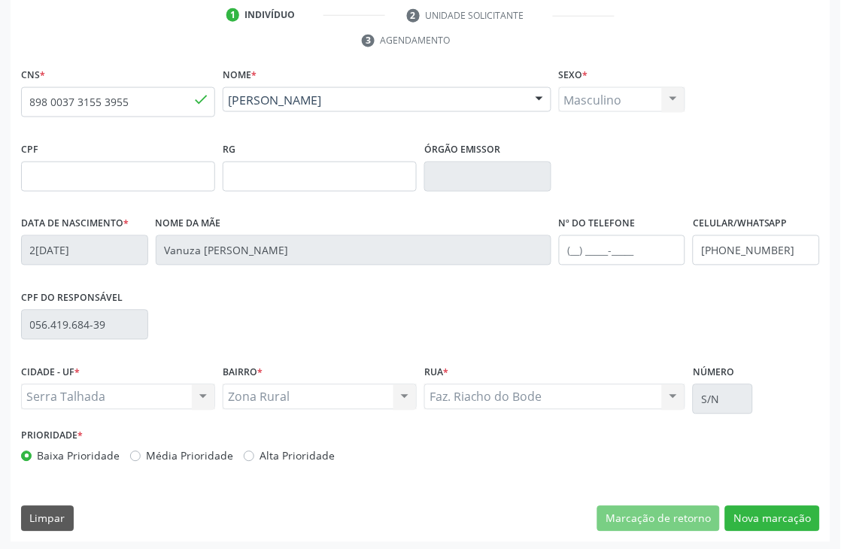
scroll to position [322, 0]
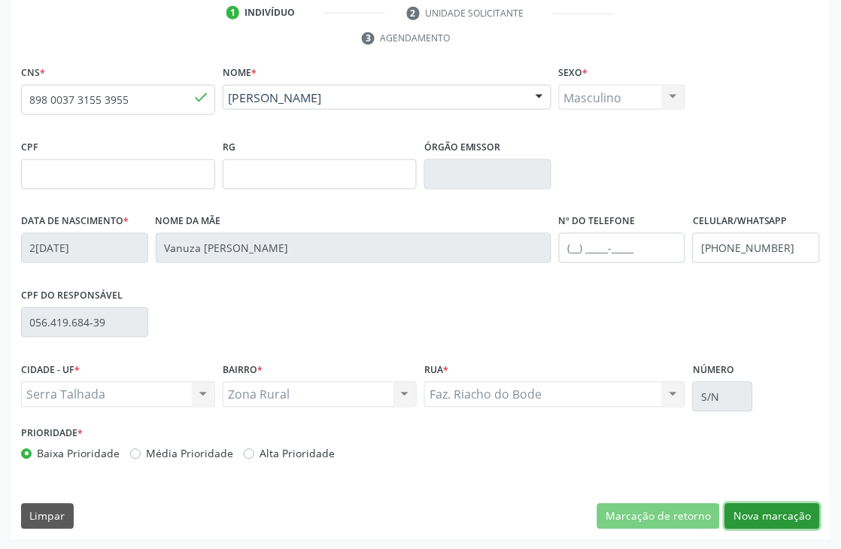
click at [745, 506] on button "Nova marcação" at bounding box center [772, 517] width 95 height 26
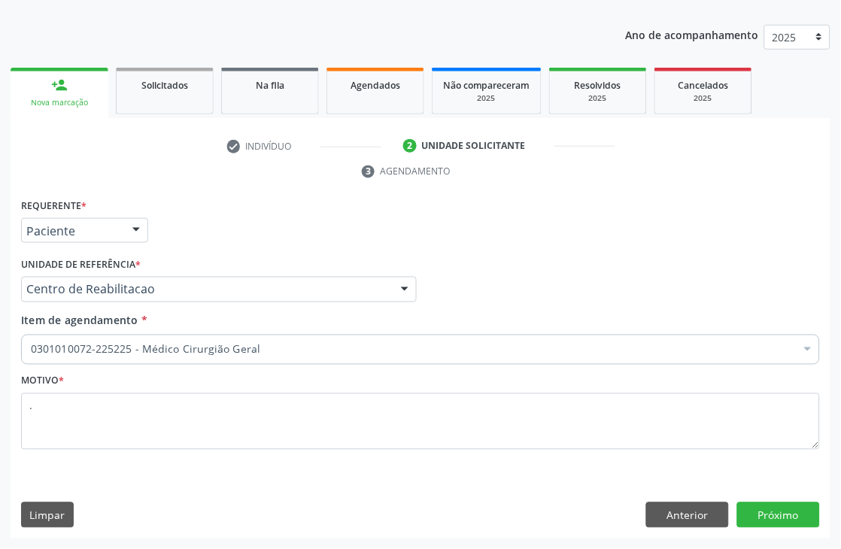
scroll to position [189, 0]
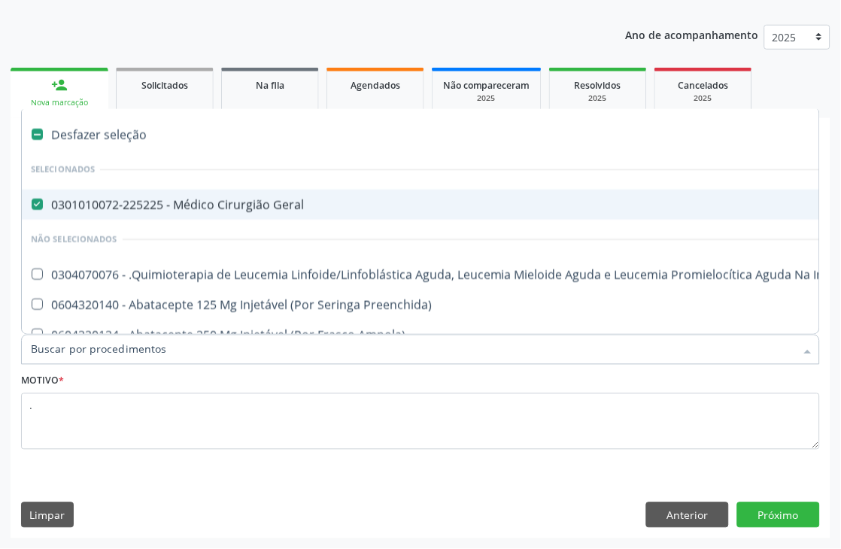
click at [41, 200] on Geral at bounding box center [37, 204] width 11 height 11
click at [32, 200] on Geral "checkbox" at bounding box center [27, 204] width 10 height 10
checkbox Geral "false"
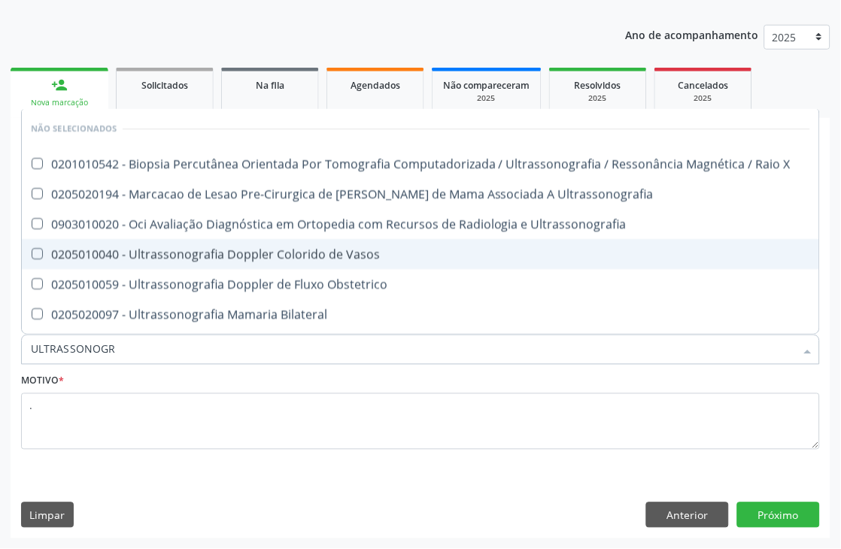
type input "ULTRASSONOGRA"
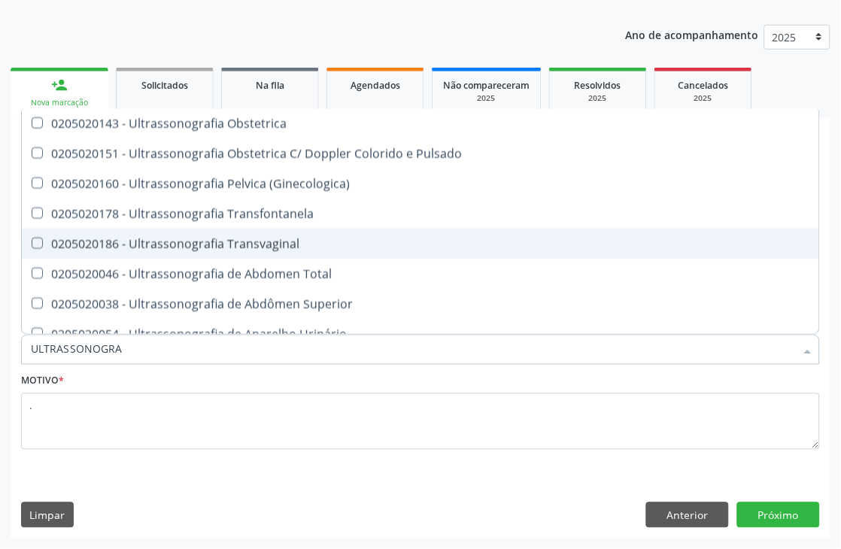
scroll to position [251, 0]
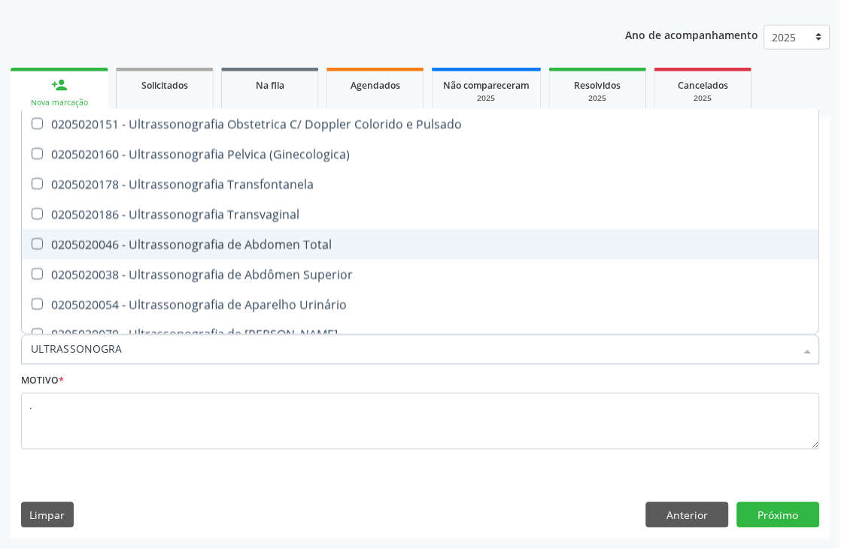
click at [253, 239] on div "0205020046 - Ultrassonografia de Abdomen Total" at bounding box center [421, 245] width 780 height 12
checkbox Total "true"
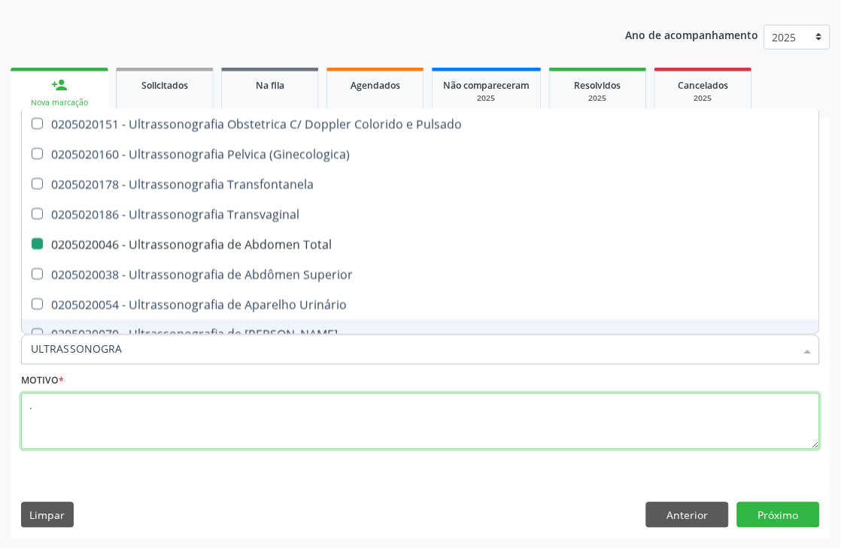
click at [258, 404] on textarea "." at bounding box center [420, 422] width 799 height 57
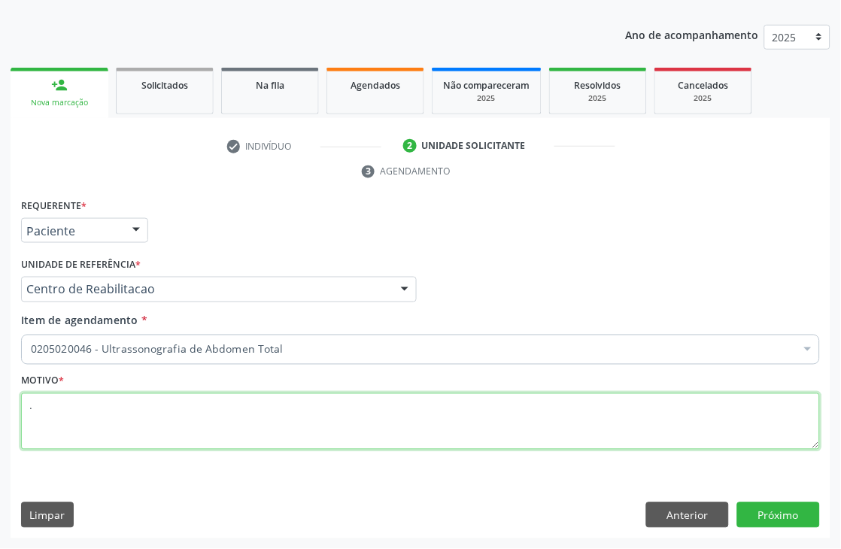
checkbox Total "true"
checkbox Paciente\) "false"
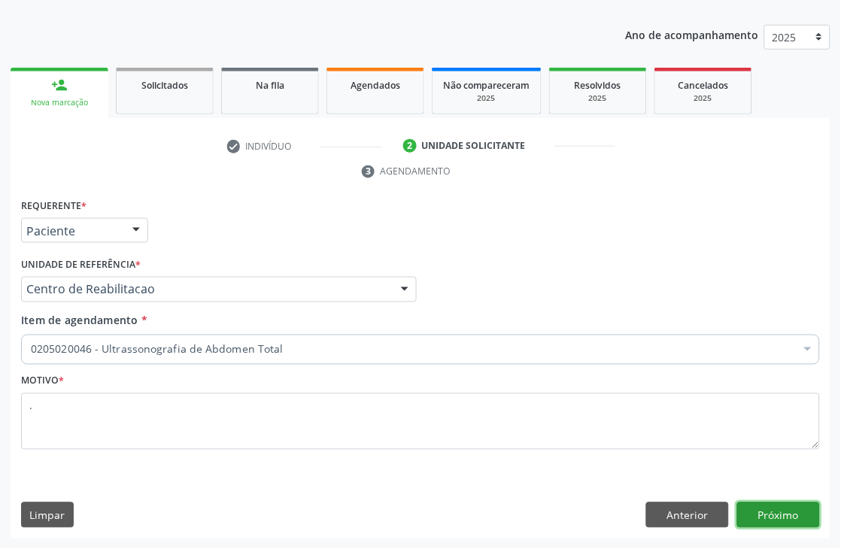
click at [749, 507] on button "Próximo" at bounding box center [778, 516] width 83 height 26
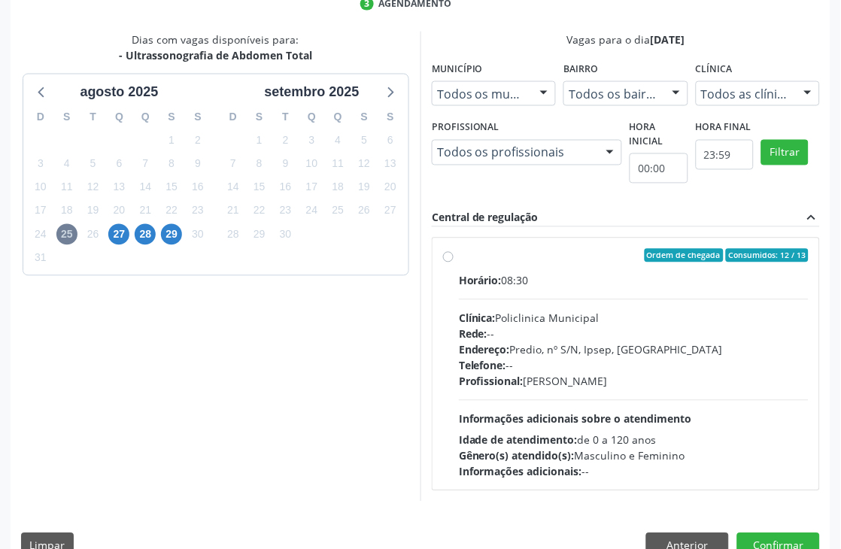
scroll to position [386, 0]
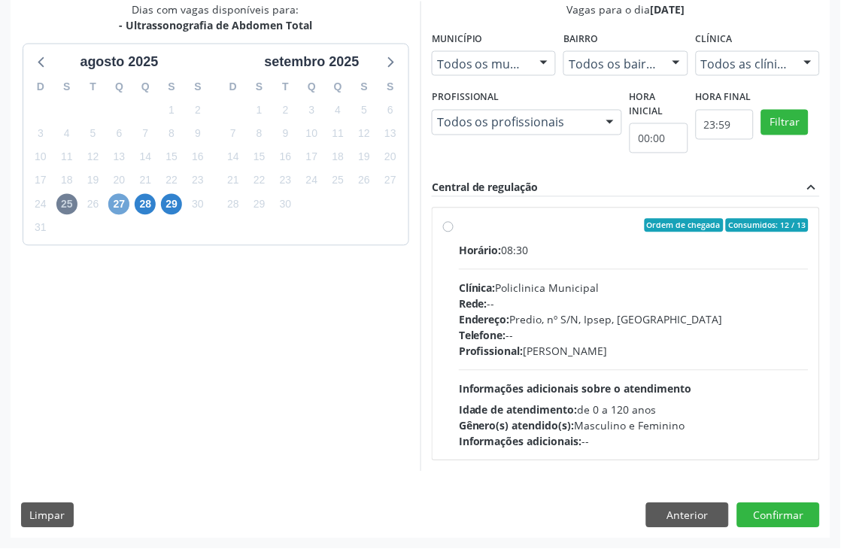
click at [111, 207] on span "27" at bounding box center [118, 204] width 21 height 21
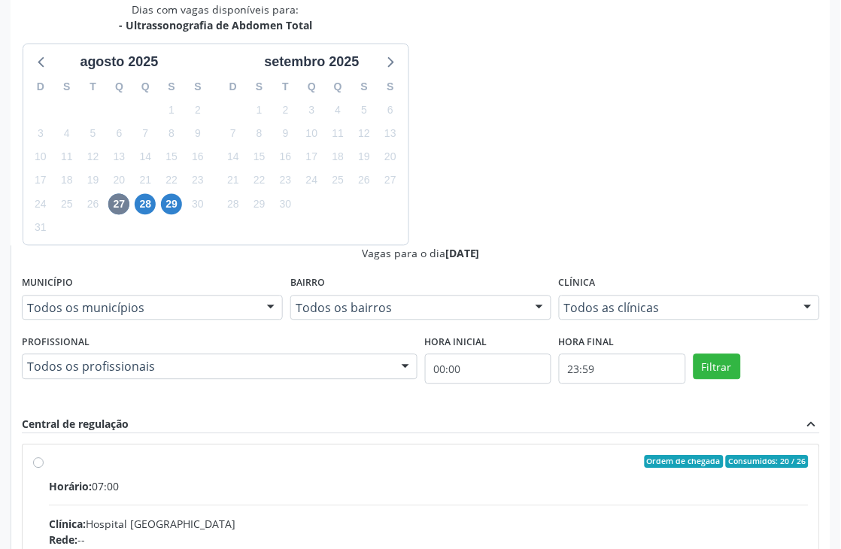
click at [44, 456] on input "Ordem de chegada Consumidos: 20 / 26 Horário: 07:00 Clínica: Hospital [GEOGRAPH…" at bounding box center [38, 463] width 11 height 14
radio input "true"
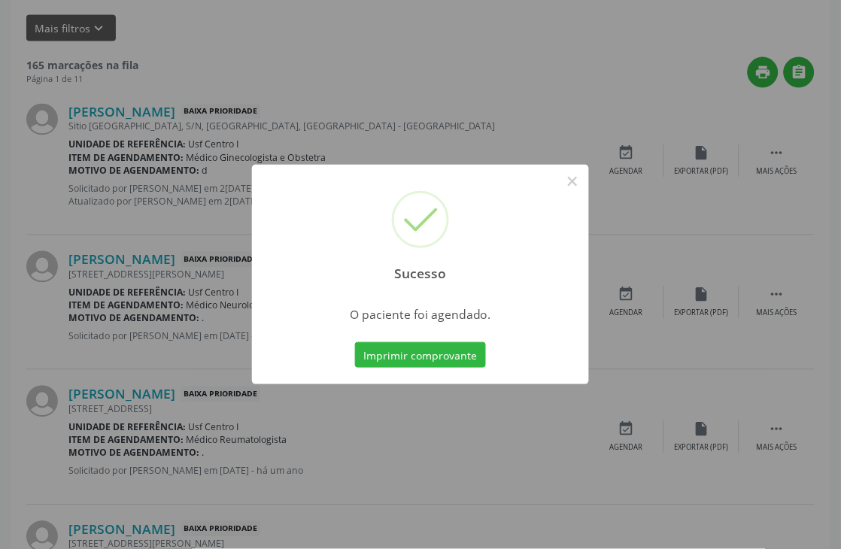
click at [430, 354] on div "Sucesso × O paciente foi agendado. Imprimir comprovante Cancel" at bounding box center [420, 274] width 841 height 549
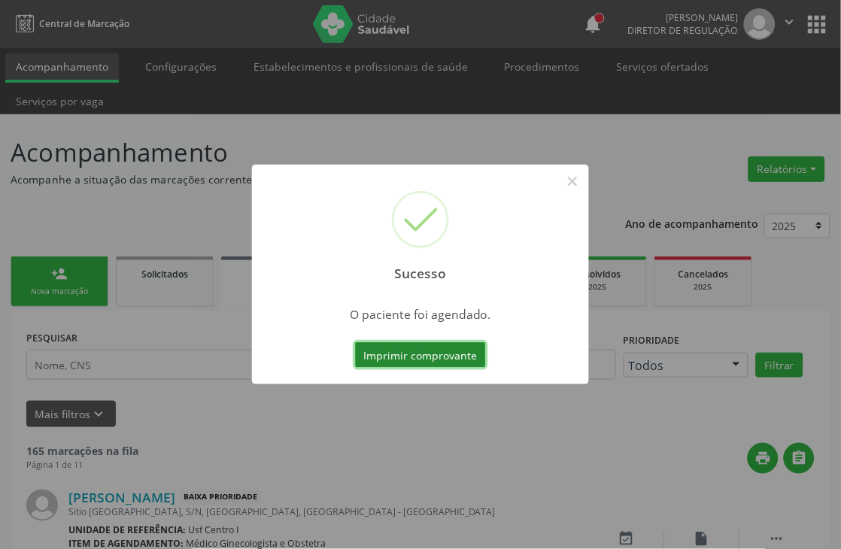
click at [409, 350] on button "Imprimir comprovante" at bounding box center [420, 355] width 131 height 26
